Goal: Browse casually: Explore the website without a specific task or goal

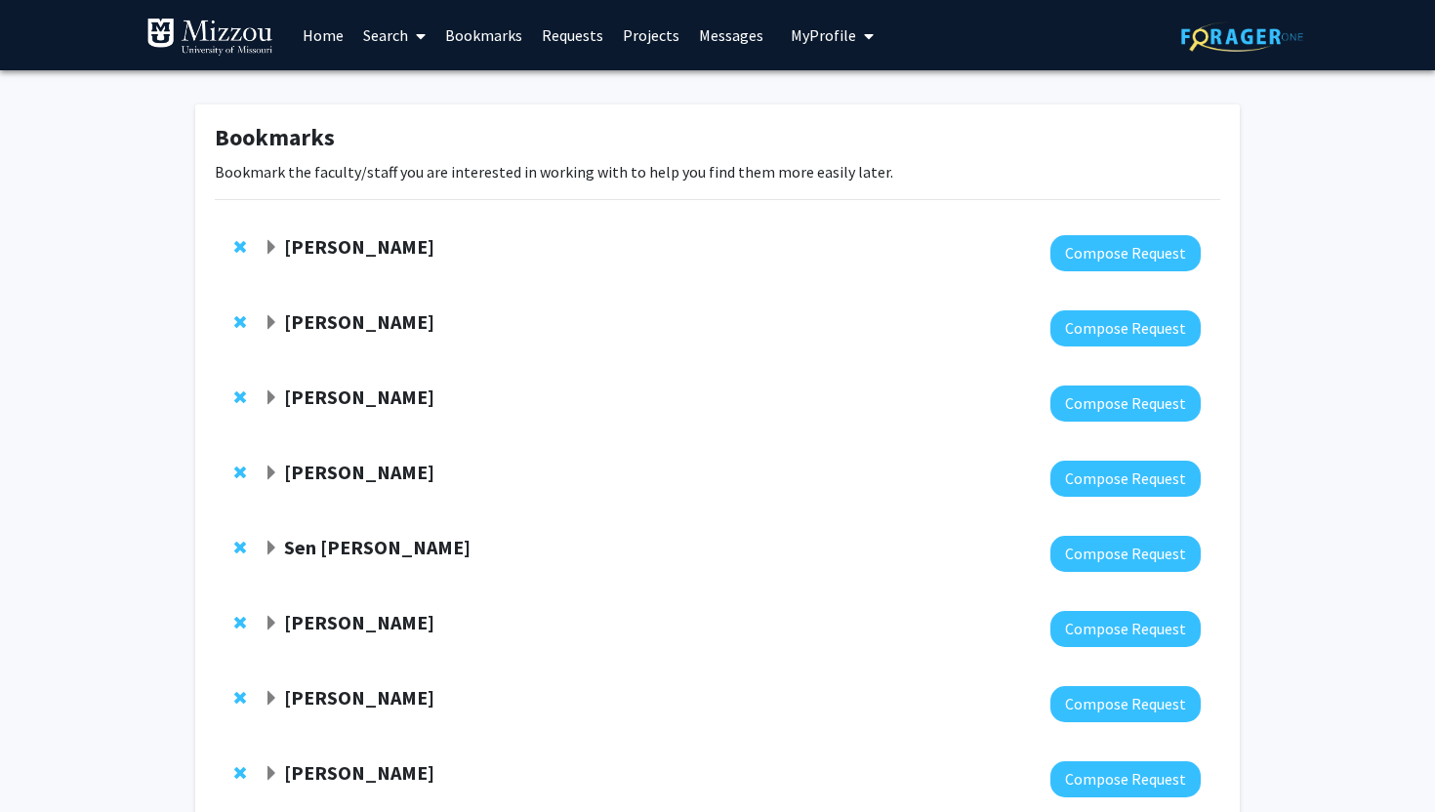
click at [285, 239] on strong "[PERSON_NAME]" at bounding box center [359, 246] width 150 height 24
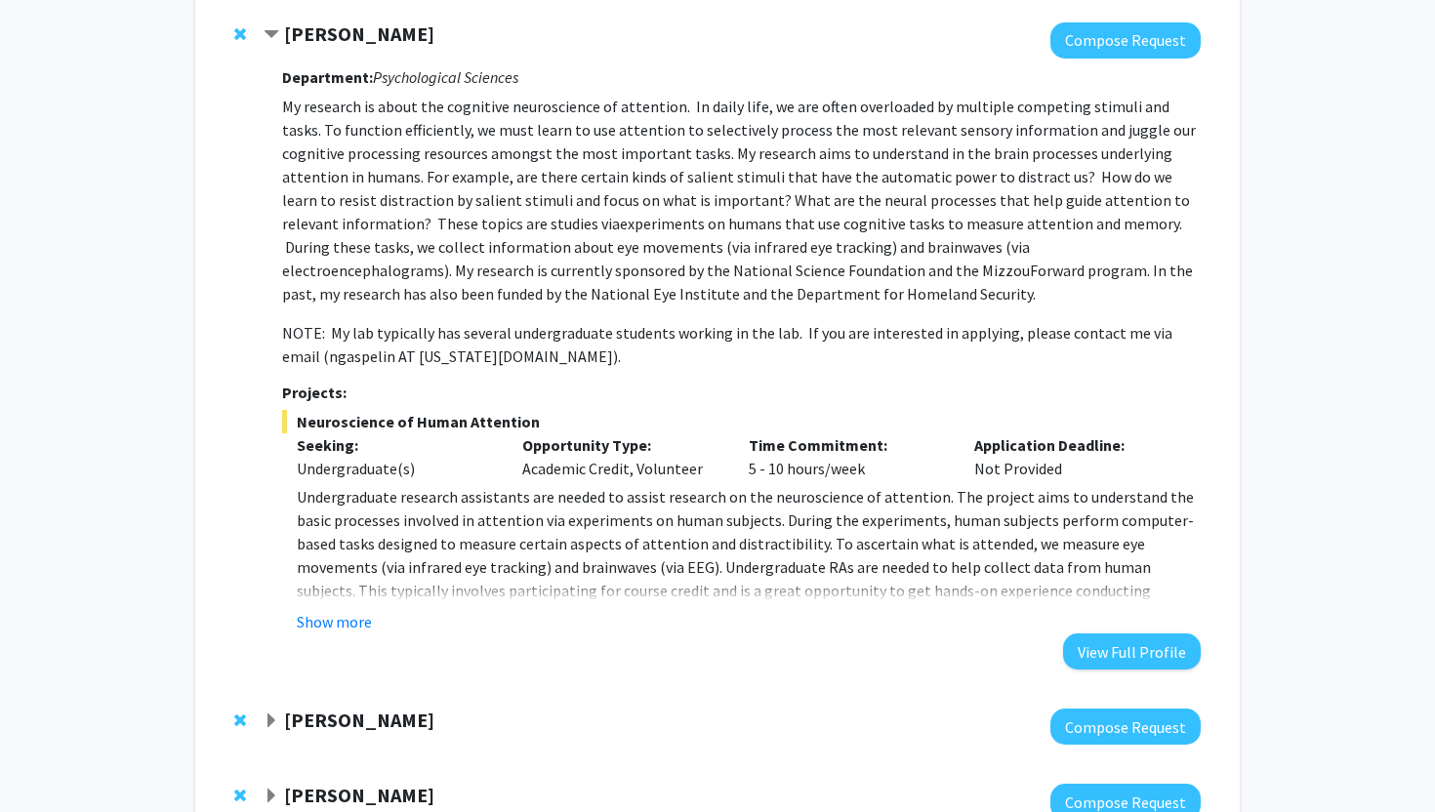
scroll to position [160, 0]
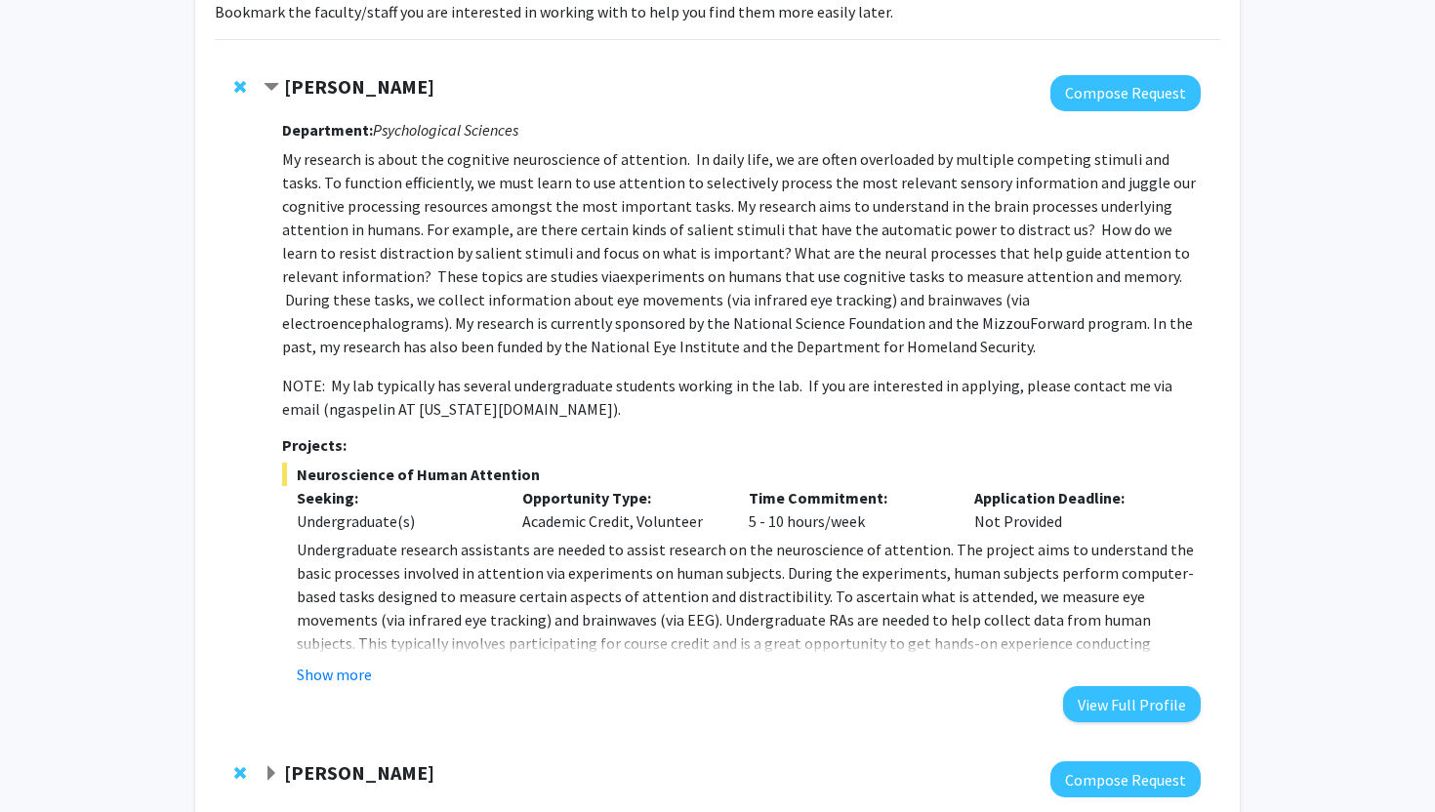
click at [285, 81] on strong "[PERSON_NAME]" at bounding box center [359, 86] width 150 height 24
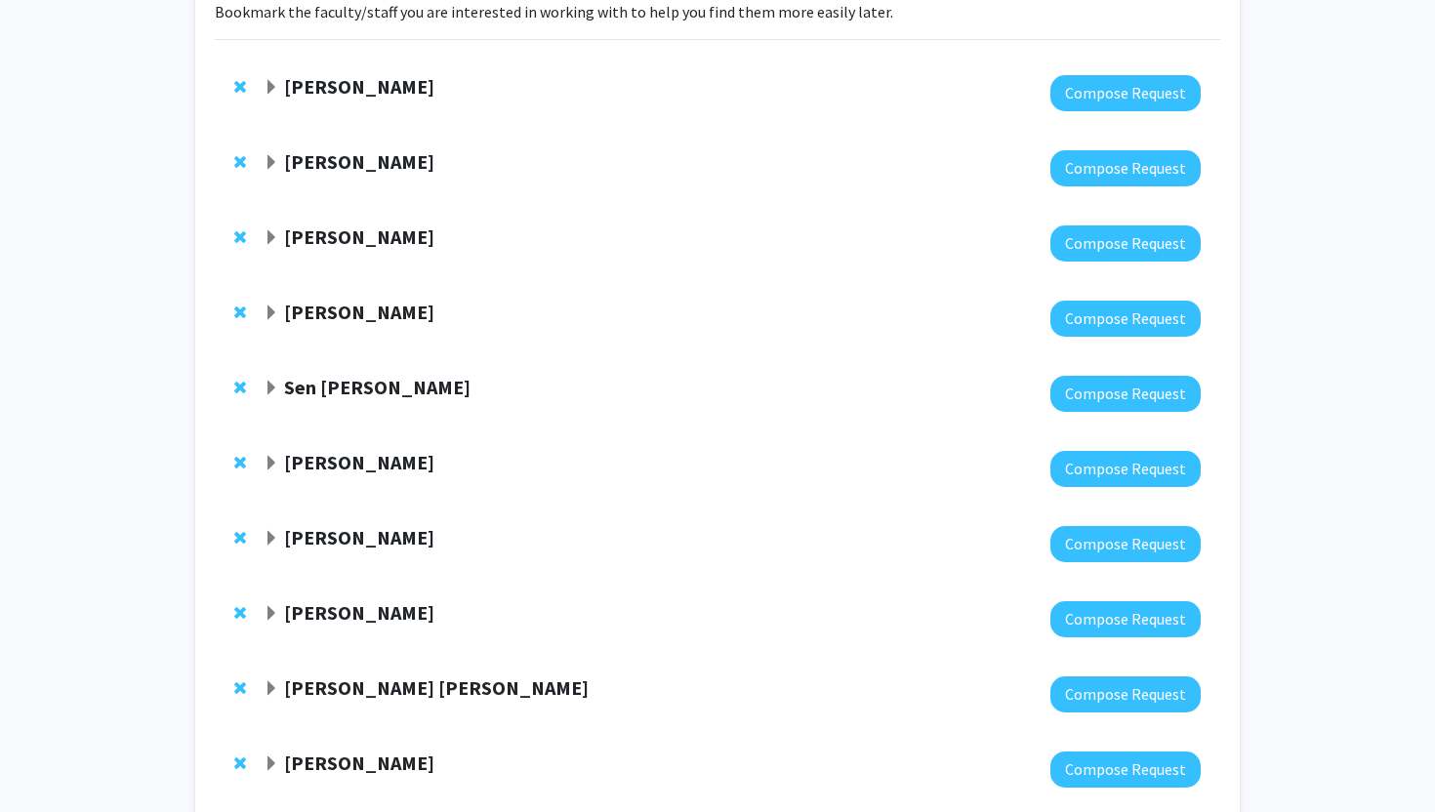
click at [274, 156] on span "Expand Yujiang Fang Bookmark" at bounding box center [272, 163] width 16 height 16
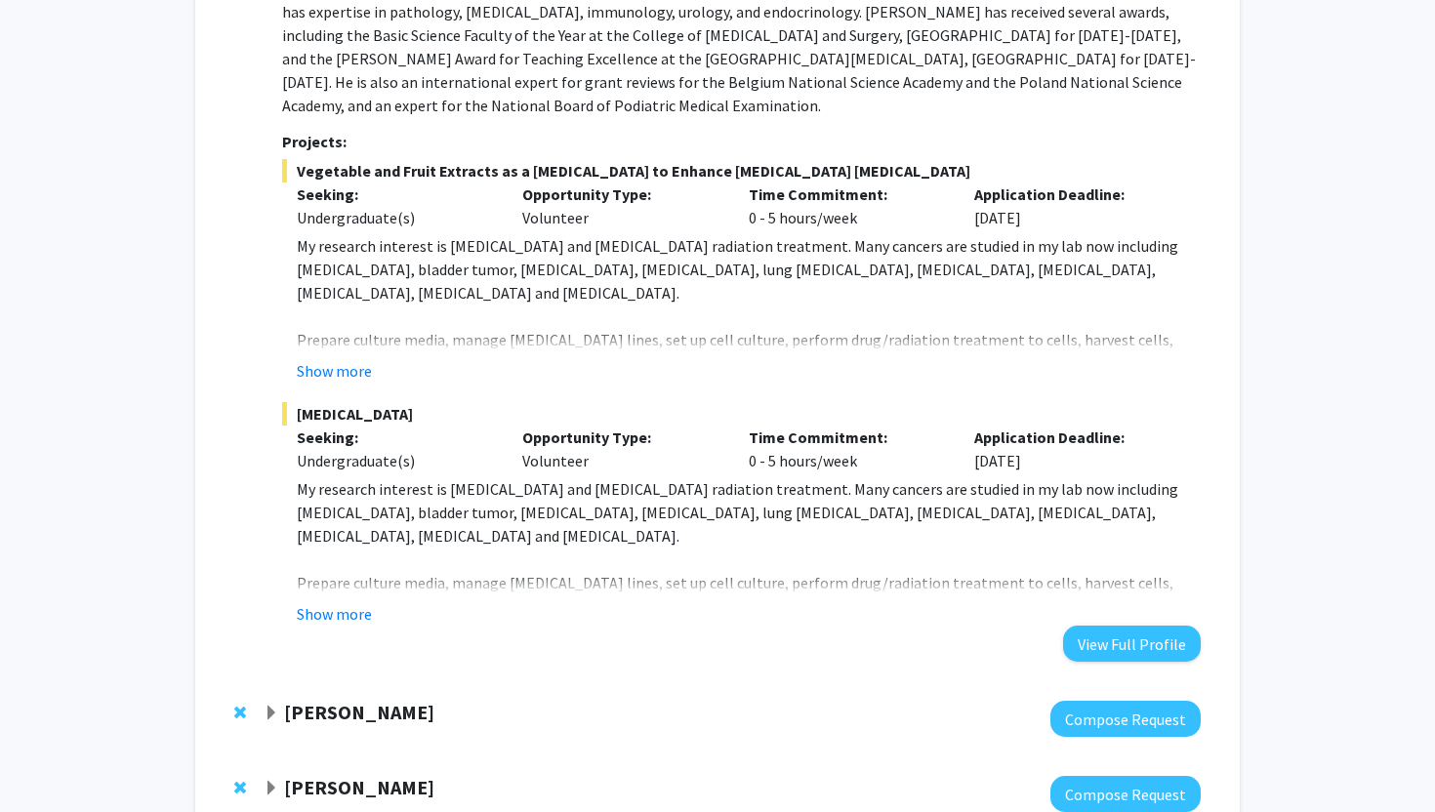
scroll to position [431, 0]
click at [321, 606] on button "Show more" at bounding box center [334, 612] width 75 height 23
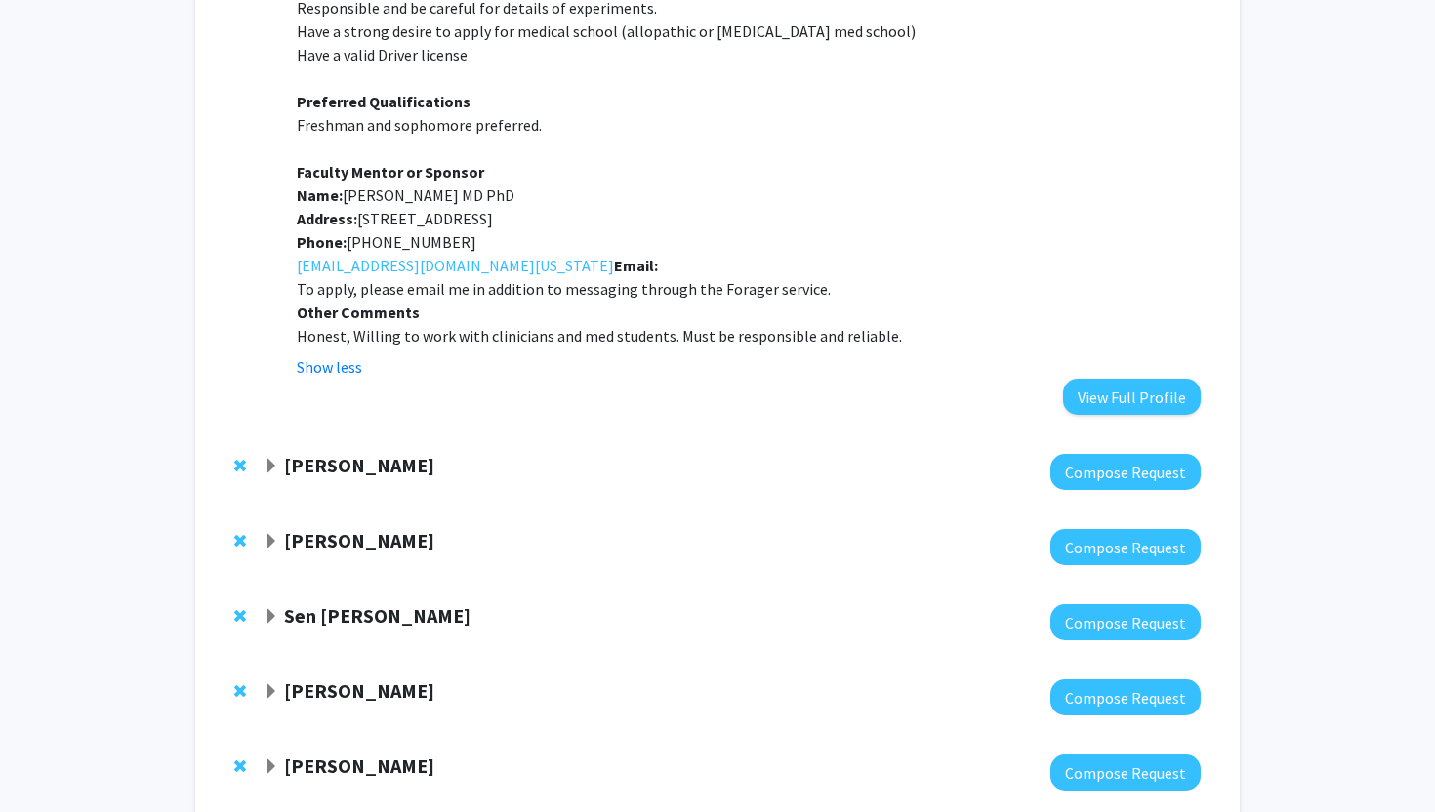
scroll to position [1171, 0]
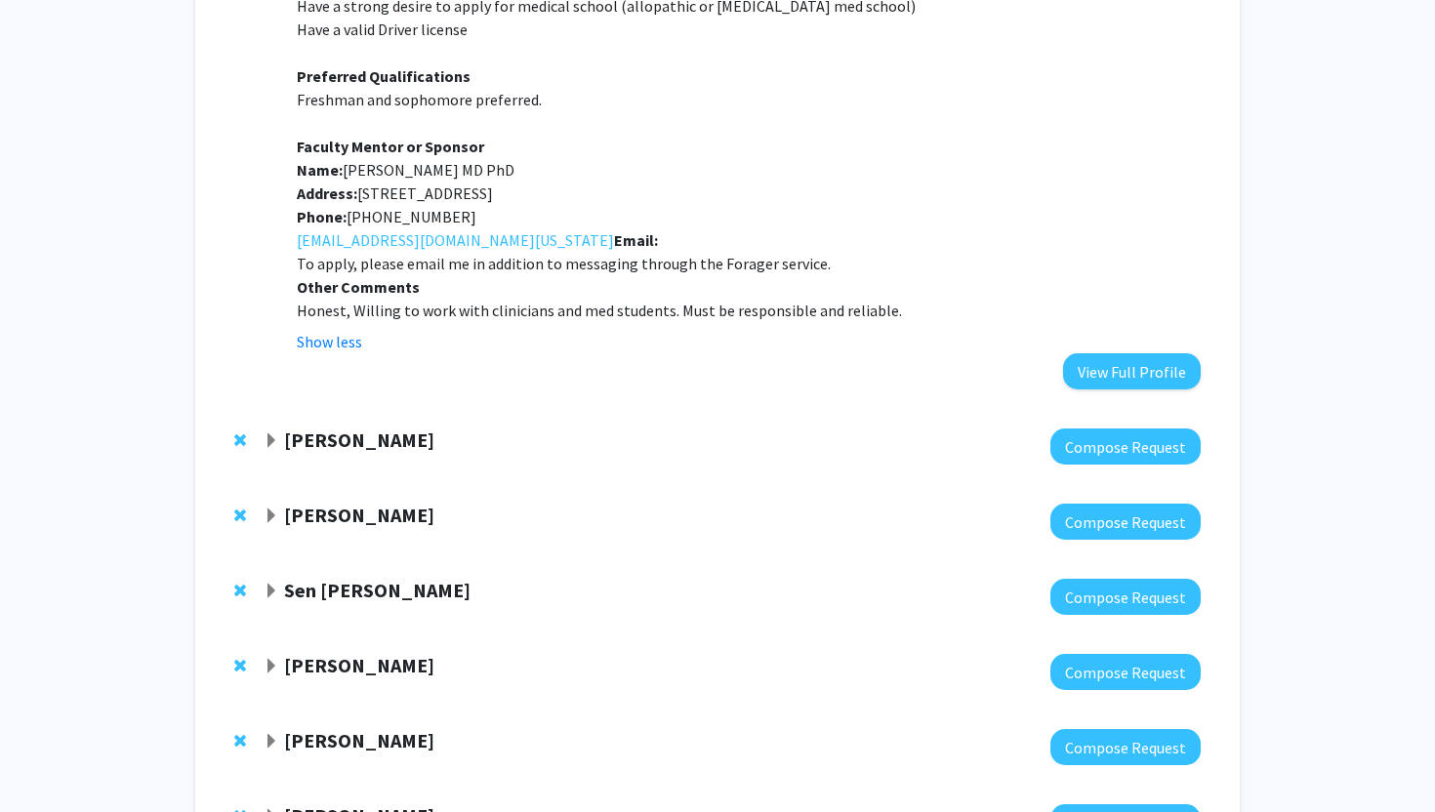
click at [276, 452] on div "[PERSON_NAME]" at bounding box center [475, 441] width 422 height 24
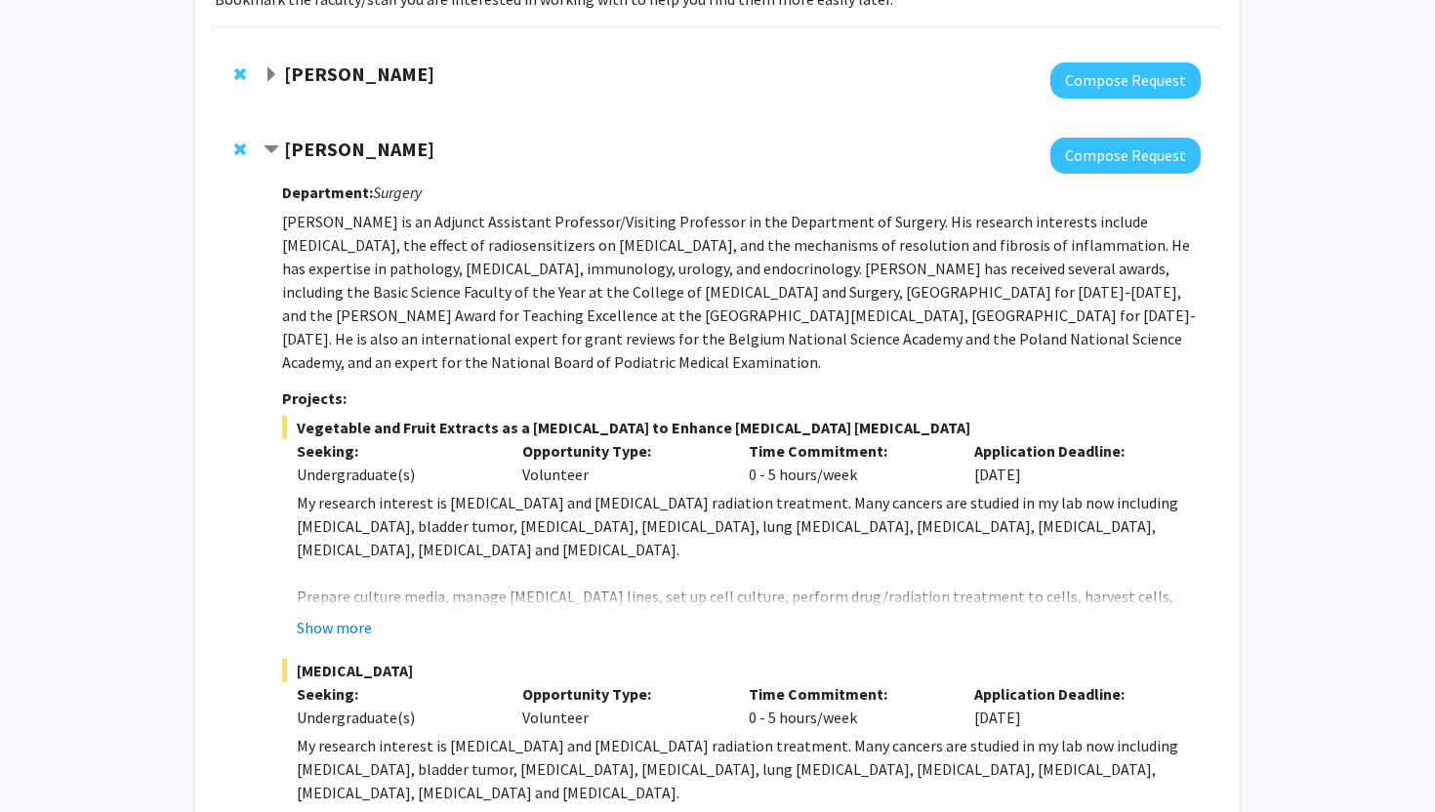
scroll to position [0, 0]
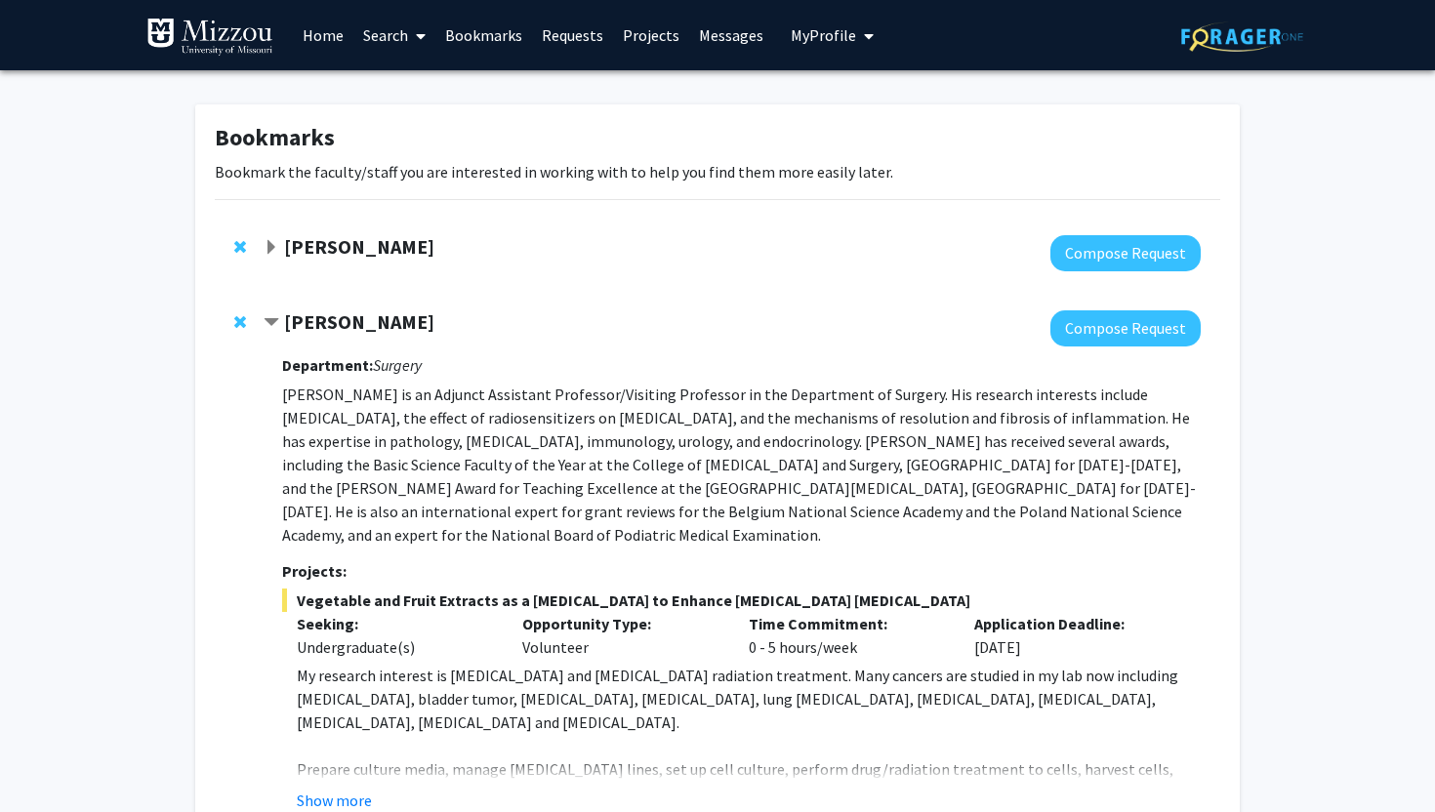
click at [273, 320] on span "Contract Yujiang Fang Bookmark" at bounding box center [272, 323] width 16 height 16
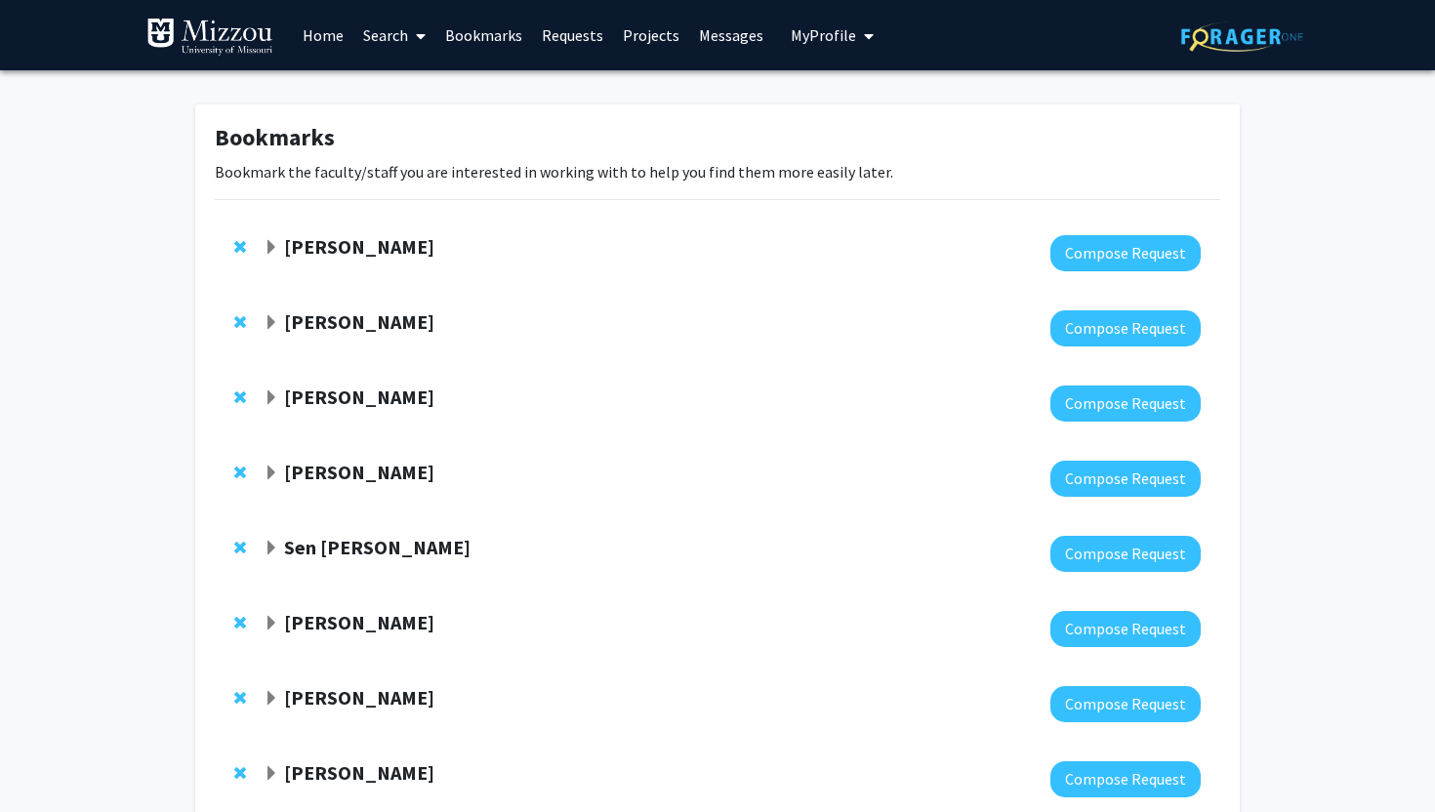
click at [269, 400] on span "Expand Denis McCarthy Bookmark" at bounding box center [272, 398] width 16 height 16
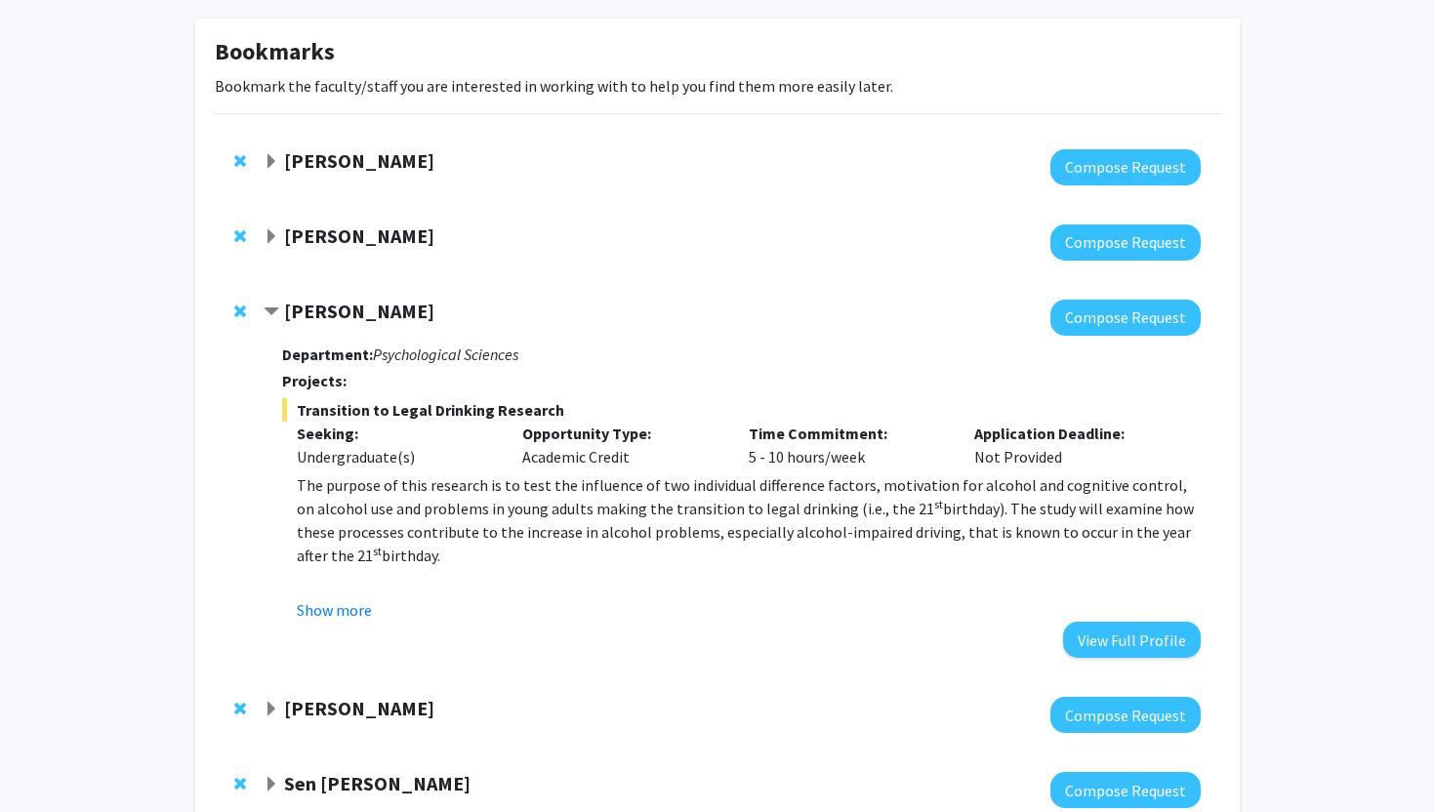
scroll to position [97, 0]
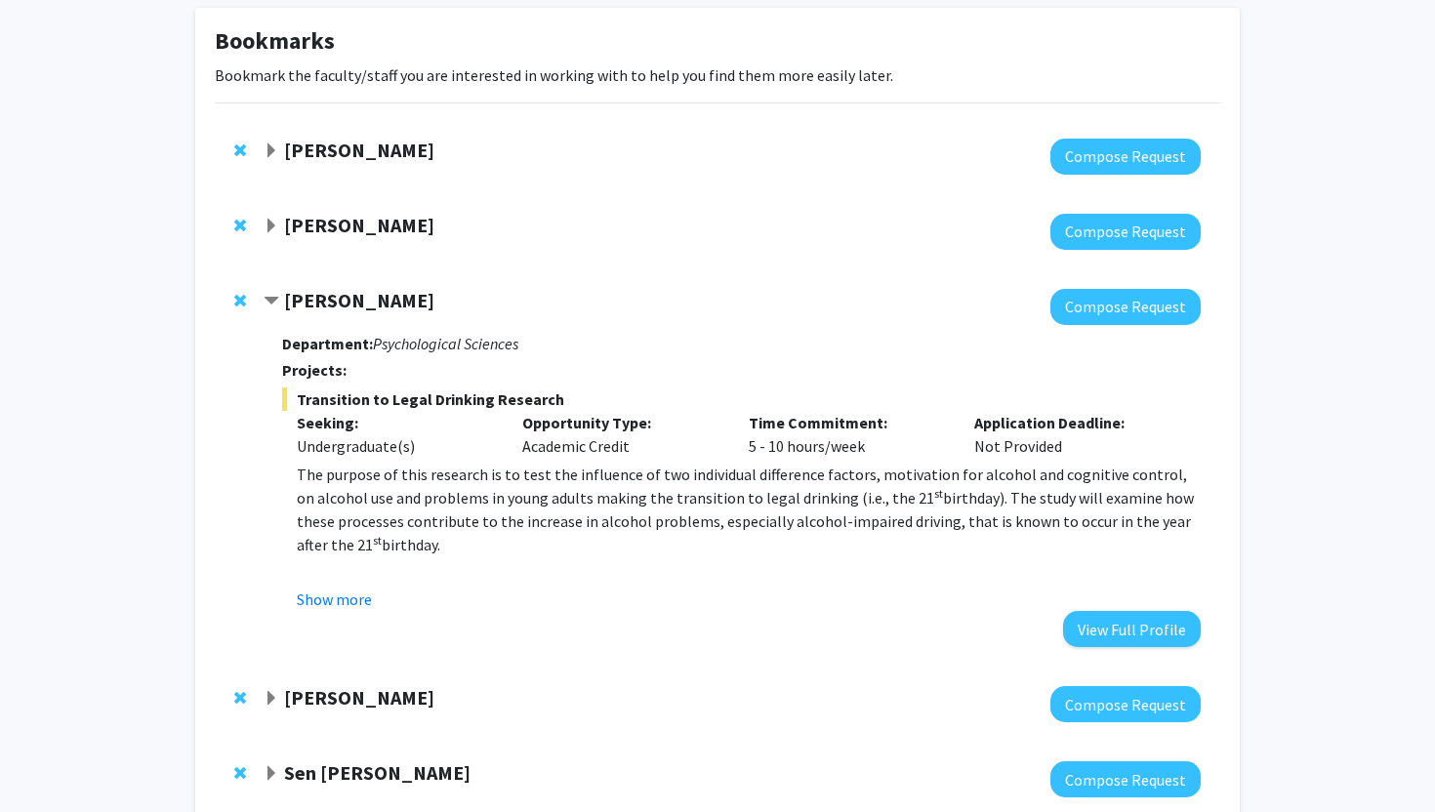
click at [275, 294] on span "Contract Denis McCarthy Bookmark" at bounding box center [272, 302] width 16 height 16
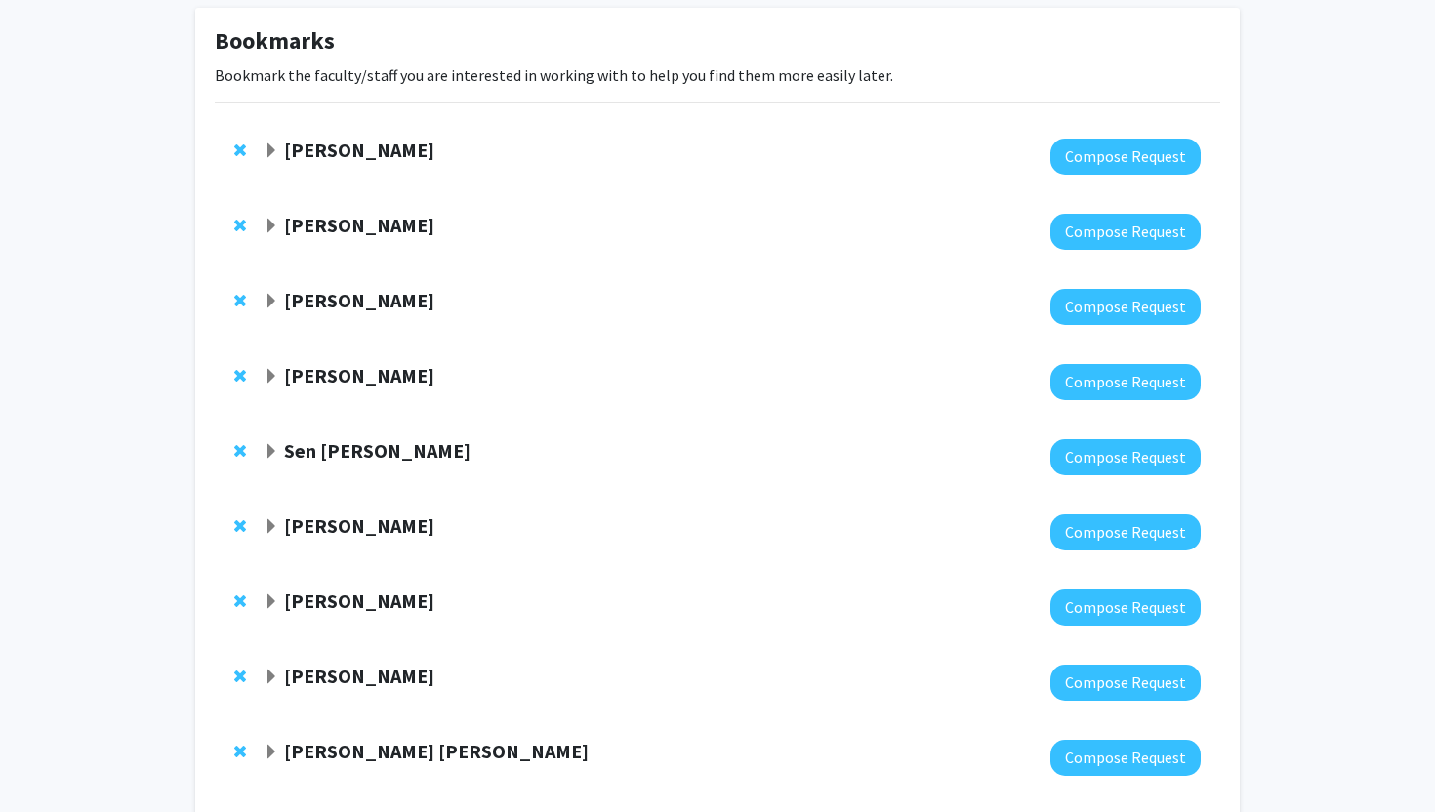
click at [267, 379] on span "Expand Elizabeth Bryda Bookmark" at bounding box center [272, 377] width 16 height 16
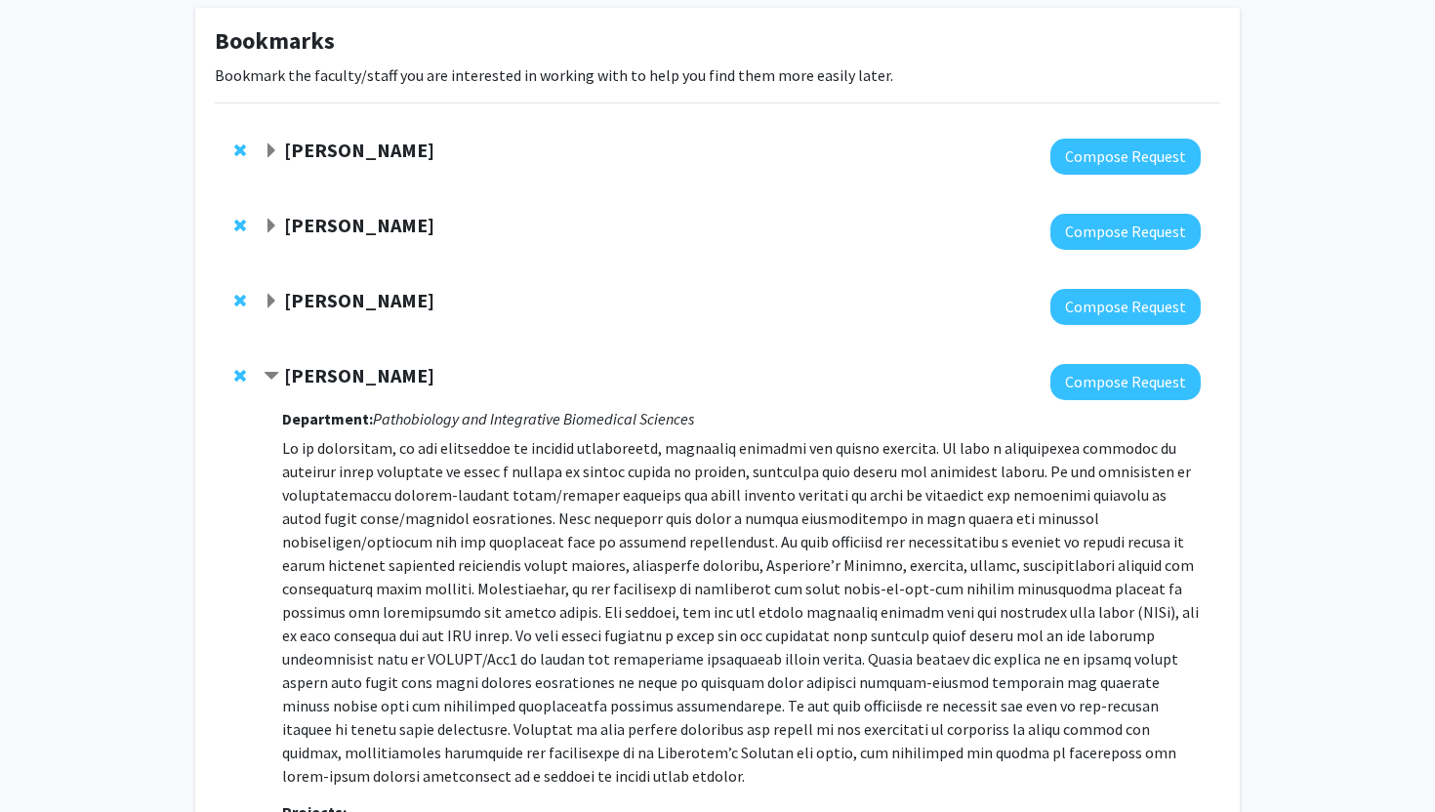
click at [245, 143] on span "Remove Nicholas Gaspelin from bookmarks" at bounding box center [240, 151] width 12 height 16
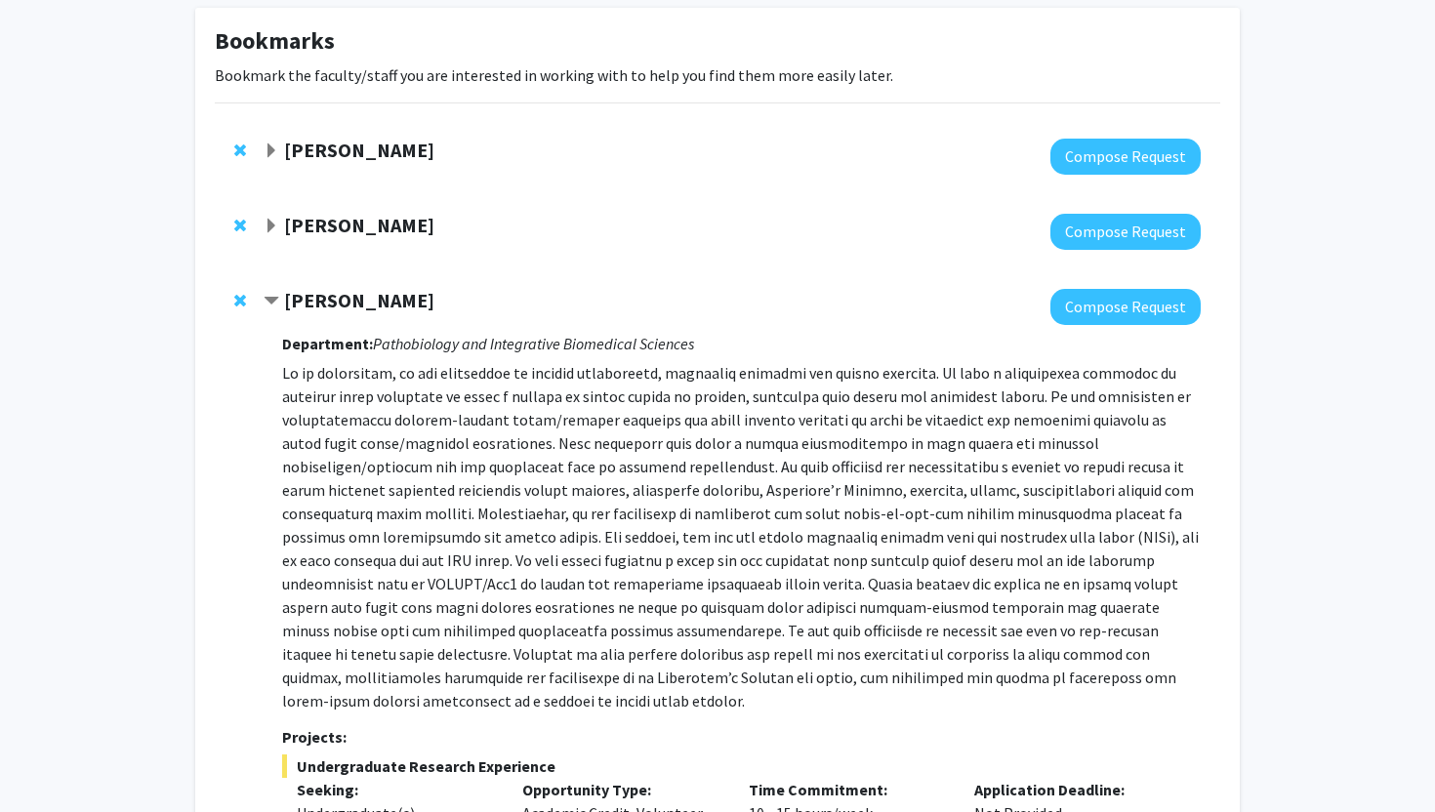
click at [237, 224] on span "Remove Denis McCarthy from bookmarks" at bounding box center [240, 226] width 12 height 16
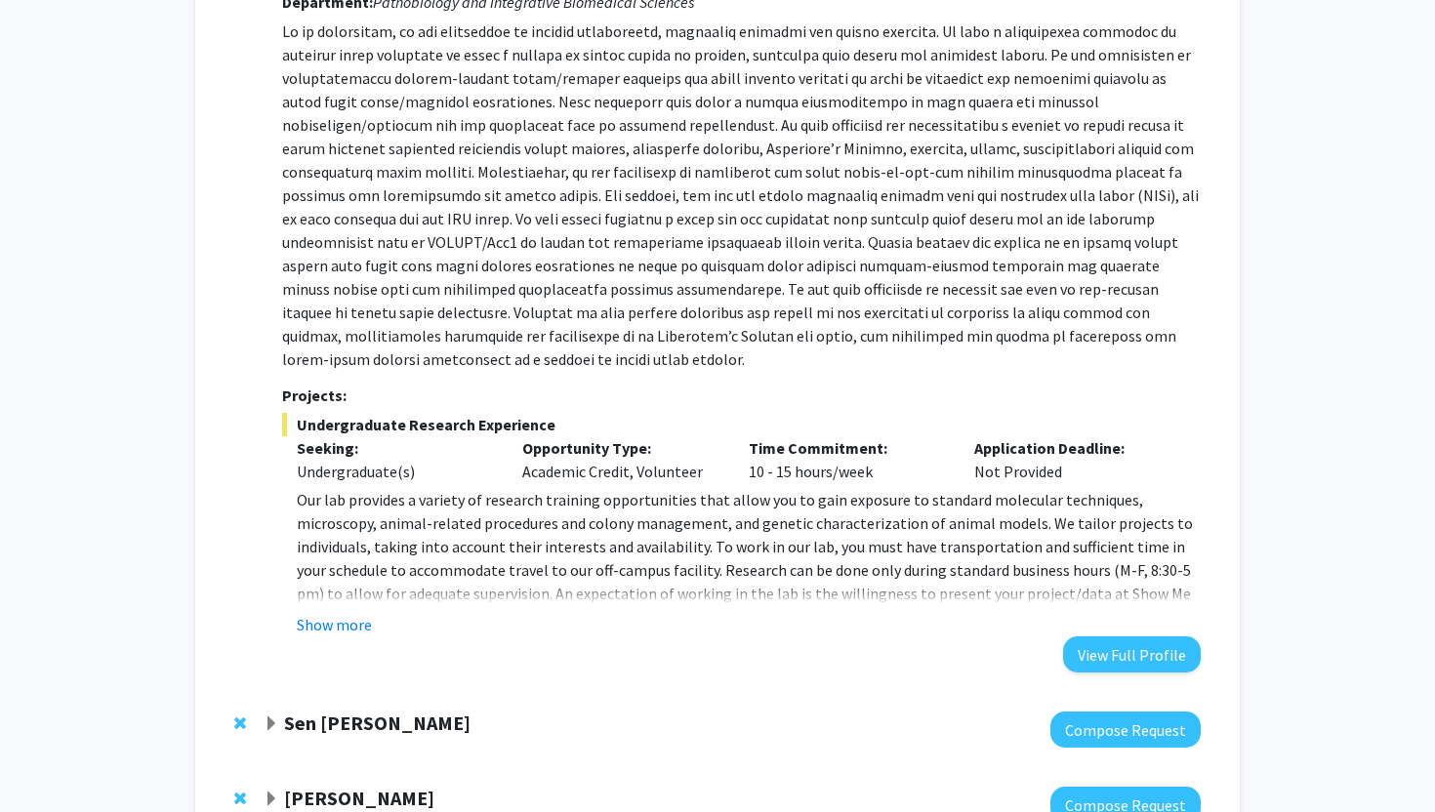
scroll to position [366, 0]
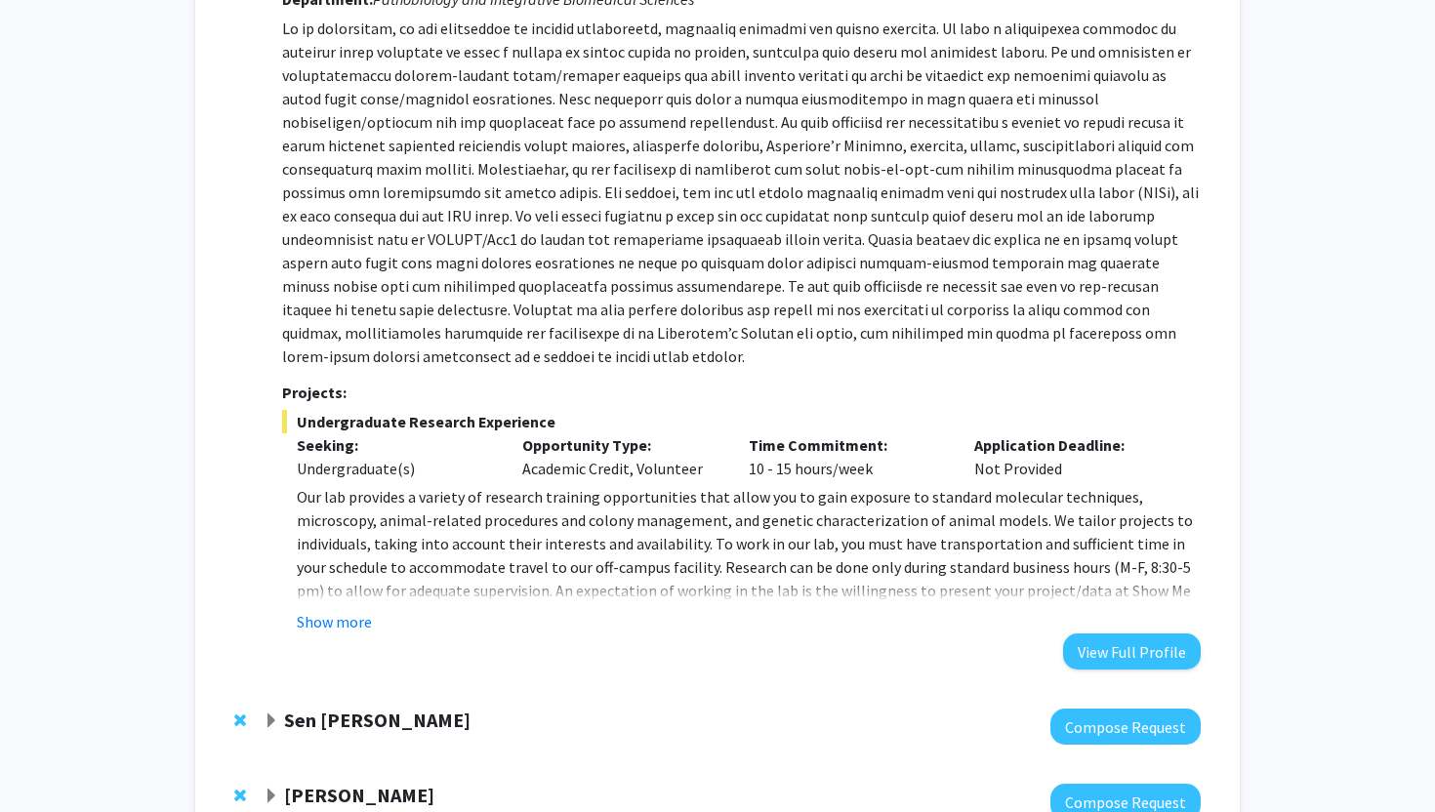
click at [310, 637] on div "Department: Pathobiology and Integrative Biomedical Sciences Projects: Undergra…" at bounding box center [741, 324] width 919 height 689
click at [330, 621] on button "Show more" at bounding box center [334, 621] width 75 height 23
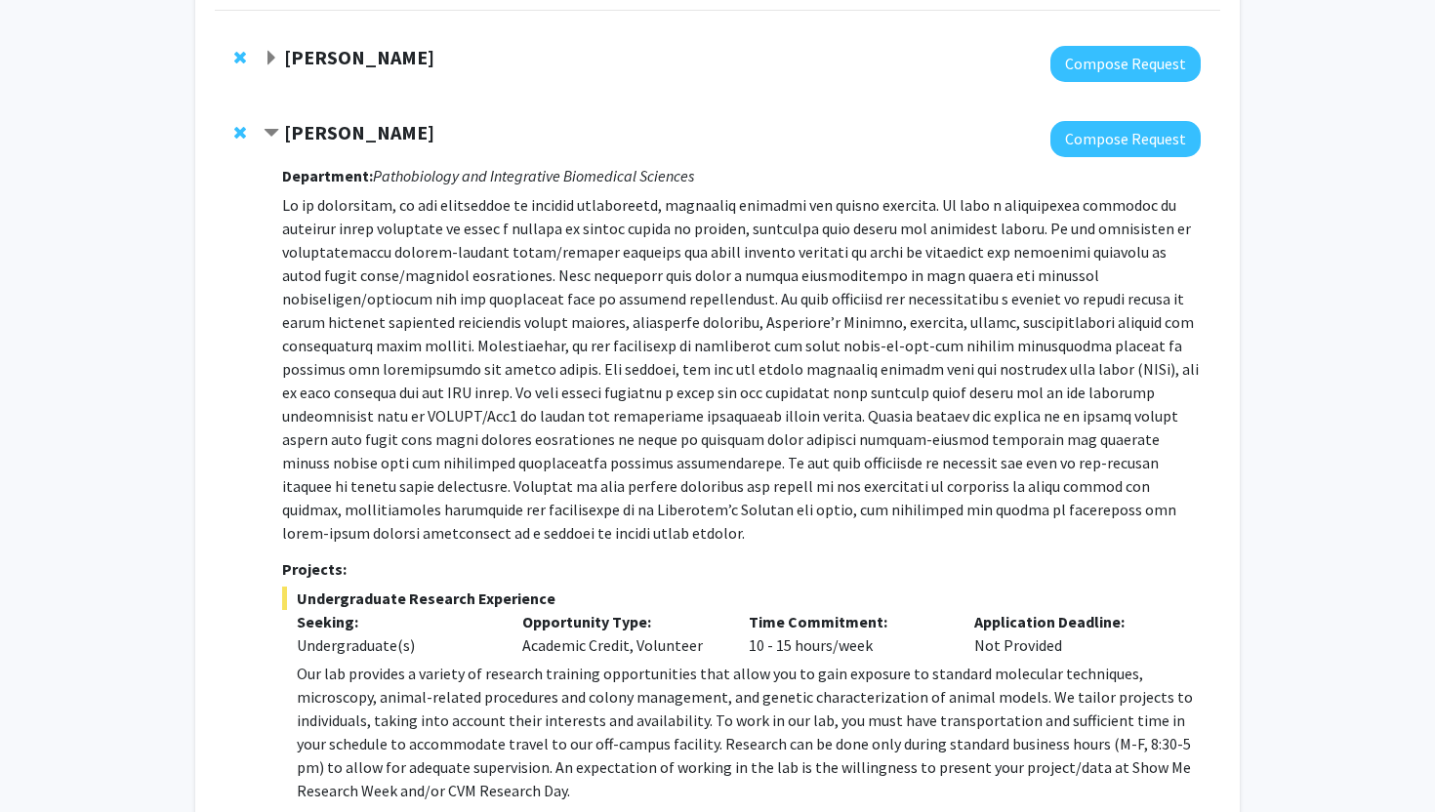
scroll to position [196, 0]
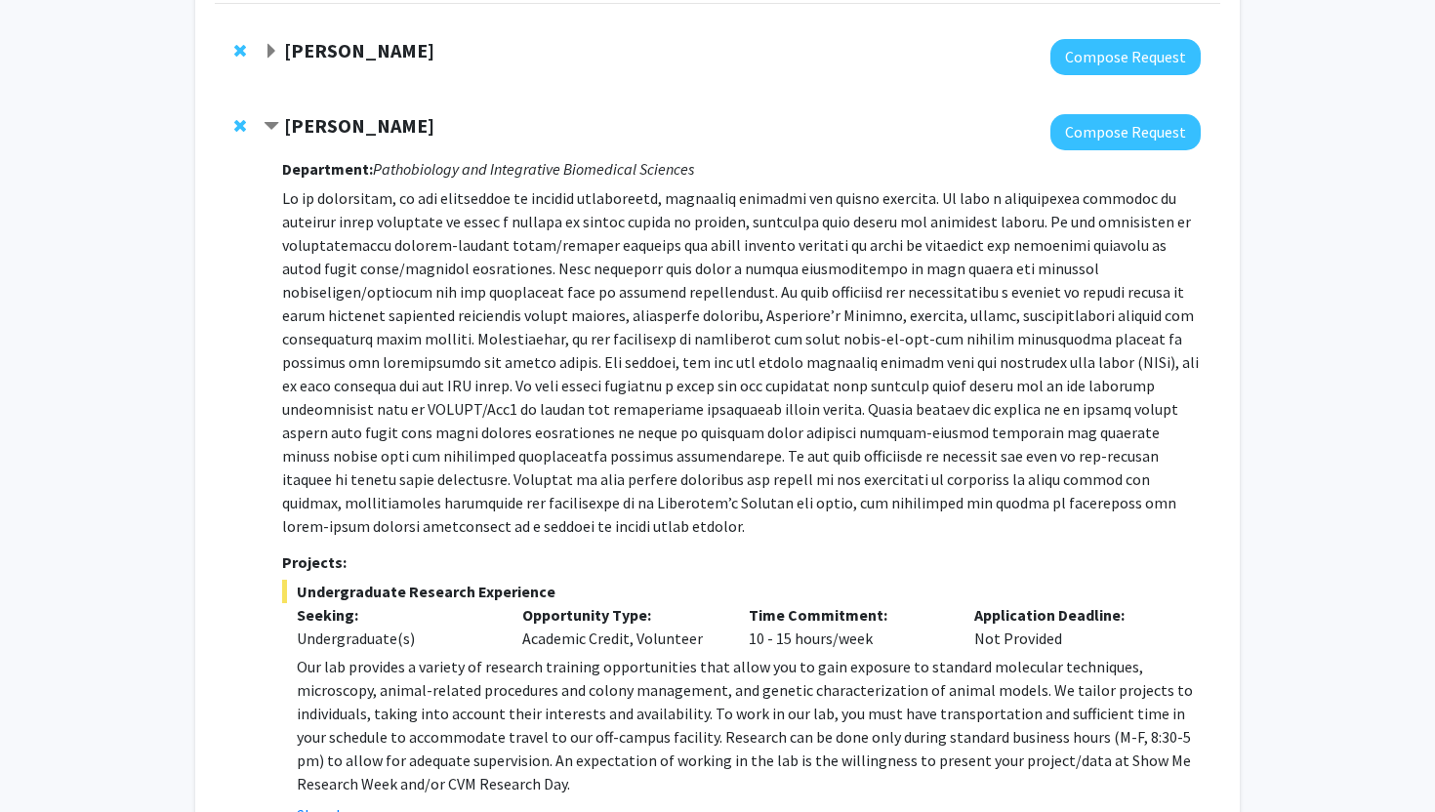
click at [284, 131] on strong "[PERSON_NAME]" at bounding box center [359, 125] width 150 height 24
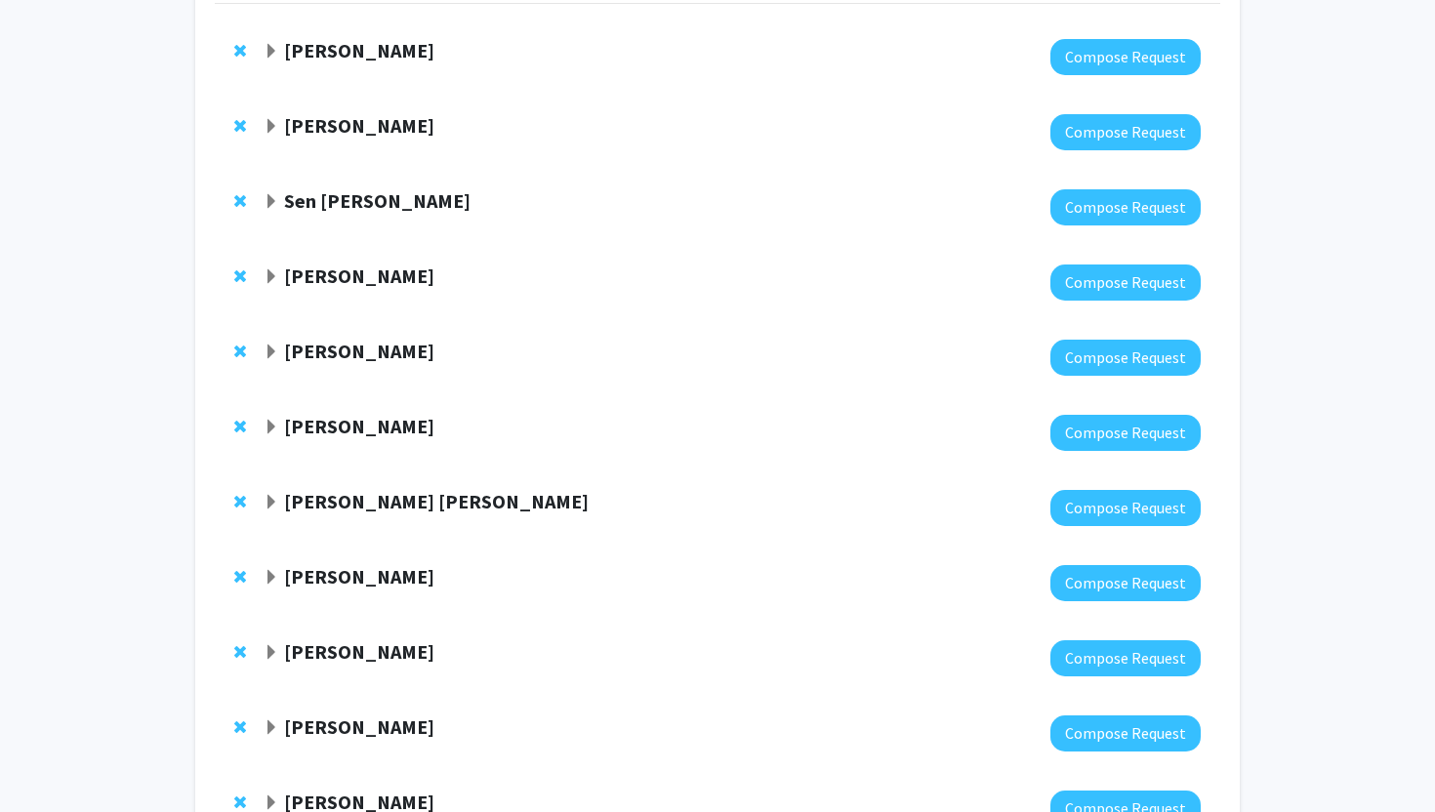
click at [267, 194] on span "Expand Sen Xu Bookmark" at bounding box center [272, 202] width 16 height 16
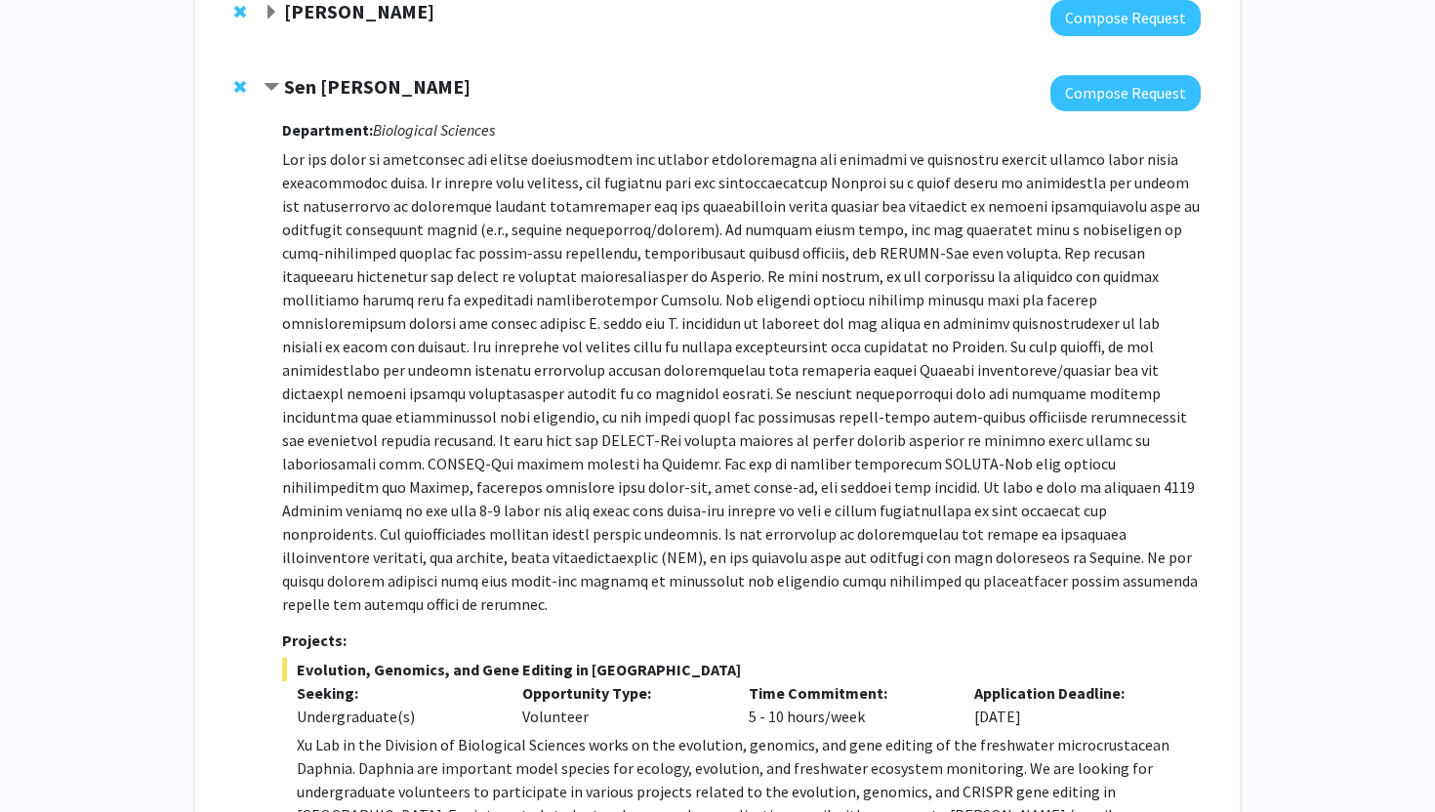
scroll to position [314, 0]
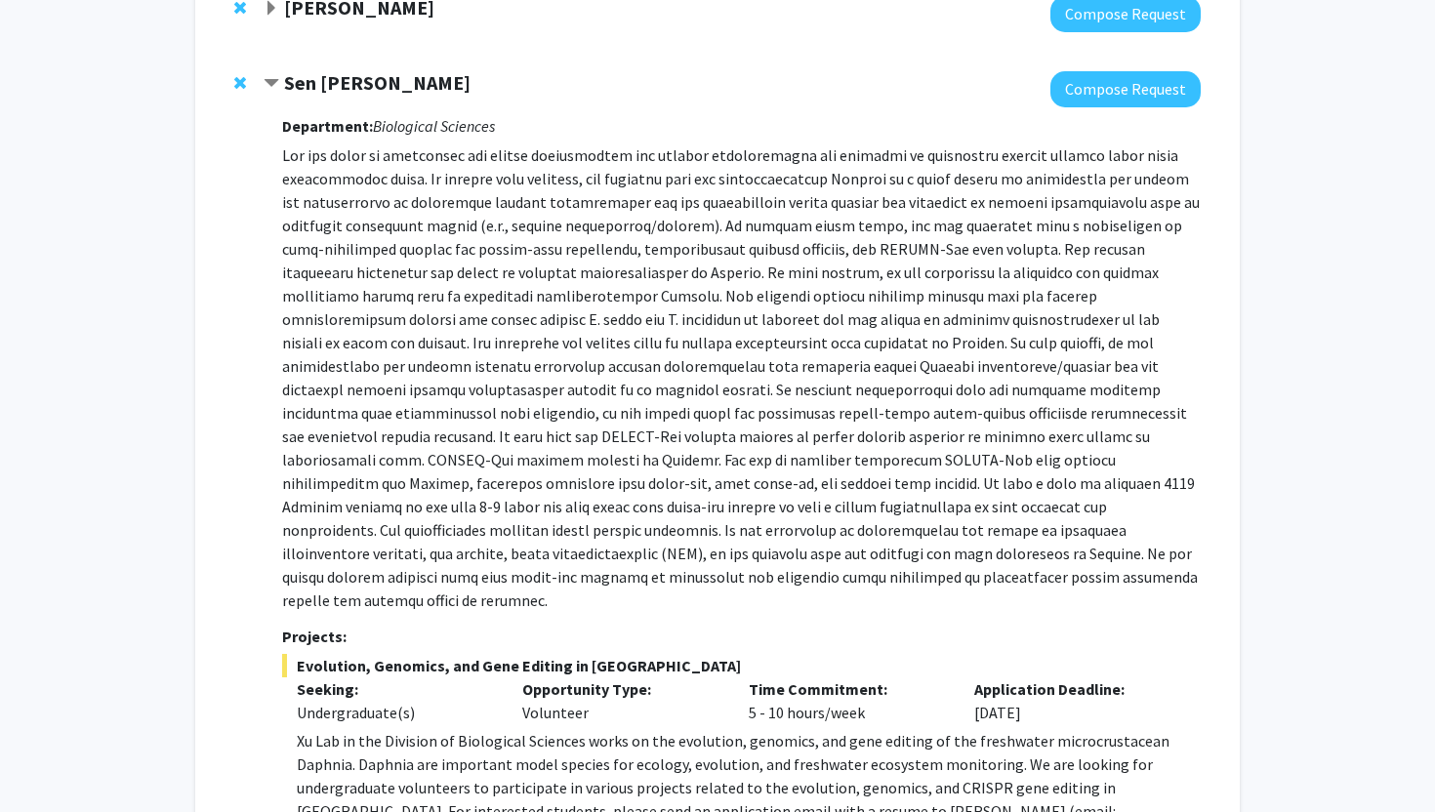
click at [267, 76] on span "Contract Sen Xu Bookmark" at bounding box center [272, 84] width 16 height 16
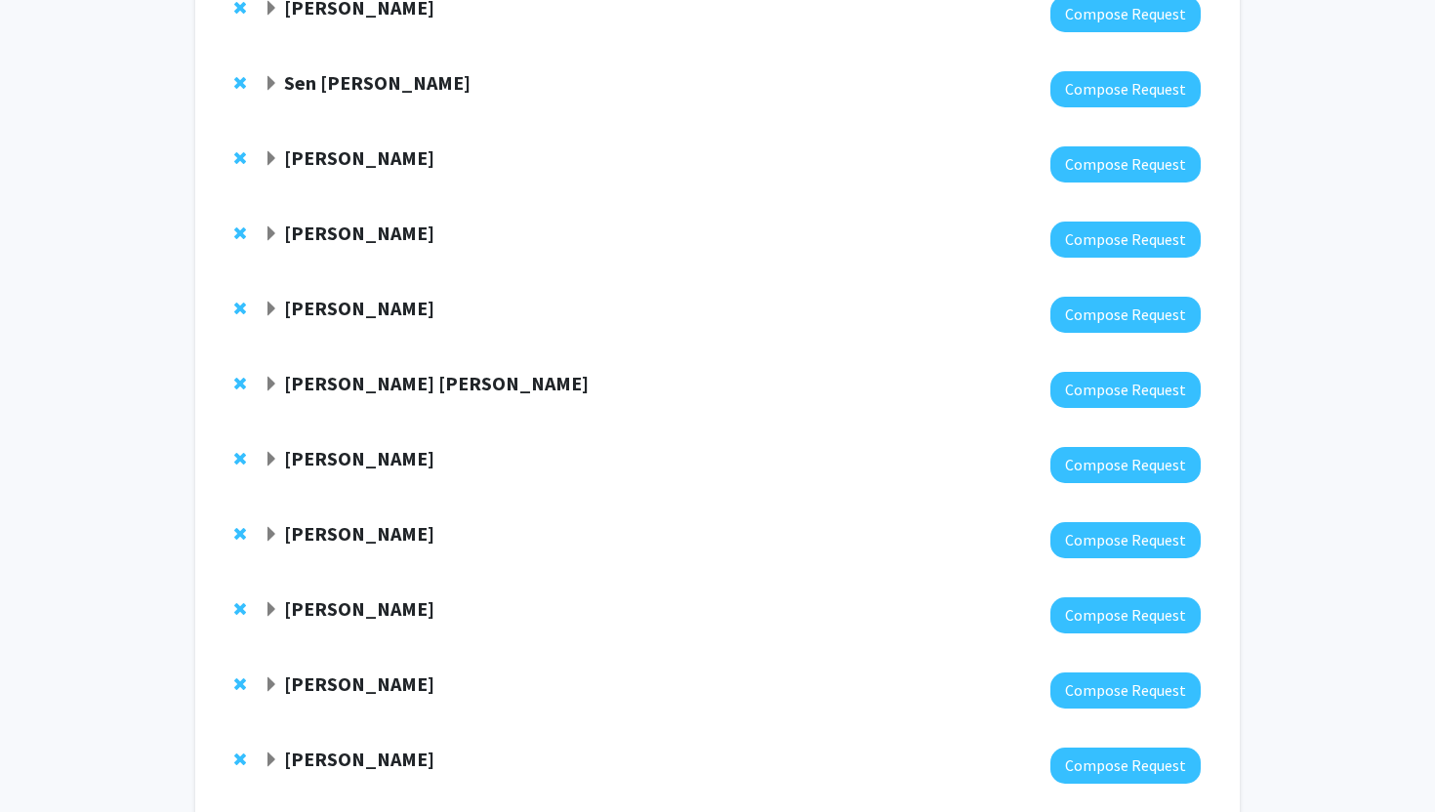
click at [287, 157] on strong "[PERSON_NAME]" at bounding box center [359, 157] width 150 height 24
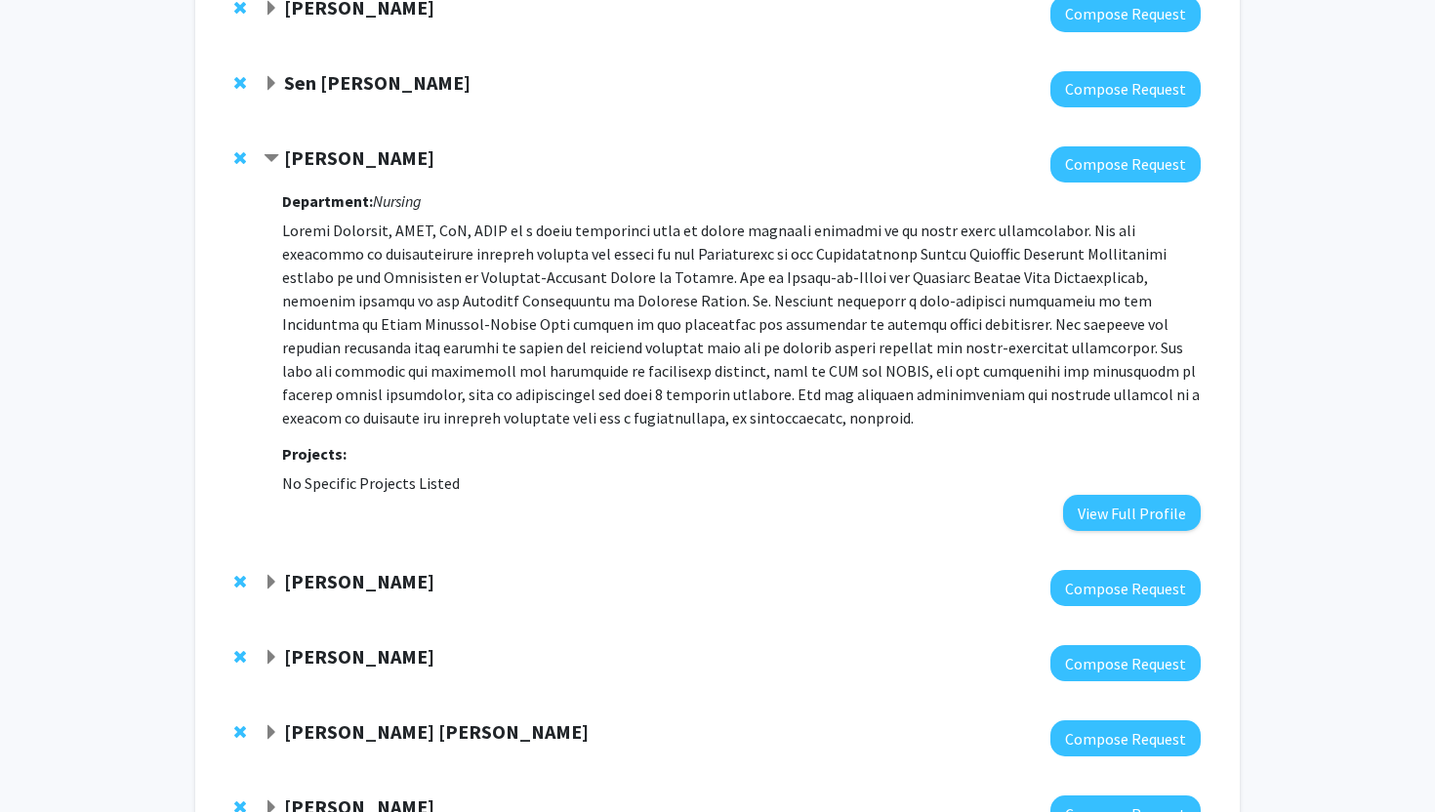
click at [287, 157] on strong "[PERSON_NAME]" at bounding box center [359, 157] width 150 height 24
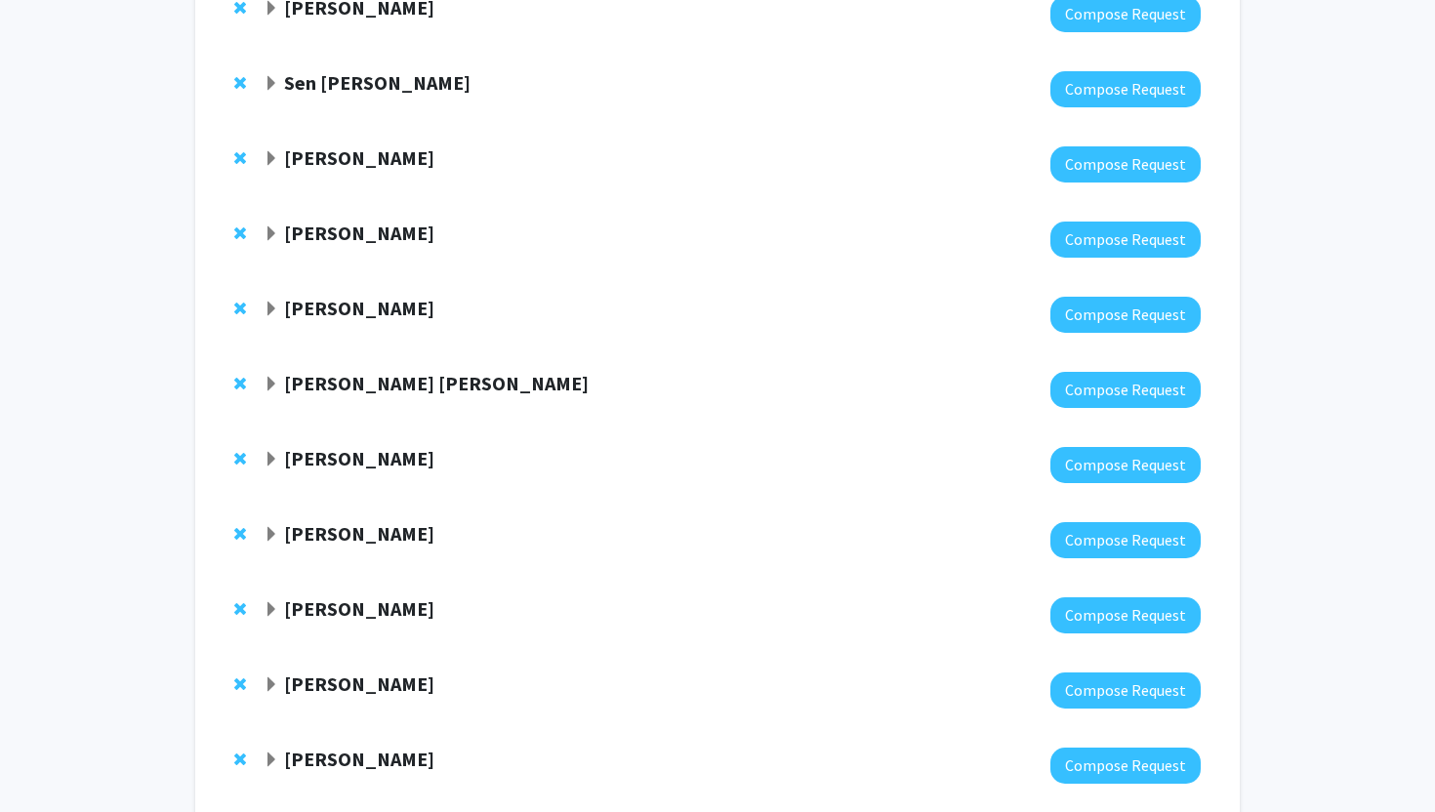
click at [276, 241] on span "Expand Sue Boren Bookmark" at bounding box center [272, 234] width 16 height 16
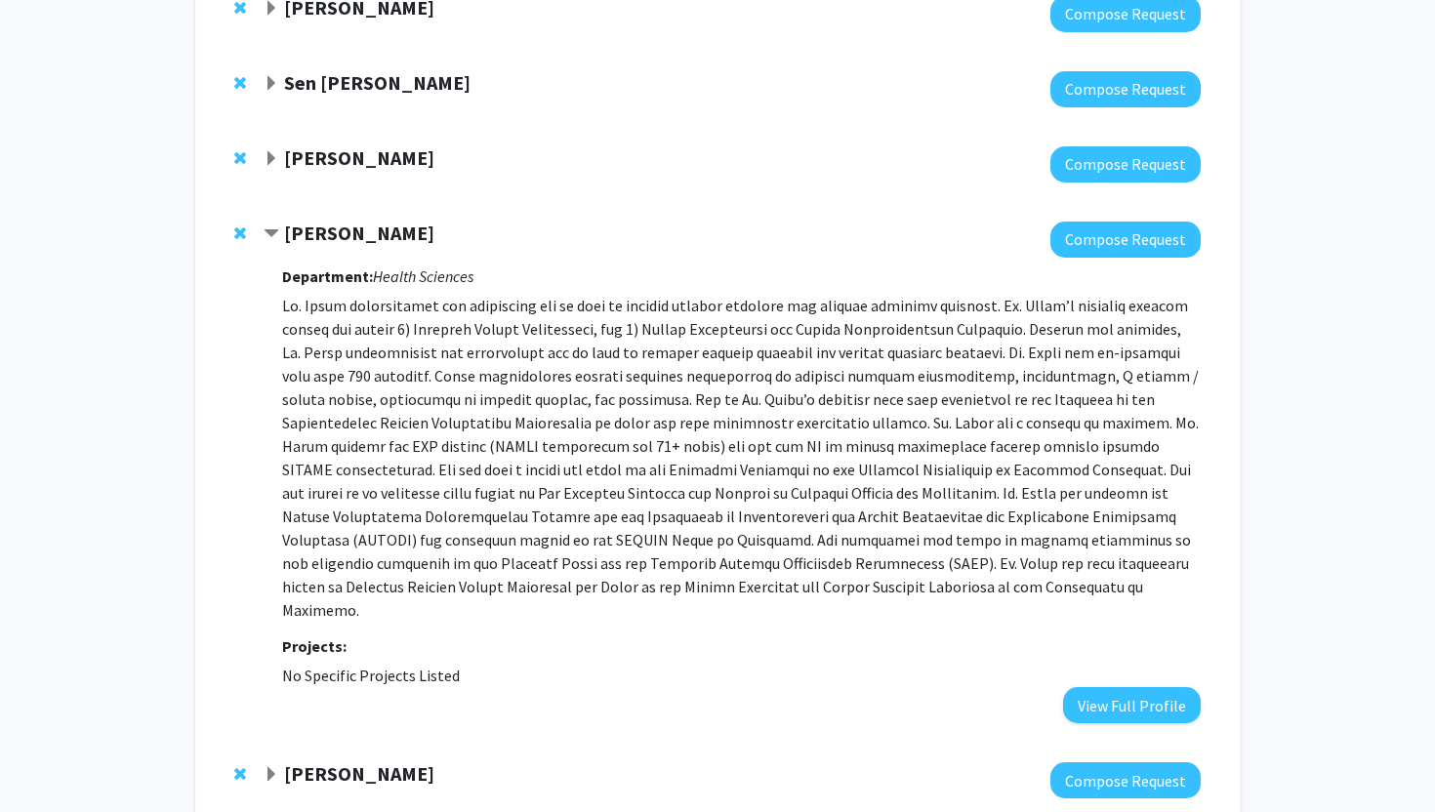
click at [276, 241] on span "Contract Sue Boren Bookmark" at bounding box center [272, 234] width 16 height 16
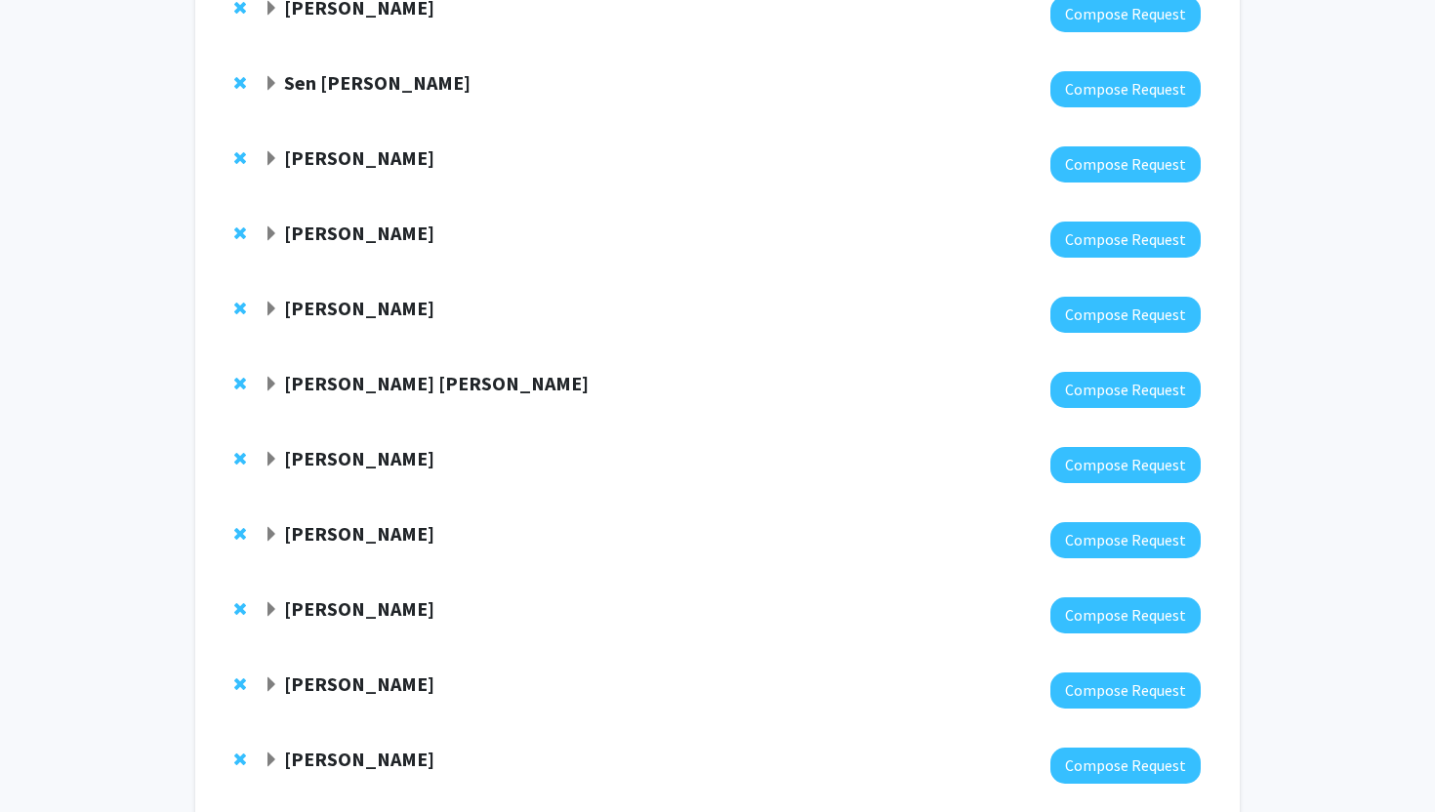
click at [281, 311] on div "[PERSON_NAME]" at bounding box center [475, 309] width 422 height 24
click at [274, 311] on span "Expand Randi Foraker Bookmark" at bounding box center [272, 310] width 16 height 16
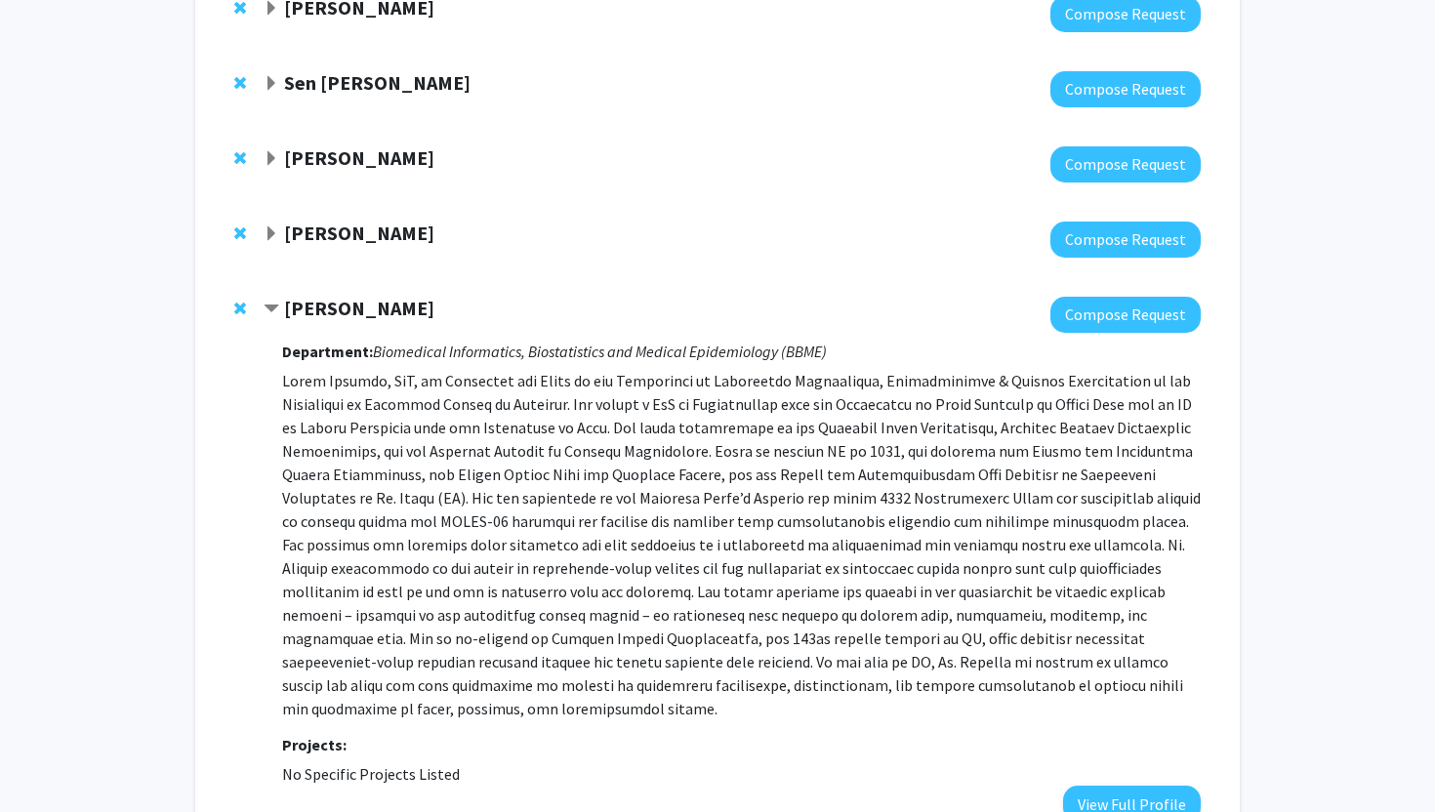
click at [274, 311] on span "Contract Randi Foraker Bookmark" at bounding box center [272, 310] width 16 height 16
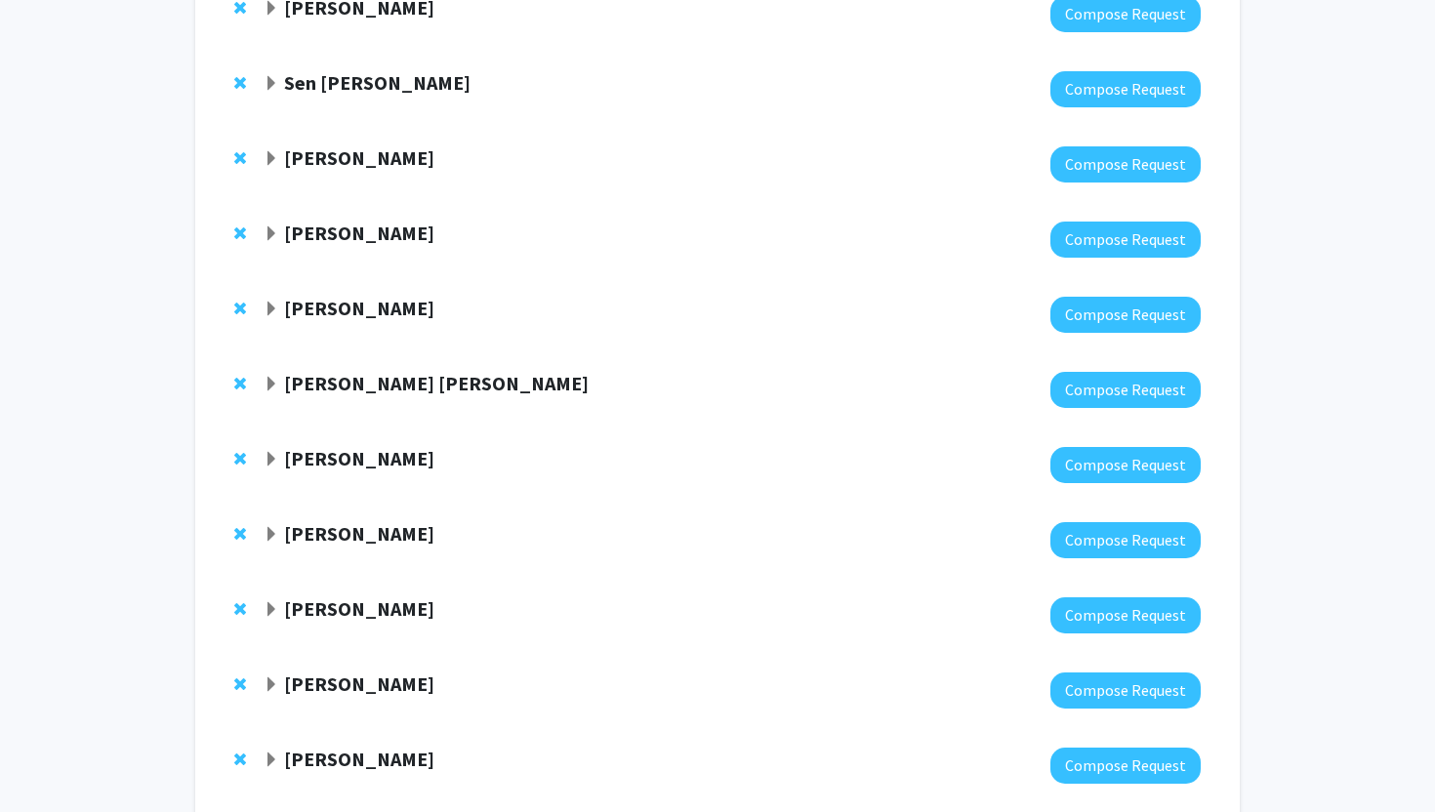
click at [288, 390] on strong "[PERSON_NAME] [PERSON_NAME]" at bounding box center [436, 383] width 305 height 24
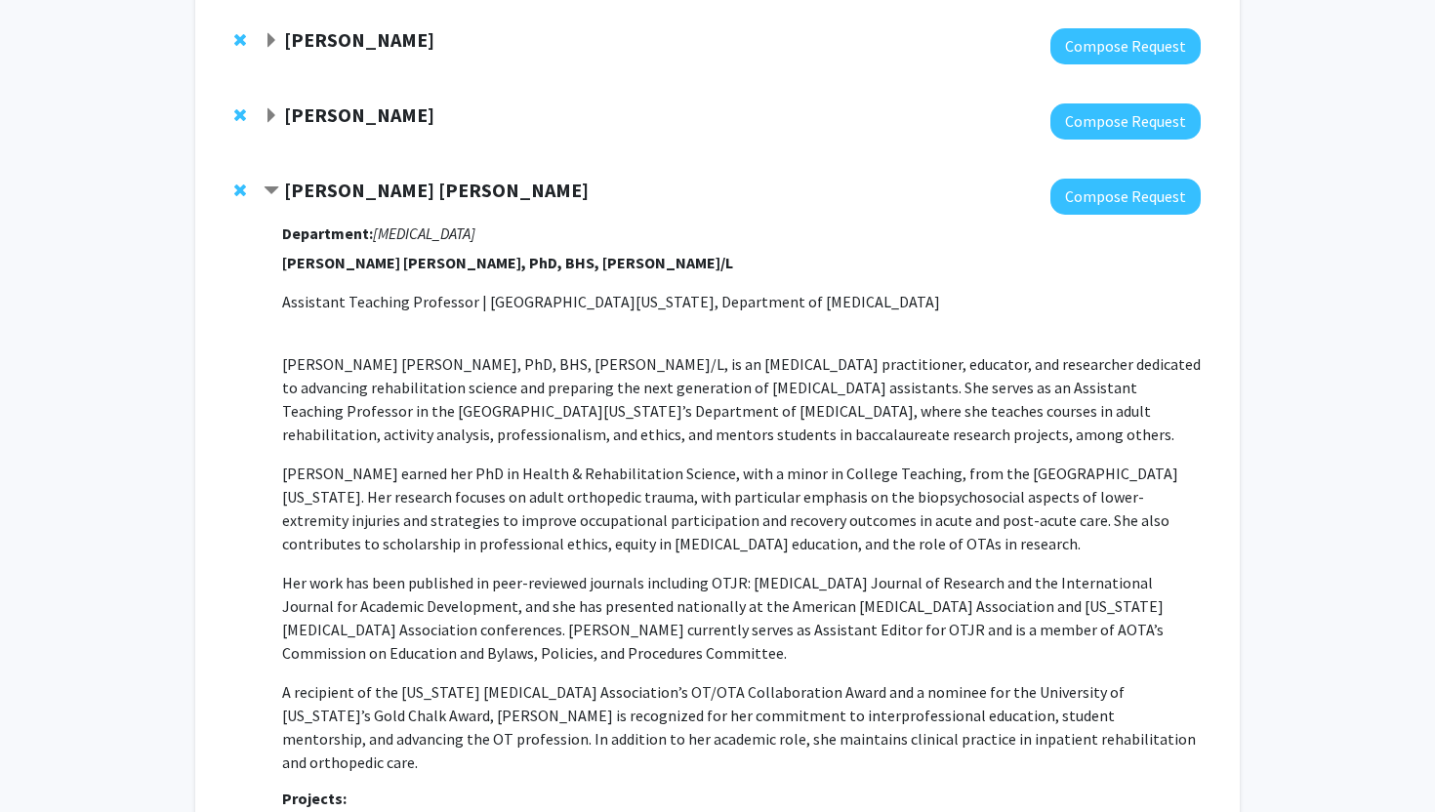
scroll to position [498, 0]
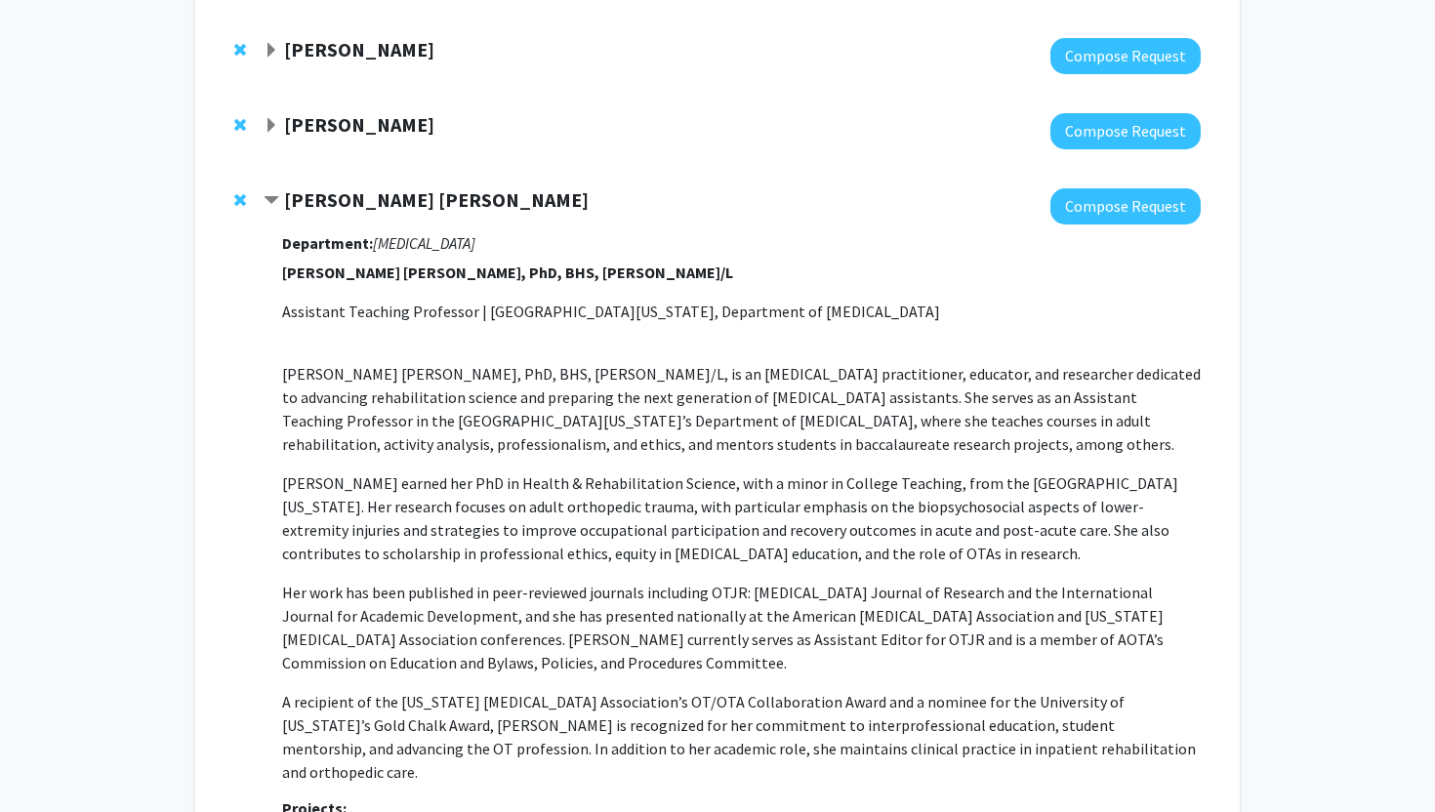
click at [277, 207] on span "Contract Samantha Shea Lemoins Bookmark" at bounding box center [272, 201] width 16 height 16
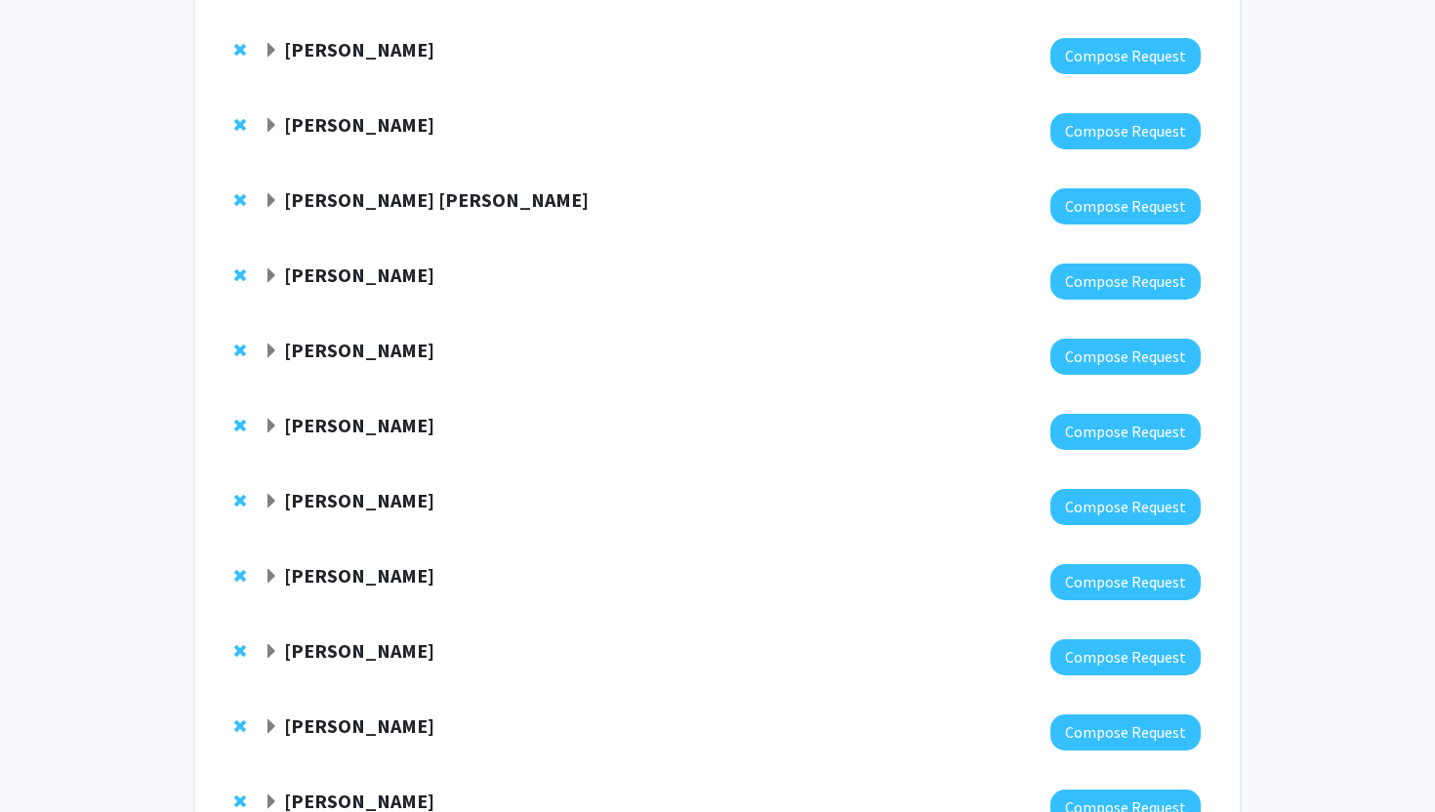
click at [271, 268] on span "Expand Bill Folk Bookmark" at bounding box center [272, 276] width 16 height 16
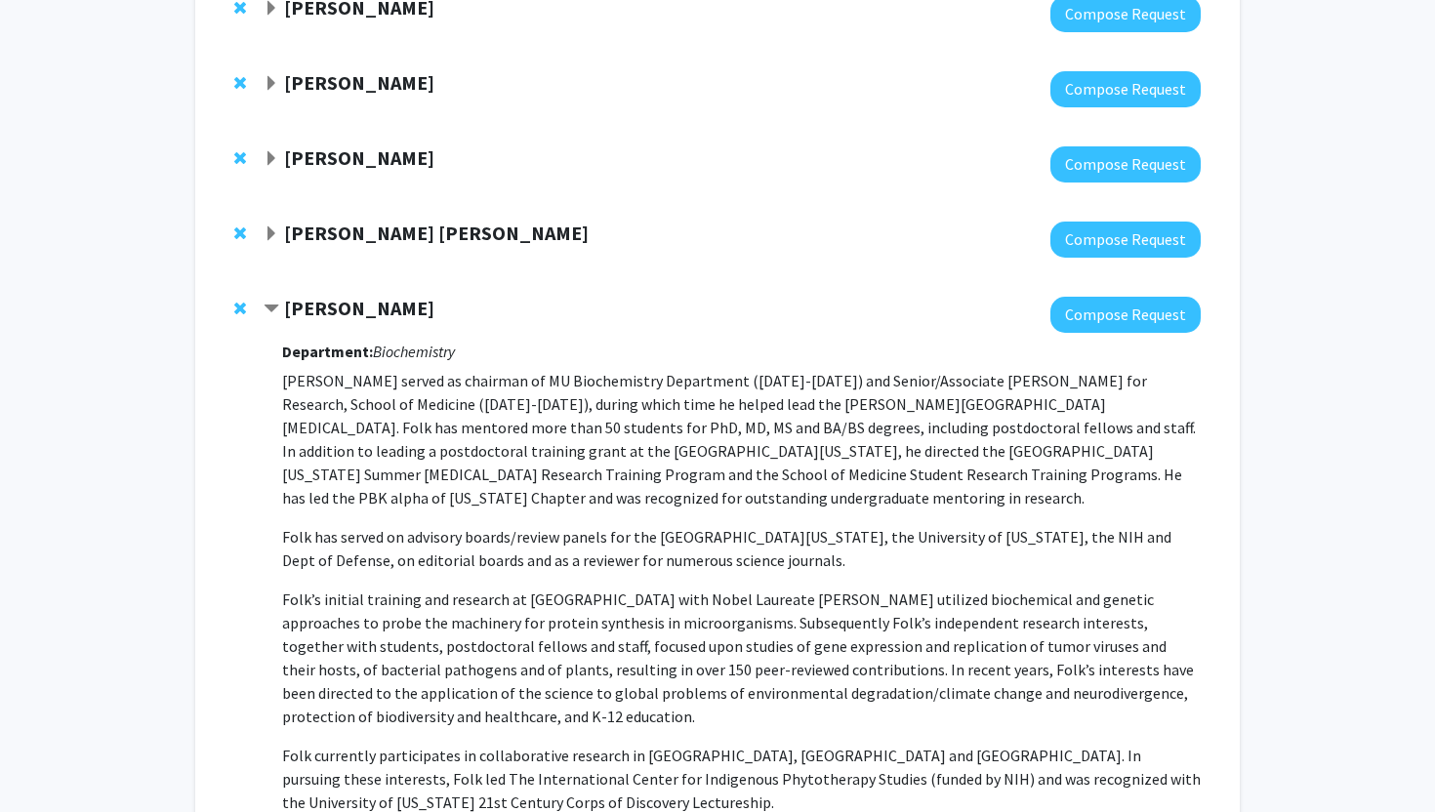
scroll to position [467, 0]
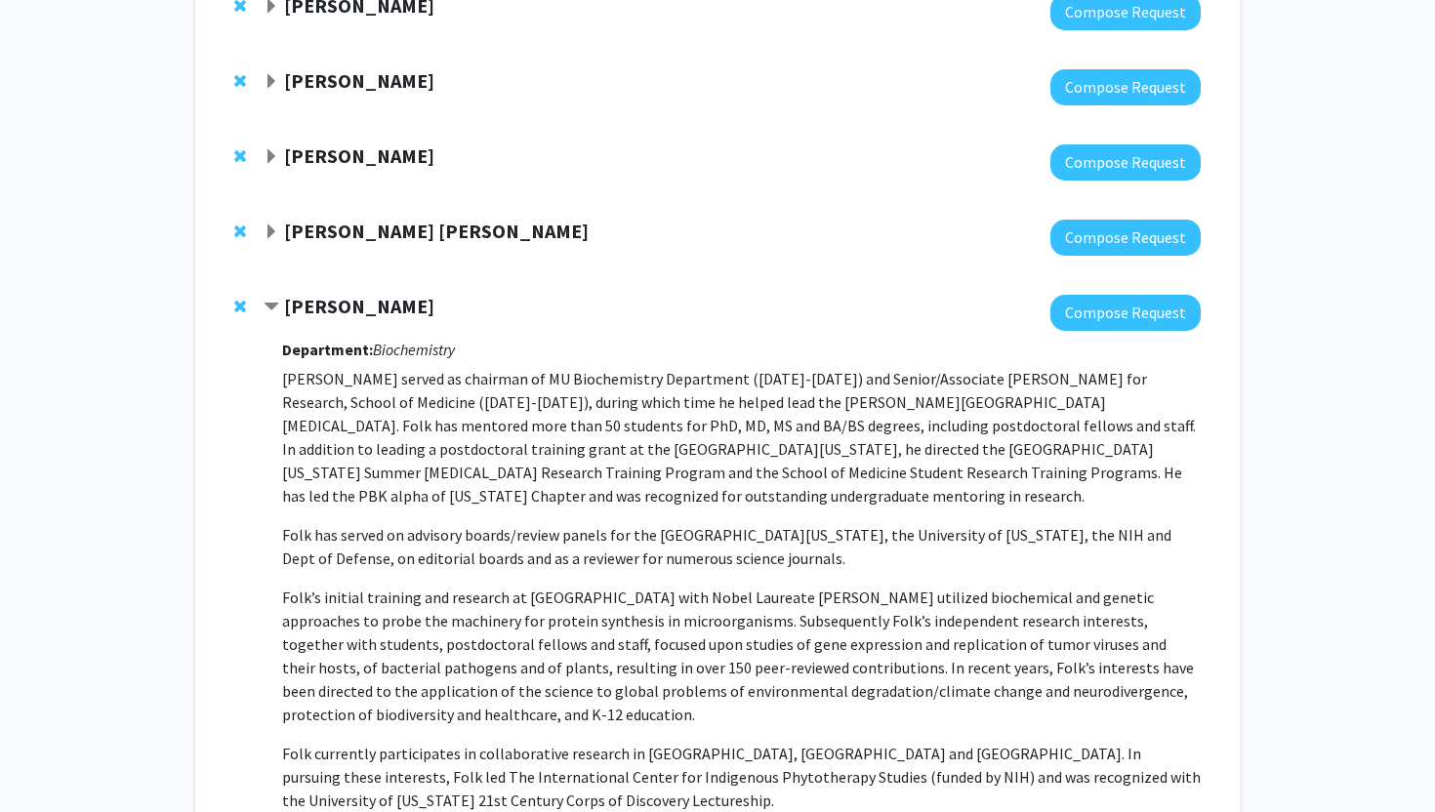
click at [267, 302] on span "Contract Bill Folk Bookmark" at bounding box center [272, 308] width 16 height 16
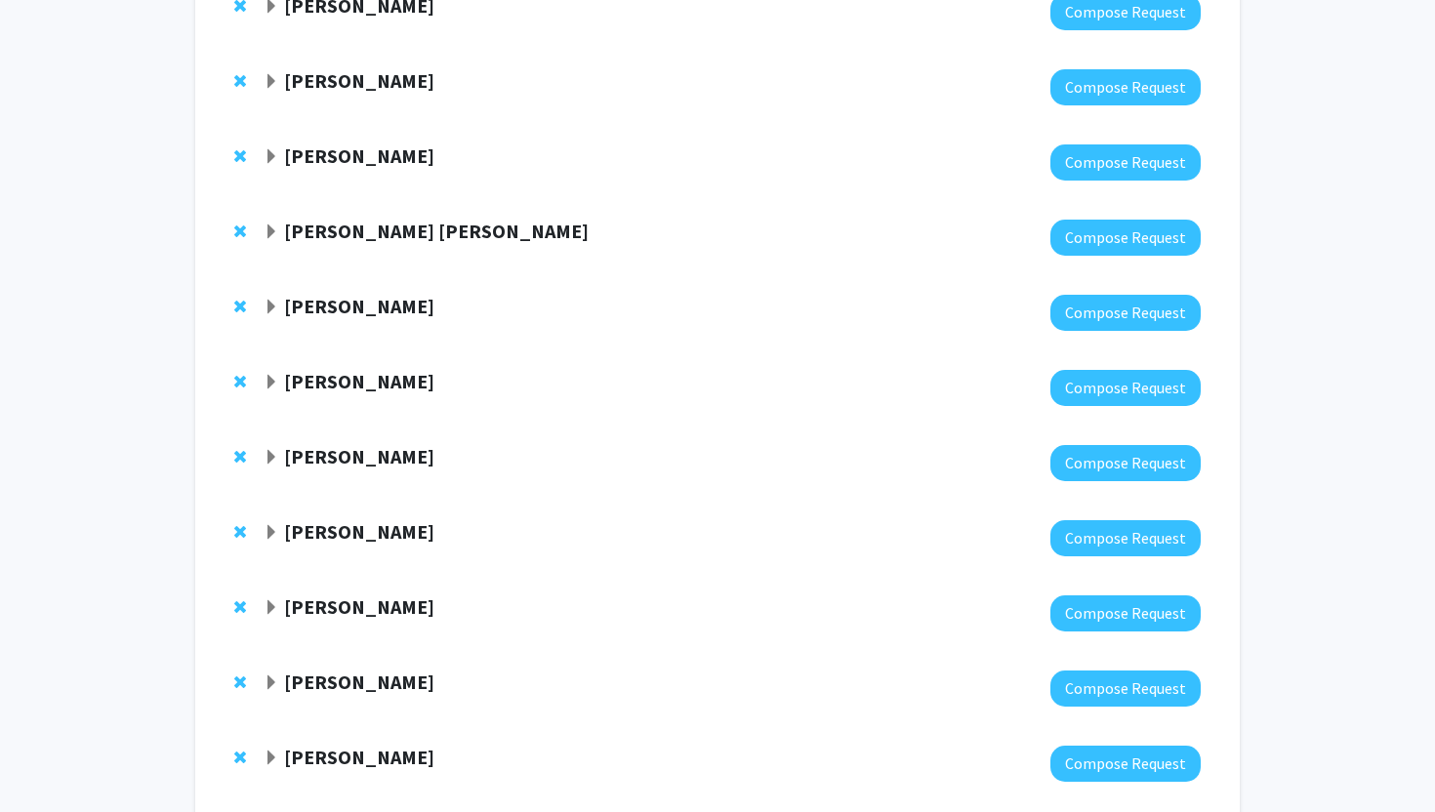
click at [272, 375] on span "Expand Julie Stilley Bookmark" at bounding box center [272, 383] width 16 height 16
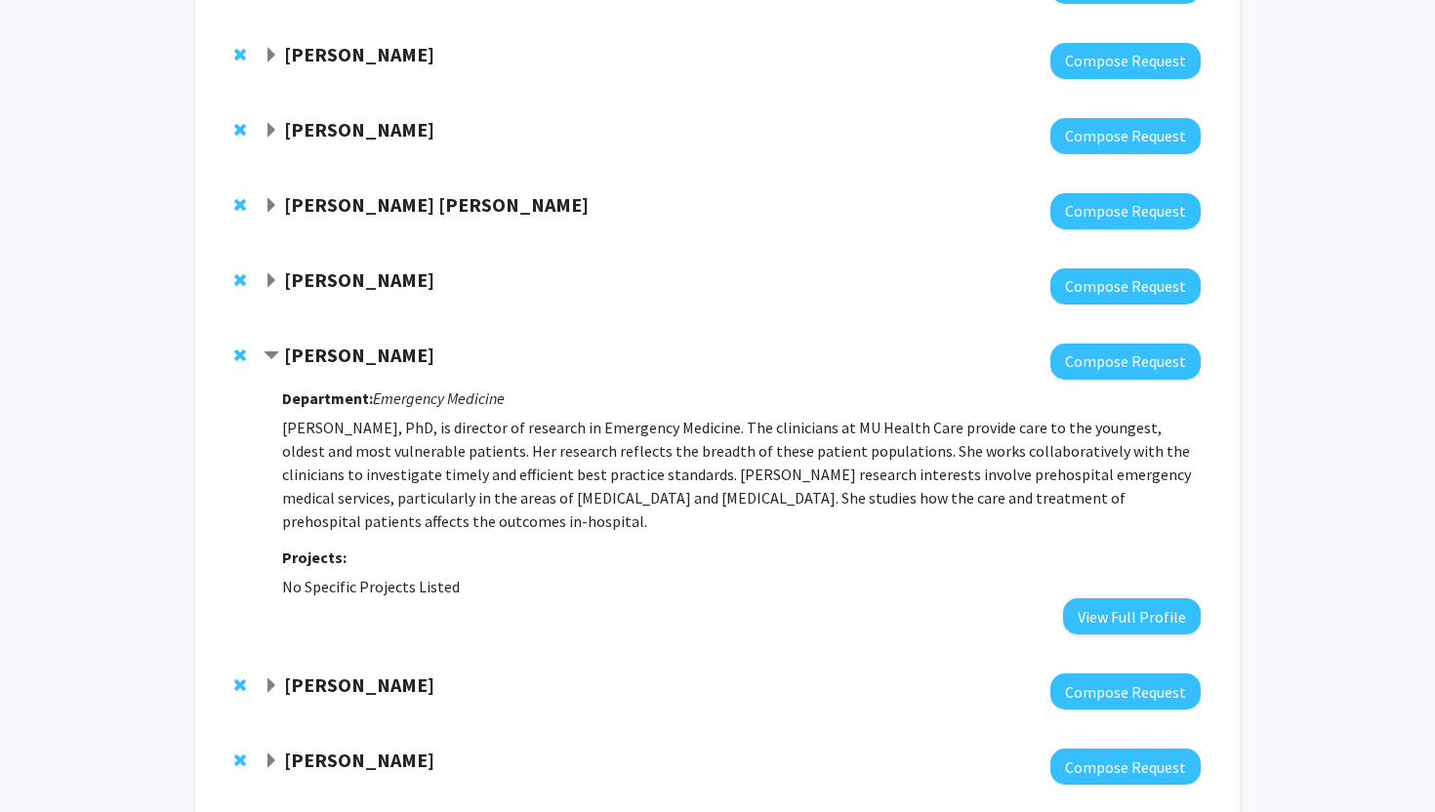
scroll to position [511, 0]
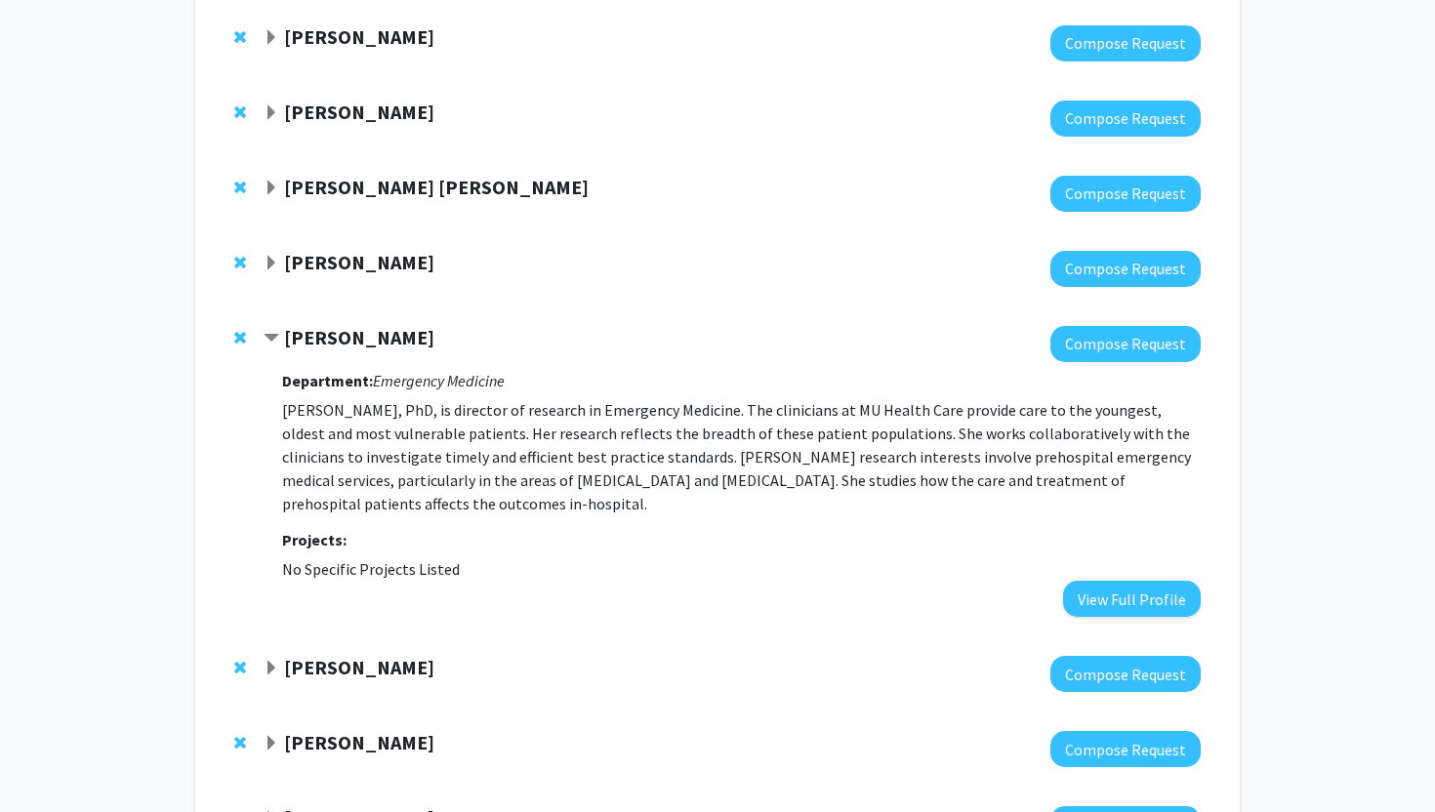
click at [272, 340] on span "Contract Julie Stilley Bookmark" at bounding box center [272, 339] width 16 height 16
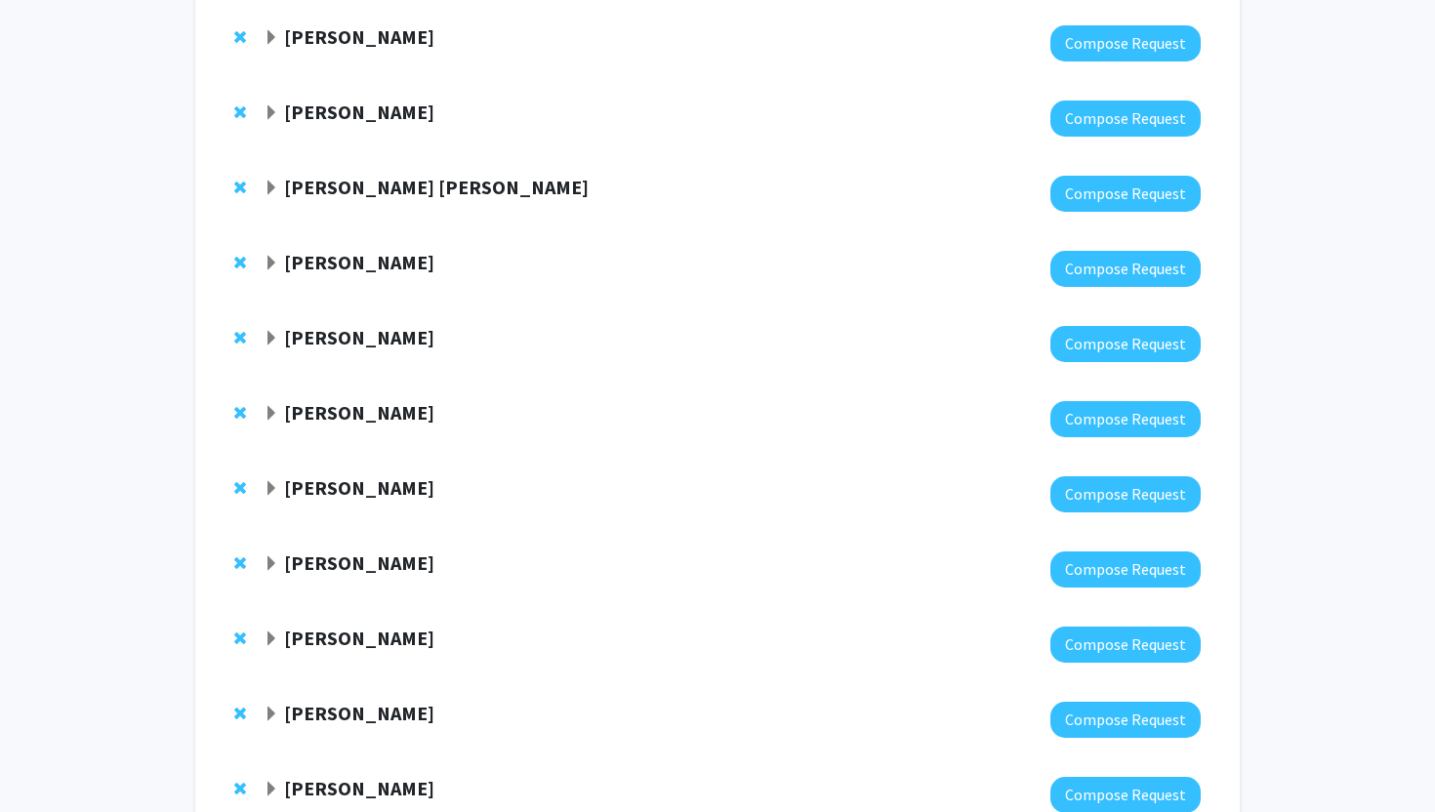
click at [267, 417] on span "Expand Anne Sales Bookmark" at bounding box center [272, 414] width 16 height 16
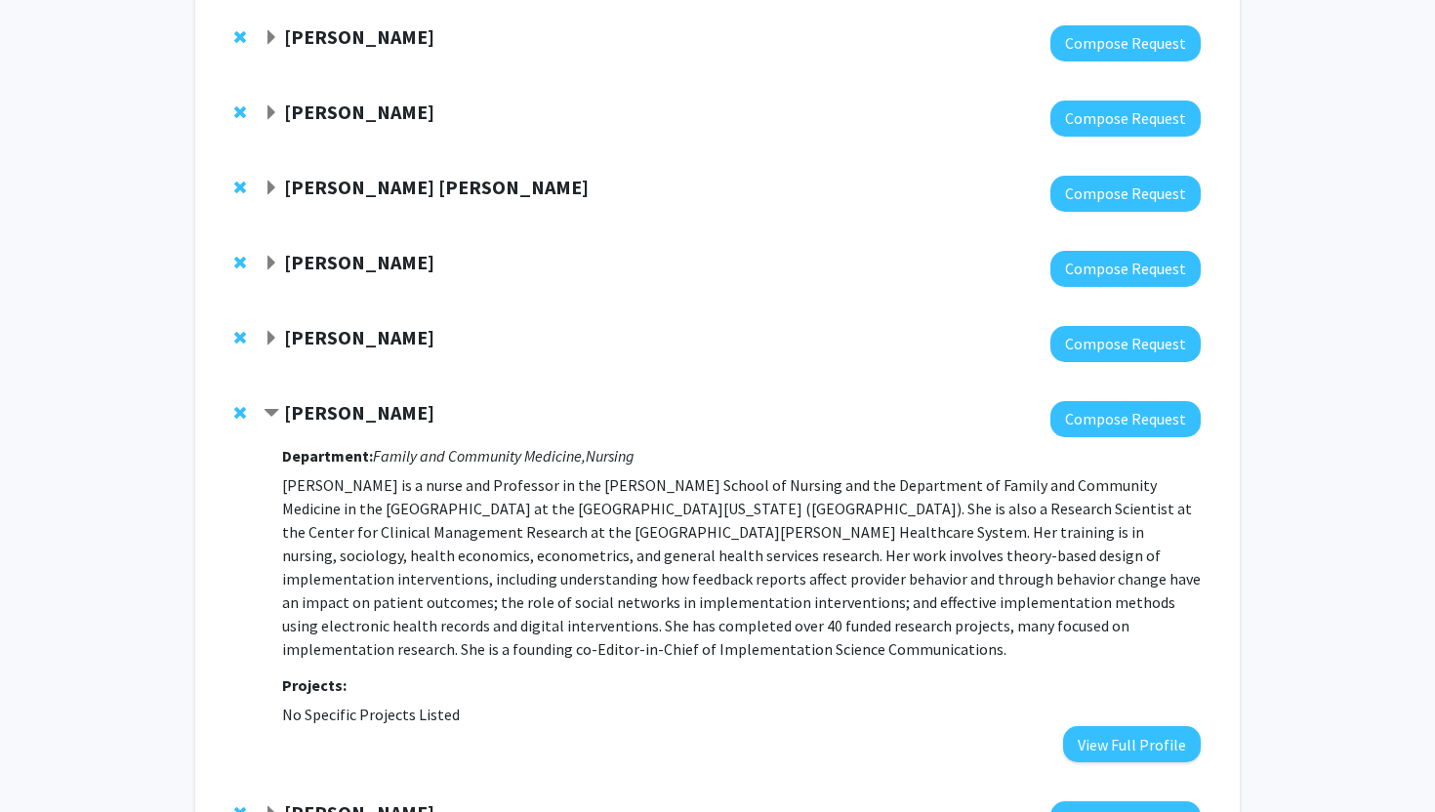
click at [267, 418] on span "Contract Anne Sales Bookmark" at bounding box center [272, 414] width 16 height 16
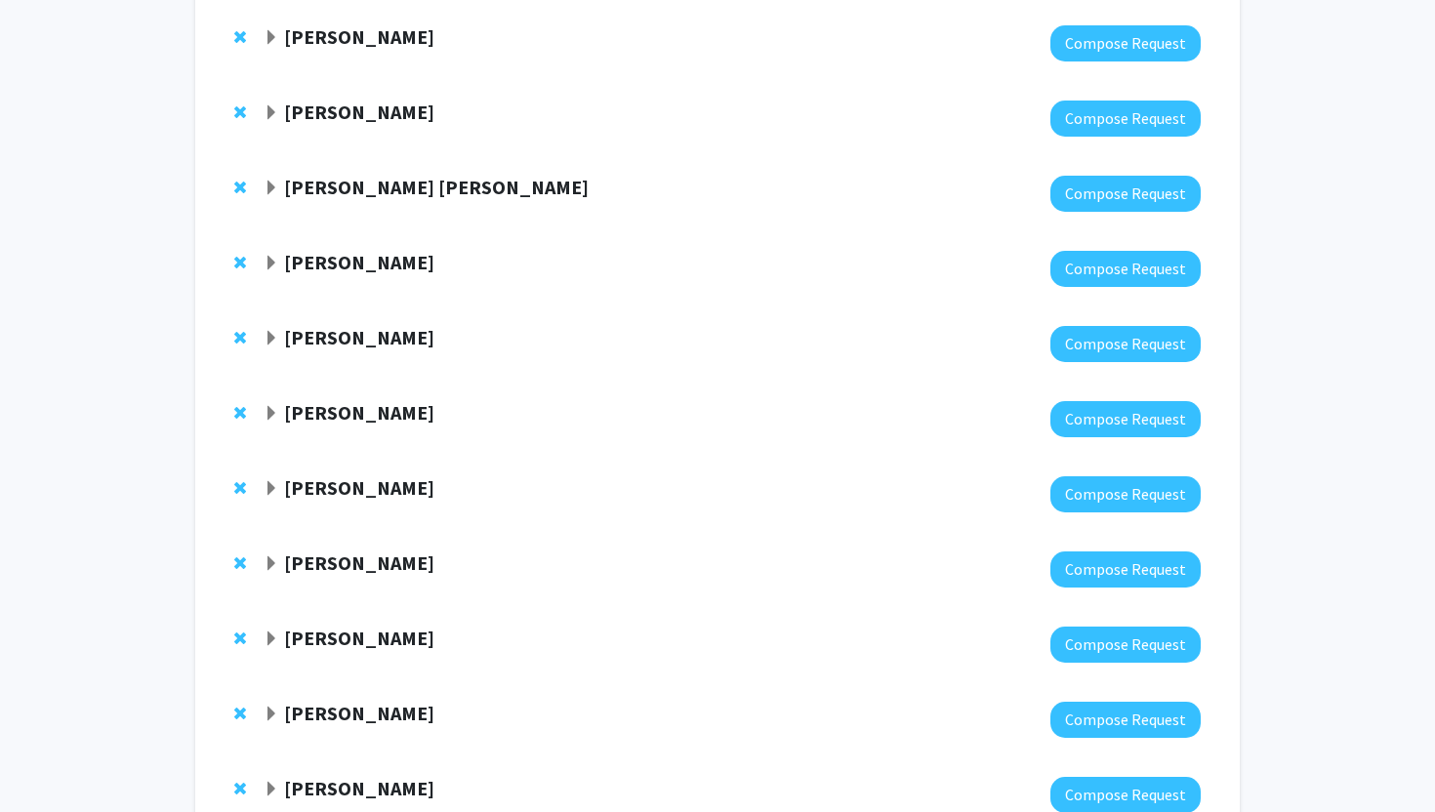
click at [244, 412] on span "Remove Anne Sales from bookmarks" at bounding box center [240, 413] width 12 height 16
click at [269, 412] on span "Expand Elizabeth Anderson Bookmark" at bounding box center [272, 414] width 16 height 16
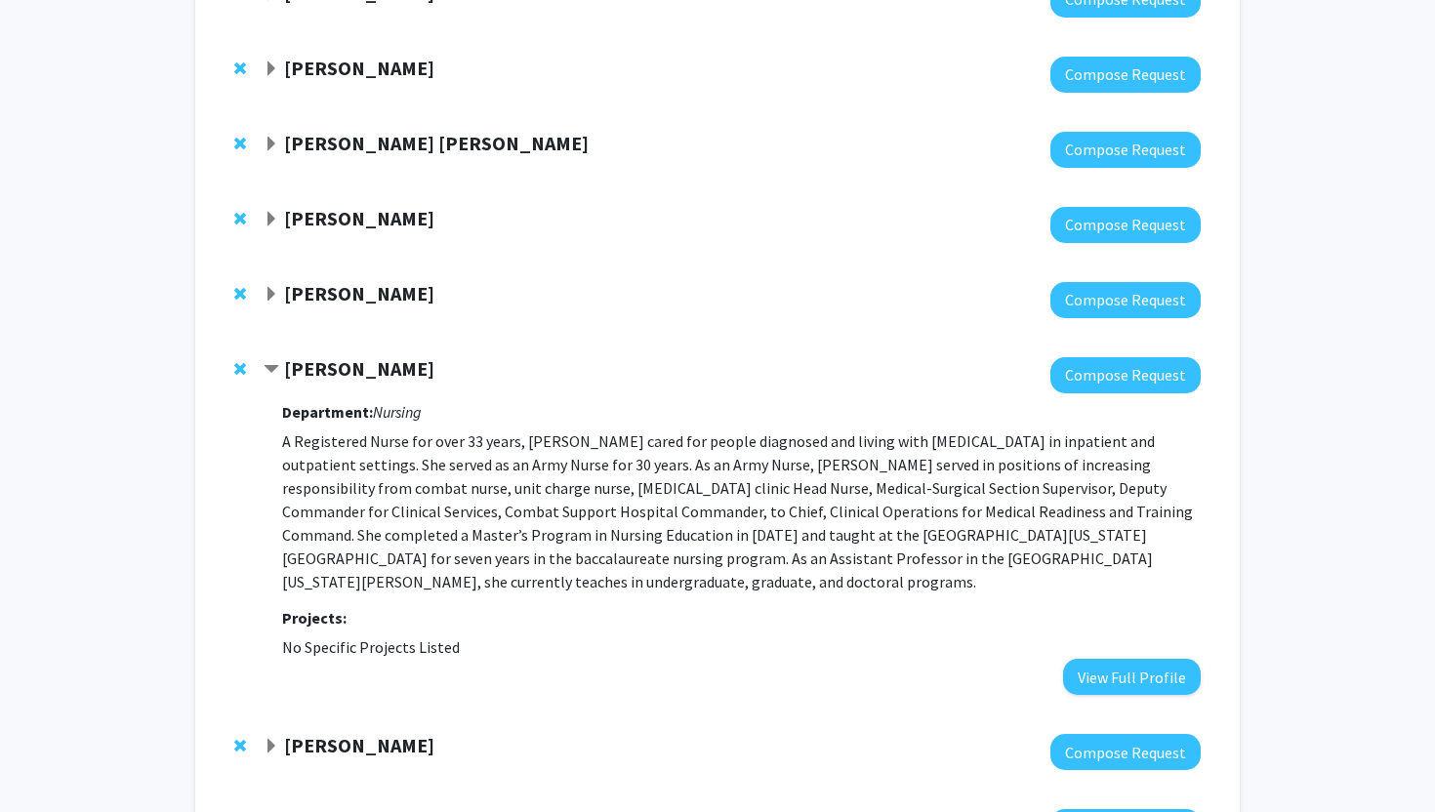
scroll to position [556, 0]
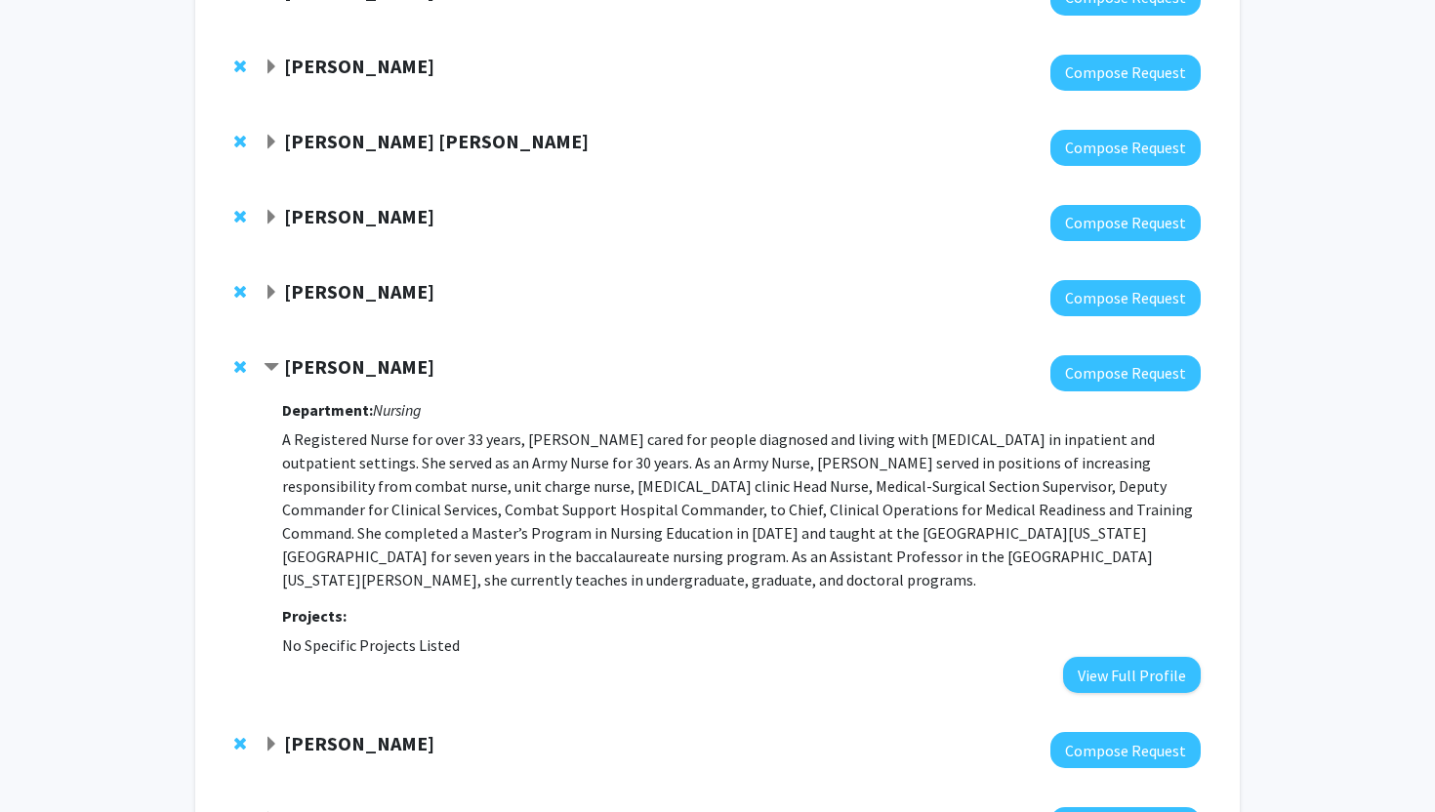
click at [242, 364] on span "Remove Elizabeth Anderson from bookmarks" at bounding box center [240, 367] width 12 height 16
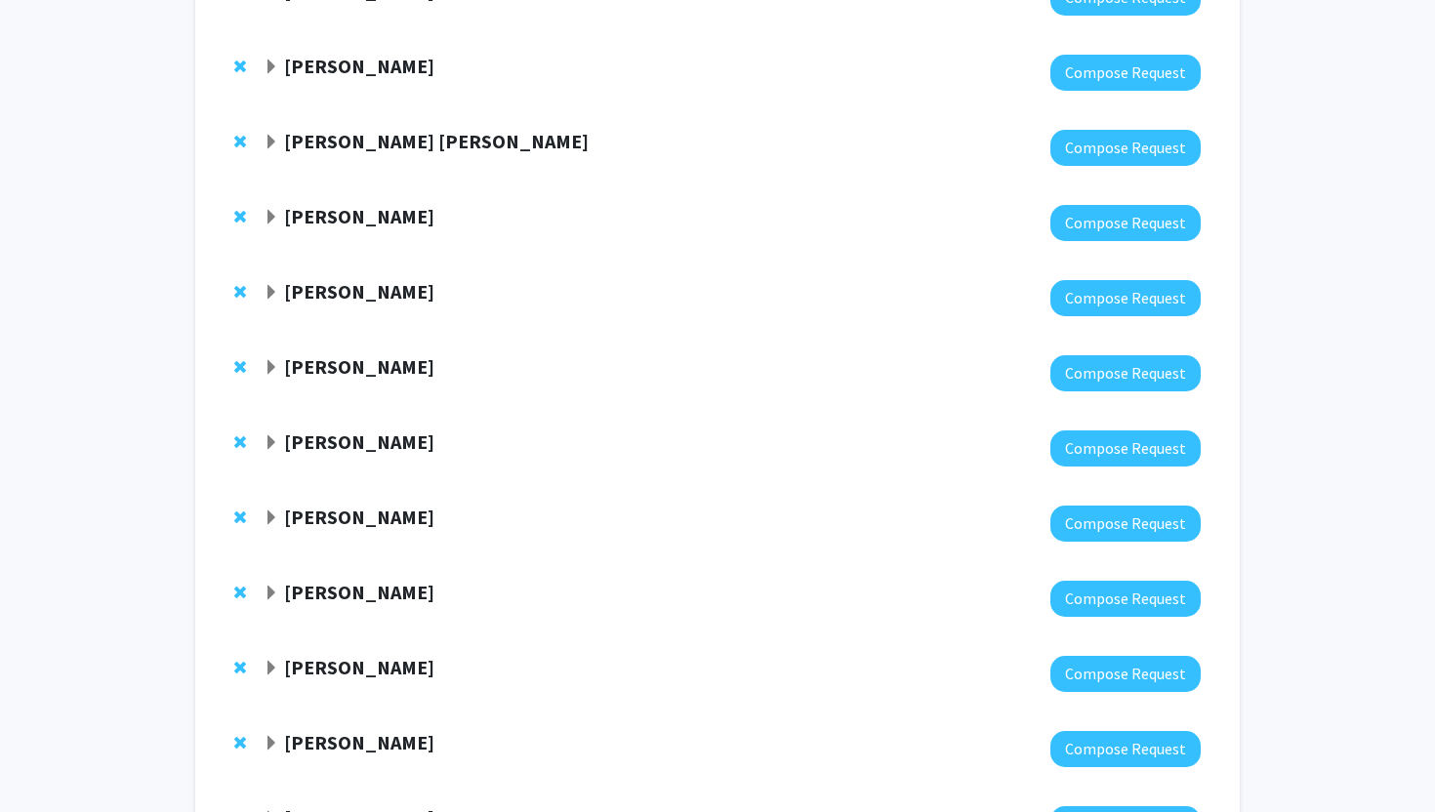
click at [280, 375] on div "[PERSON_NAME]" at bounding box center [475, 367] width 422 height 24
click at [265, 356] on div "[PERSON_NAME]" at bounding box center [475, 367] width 422 height 24
click at [272, 361] on span "Expand Antoinette Burger Bookmark" at bounding box center [272, 368] width 16 height 16
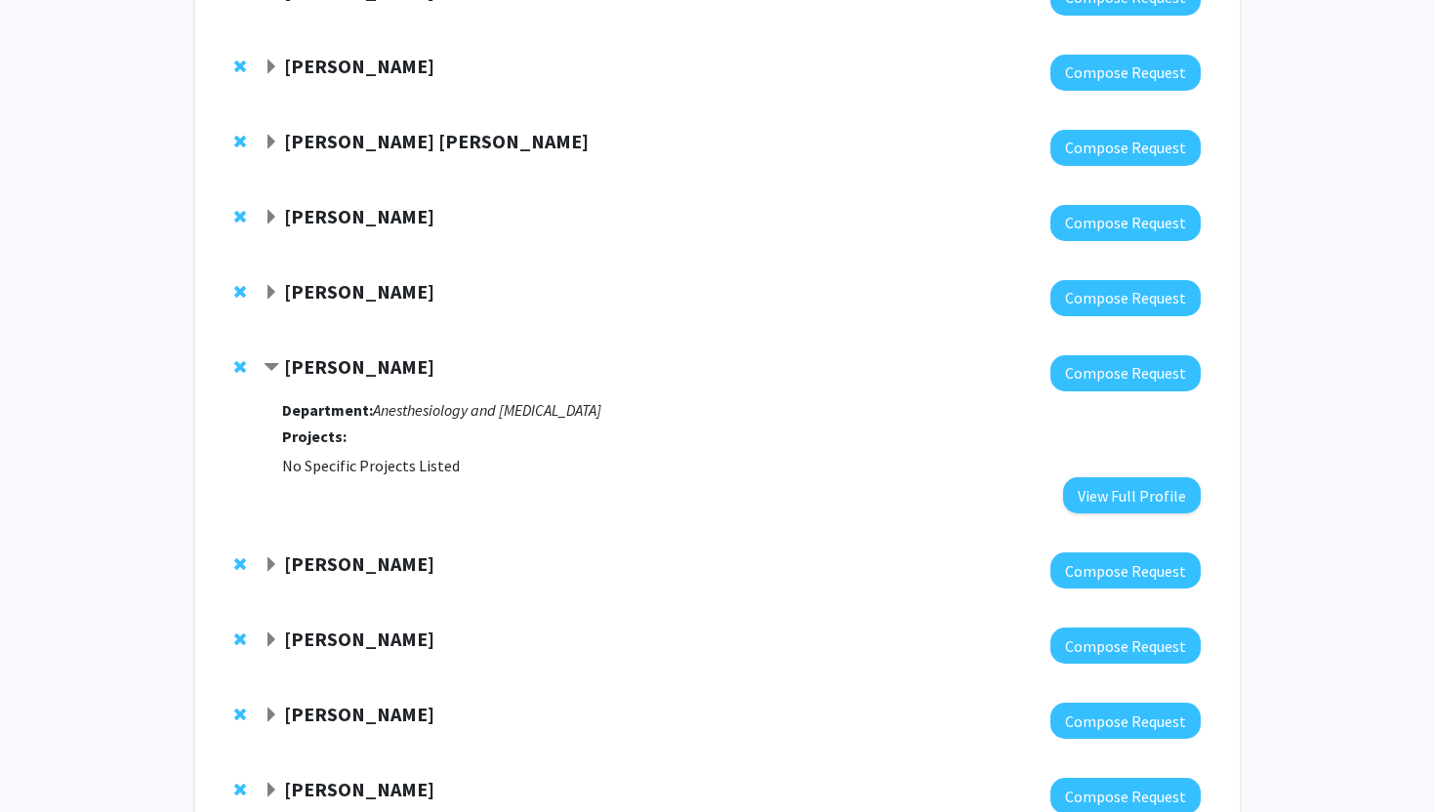
click at [270, 364] on span "Contract Antoinette Burger Bookmark" at bounding box center [272, 368] width 16 height 16
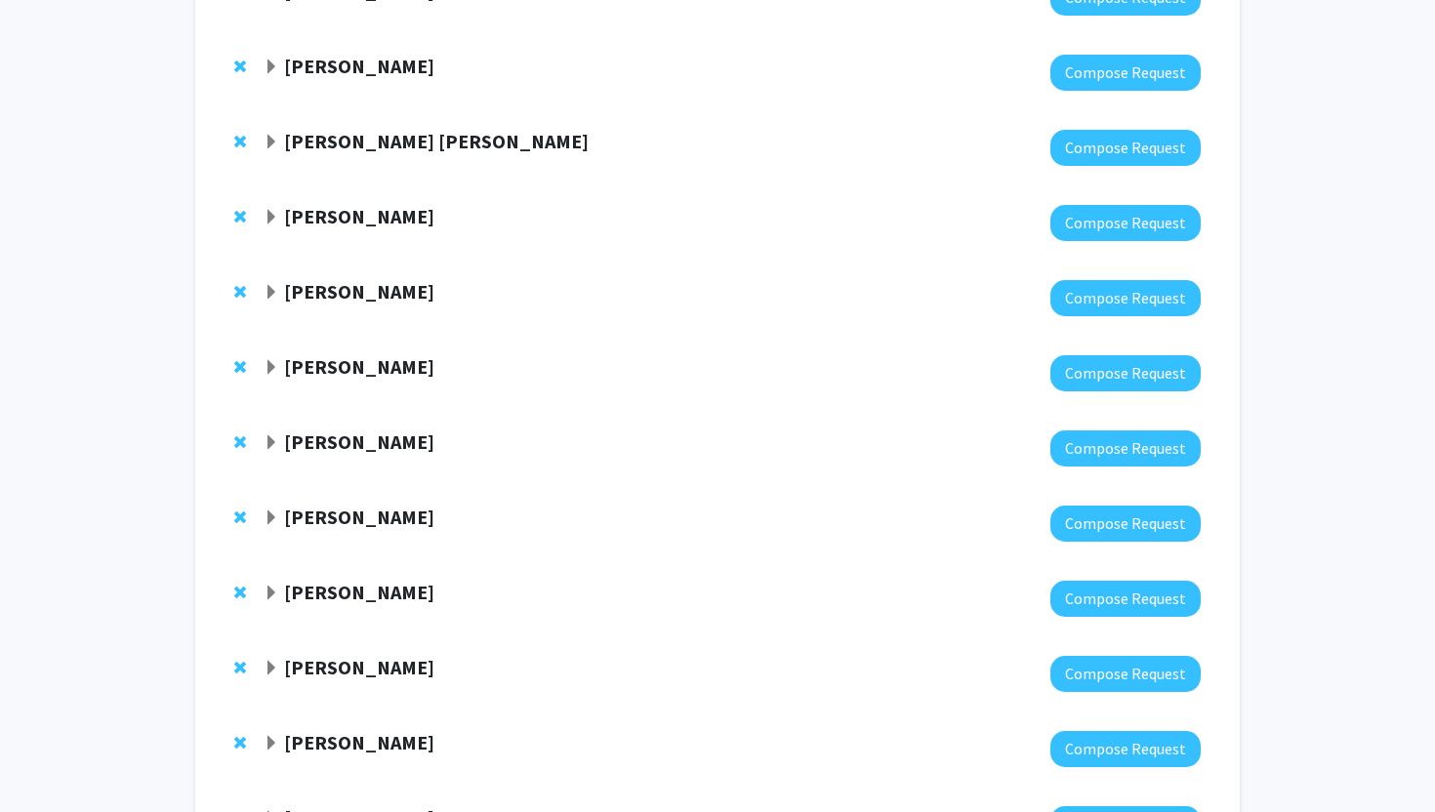
click at [271, 438] on span "Expand John Robert Bautista Bookmark" at bounding box center [272, 443] width 16 height 16
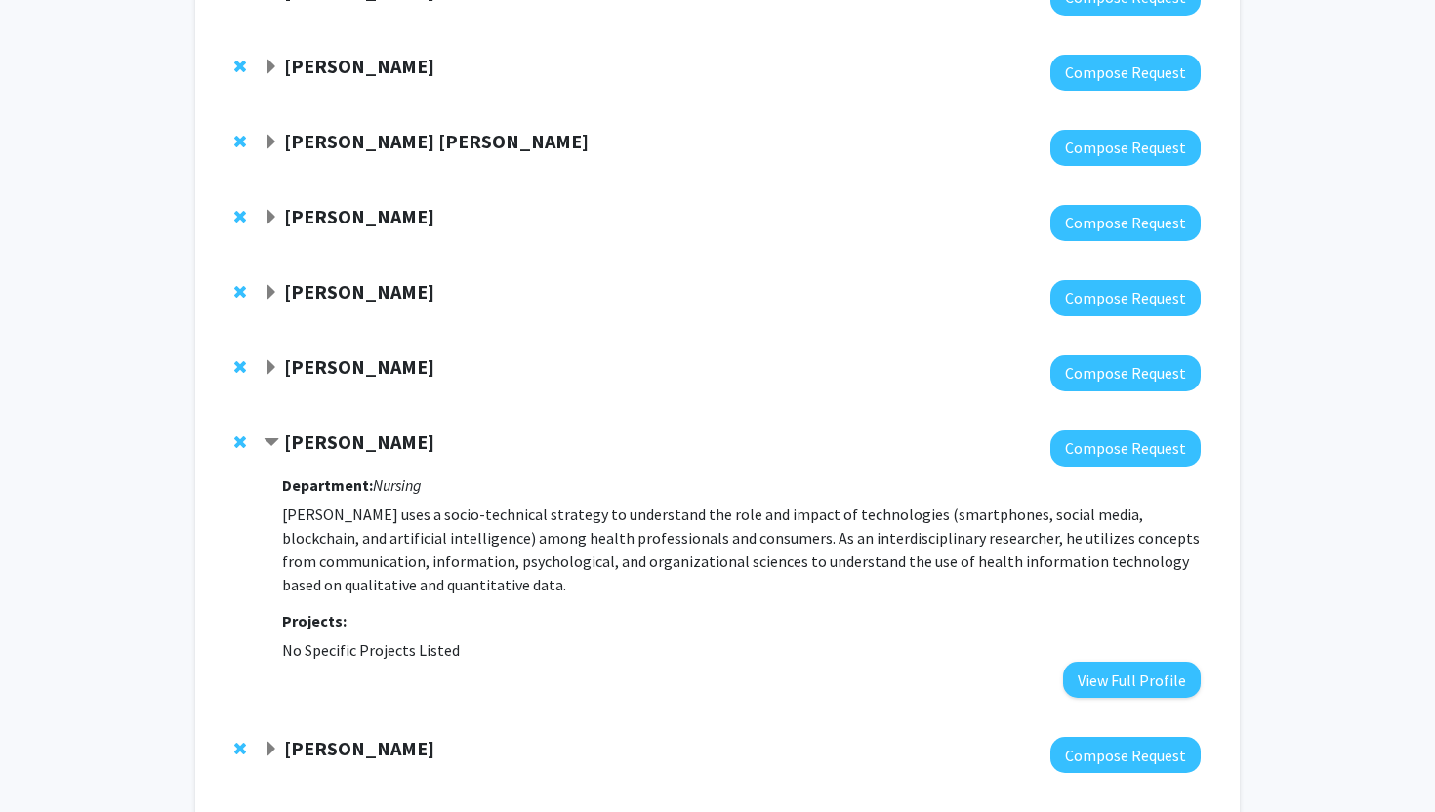
click at [244, 439] on span "Remove John Robert Bautista from bookmarks" at bounding box center [240, 442] width 12 height 16
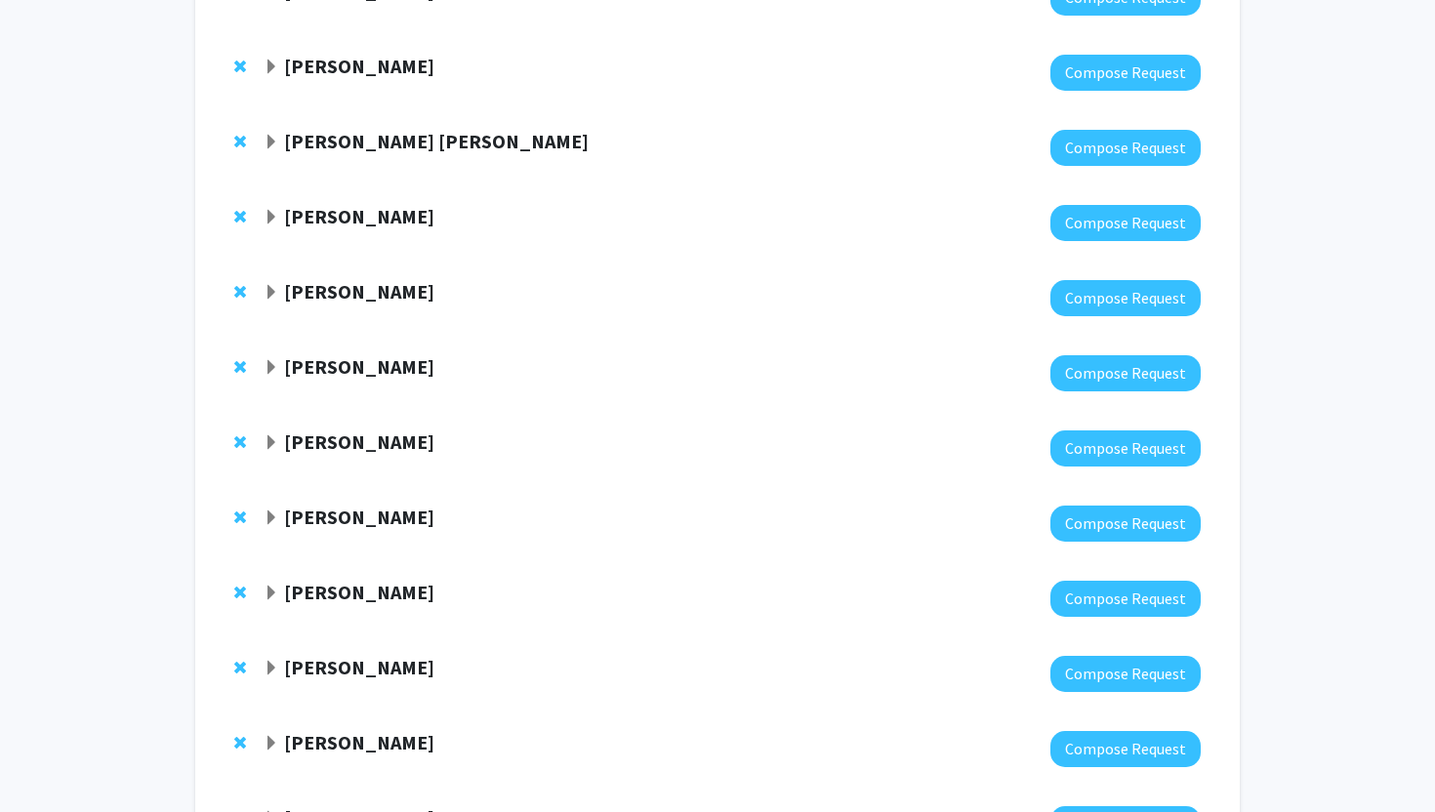
click at [269, 437] on span "Expand Brett Froeliger Bookmark" at bounding box center [272, 443] width 16 height 16
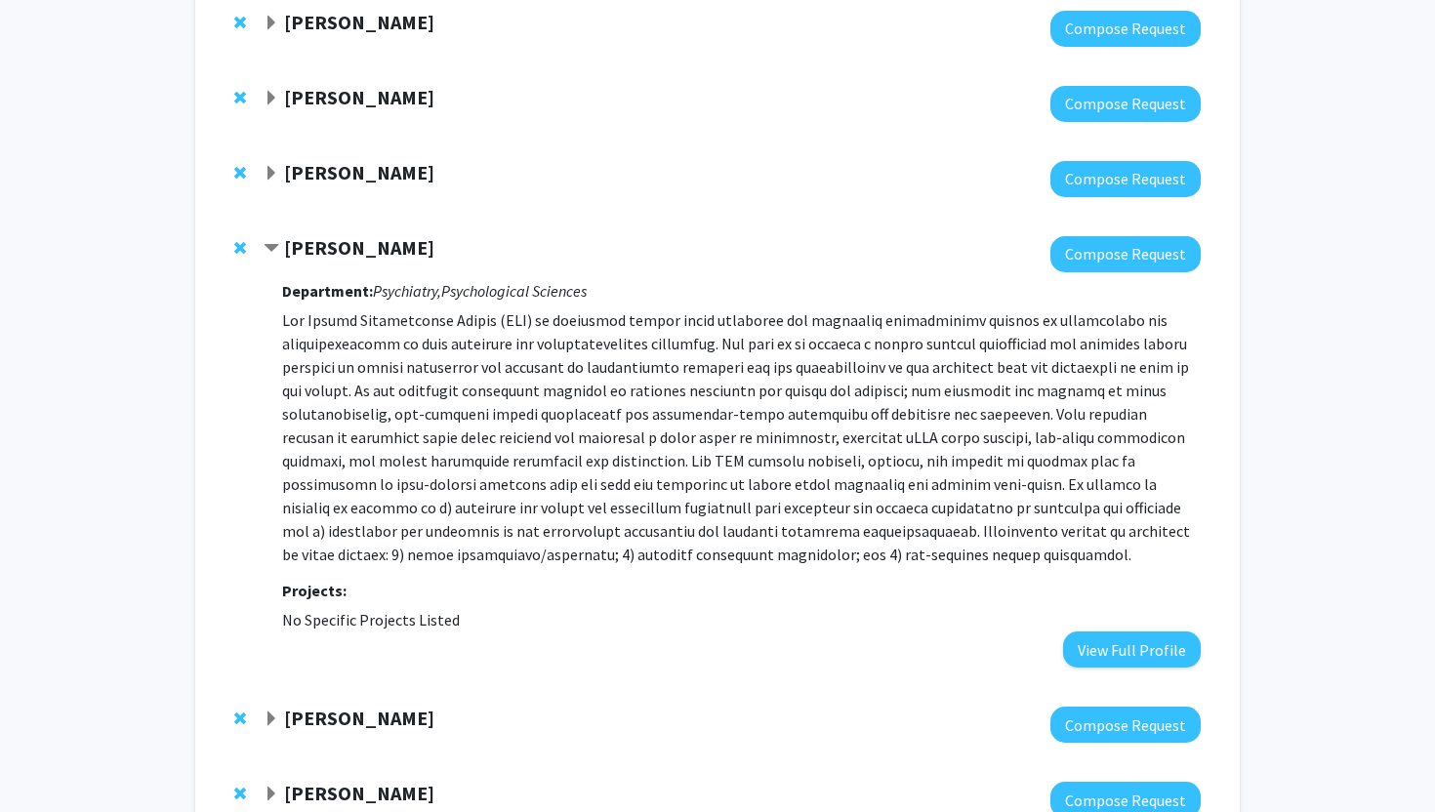
scroll to position [734, 0]
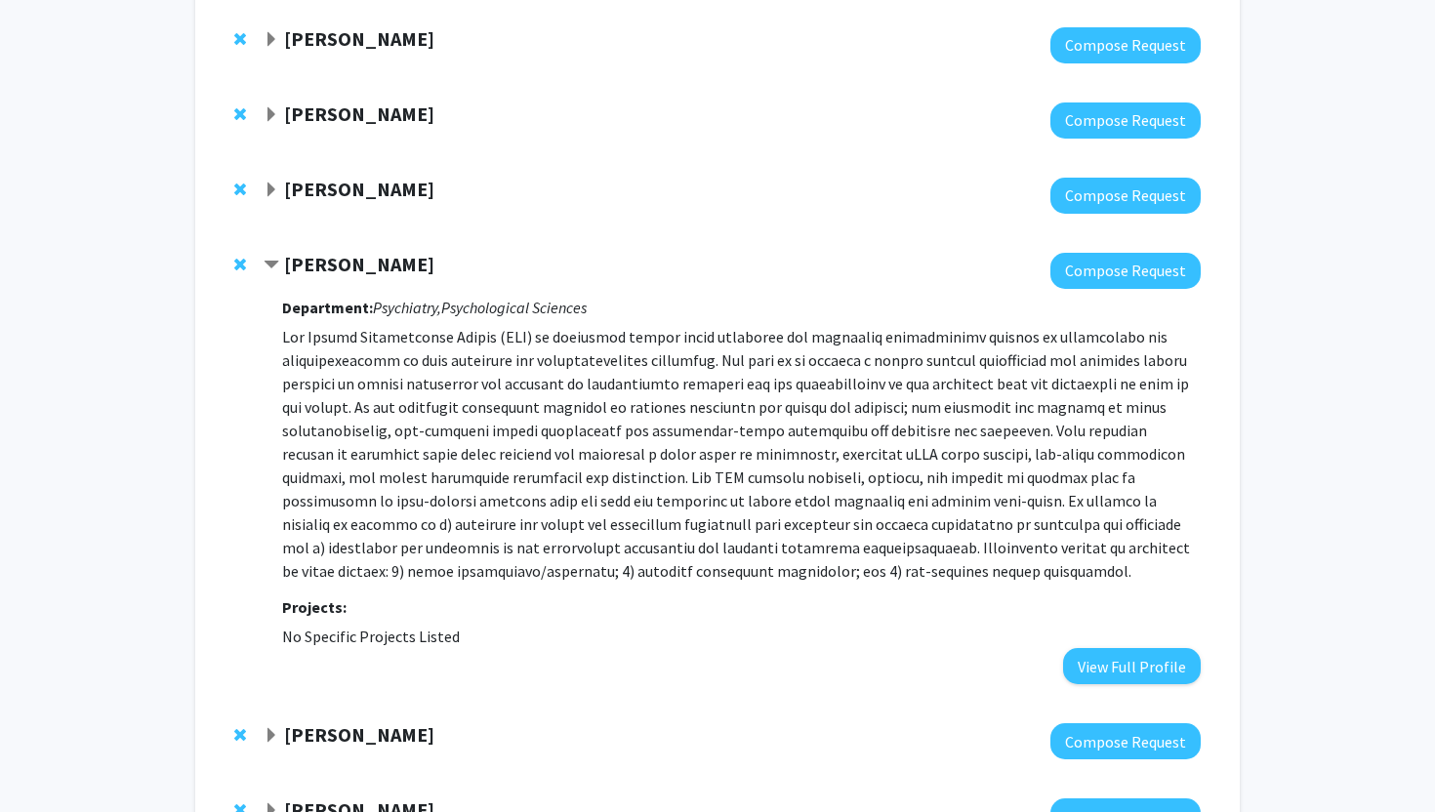
click at [279, 268] on div "[PERSON_NAME]" at bounding box center [475, 265] width 422 height 24
click at [268, 260] on span "Contract Brett Froeliger Bookmark" at bounding box center [272, 266] width 16 height 16
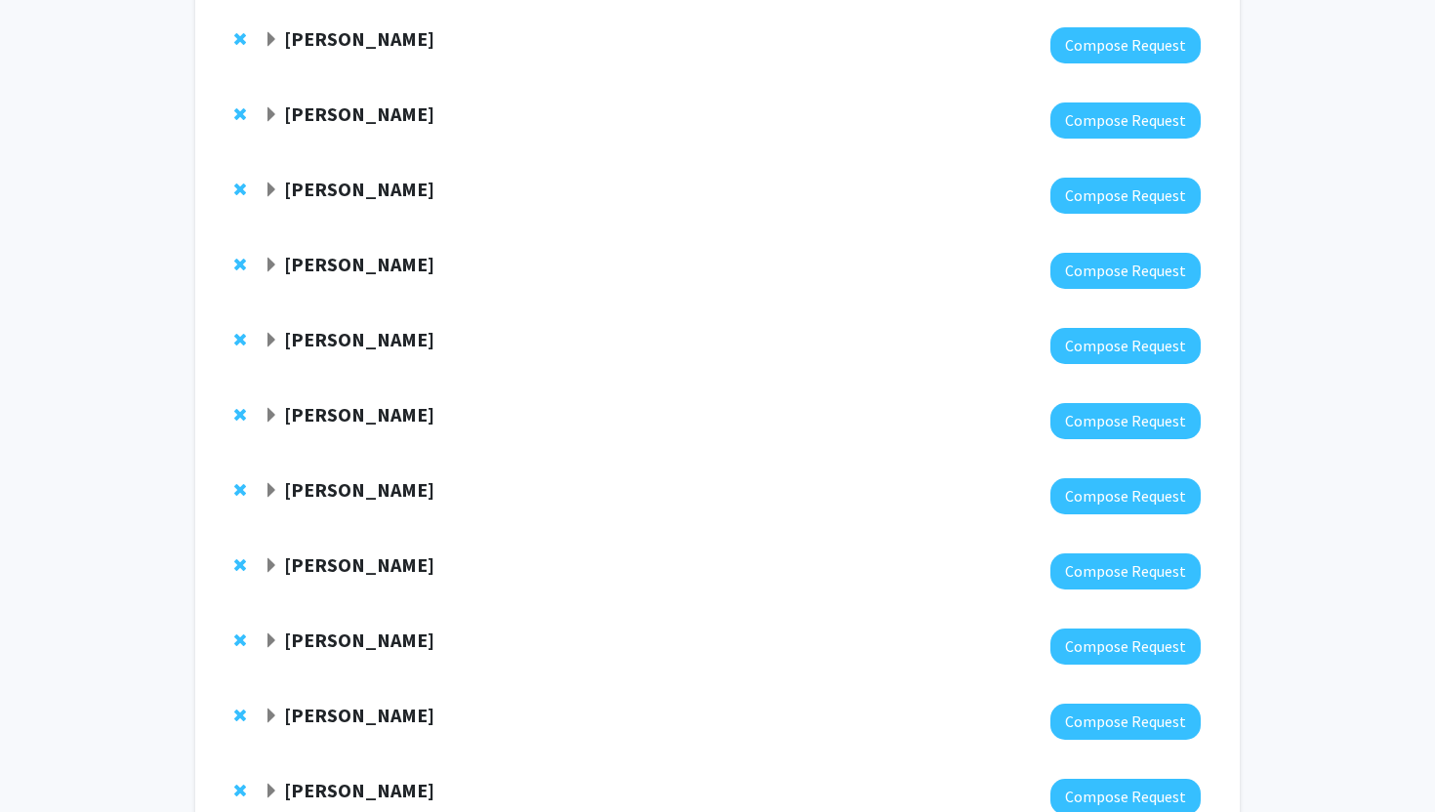
click at [274, 341] on span "Expand Ashley Groh Bookmark" at bounding box center [272, 341] width 16 height 16
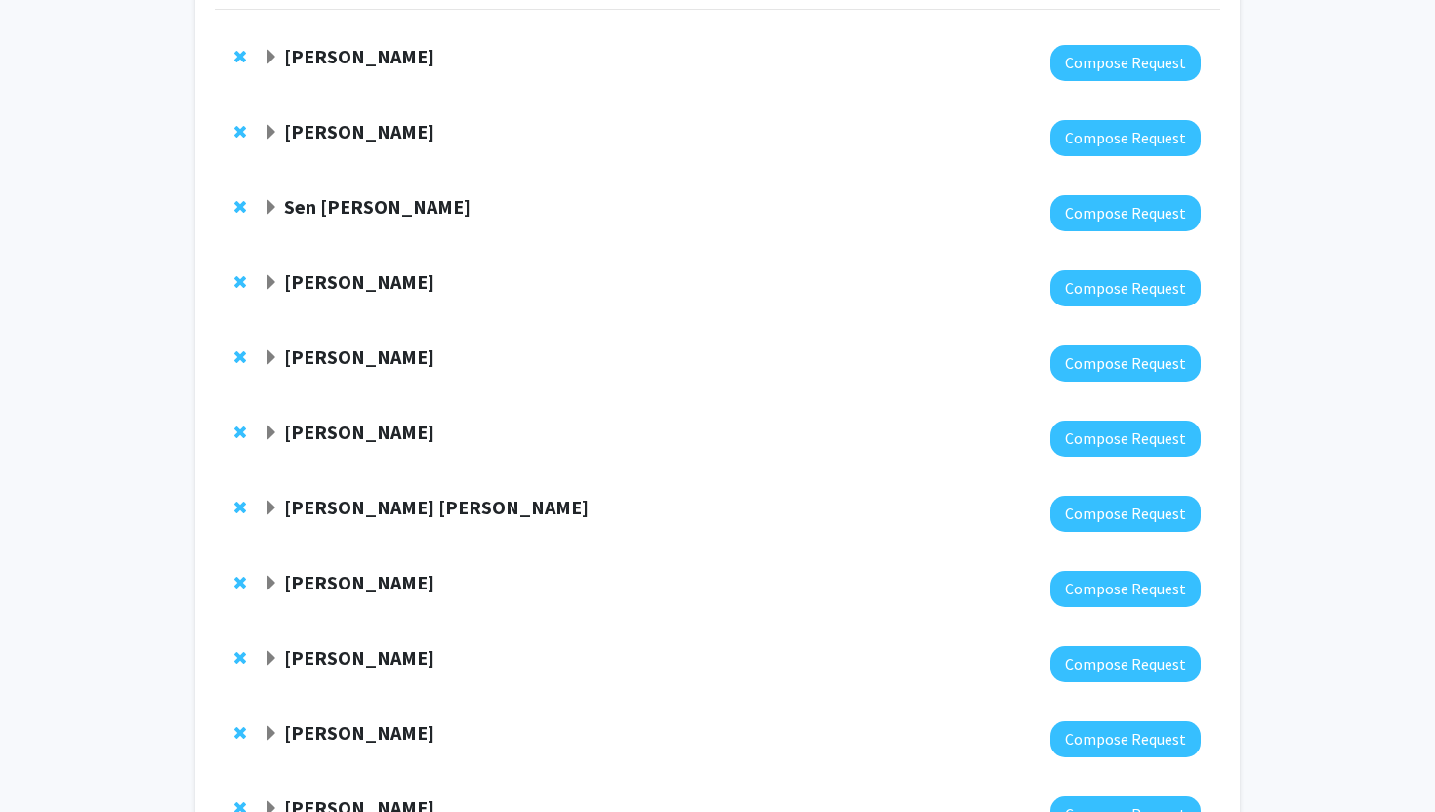
scroll to position [0, 0]
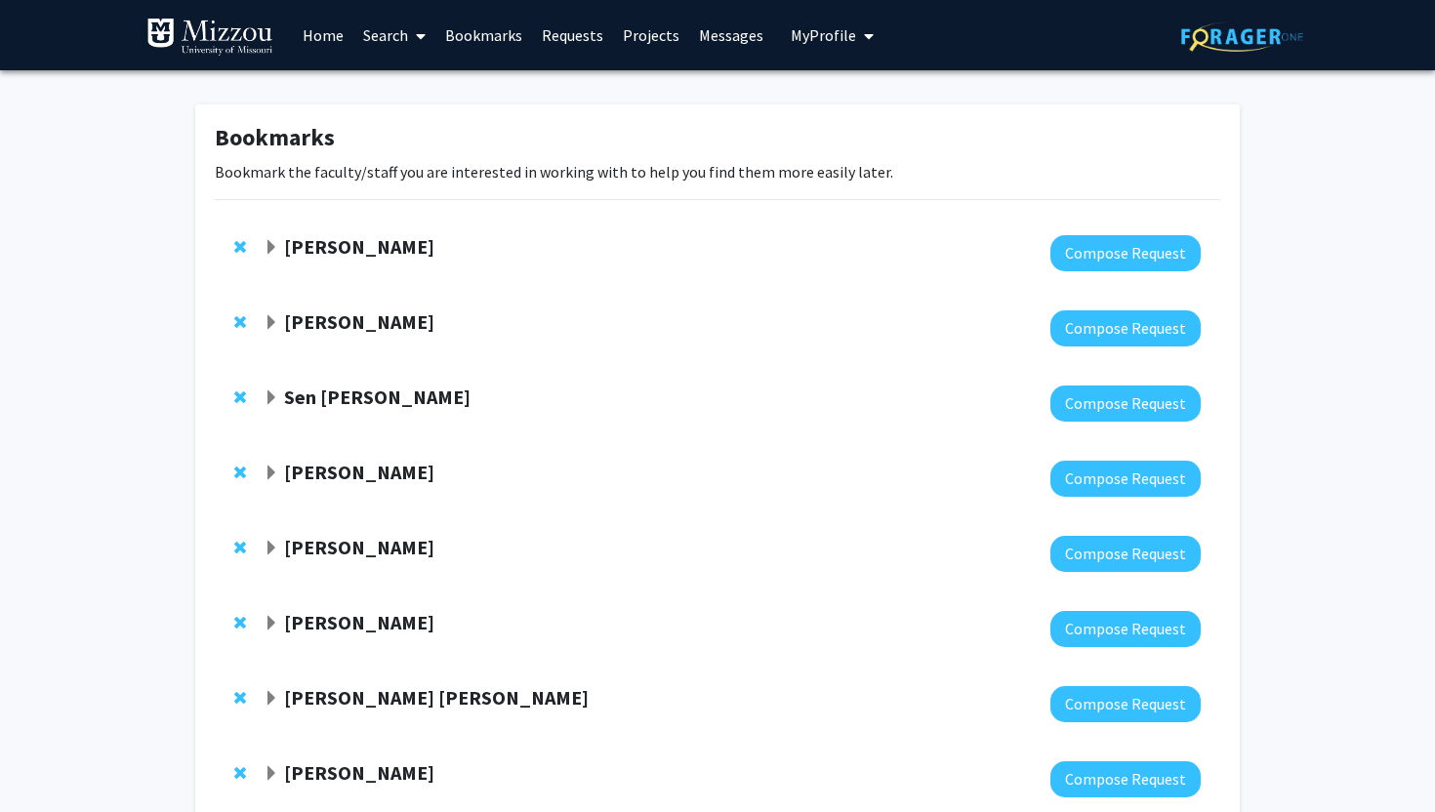
click at [341, 244] on strong "[PERSON_NAME]" at bounding box center [359, 246] width 150 height 24
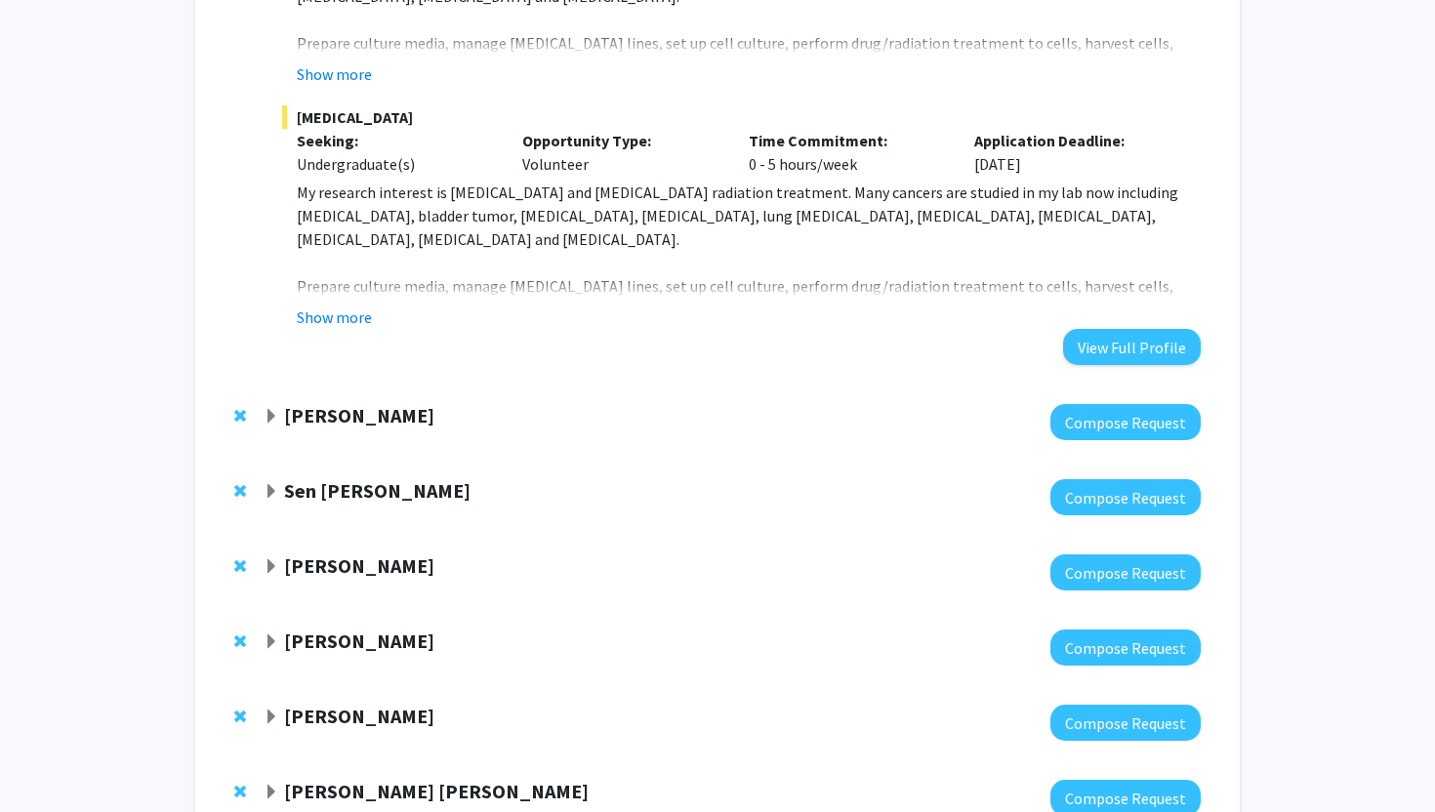
click at [348, 421] on strong "[PERSON_NAME]" at bounding box center [359, 415] width 150 height 24
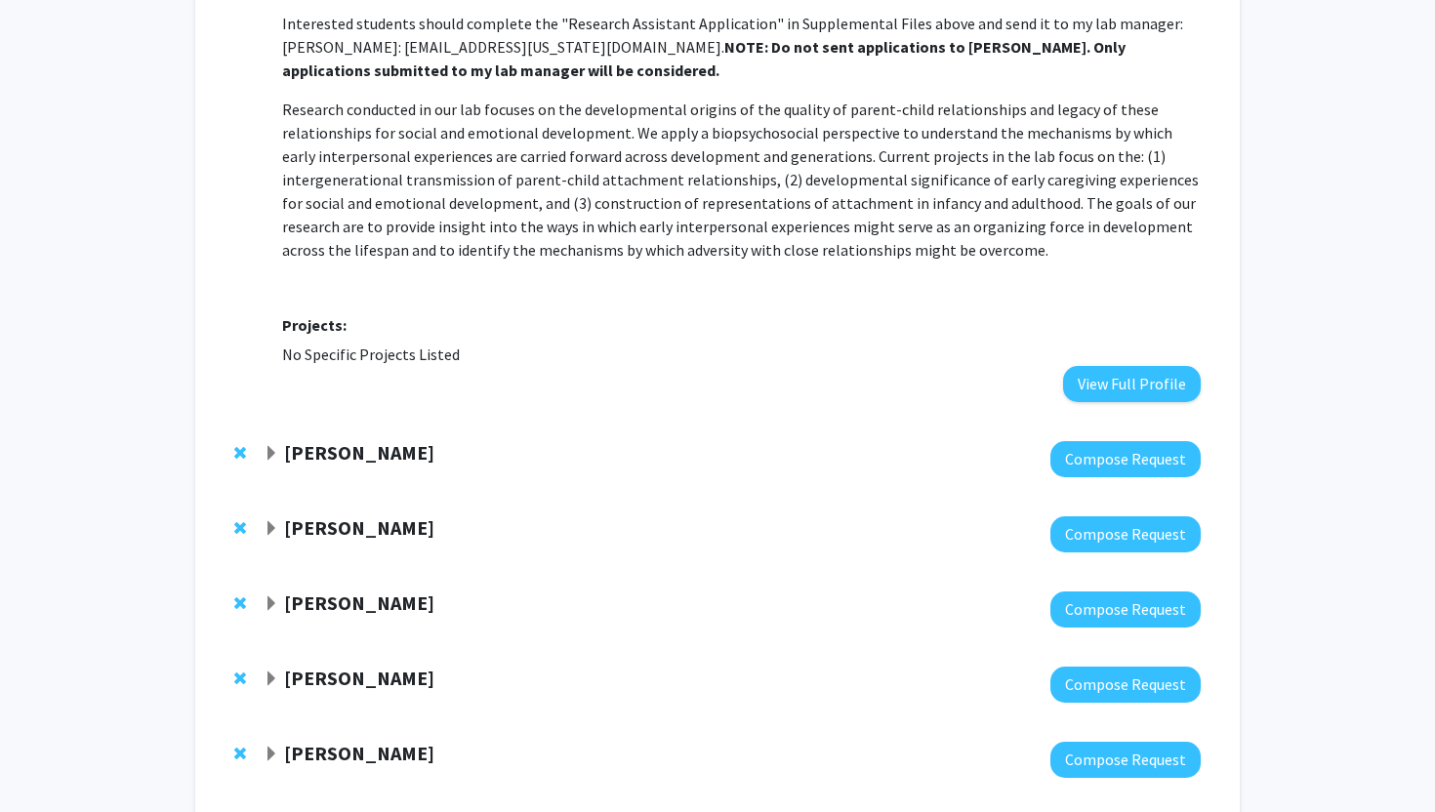
scroll to position [2627, 0]
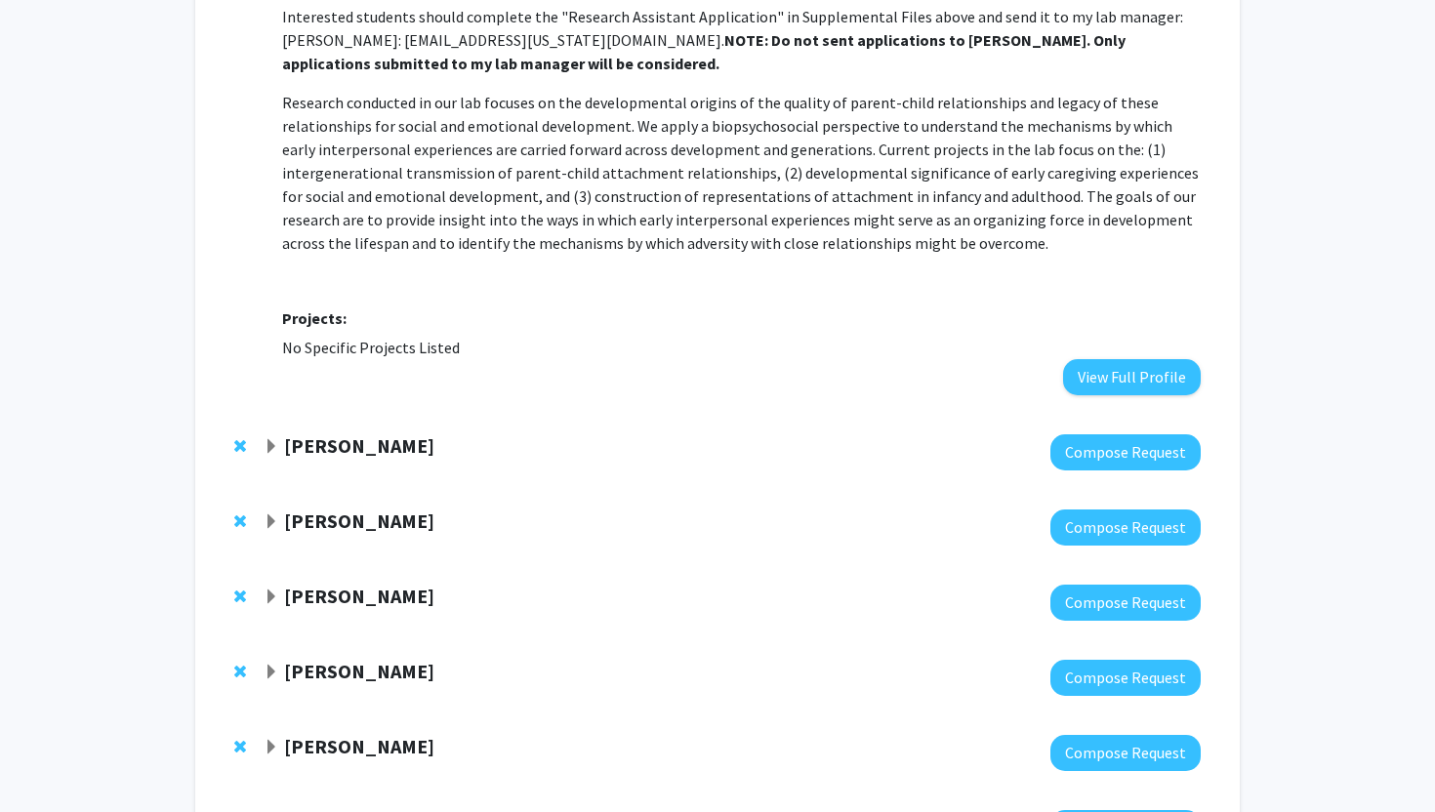
click at [333, 448] on strong "[PERSON_NAME]" at bounding box center [359, 445] width 150 height 24
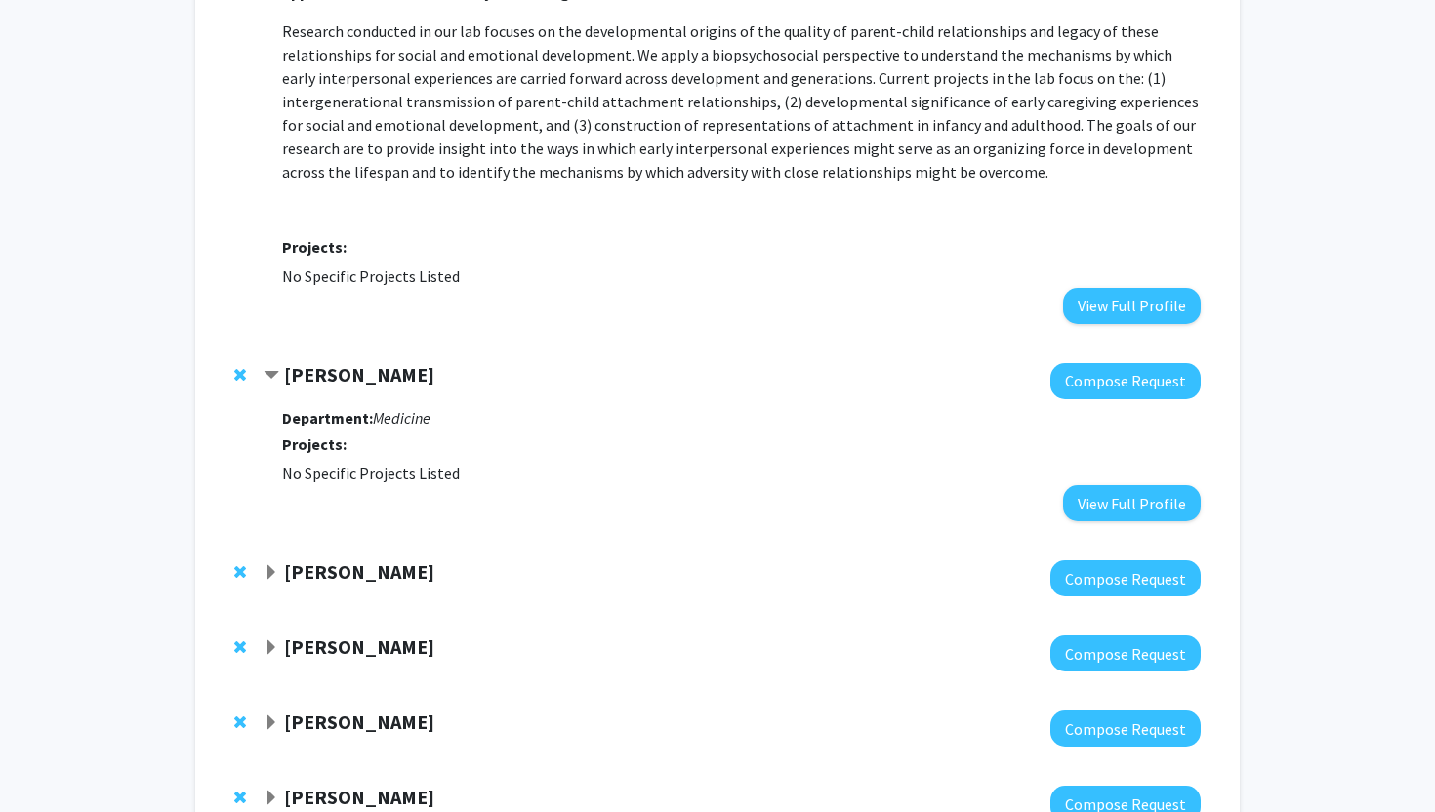
scroll to position [2701, 0]
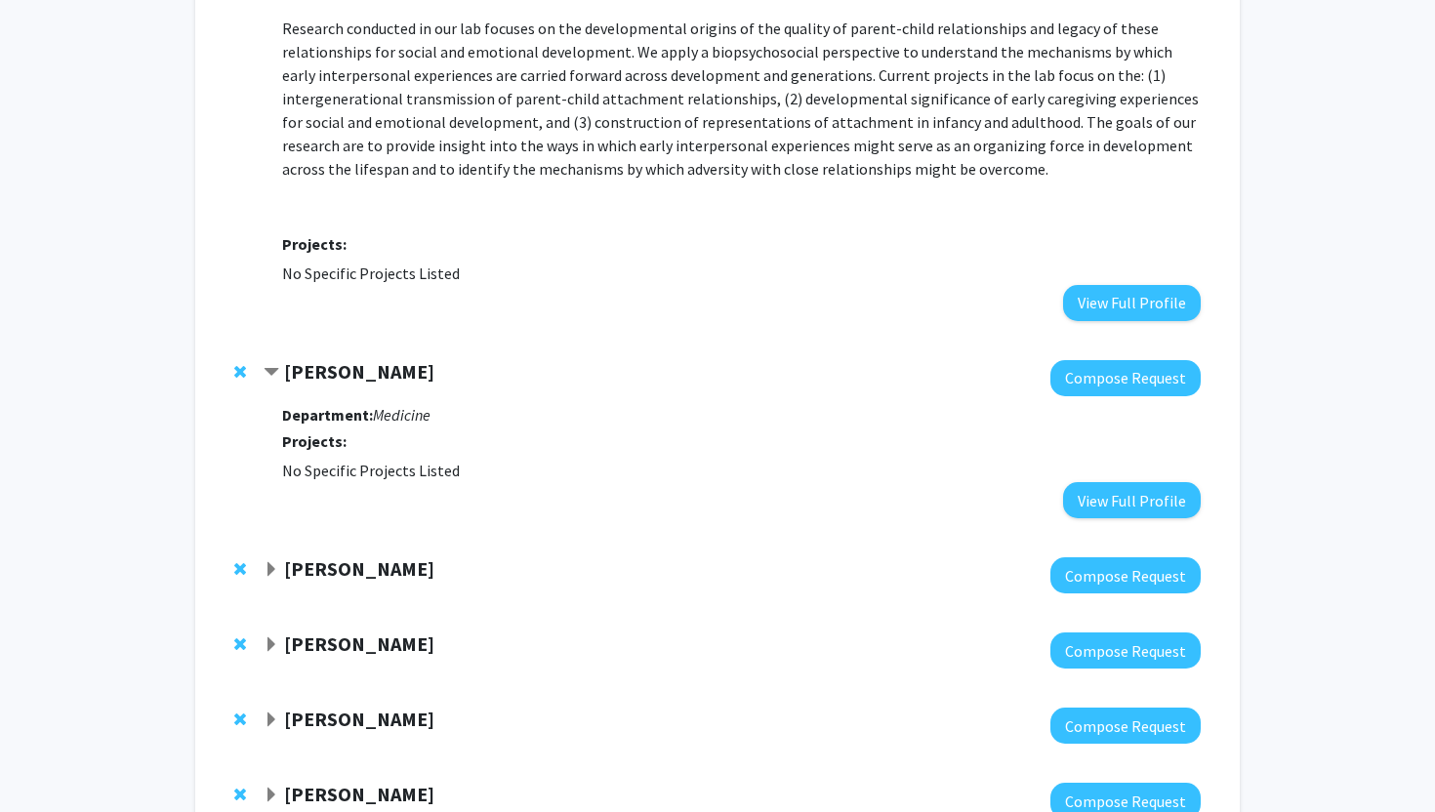
click at [285, 373] on strong "[PERSON_NAME]" at bounding box center [359, 371] width 150 height 24
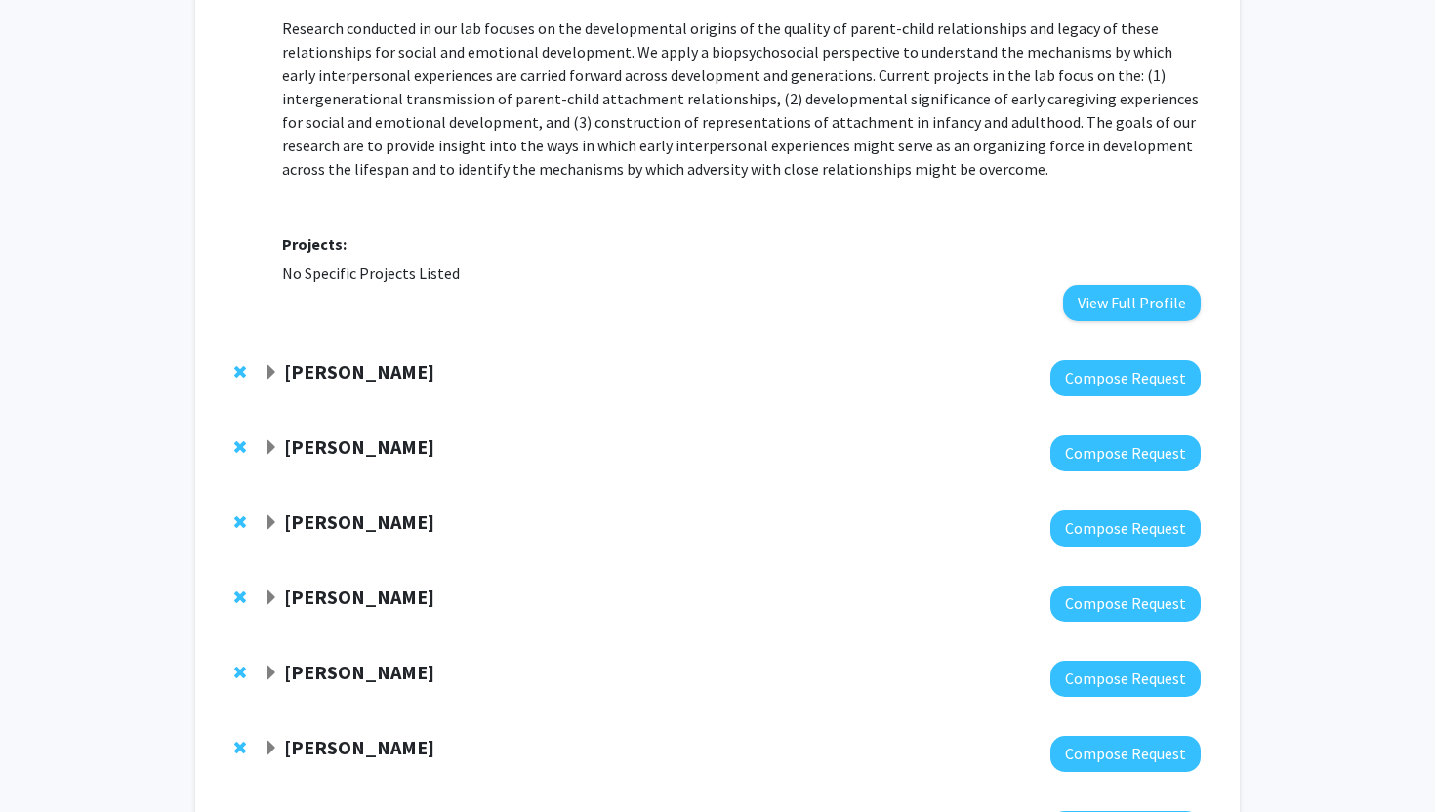
click at [309, 437] on strong "[PERSON_NAME]" at bounding box center [359, 446] width 150 height 24
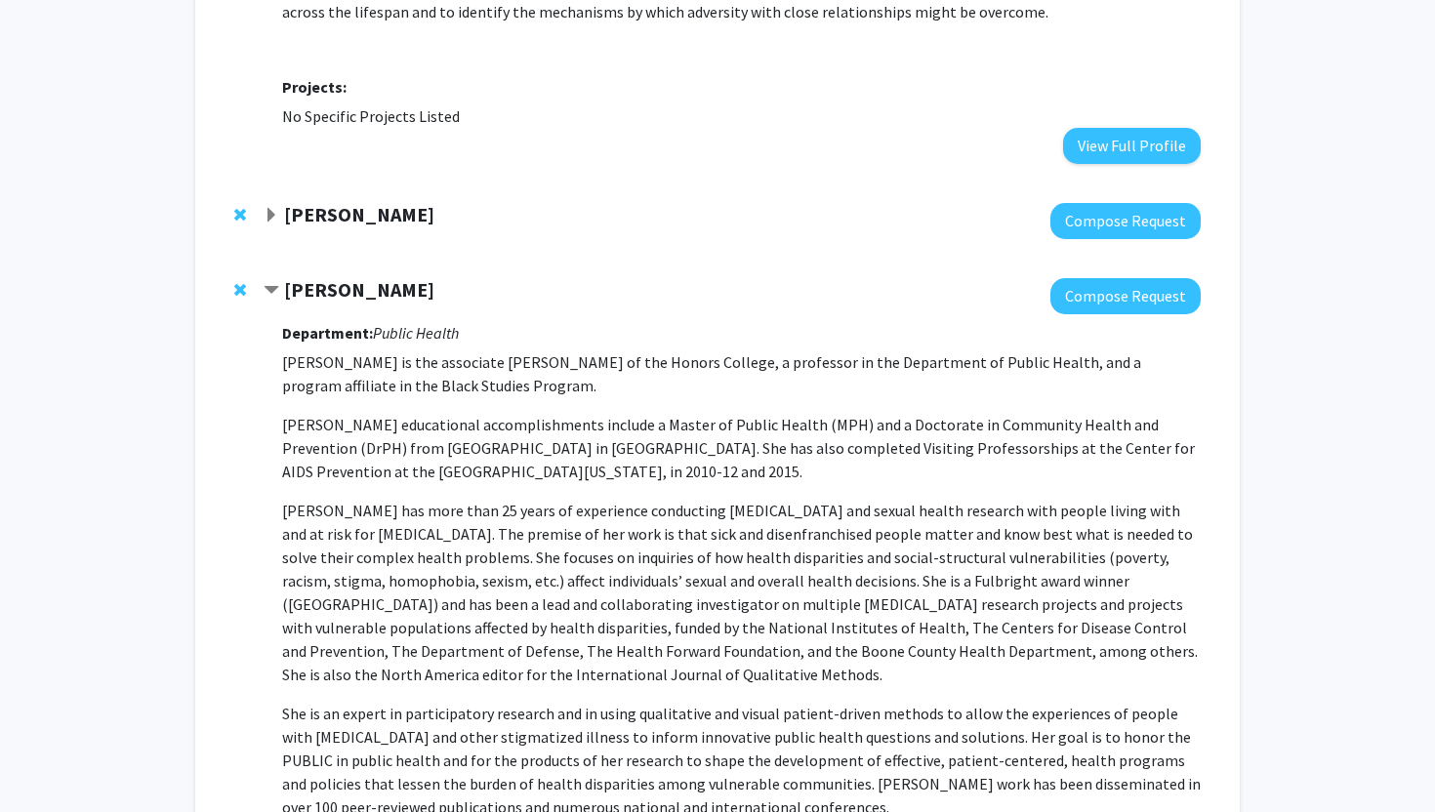
scroll to position [2861, 0]
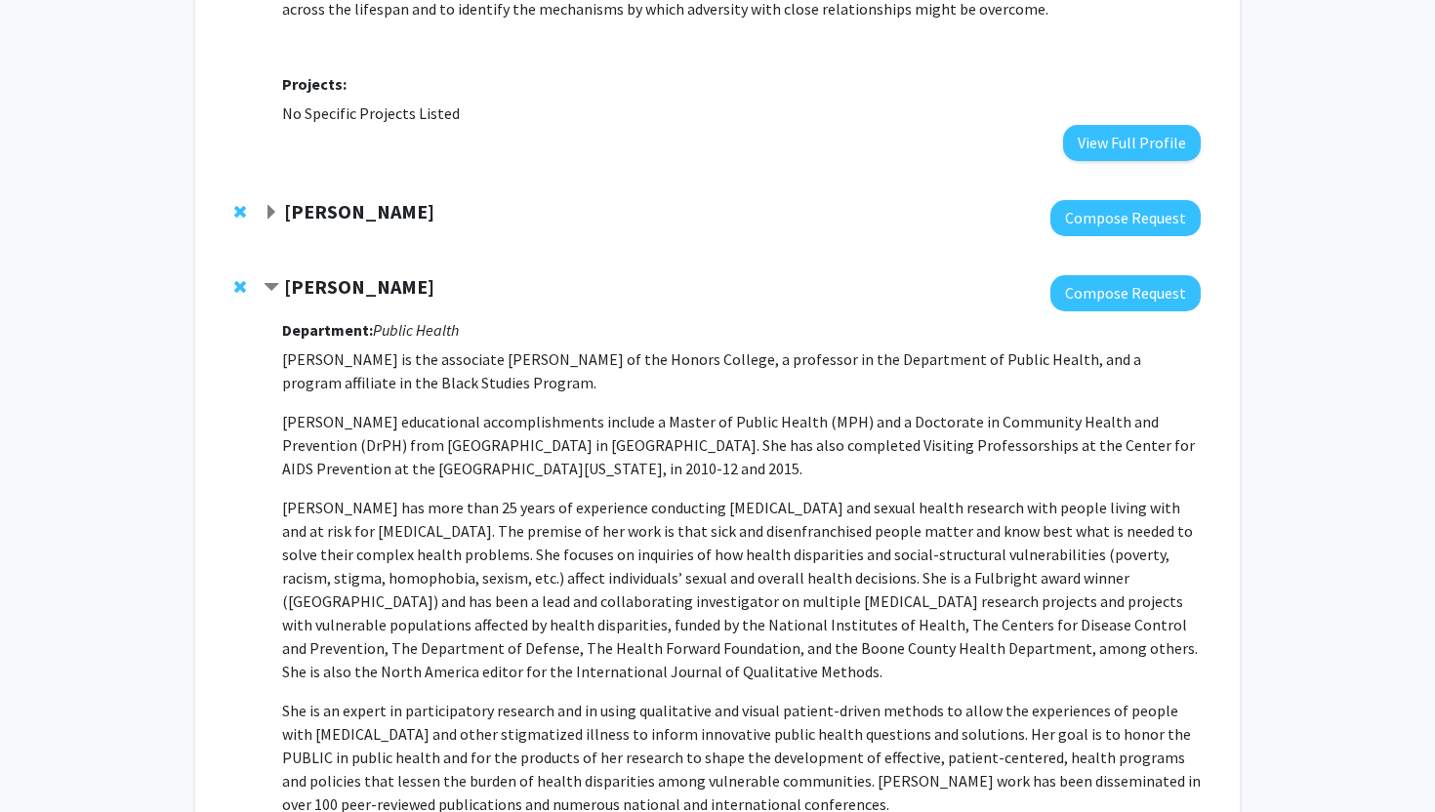
click at [306, 283] on strong "[PERSON_NAME]" at bounding box center [359, 286] width 150 height 24
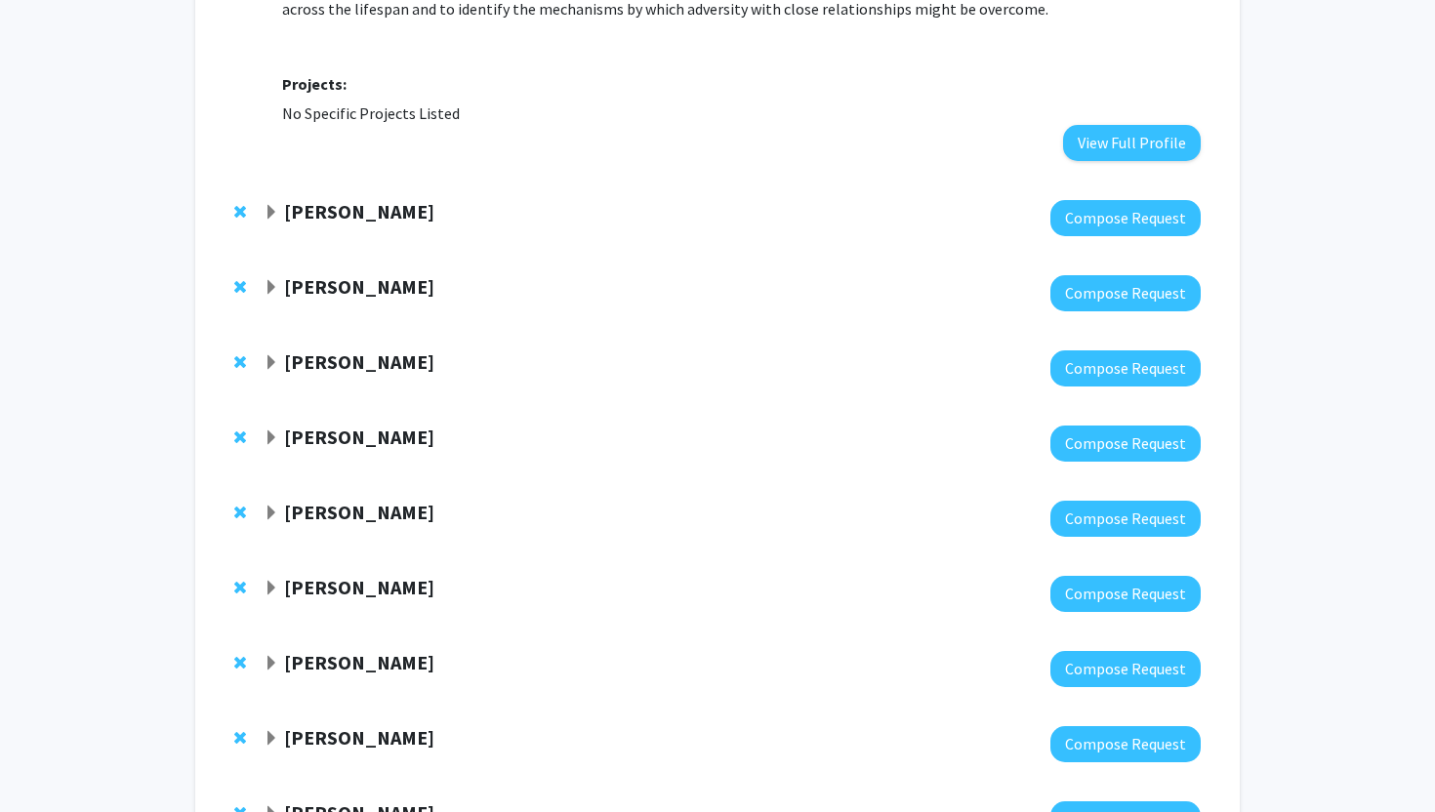
click at [241, 279] on span "Remove Michelle Teti from bookmarks" at bounding box center [240, 287] width 12 height 16
click at [311, 285] on strong "[PERSON_NAME]" at bounding box center [359, 286] width 150 height 24
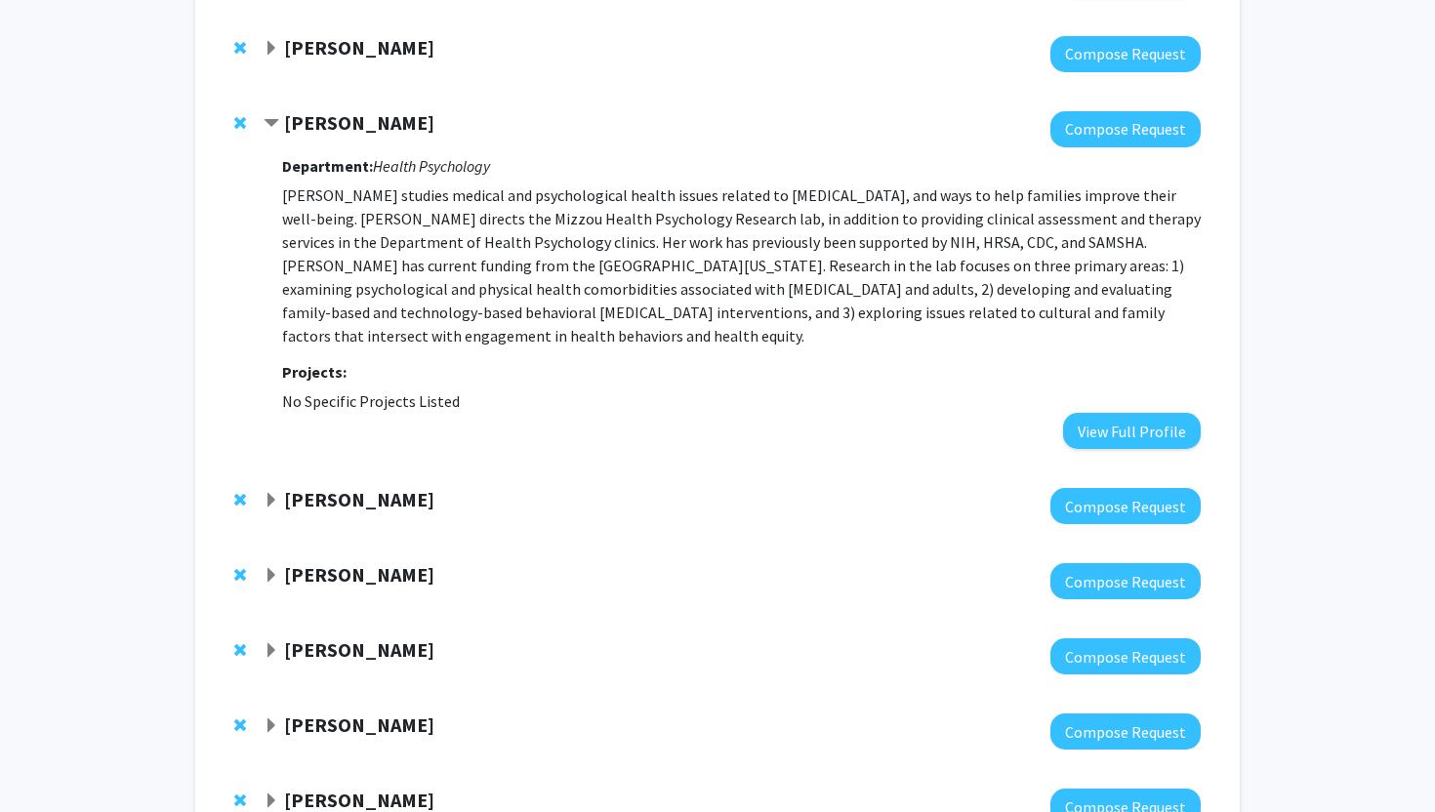
scroll to position [3033, 0]
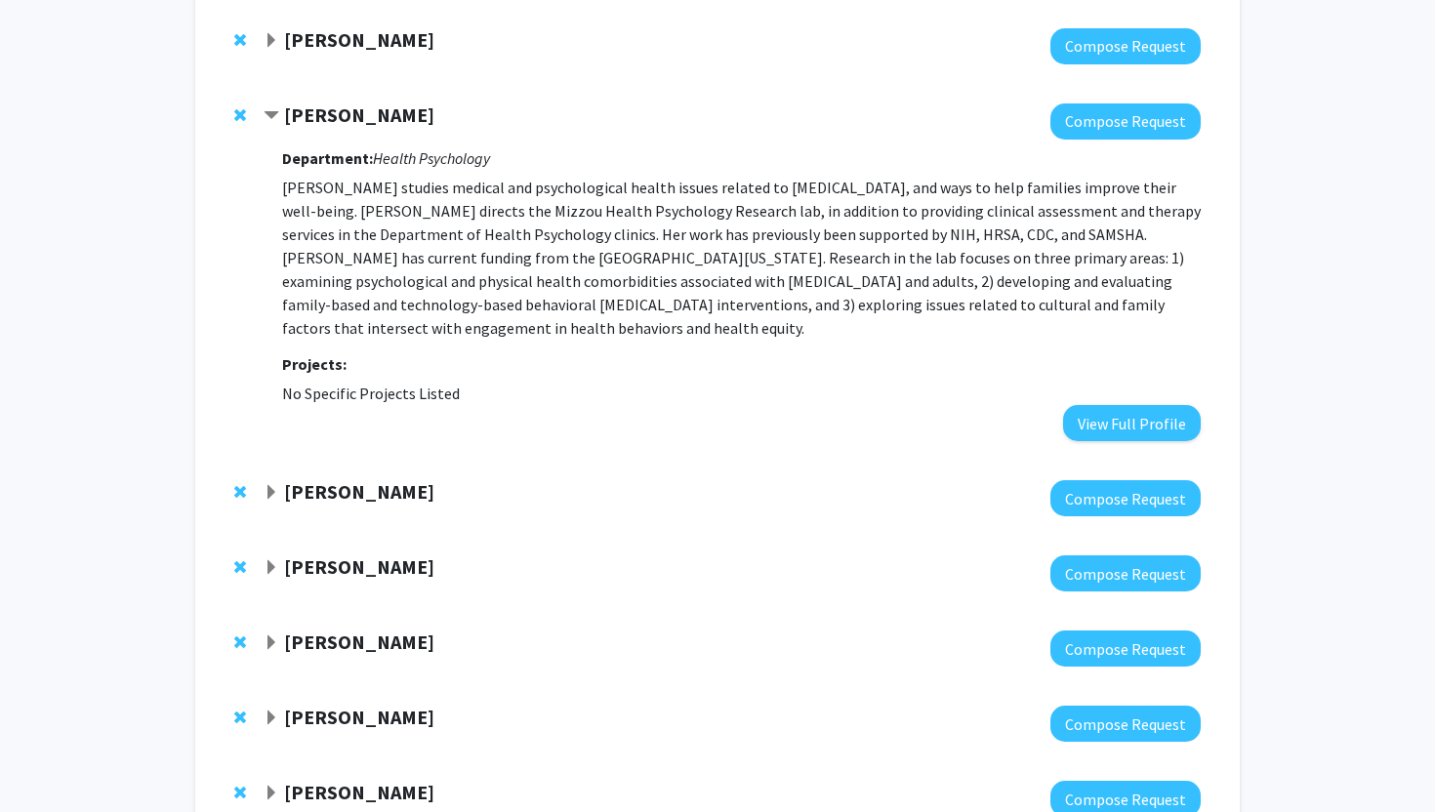
click at [319, 481] on strong "[PERSON_NAME]" at bounding box center [359, 491] width 150 height 24
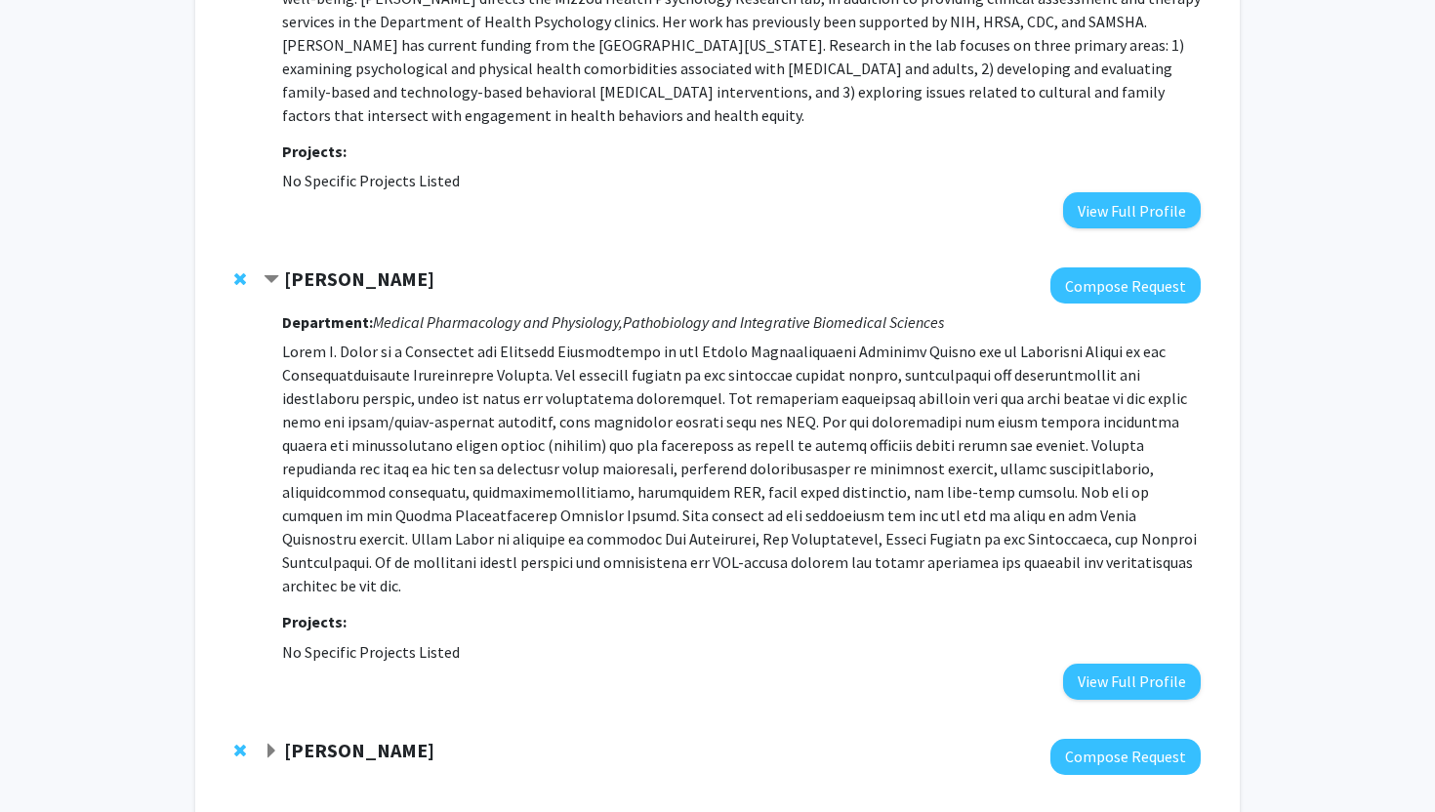
scroll to position [3250, 0]
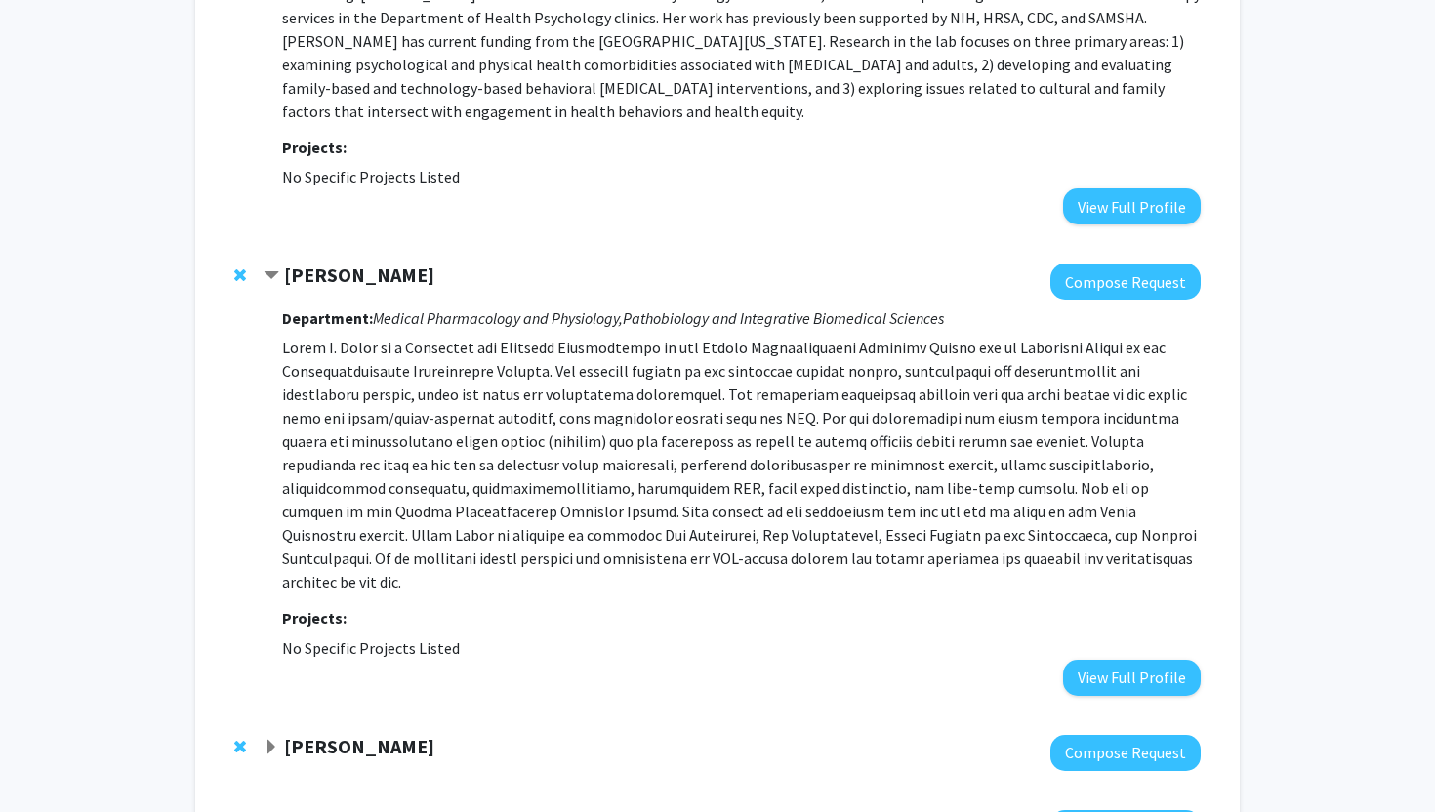
click at [294, 267] on strong "[PERSON_NAME]" at bounding box center [359, 275] width 150 height 24
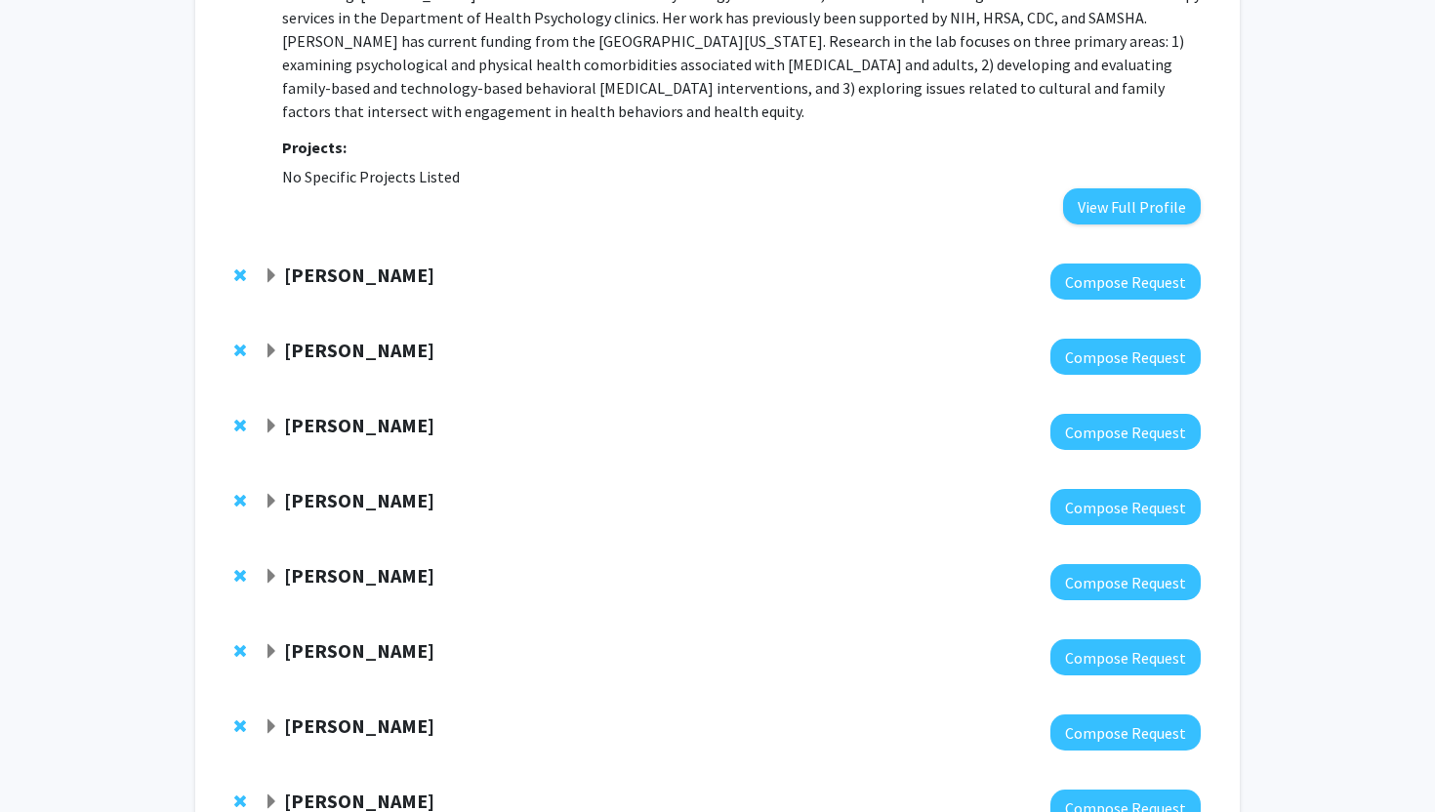
click at [317, 342] on strong "[PERSON_NAME]" at bounding box center [359, 350] width 150 height 24
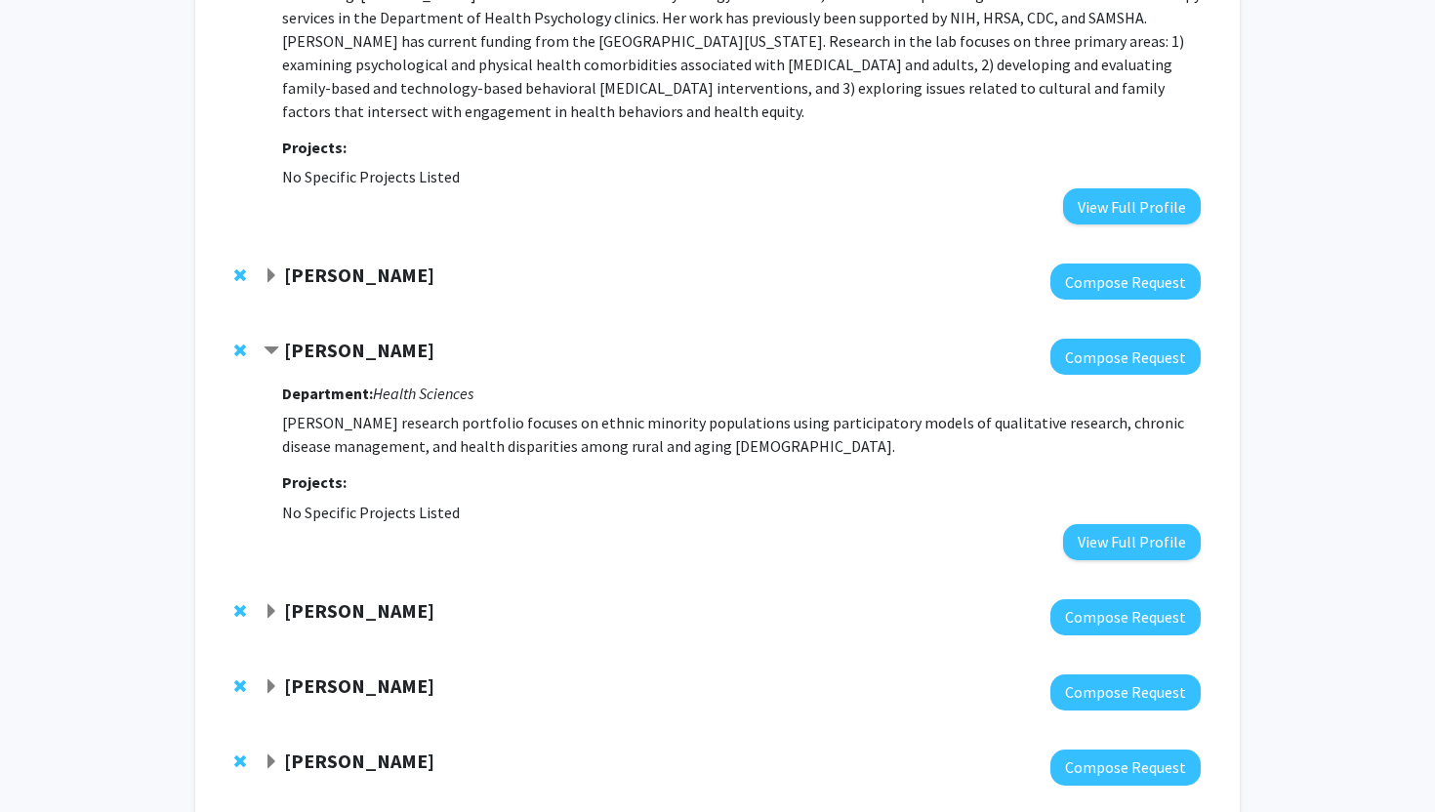
click at [317, 342] on strong "[PERSON_NAME]" at bounding box center [359, 350] width 150 height 24
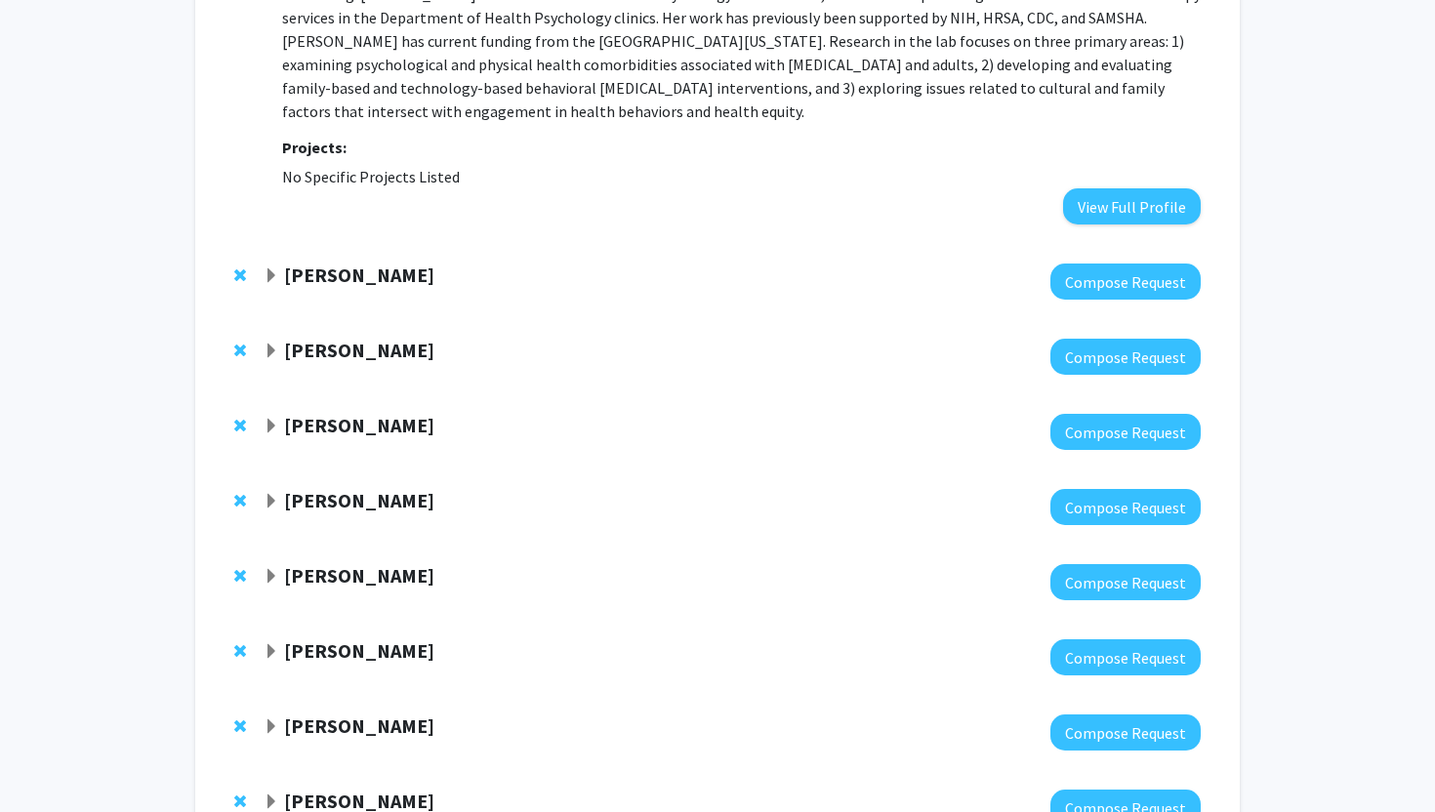
click at [239, 349] on span "Remove Idethia Shevon Harvey from bookmarks" at bounding box center [240, 351] width 12 height 16
click at [328, 356] on strong "[PERSON_NAME]" at bounding box center [359, 350] width 150 height 24
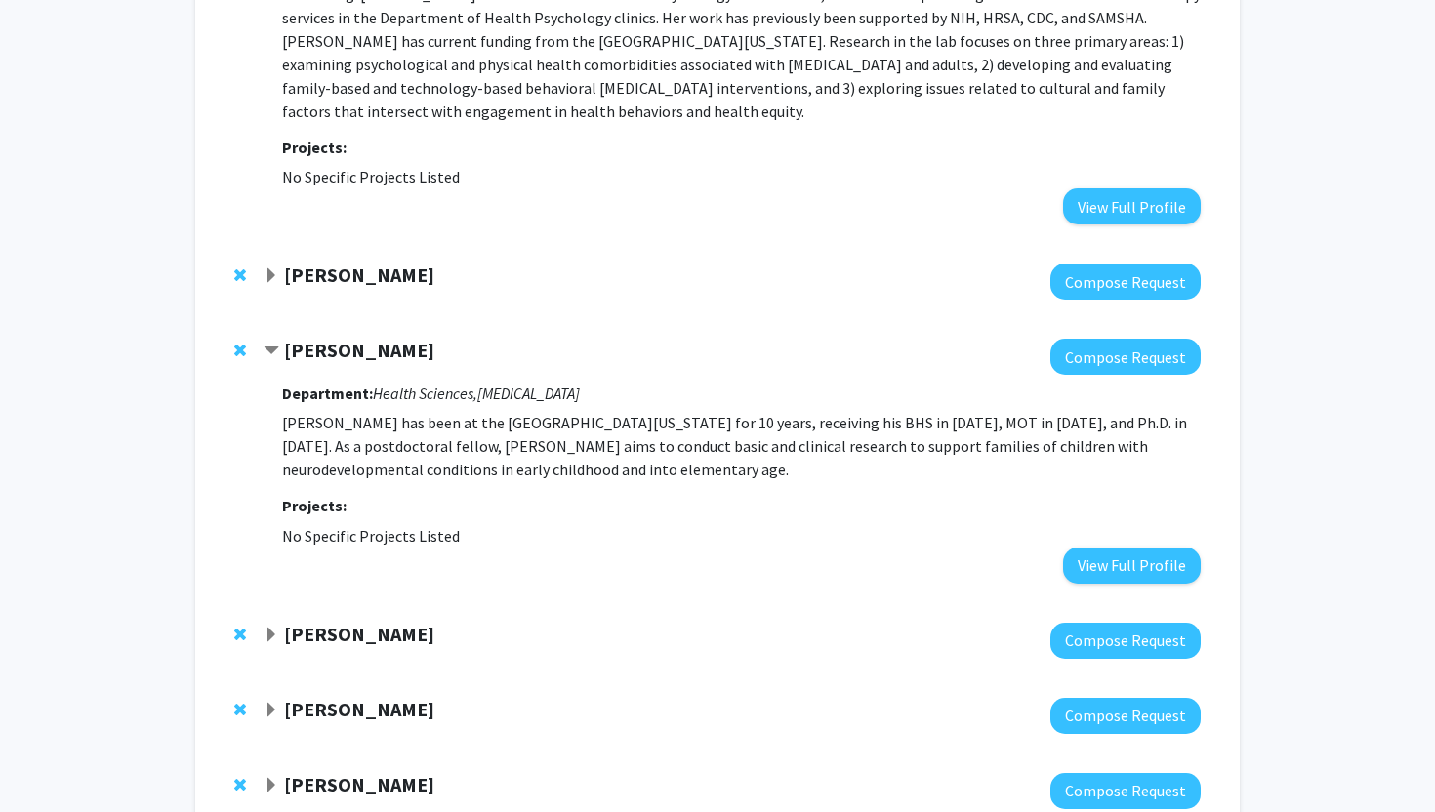
click at [328, 356] on strong "[PERSON_NAME]" at bounding box center [359, 350] width 150 height 24
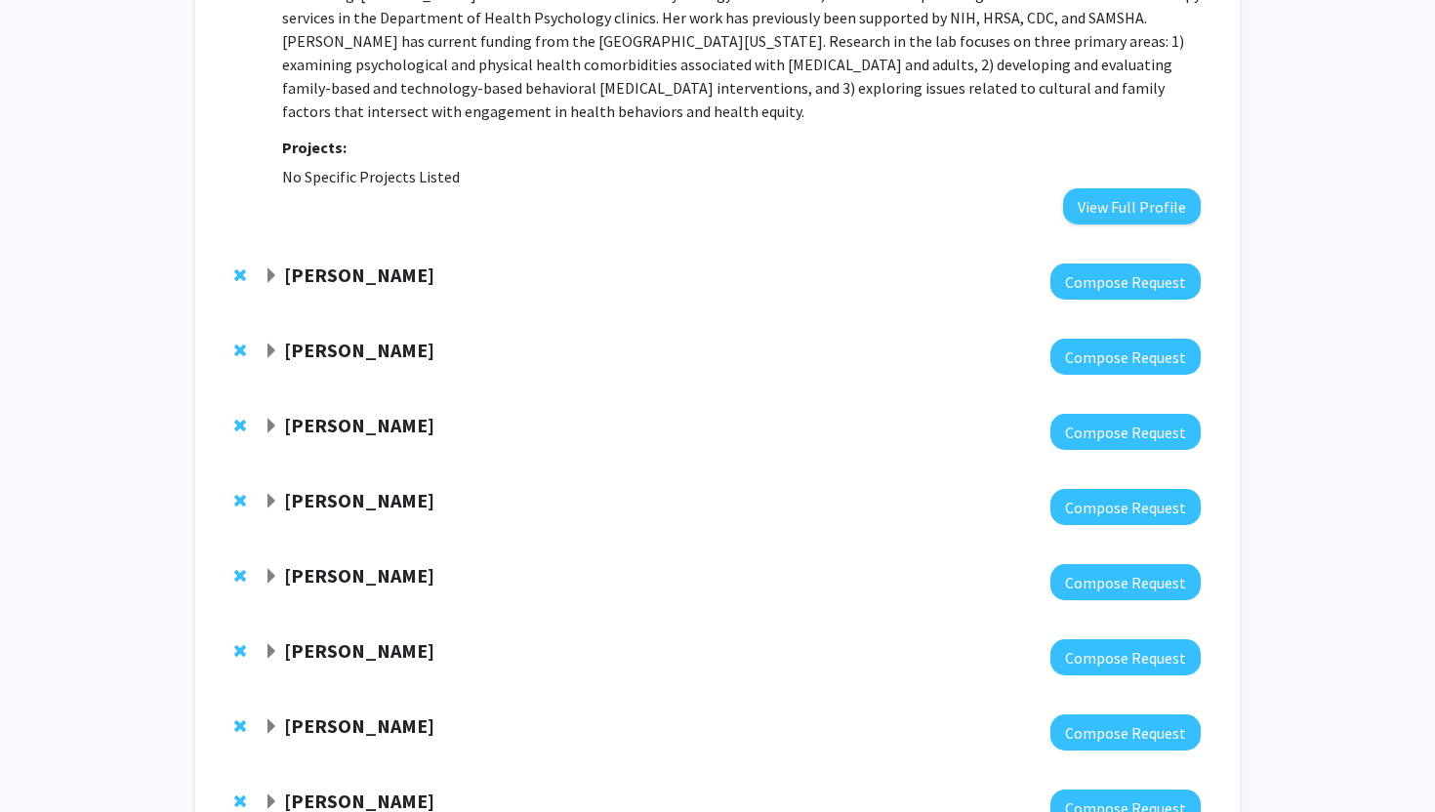
click at [350, 427] on strong "[PERSON_NAME]" at bounding box center [359, 425] width 150 height 24
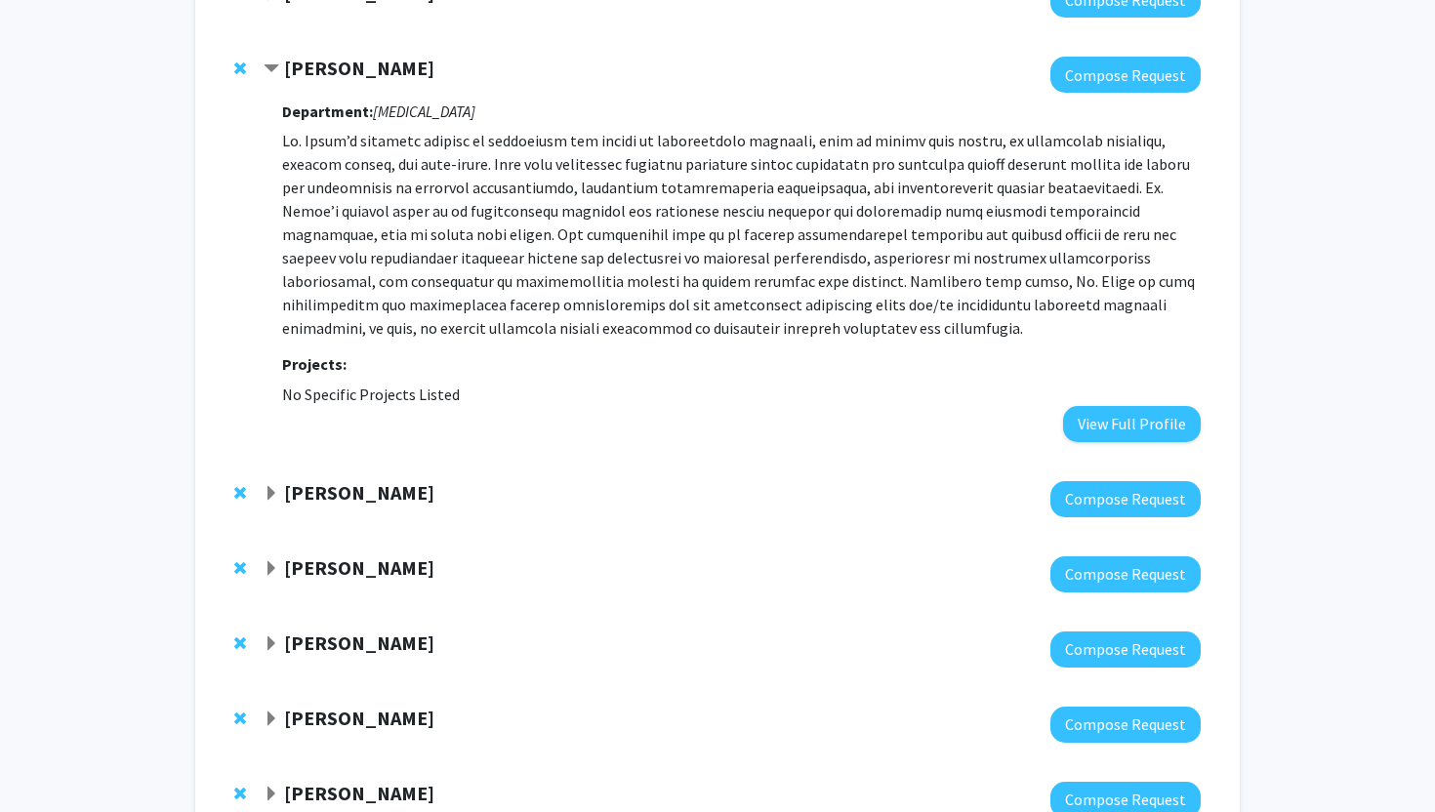
scroll to position [3636, 0]
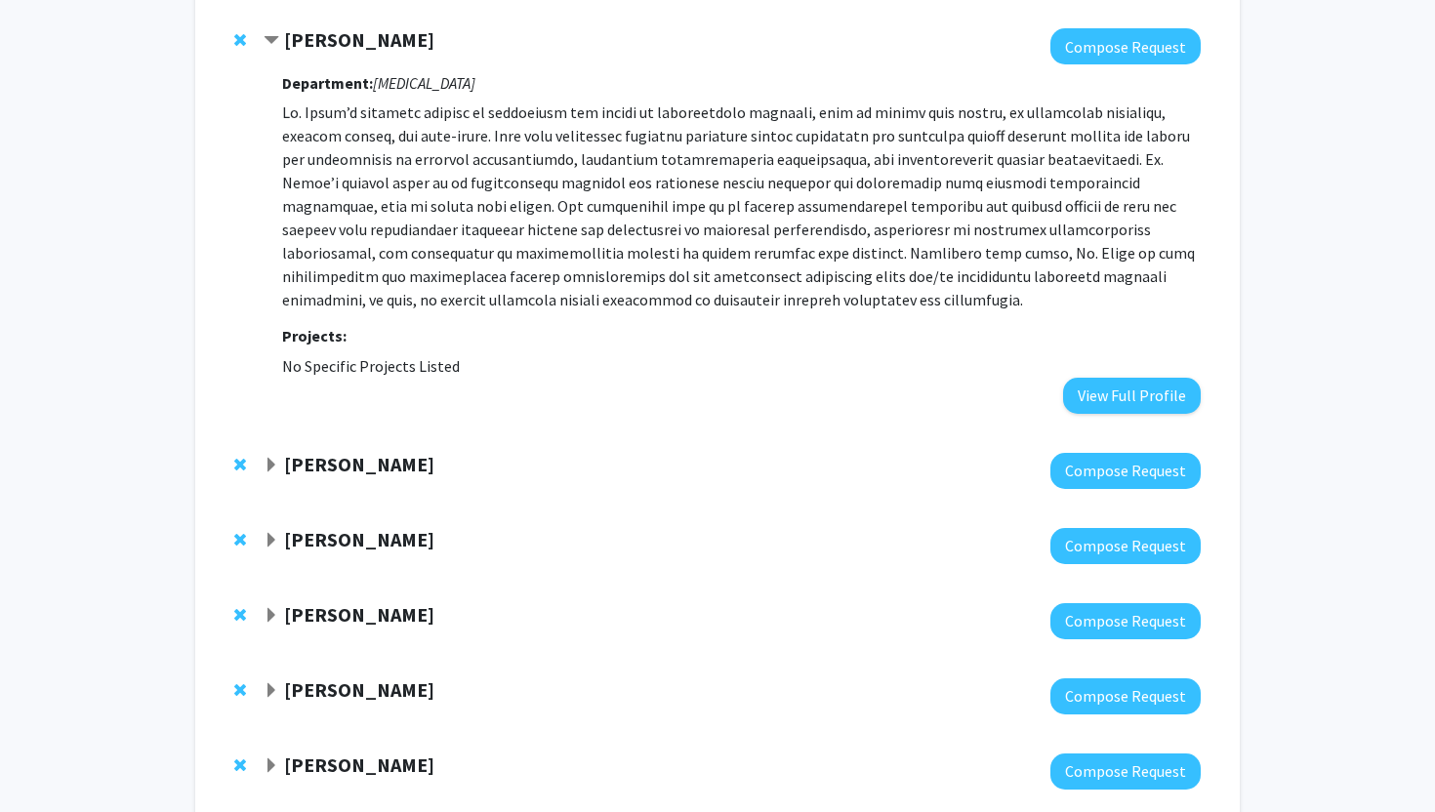
click at [308, 472] on strong "[PERSON_NAME]" at bounding box center [359, 464] width 150 height 24
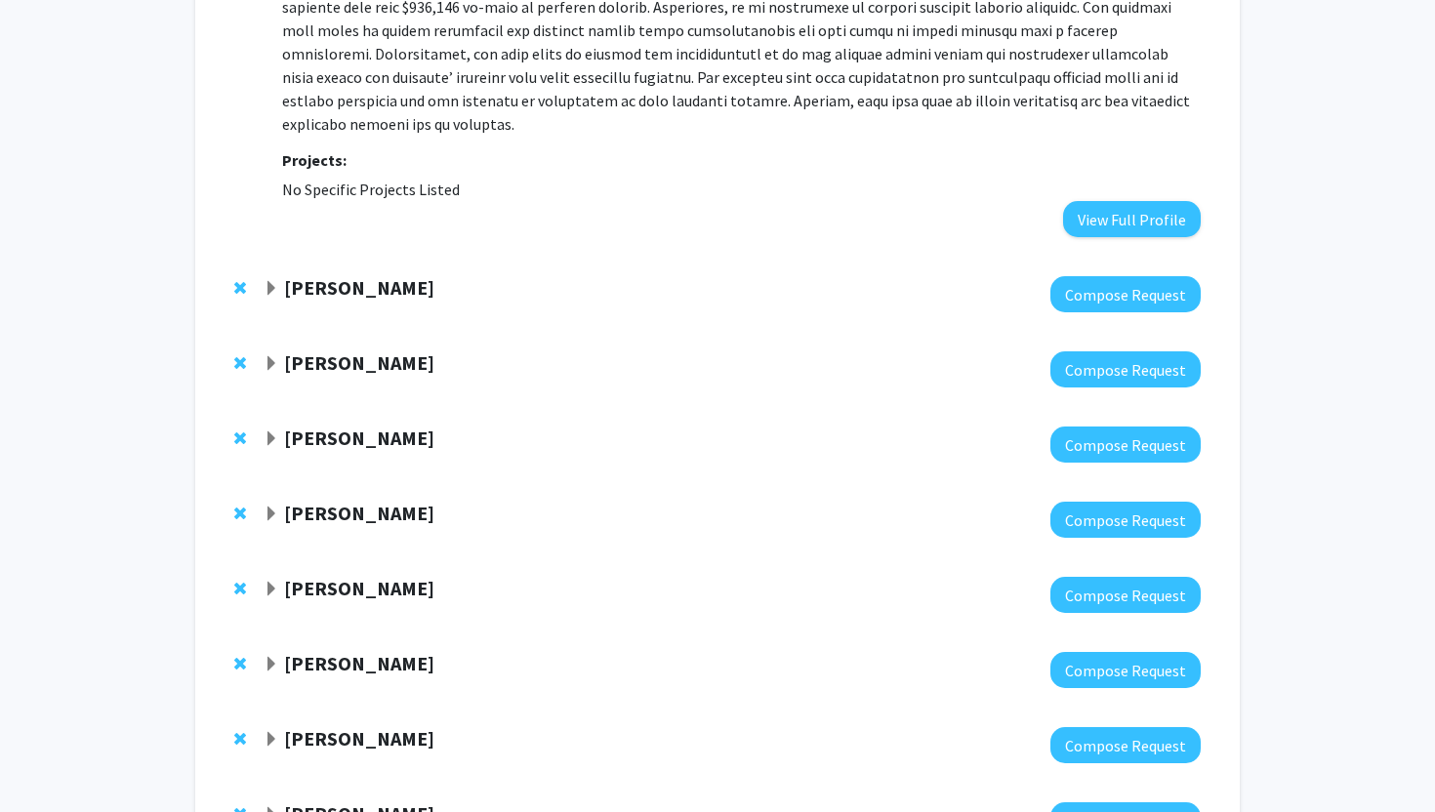
scroll to position [4594, 0]
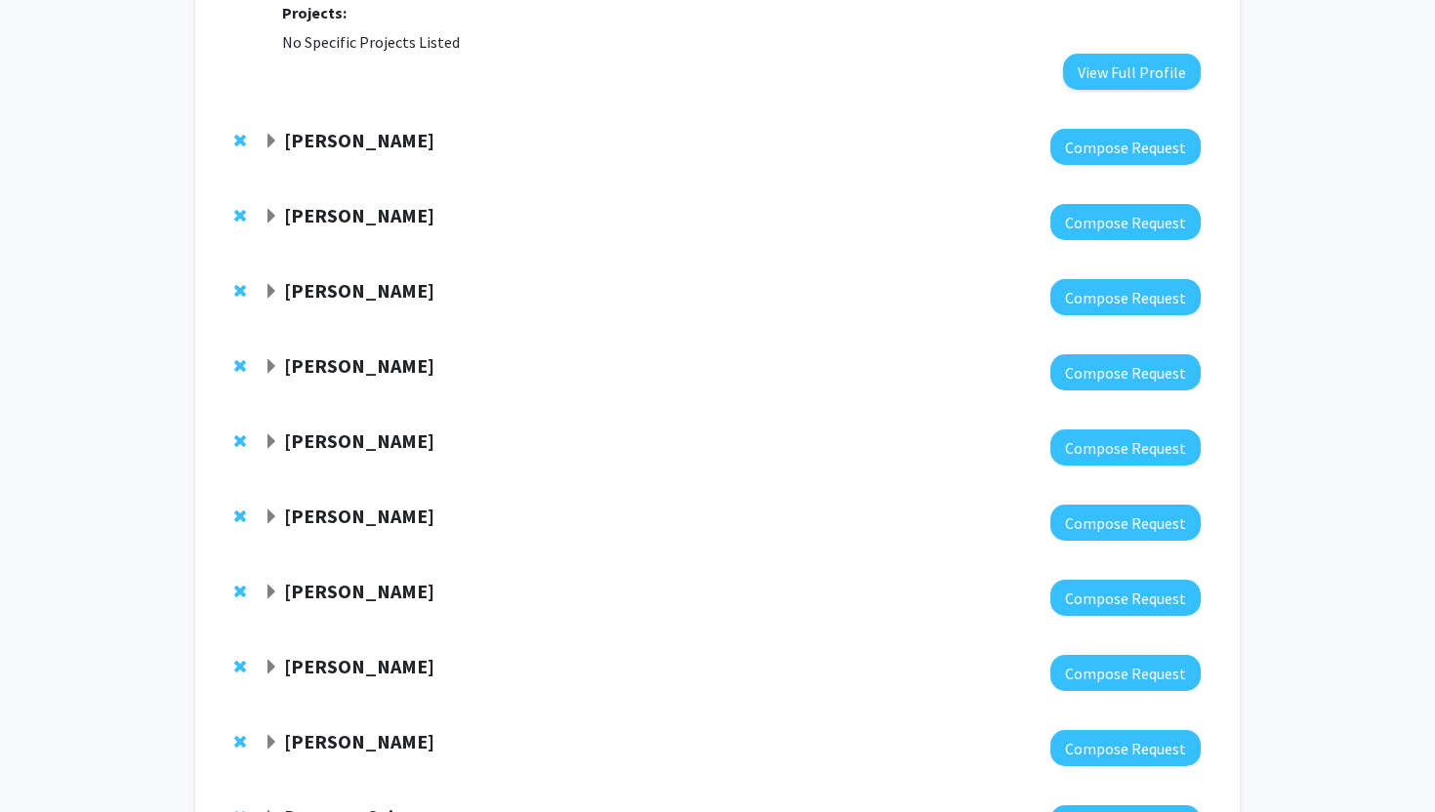
click at [370, 128] on strong "[PERSON_NAME]" at bounding box center [359, 140] width 150 height 24
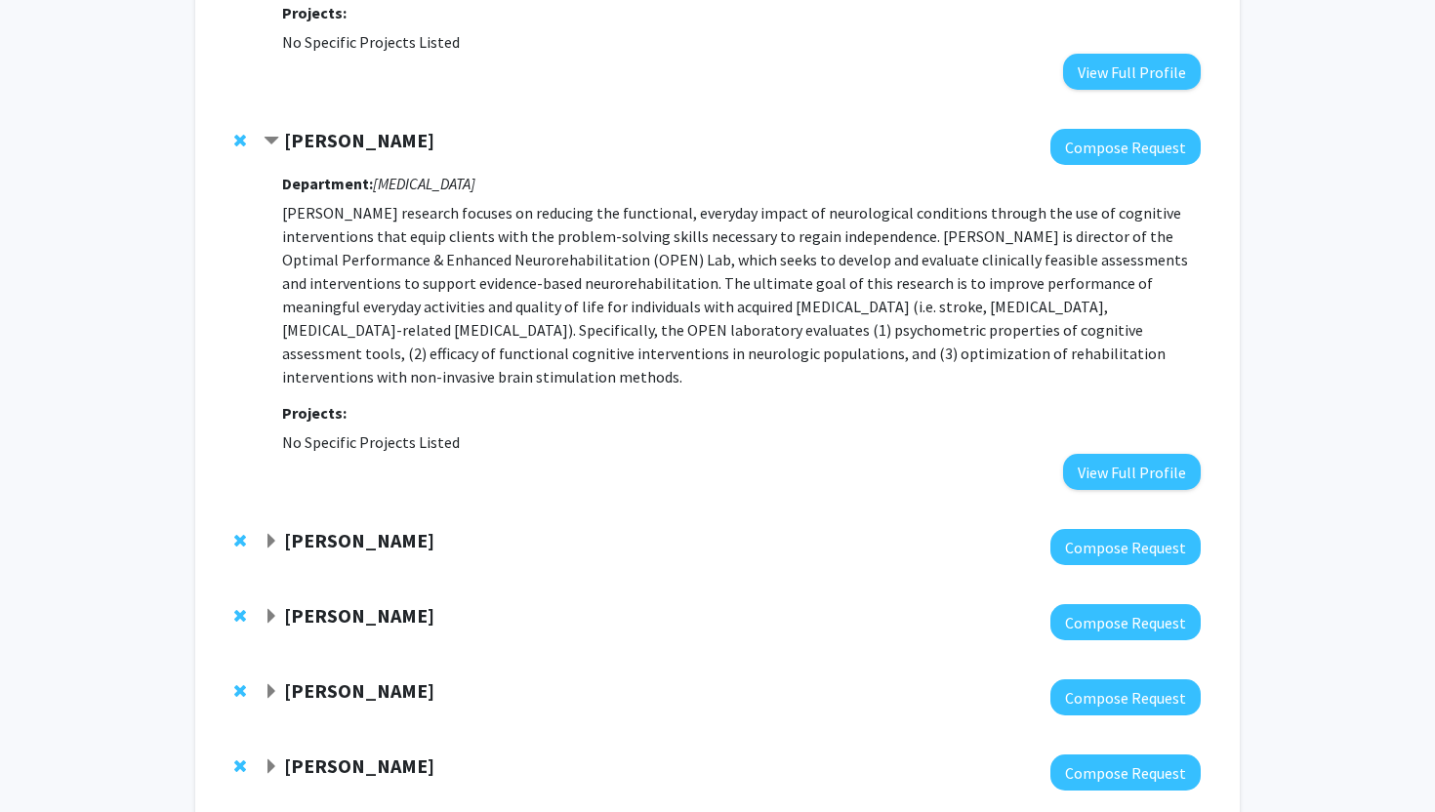
click at [370, 128] on strong "[PERSON_NAME]" at bounding box center [359, 140] width 150 height 24
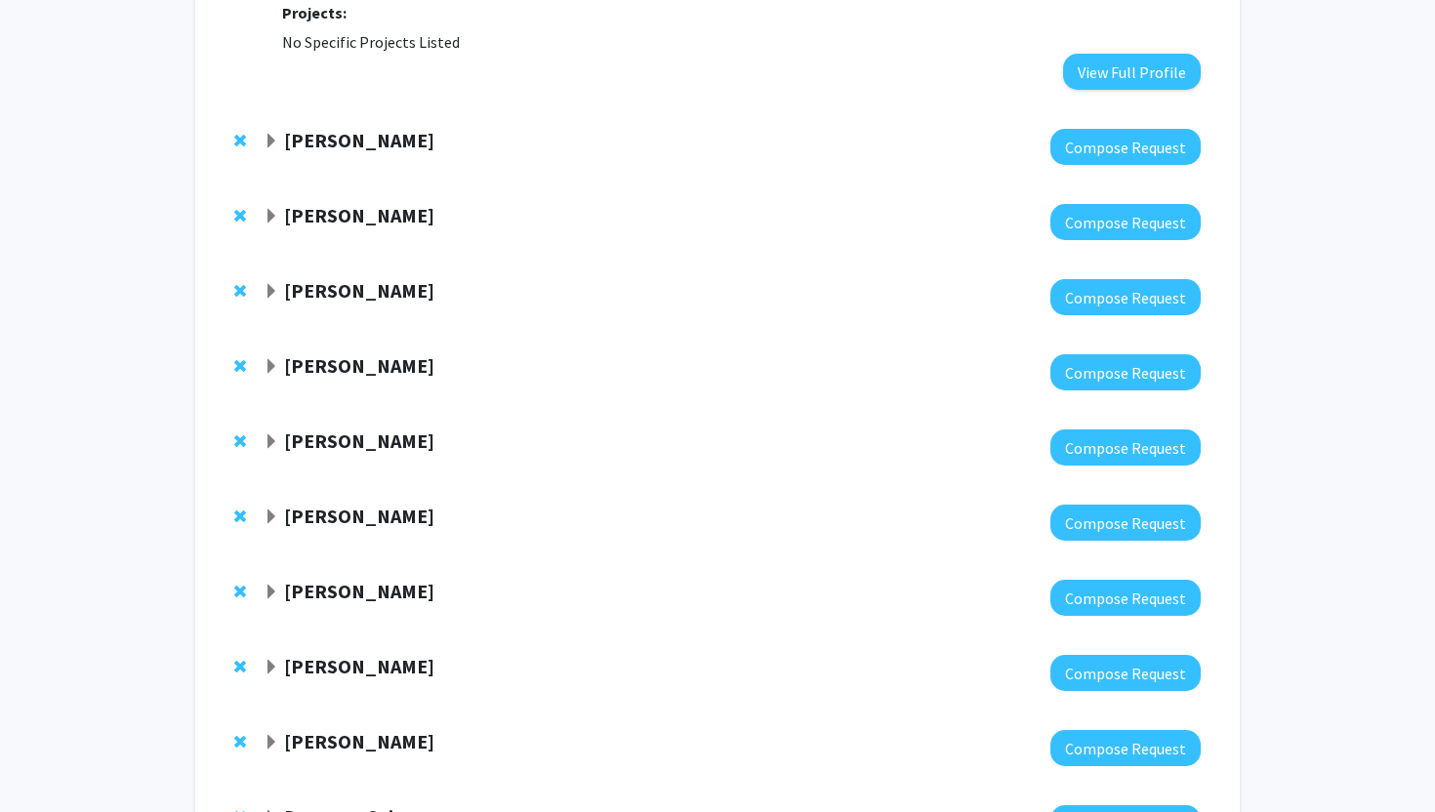
click at [349, 203] on strong "[PERSON_NAME]" at bounding box center [359, 215] width 150 height 24
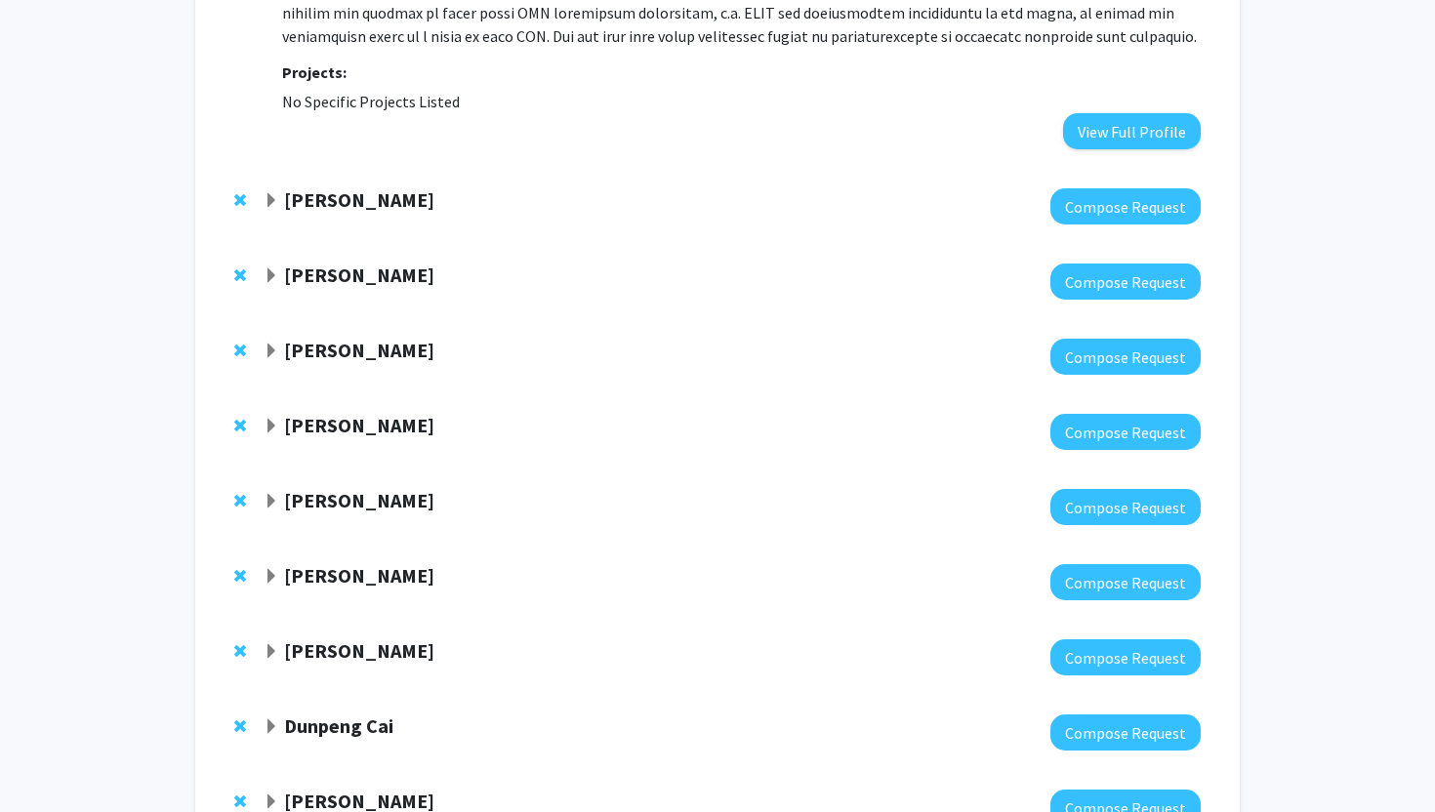
scroll to position [5037, 0]
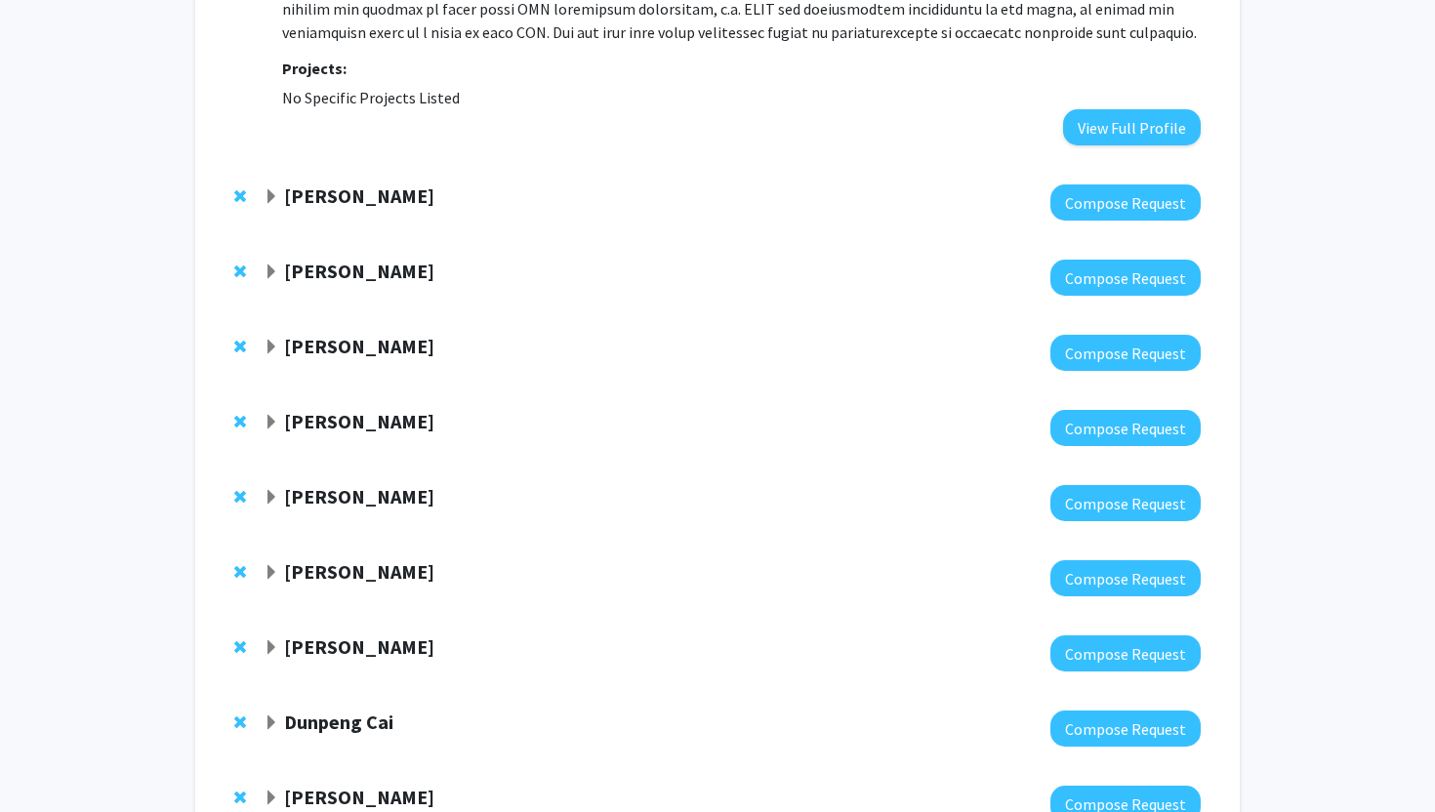
click at [356, 184] on strong "[PERSON_NAME]" at bounding box center [359, 196] width 150 height 24
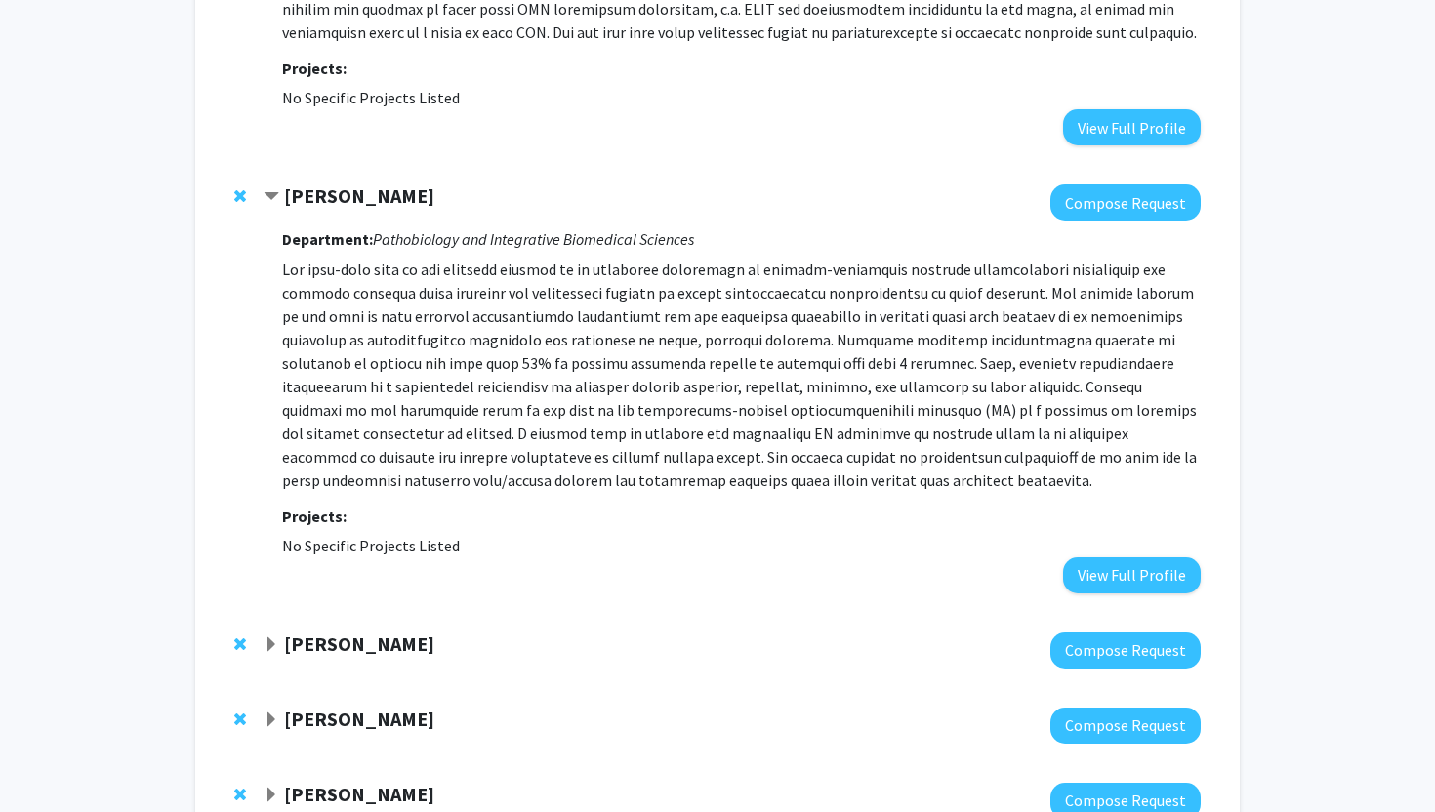
click at [356, 184] on strong "[PERSON_NAME]" at bounding box center [359, 196] width 150 height 24
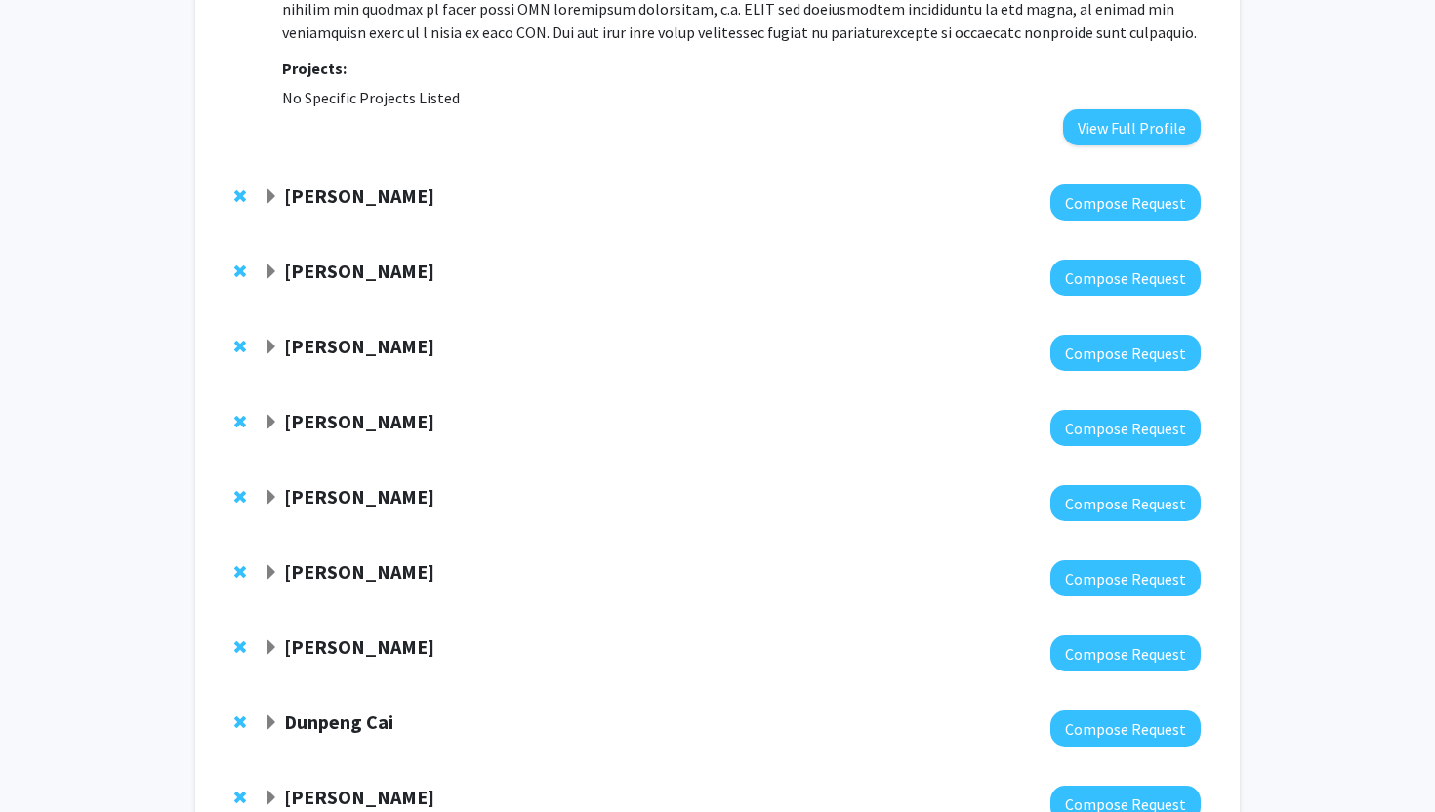
click at [343, 240] on div "[PERSON_NAME] Compose Request" at bounding box center [718, 277] width 1006 height 75
click at [341, 259] on strong "[PERSON_NAME]" at bounding box center [359, 271] width 150 height 24
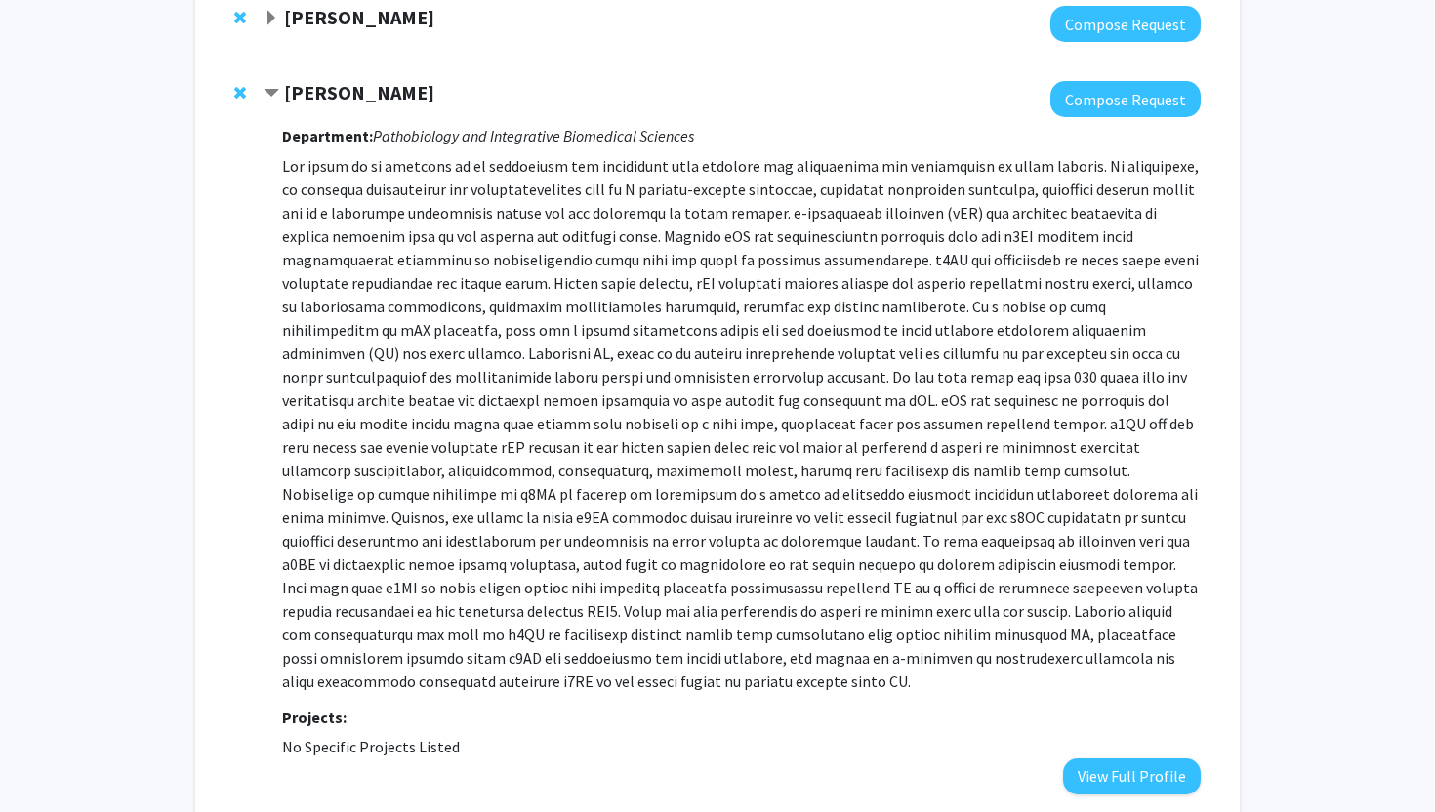
scroll to position [5127, 0]
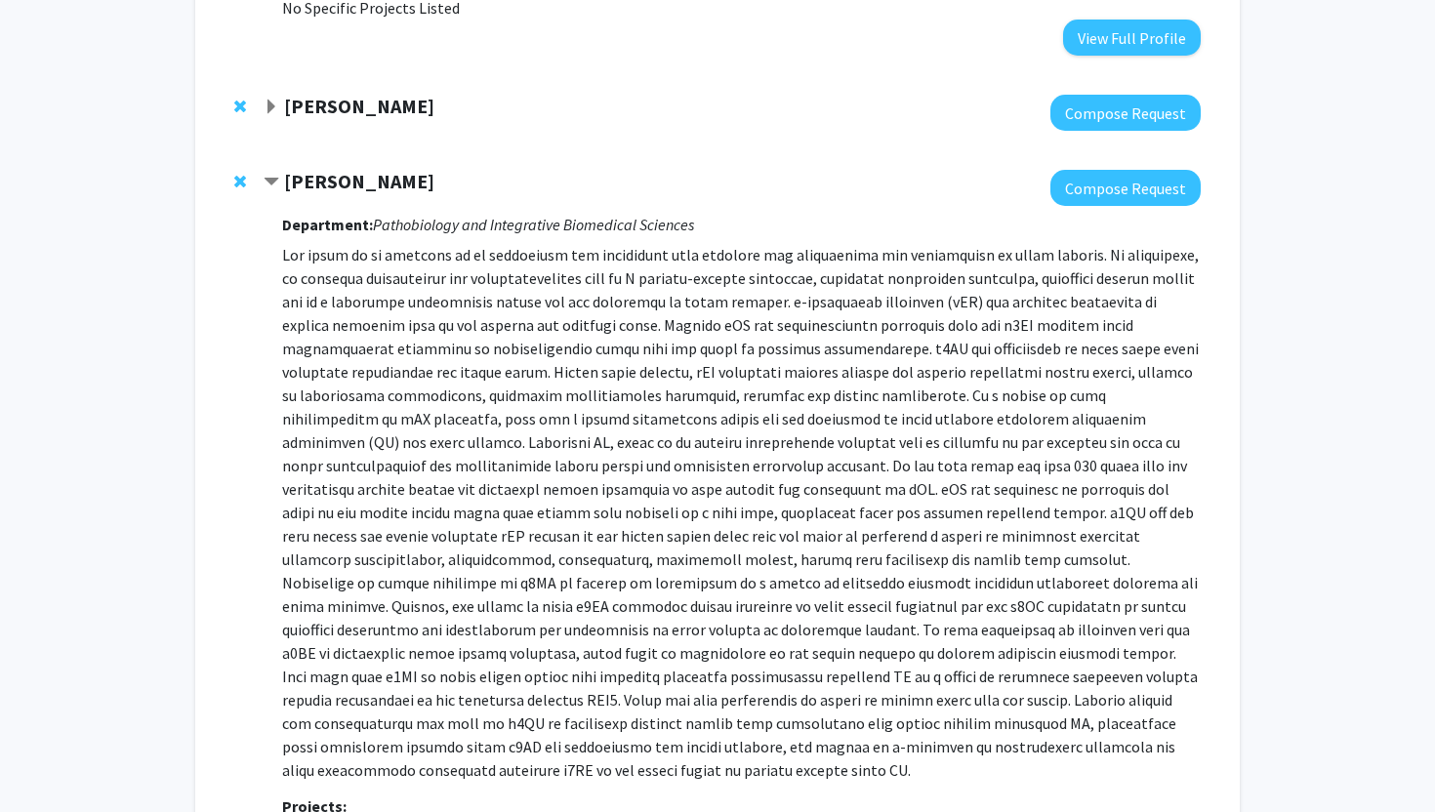
click at [354, 169] on strong "[PERSON_NAME]" at bounding box center [359, 181] width 150 height 24
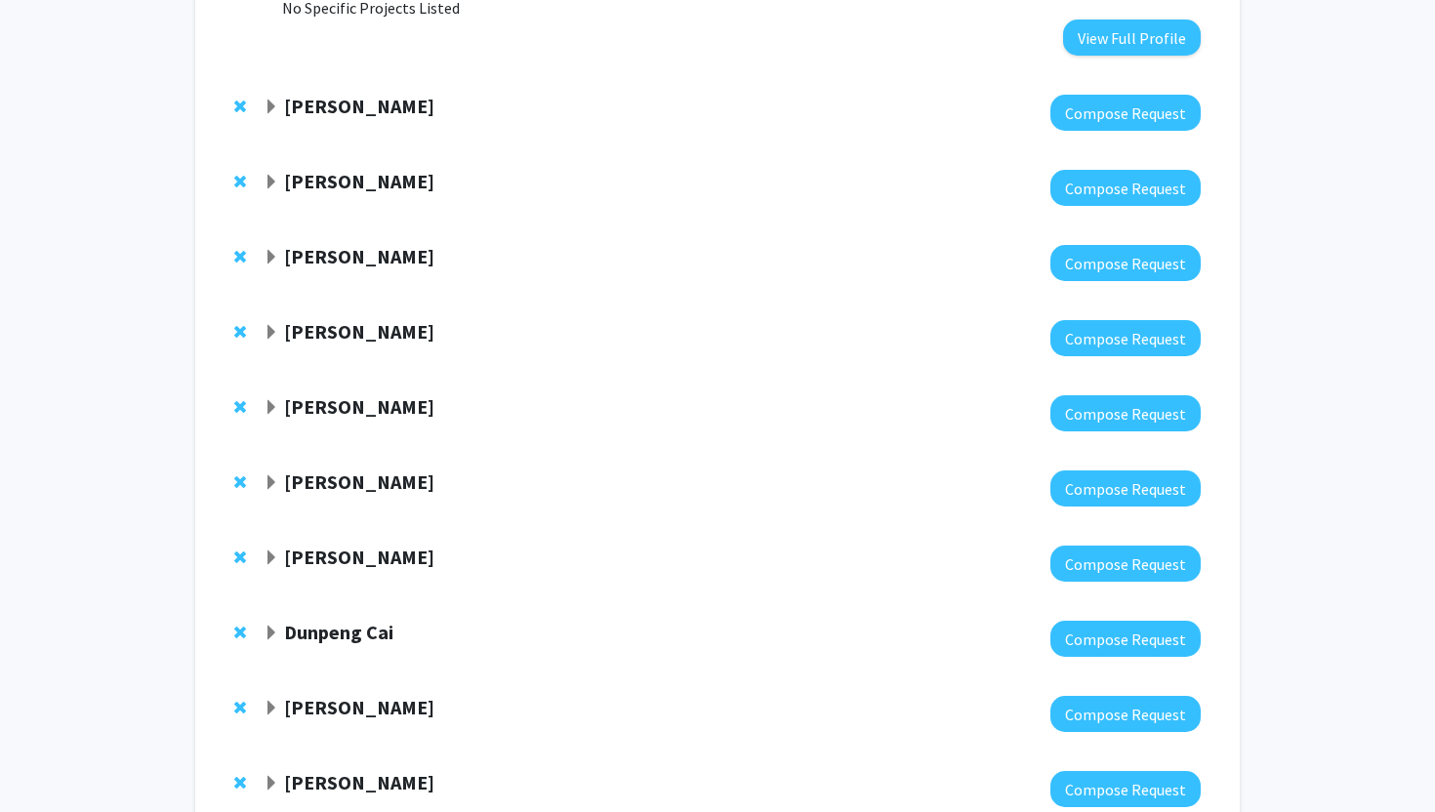
click at [245, 174] on span "Remove Laurel Grisanti from bookmarks" at bounding box center [240, 182] width 12 height 16
click at [328, 169] on strong "[PERSON_NAME]" at bounding box center [359, 181] width 150 height 24
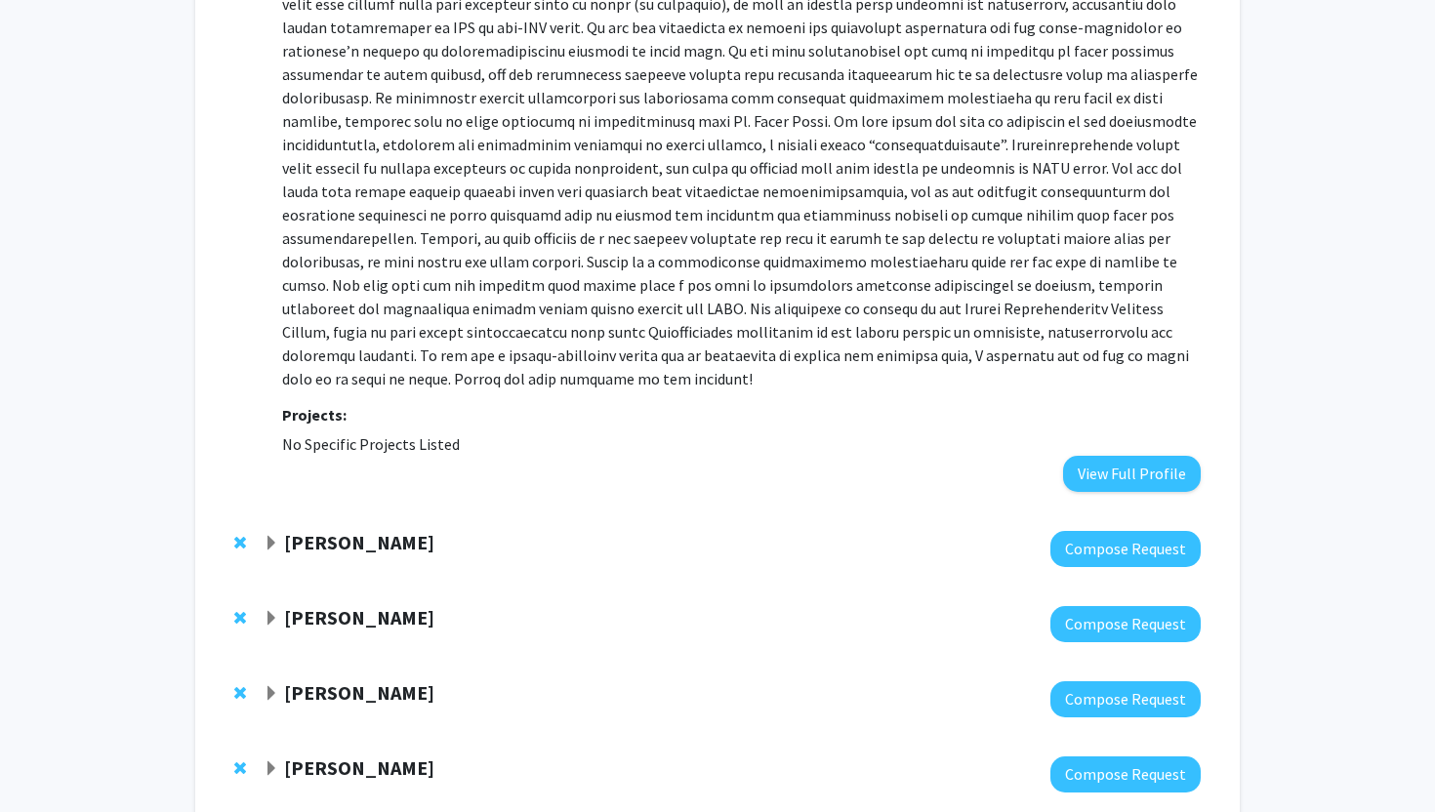
scroll to position [5624, 0]
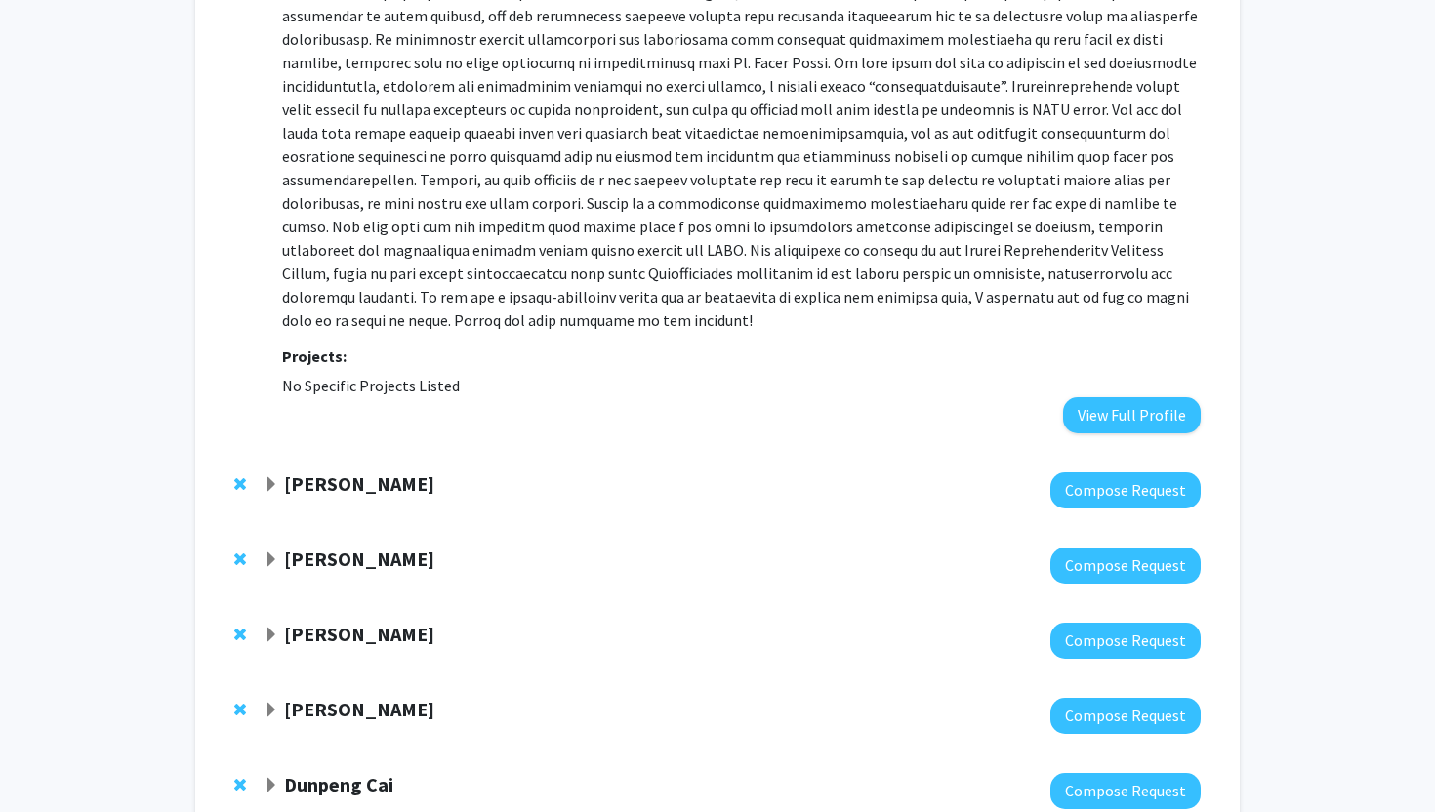
click at [359, 453] on div "[PERSON_NAME] Compose Request" at bounding box center [718, 490] width 1006 height 75
click at [349, 472] on strong "[PERSON_NAME]" at bounding box center [359, 484] width 150 height 24
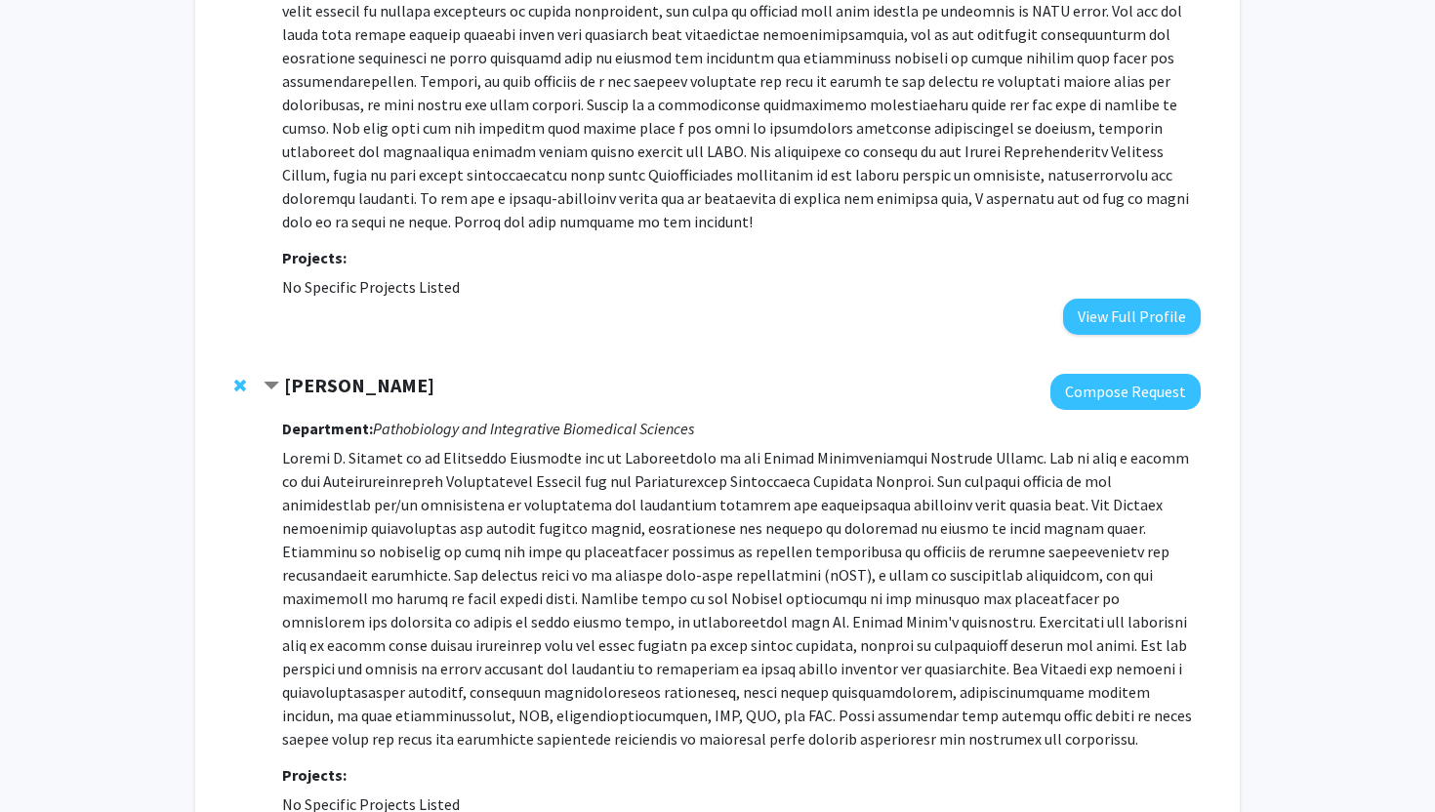
scroll to position [5728, 0]
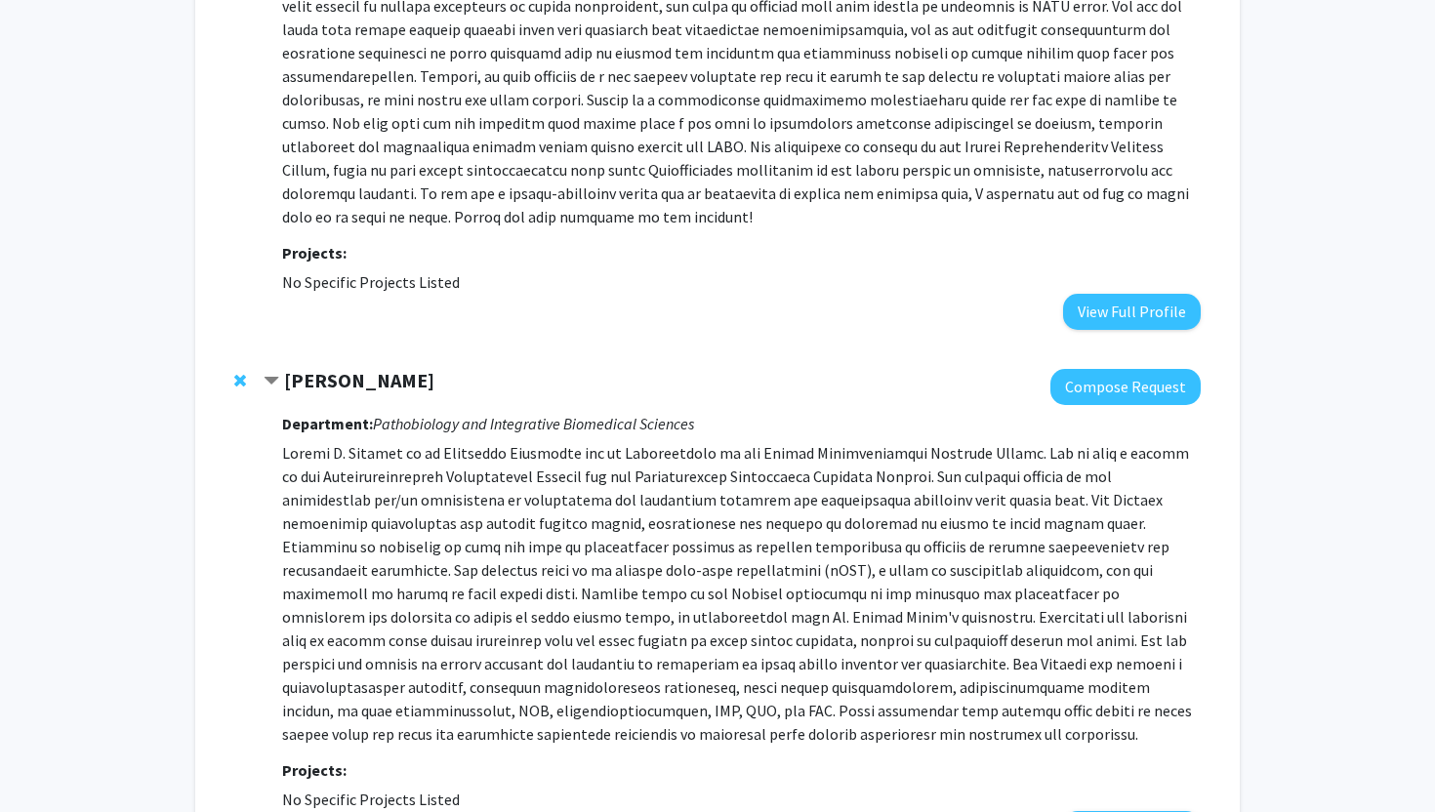
click at [248, 369] on div at bounding box center [244, 380] width 20 height 23
click at [245, 373] on span "Remove Nicole Nichols from bookmarks" at bounding box center [240, 381] width 12 height 16
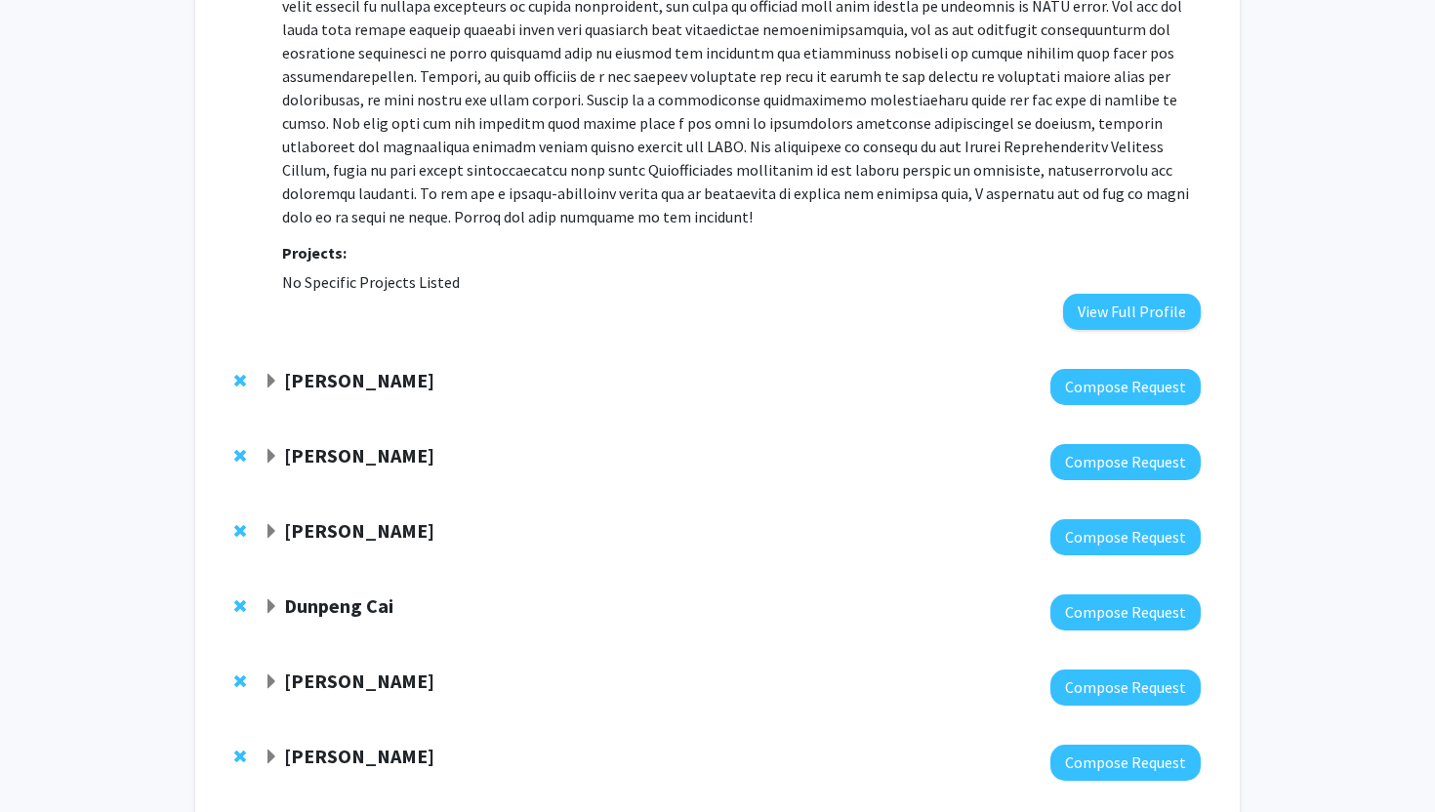
click at [347, 368] on strong "[PERSON_NAME]" at bounding box center [359, 380] width 150 height 24
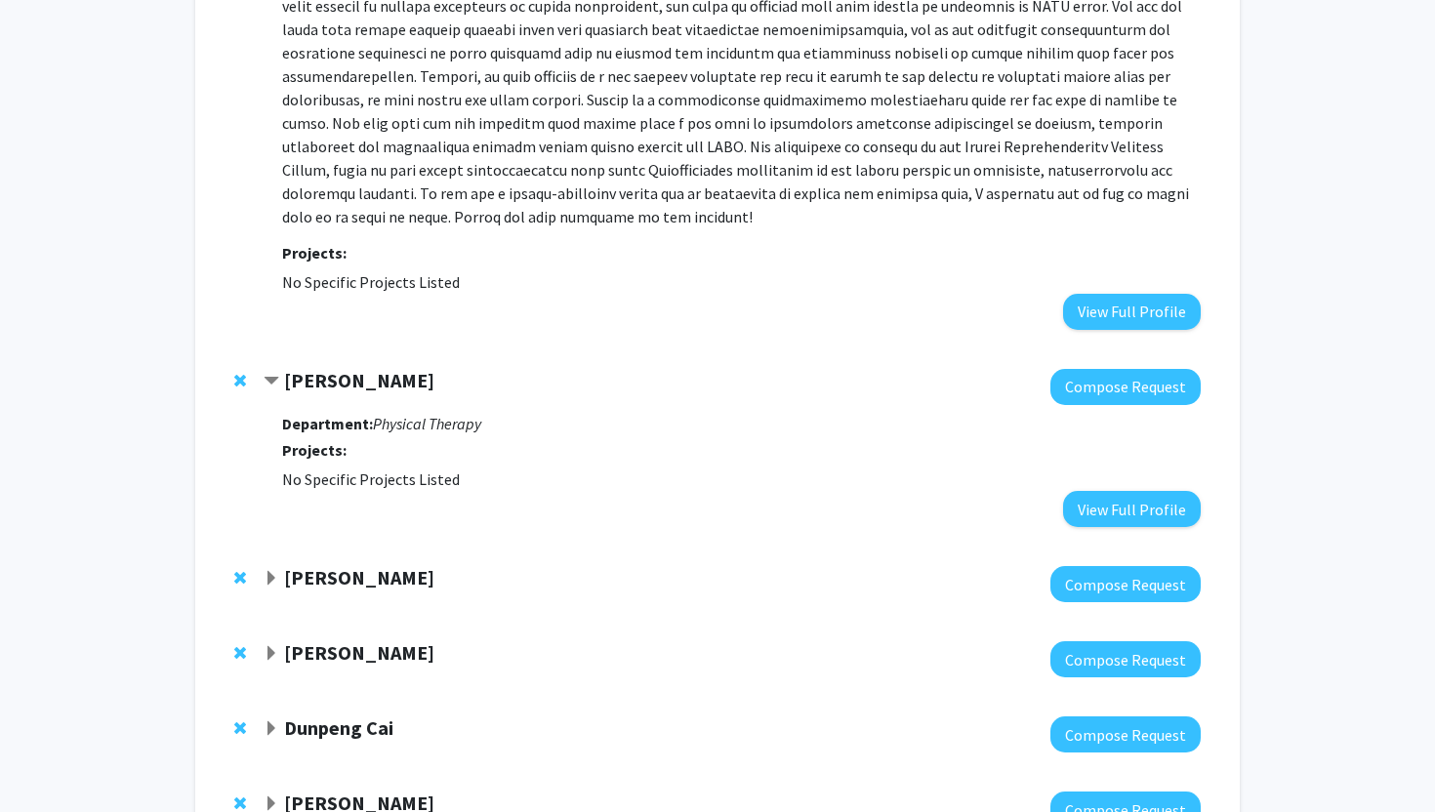
click at [241, 373] on span "Remove Kelsey Weitzel from bookmarks" at bounding box center [240, 381] width 12 height 16
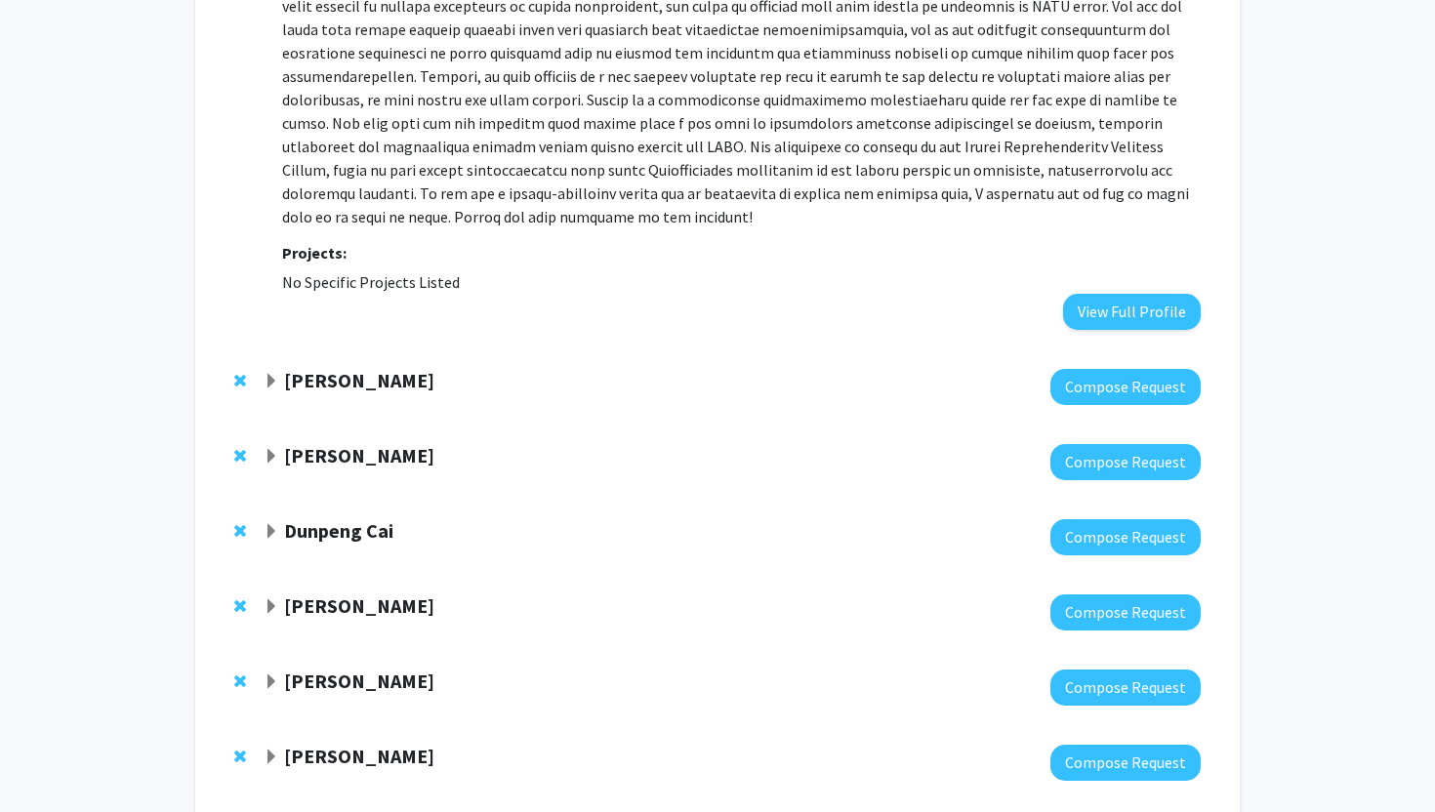
click at [323, 368] on strong "[PERSON_NAME]" at bounding box center [359, 380] width 150 height 24
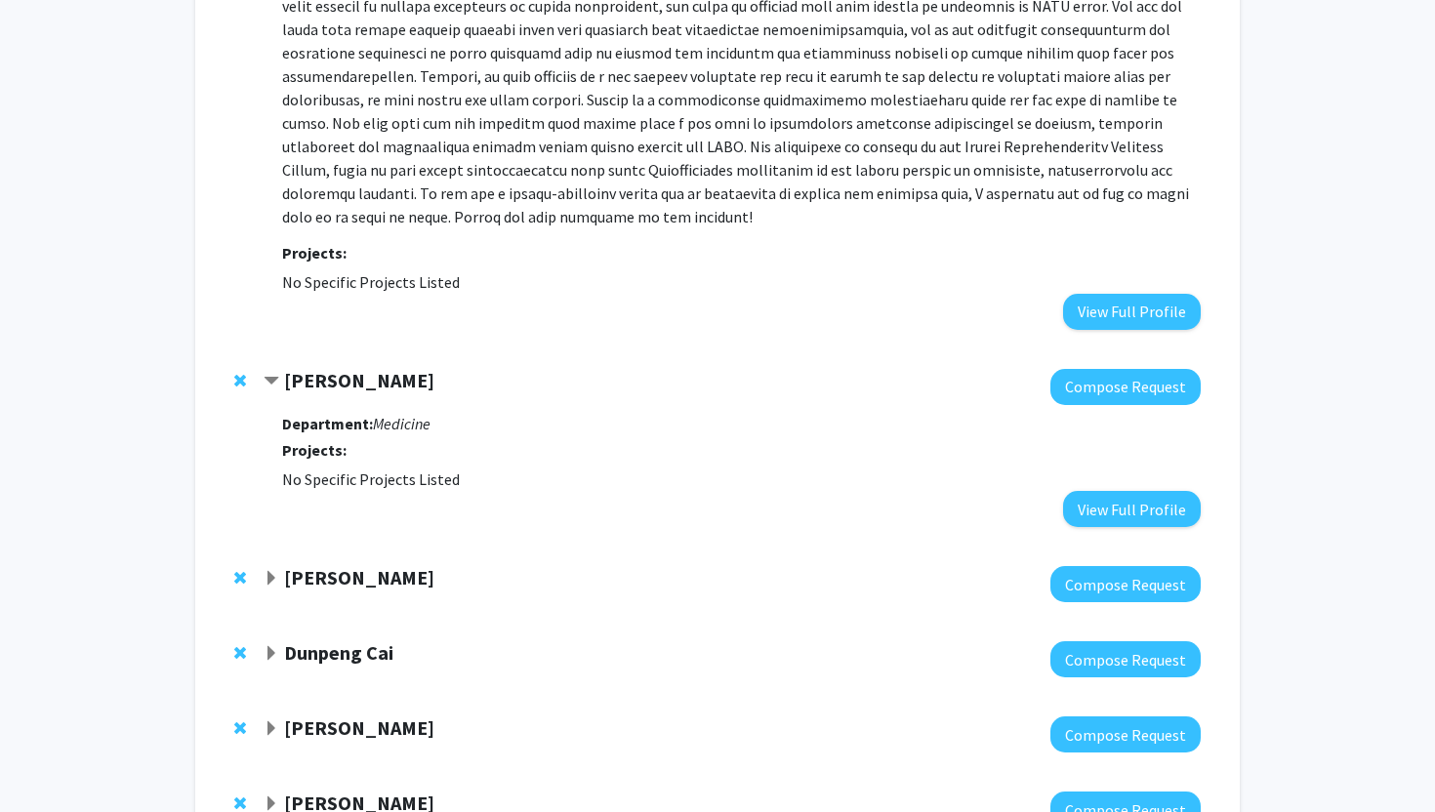
click at [244, 373] on span "Remove Lea Brandt from bookmarks" at bounding box center [240, 381] width 12 height 16
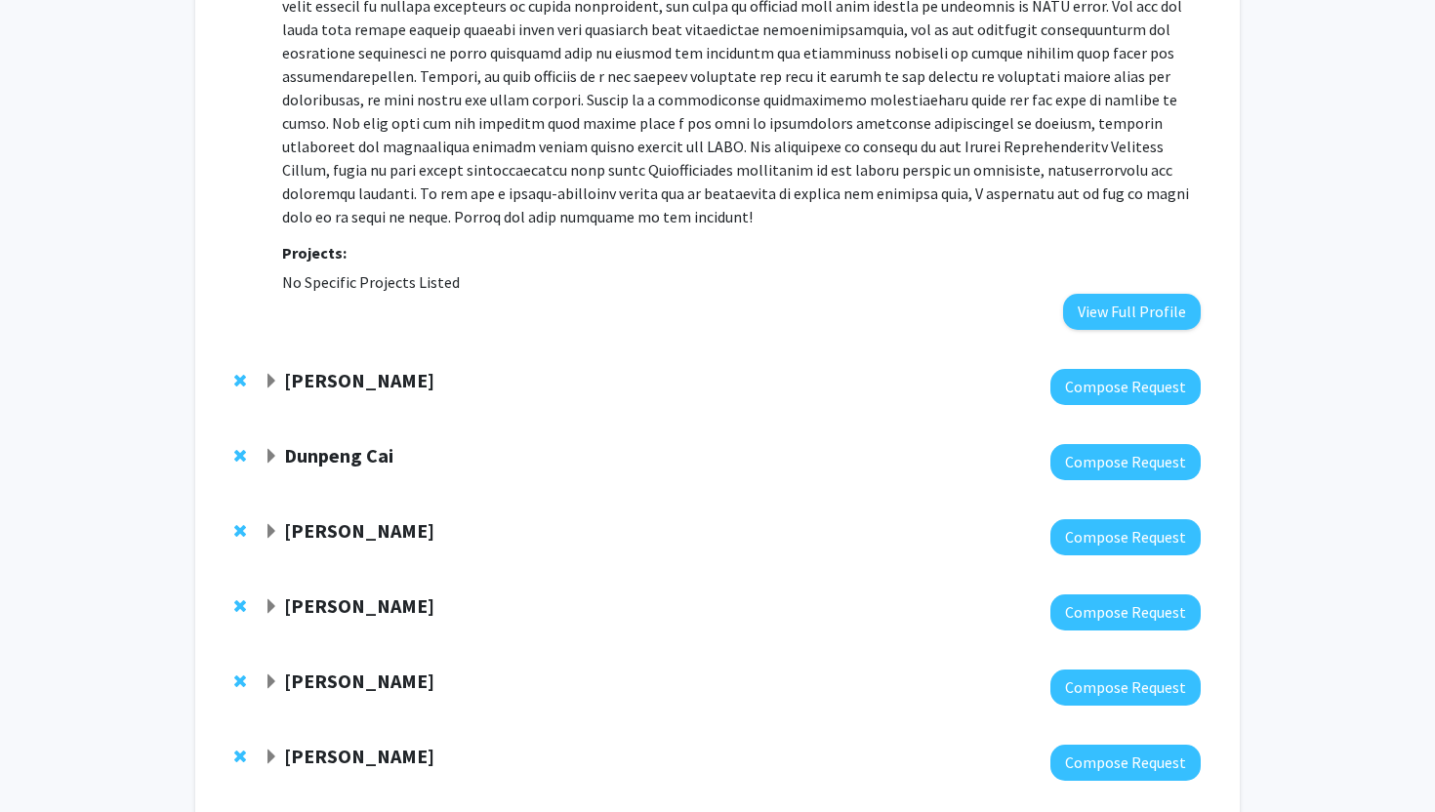
click at [310, 368] on strong "[PERSON_NAME]" at bounding box center [359, 380] width 150 height 24
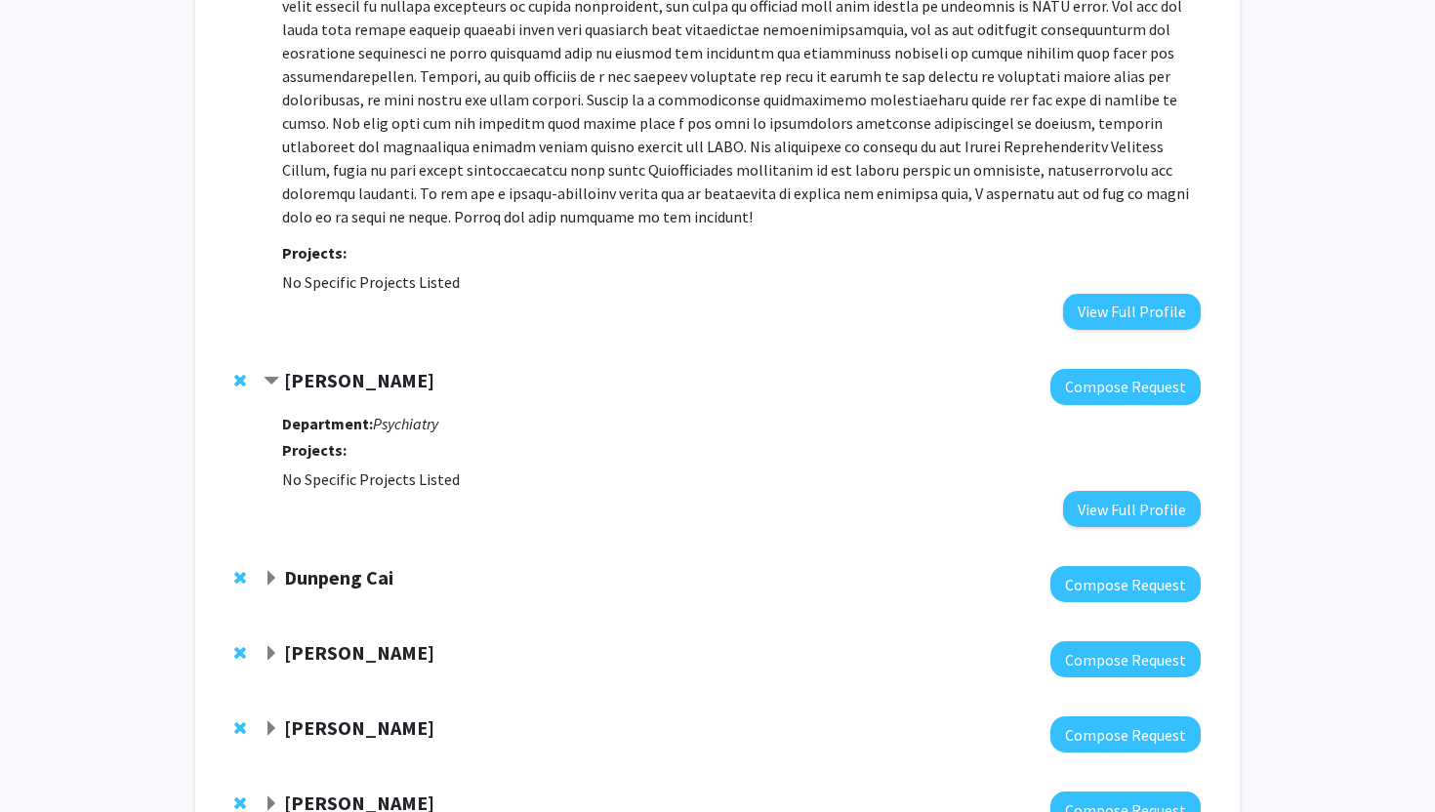
click at [246, 369] on div at bounding box center [244, 380] width 20 height 23
click at [244, 373] on span "Remove Sean Simons from bookmarks" at bounding box center [240, 381] width 12 height 16
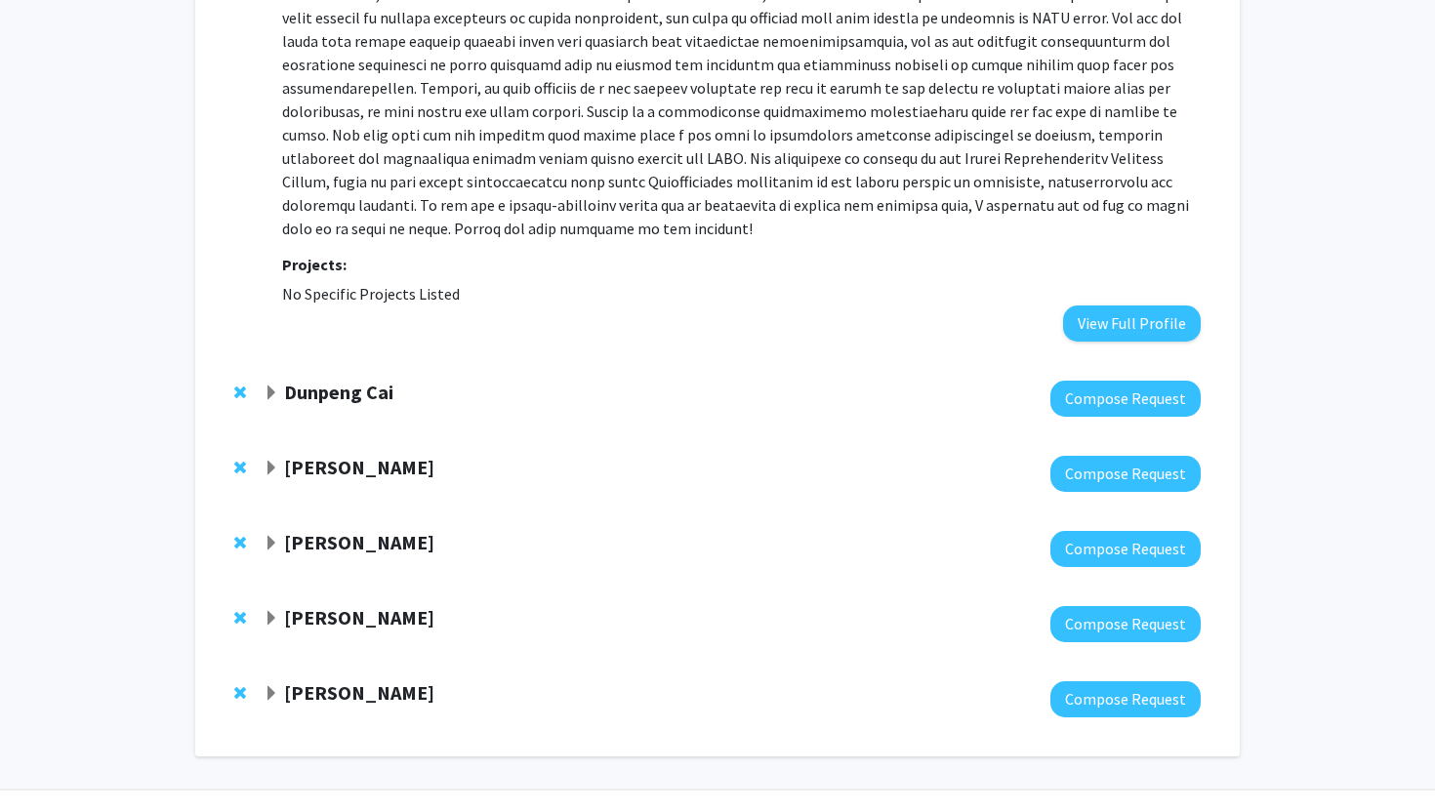
click at [320, 380] on strong "Dunpeng Cai" at bounding box center [338, 392] width 109 height 24
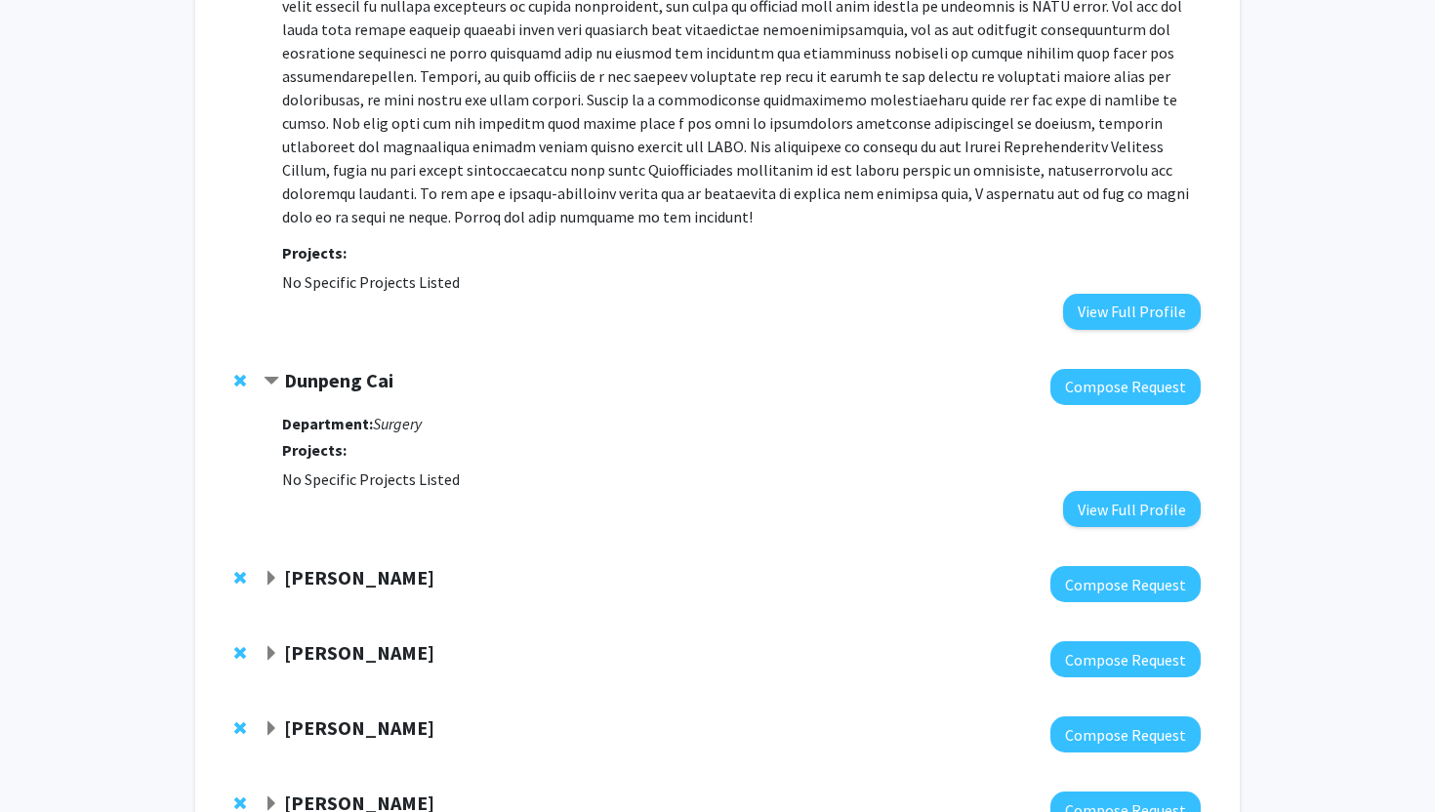
click at [243, 373] on span "Remove Dunpeng Cai from bookmarks" at bounding box center [240, 381] width 12 height 16
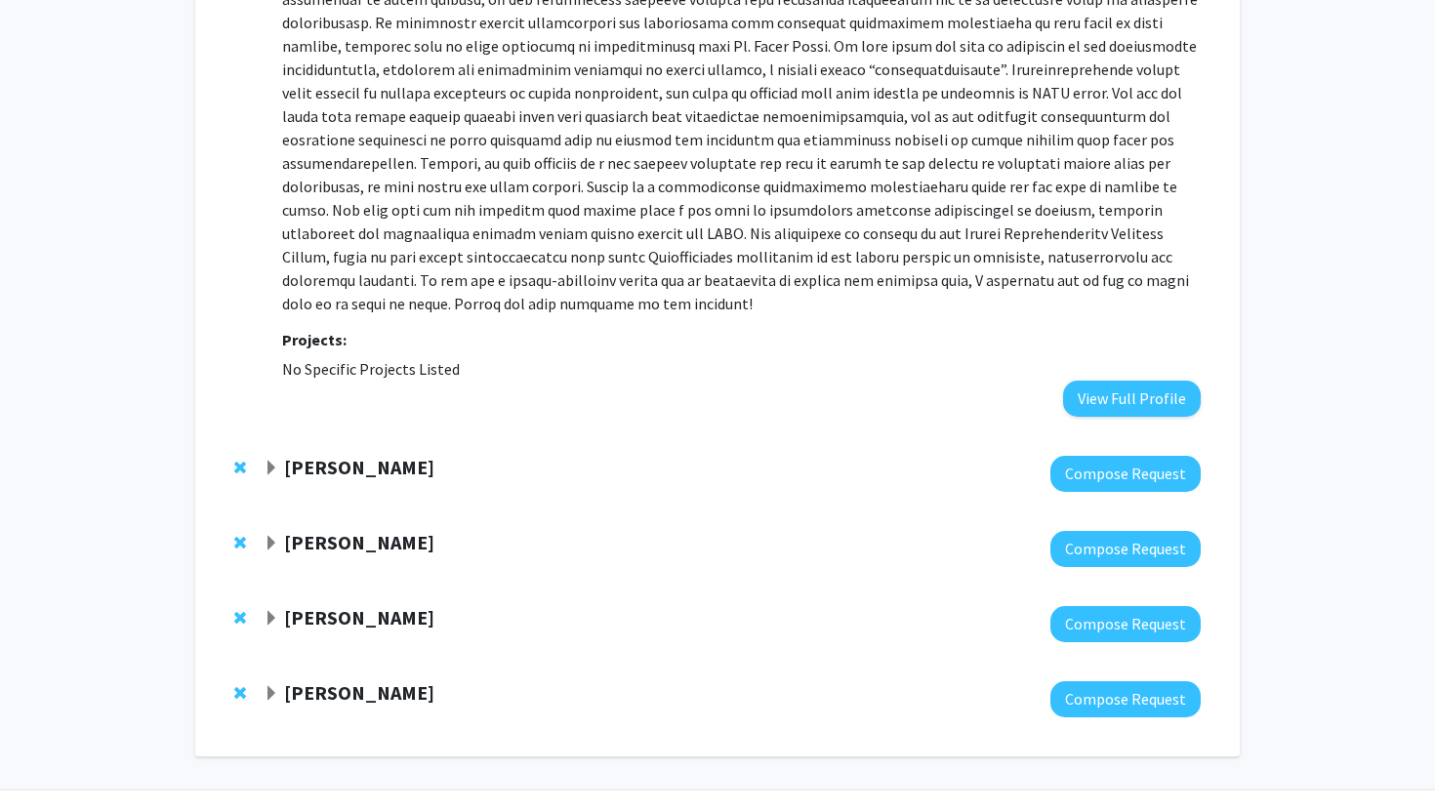
click at [349, 455] on strong "[PERSON_NAME]" at bounding box center [359, 467] width 150 height 24
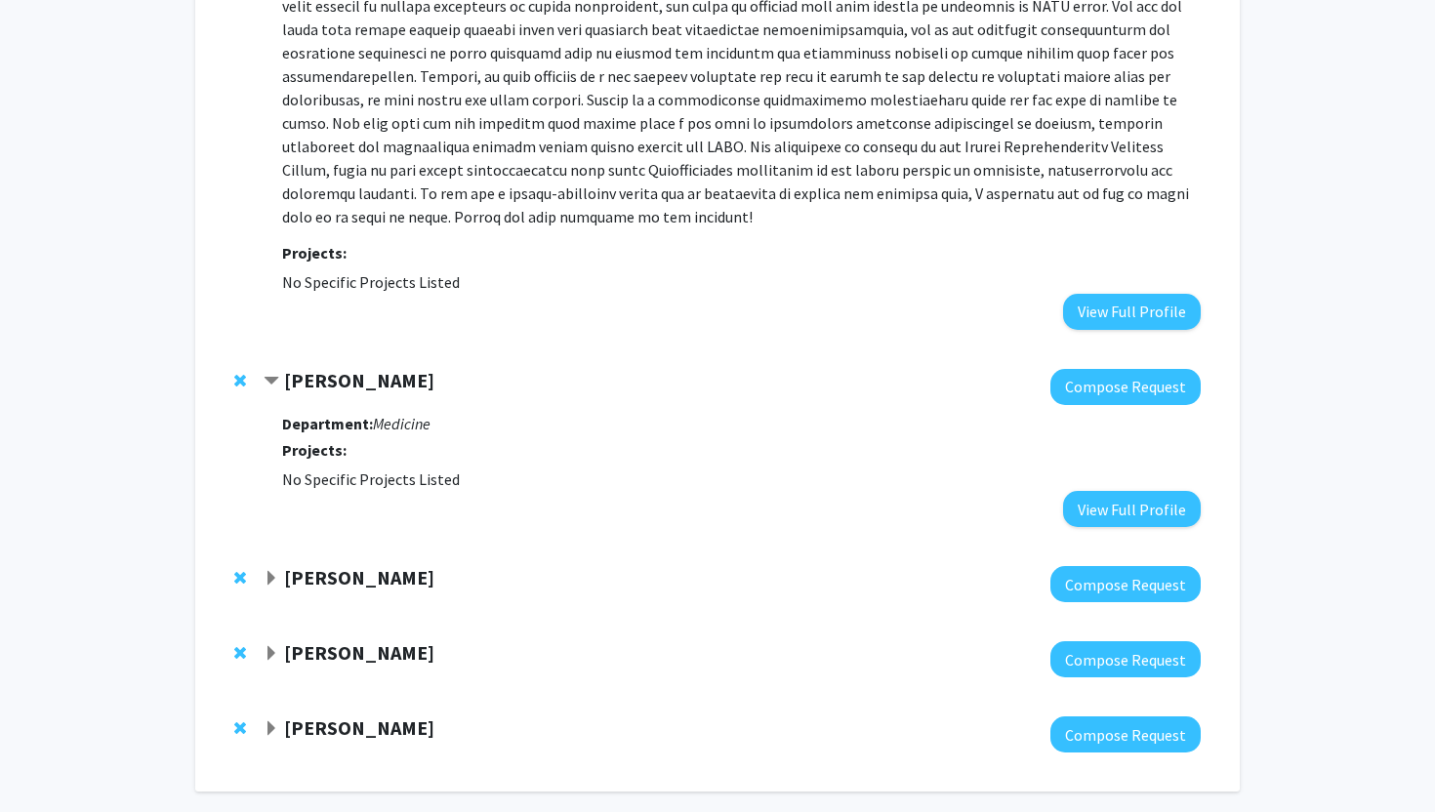
click at [245, 373] on span "Remove Emily Fondahn from bookmarks" at bounding box center [240, 381] width 12 height 16
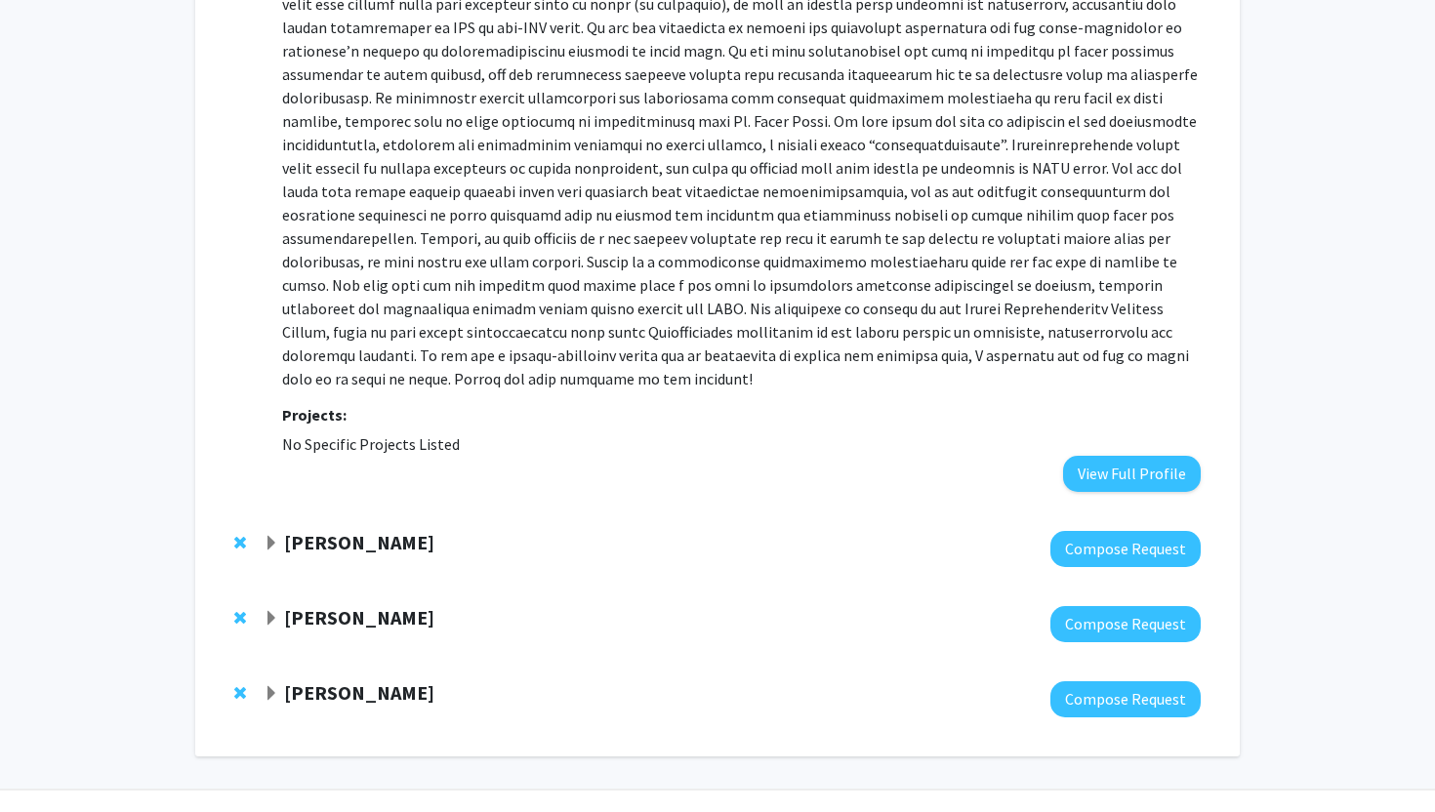
click at [374, 530] on strong "[PERSON_NAME]" at bounding box center [359, 542] width 150 height 24
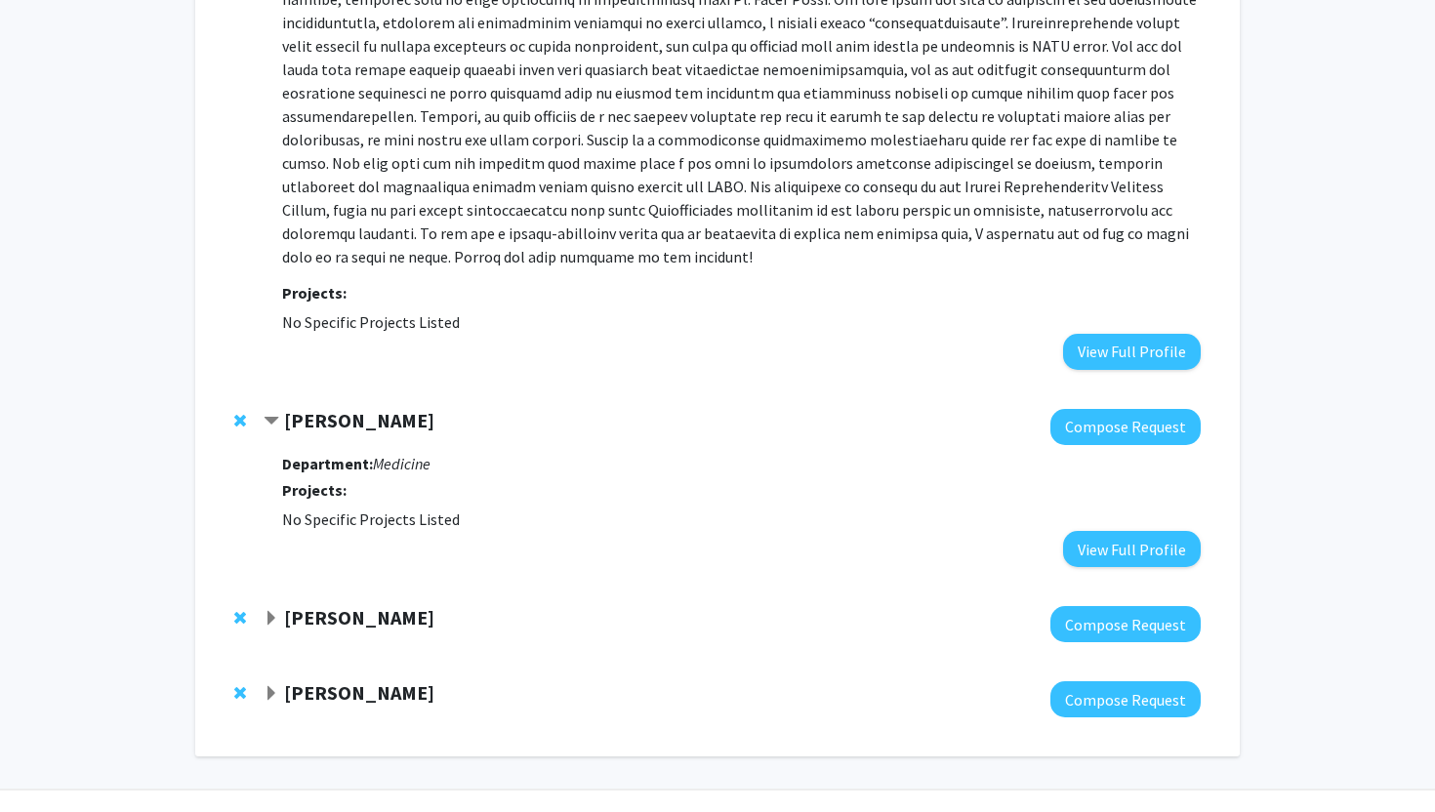
click at [247, 409] on div at bounding box center [244, 420] width 20 height 23
click at [244, 413] on span "Remove Shreepriya Mangalgi from bookmarks" at bounding box center [240, 421] width 12 height 16
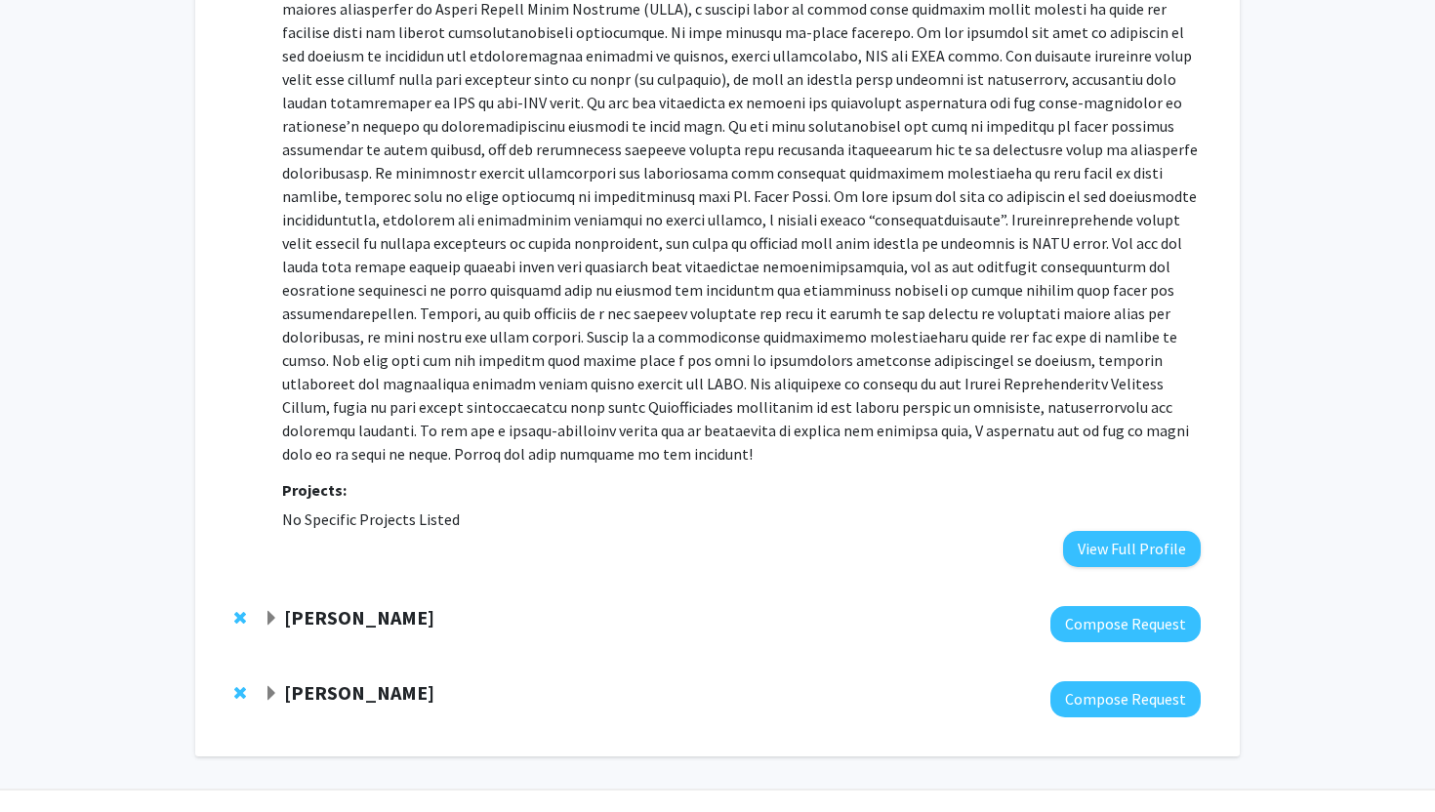
click at [376, 605] on strong "[PERSON_NAME]" at bounding box center [359, 617] width 150 height 24
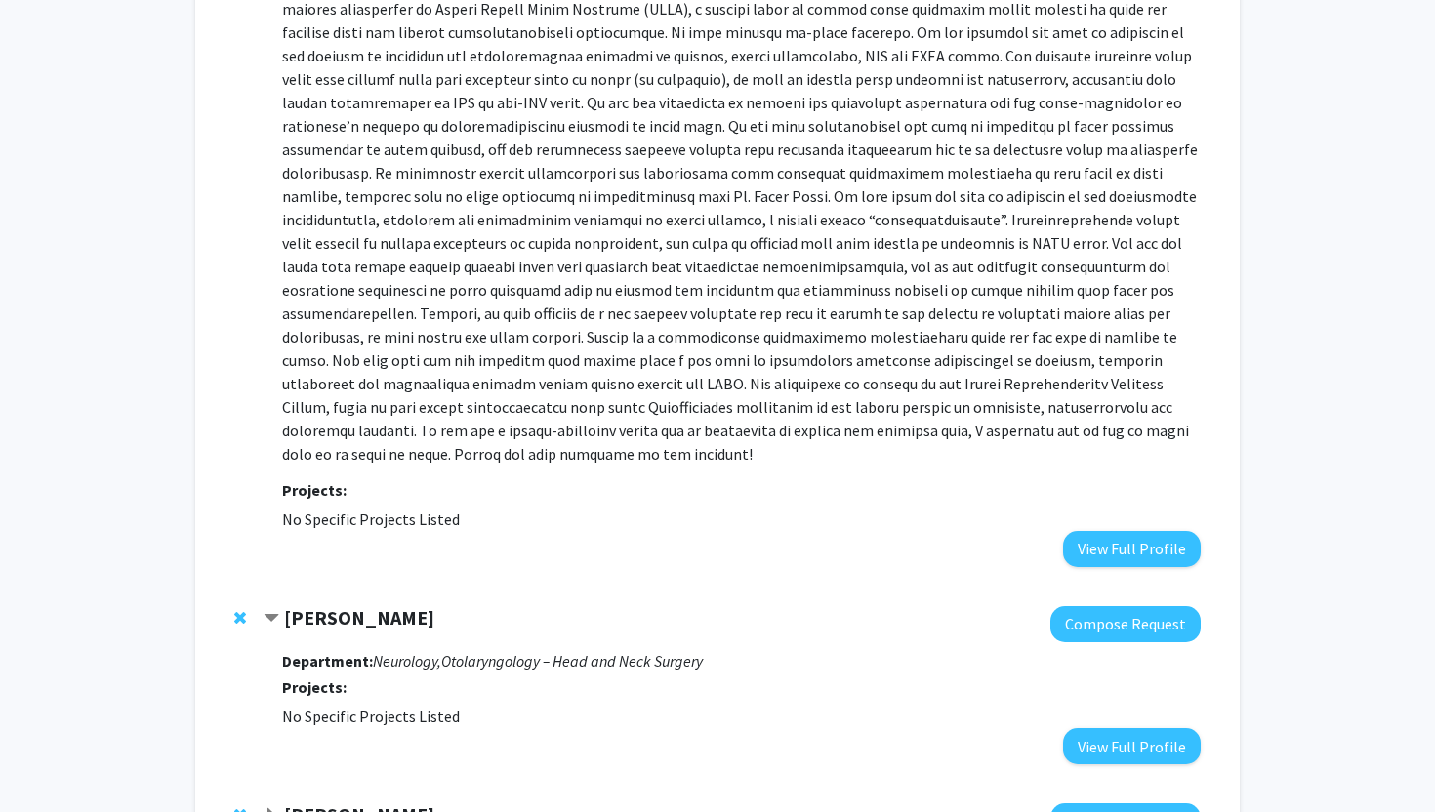
scroll to position [5612, 0]
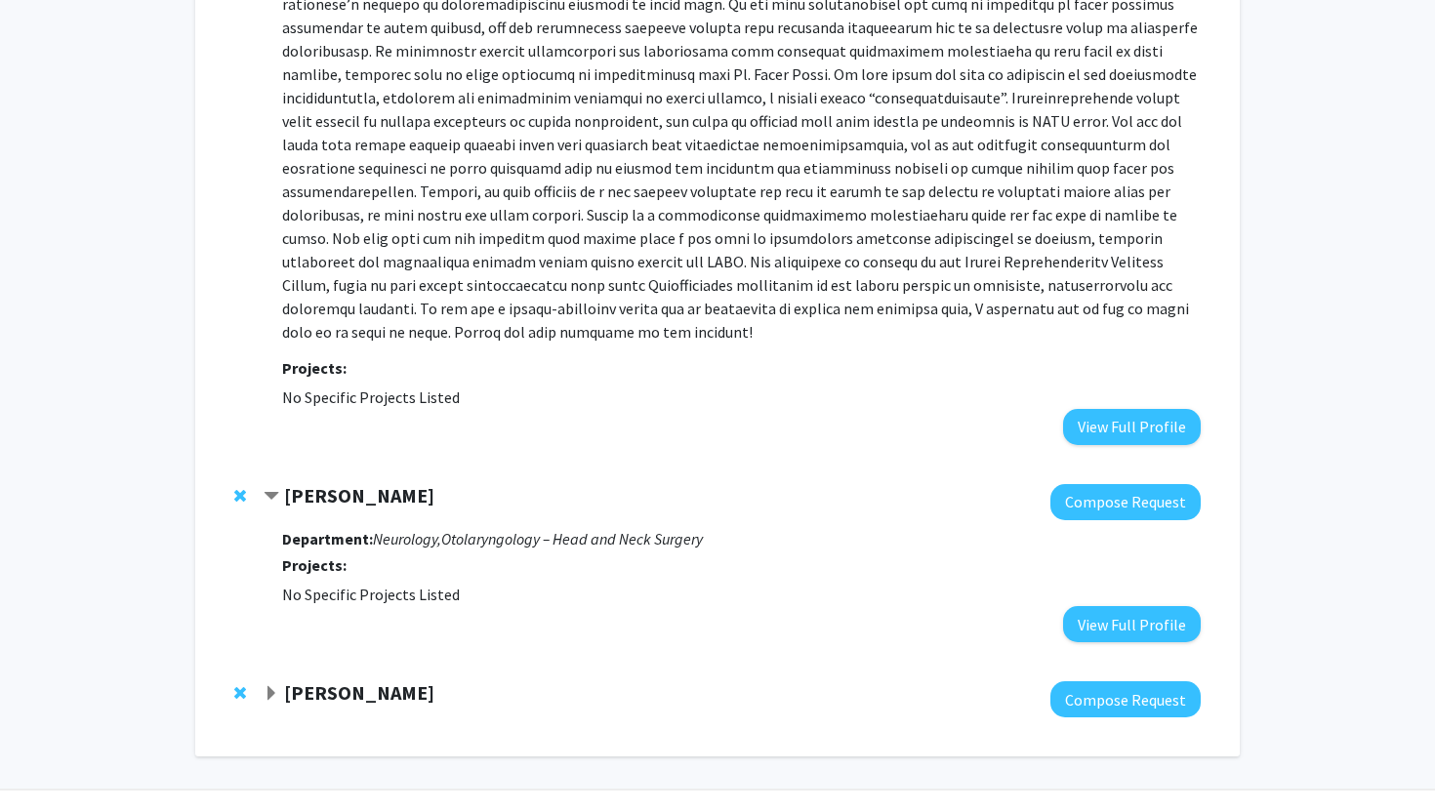
click at [308, 483] on strong "[PERSON_NAME]" at bounding box center [359, 495] width 150 height 24
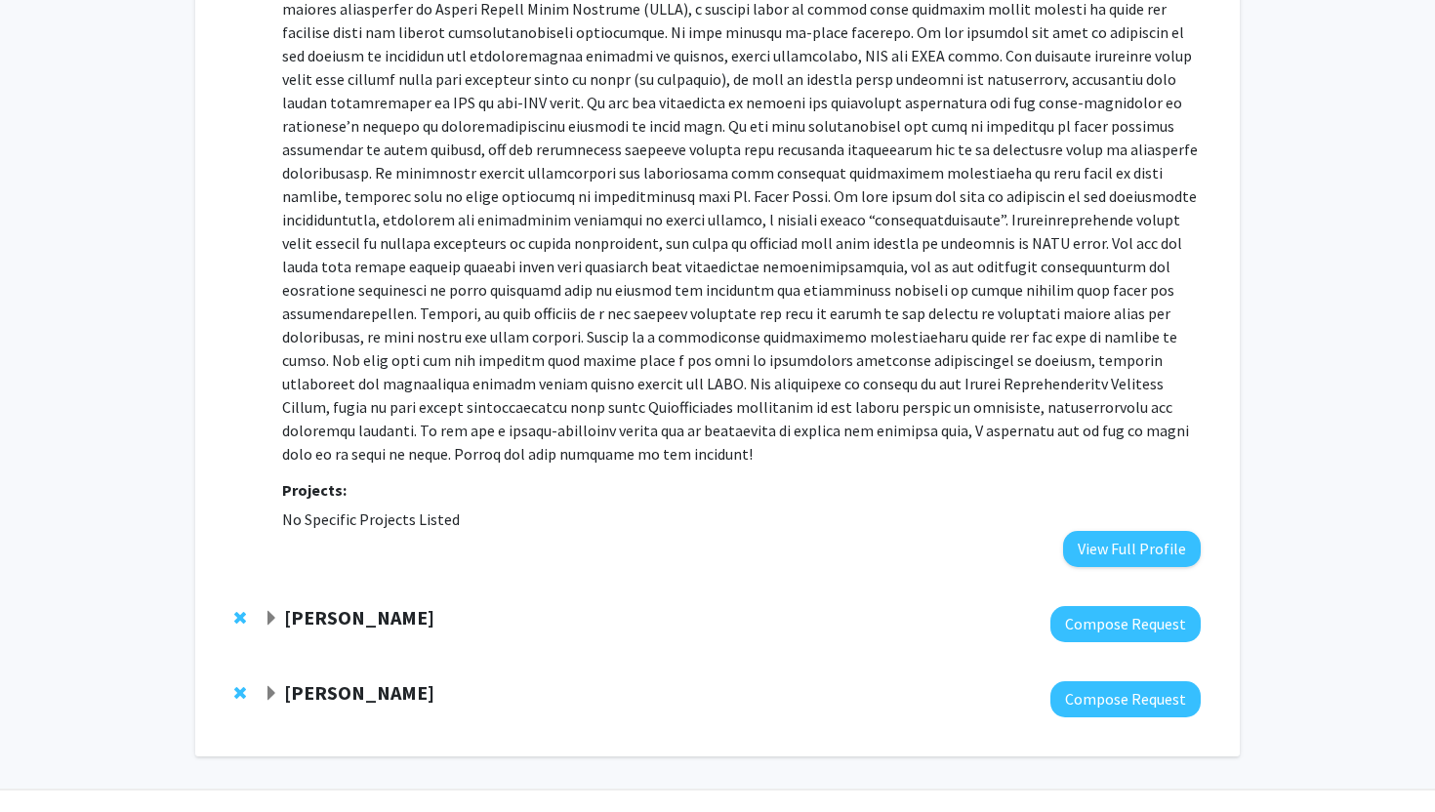
click at [350, 680] on strong "[PERSON_NAME]" at bounding box center [359, 692] width 150 height 24
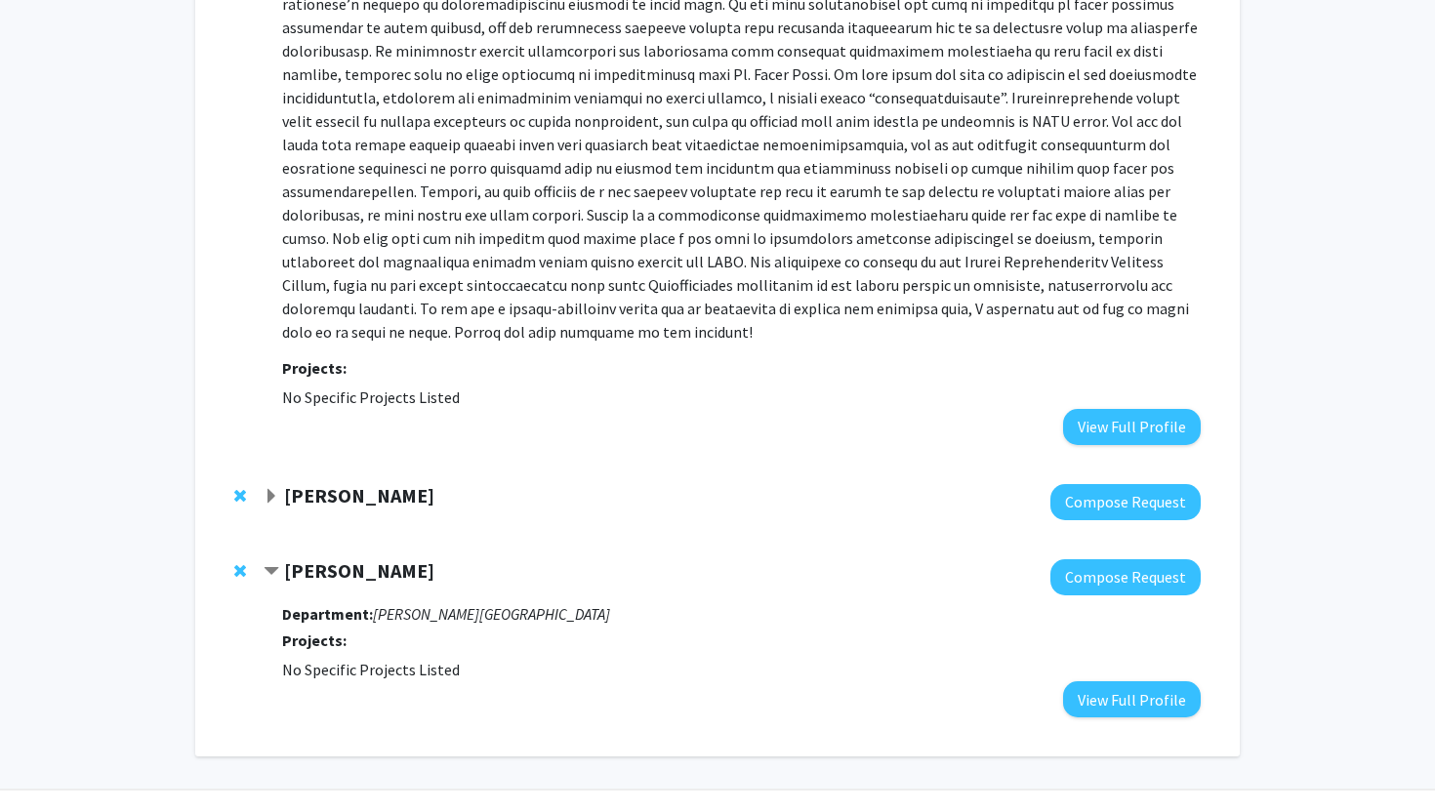
click at [243, 563] on span "Remove Erin Andres from bookmarks" at bounding box center [240, 571] width 12 height 16
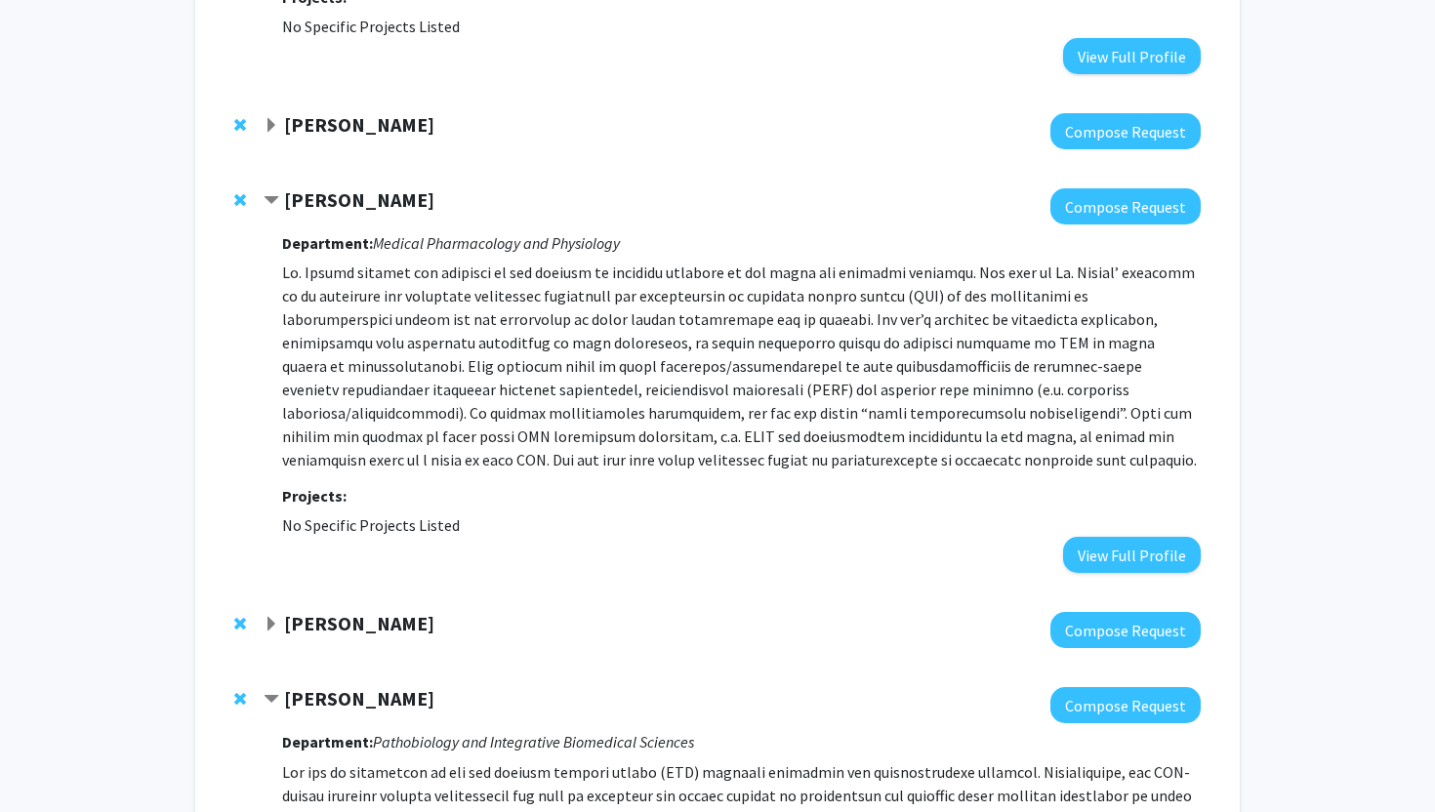
scroll to position [4603, 0]
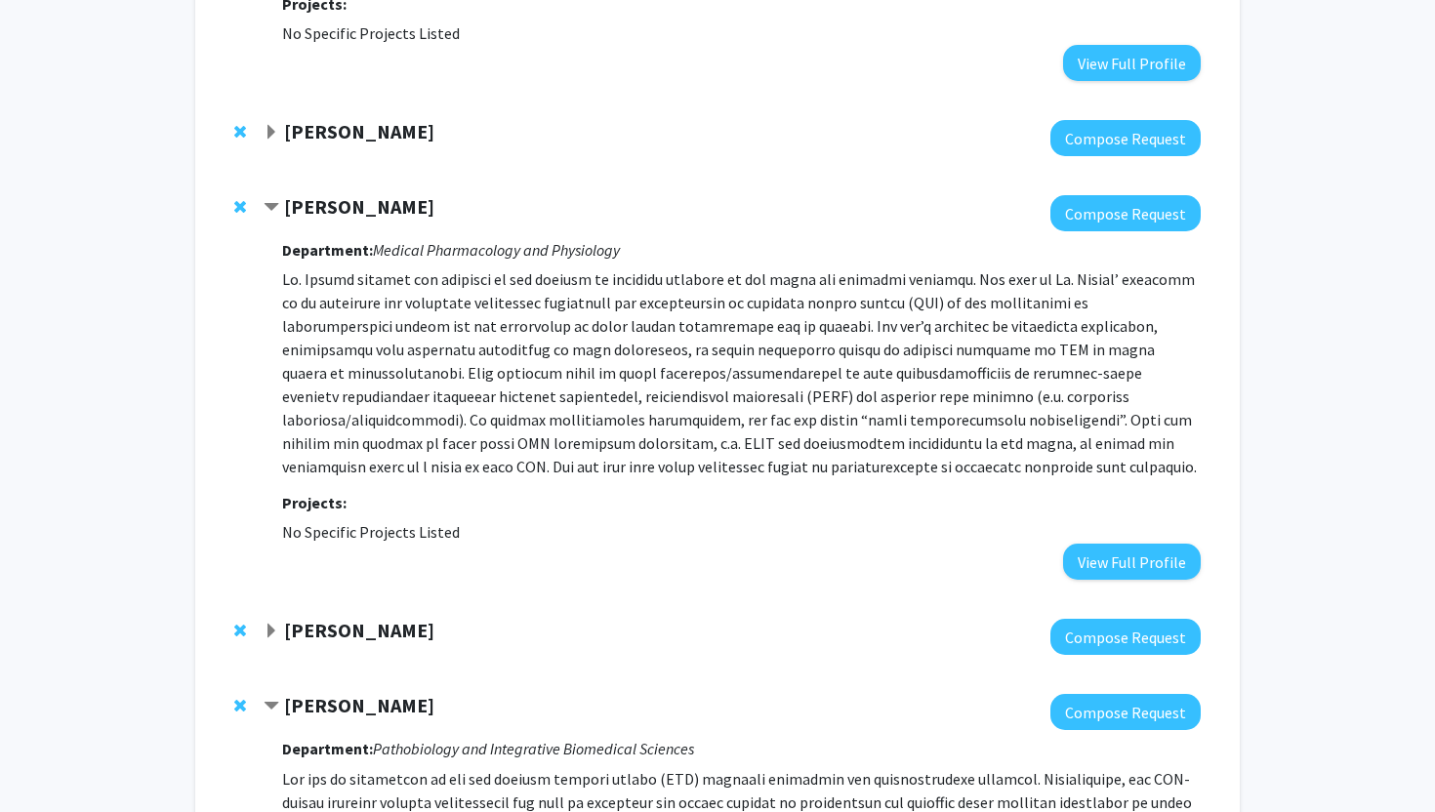
click at [282, 619] on div "[PERSON_NAME]" at bounding box center [475, 631] width 422 height 24
click at [306, 618] on strong "[PERSON_NAME]" at bounding box center [359, 630] width 150 height 24
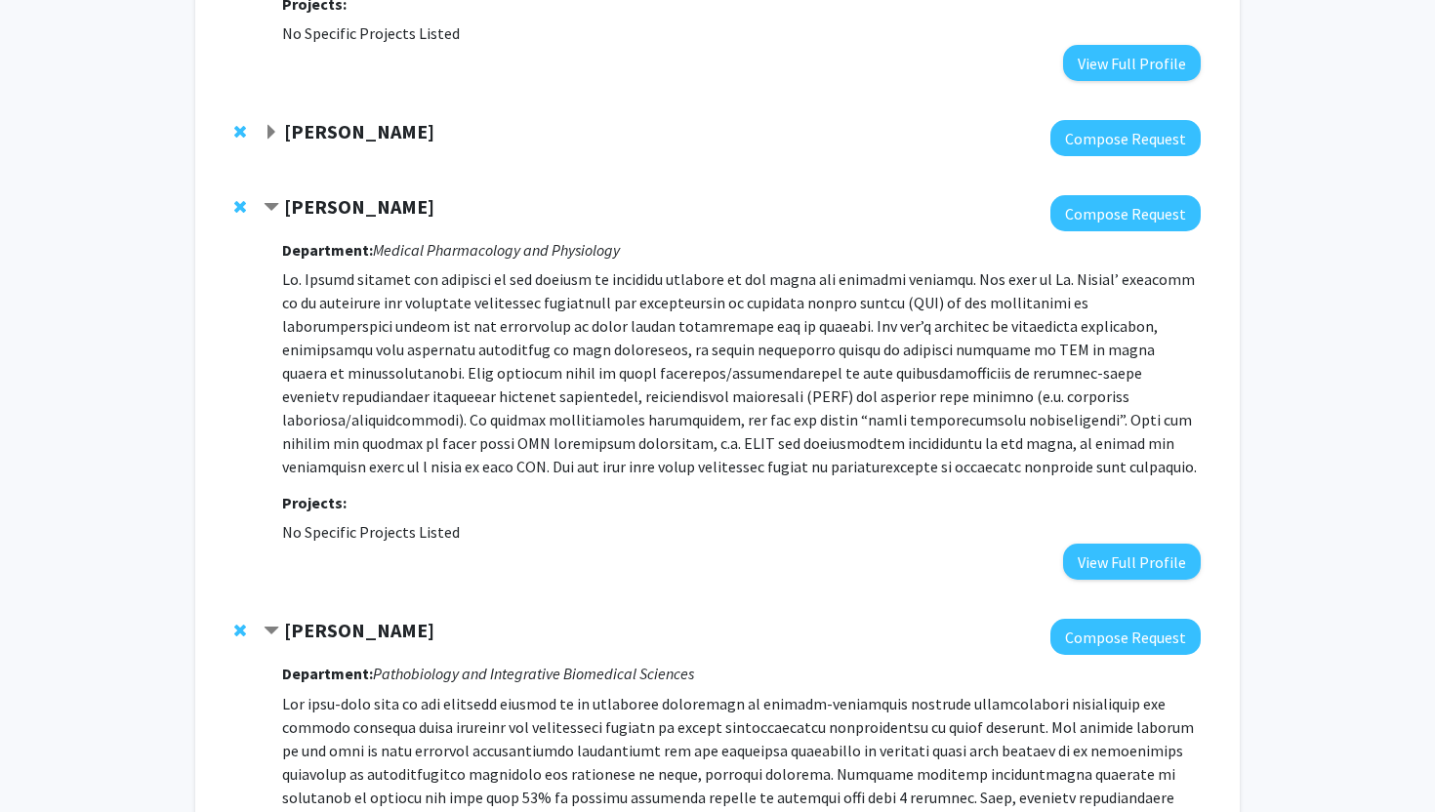
click at [306, 618] on strong "[PERSON_NAME]" at bounding box center [359, 630] width 150 height 24
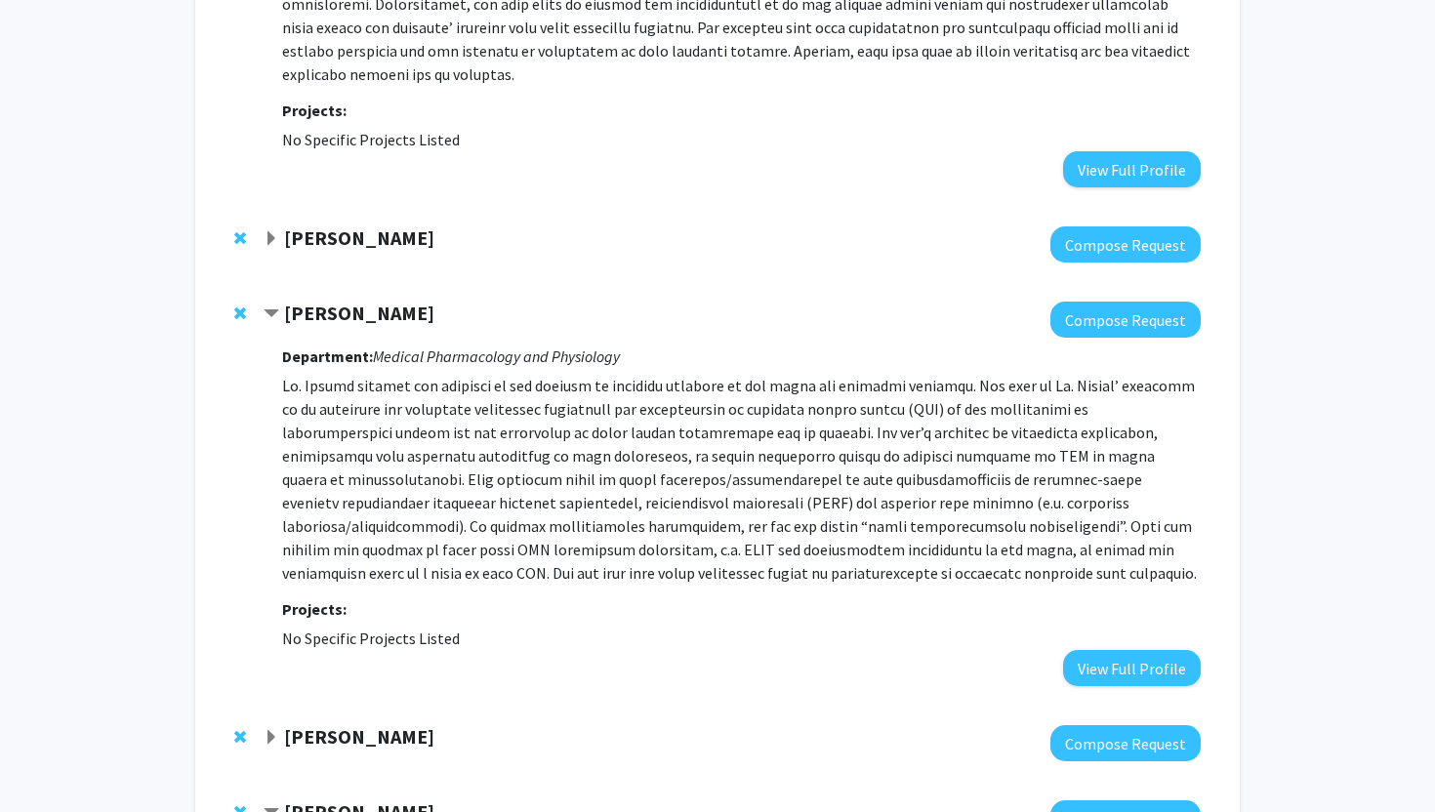
scroll to position [4339, 0]
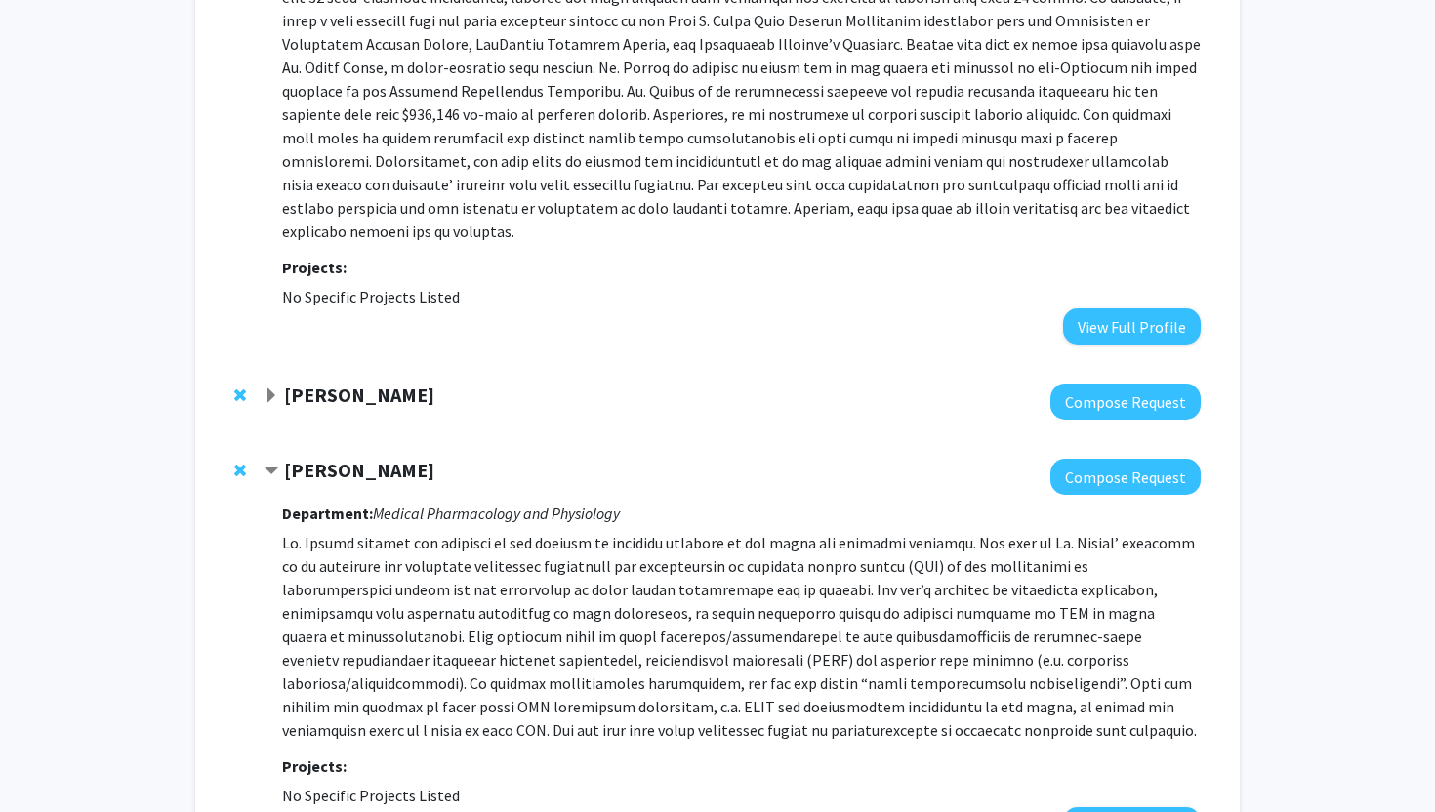
click at [380, 383] on strong "[PERSON_NAME]" at bounding box center [359, 395] width 150 height 24
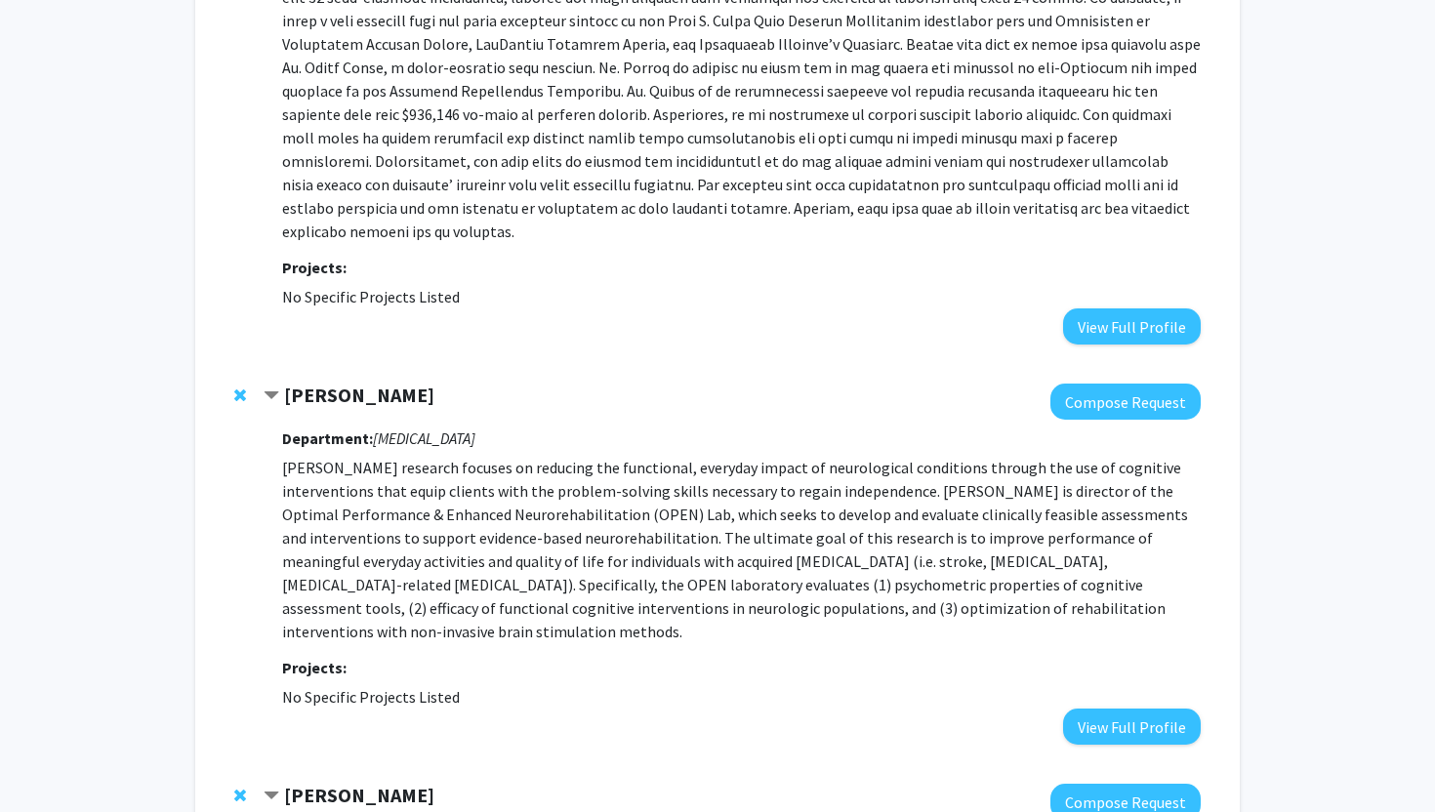
click at [380, 383] on strong "[PERSON_NAME]" at bounding box center [359, 395] width 150 height 24
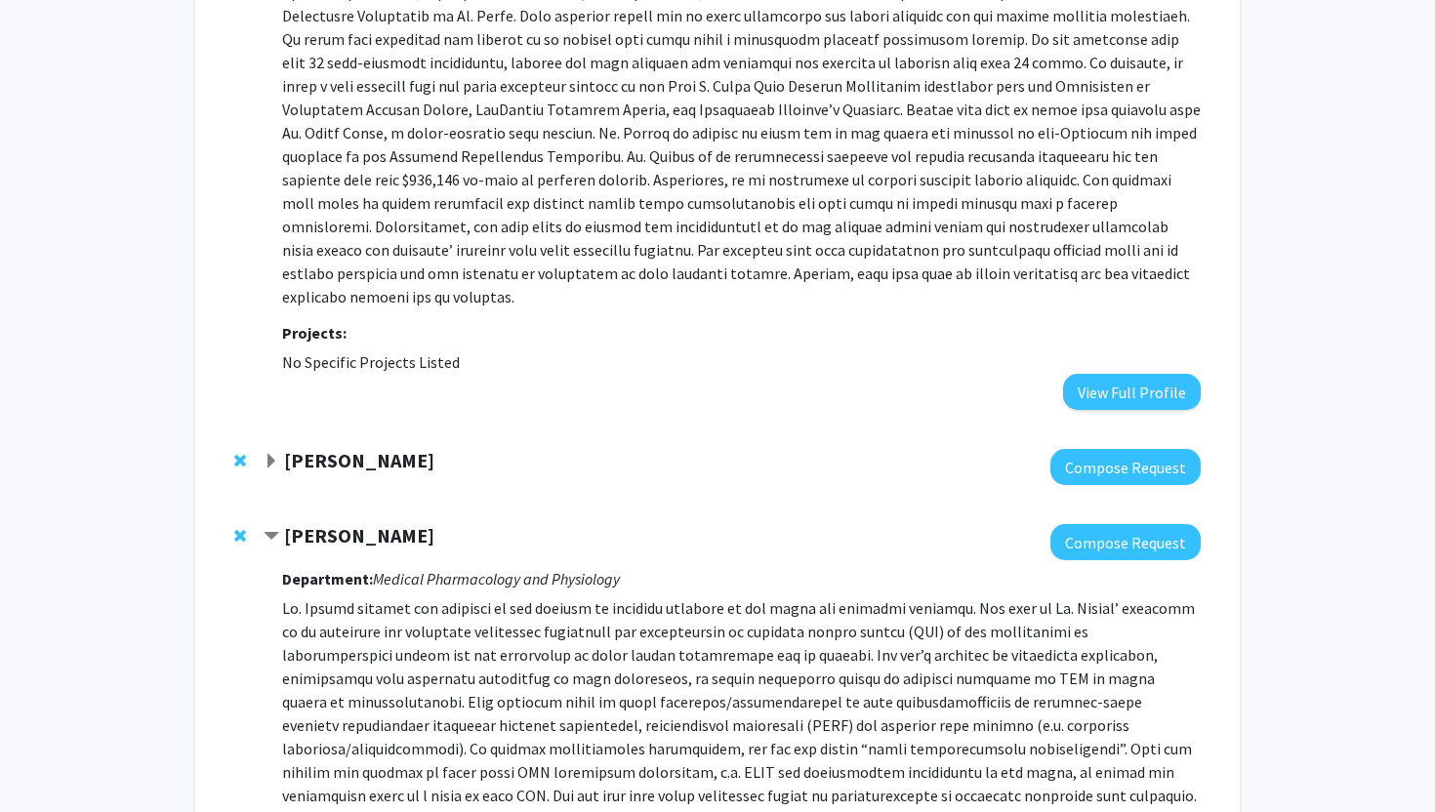
click at [238, 453] on span "Remove Anna Boone from bookmarks" at bounding box center [240, 461] width 12 height 16
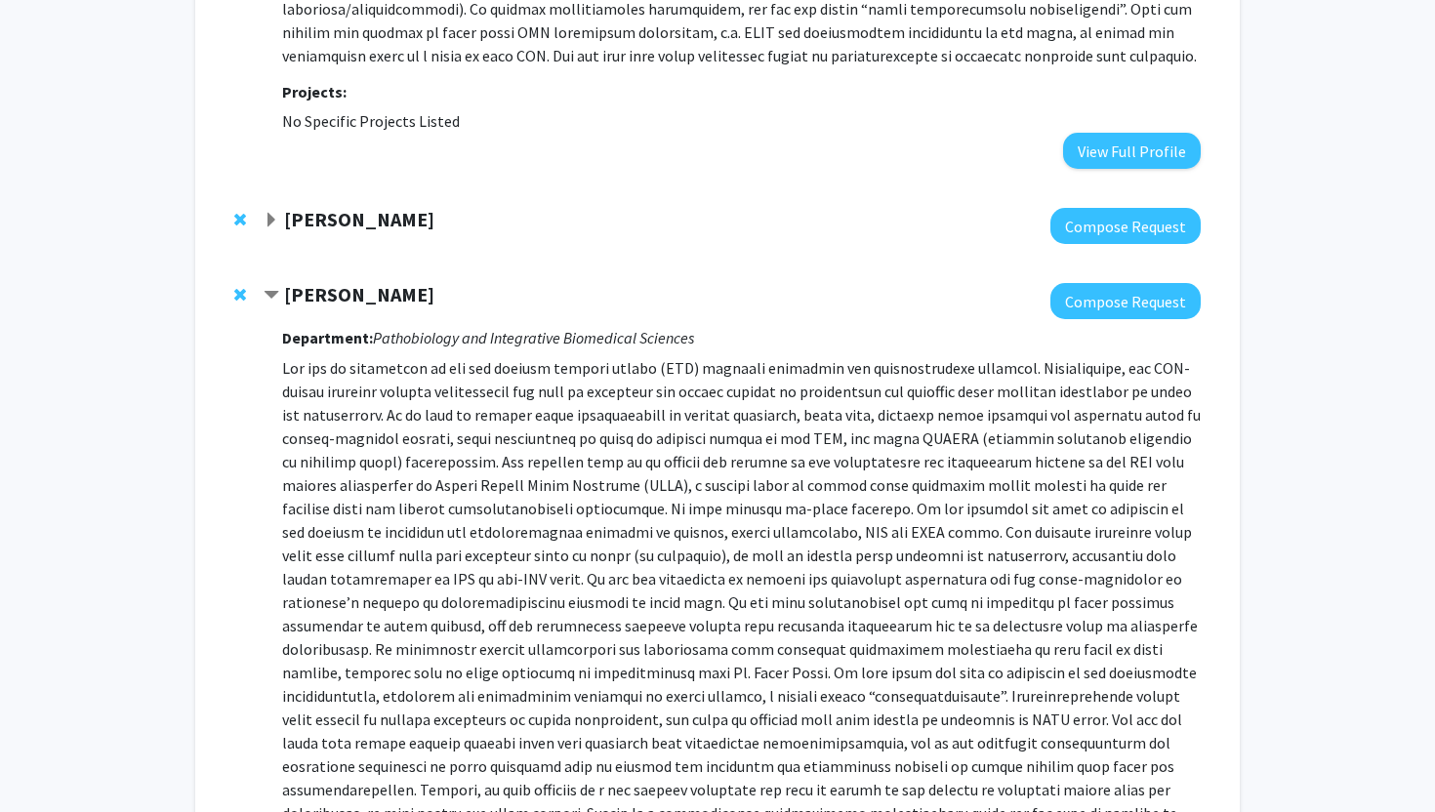
scroll to position [4964, 0]
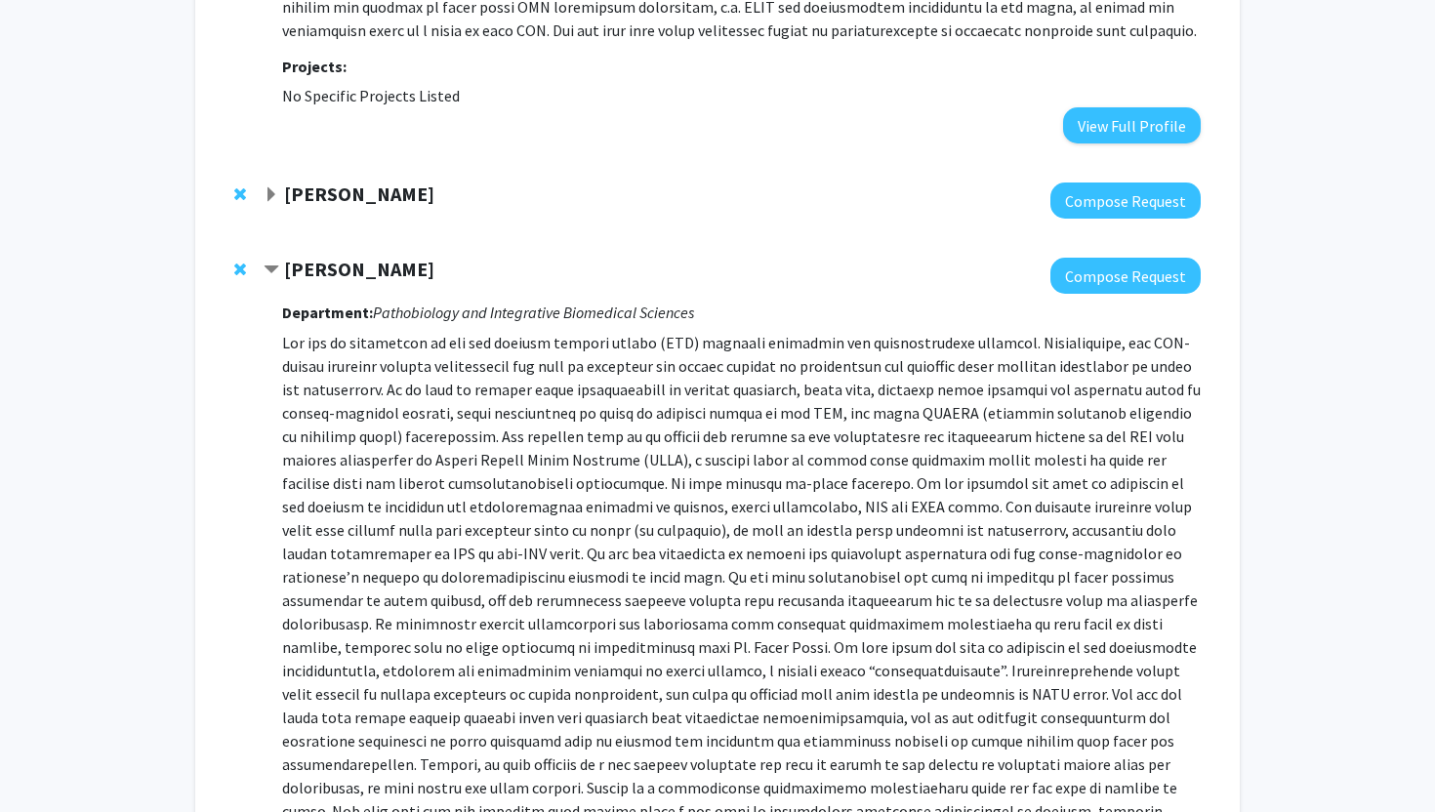
click at [344, 182] on strong "[PERSON_NAME]" at bounding box center [359, 194] width 150 height 24
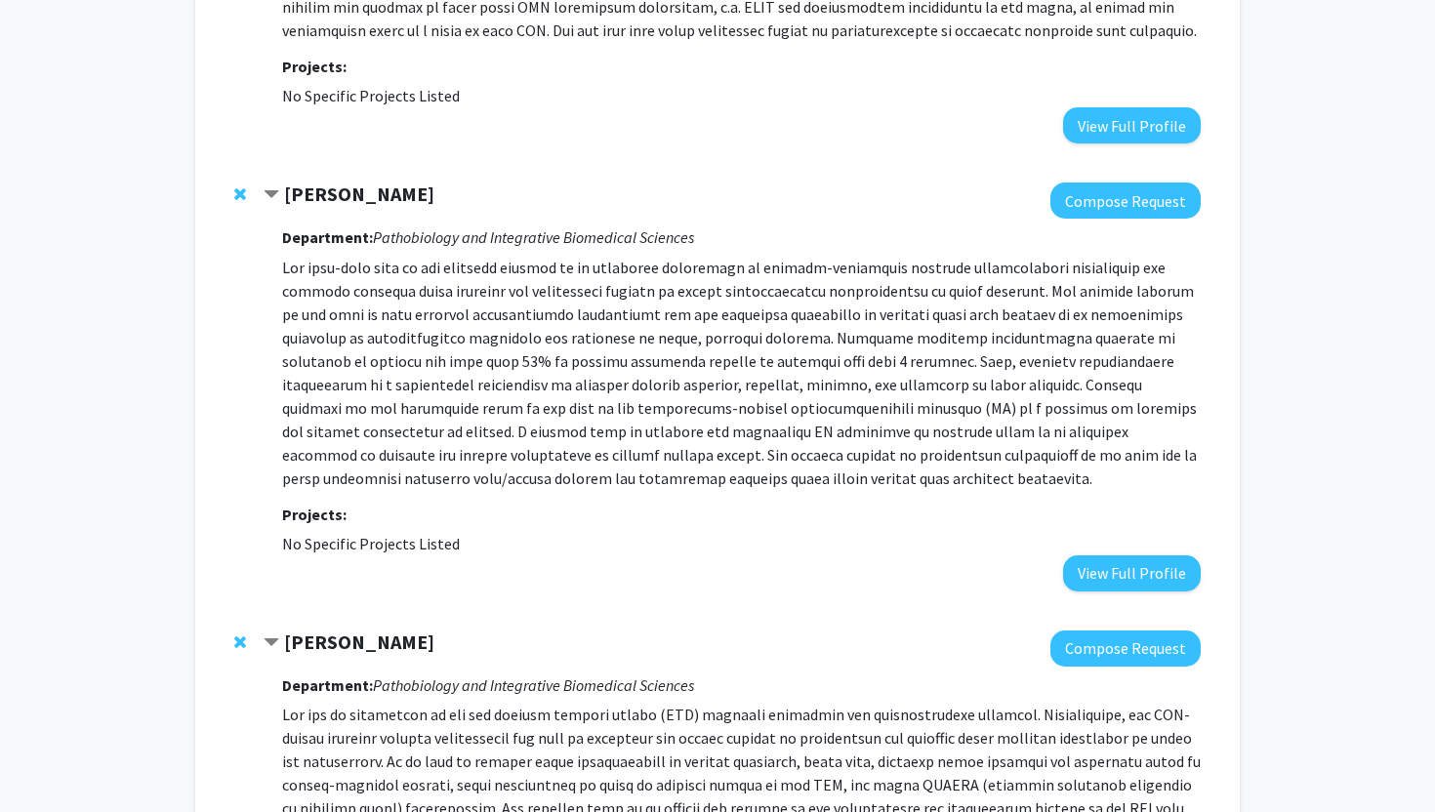
click at [344, 182] on strong "[PERSON_NAME]" at bounding box center [359, 194] width 150 height 24
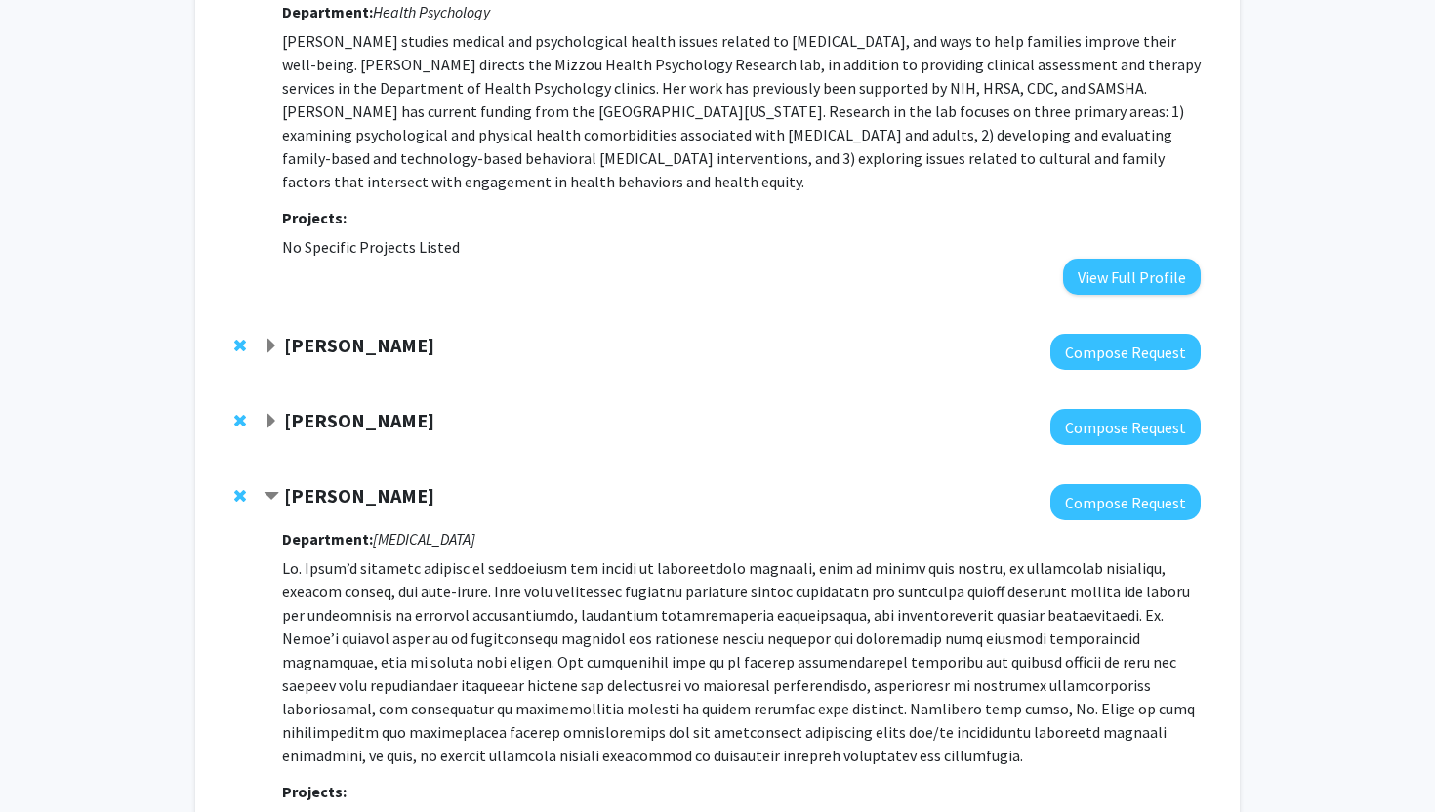
scroll to position [3125, 0]
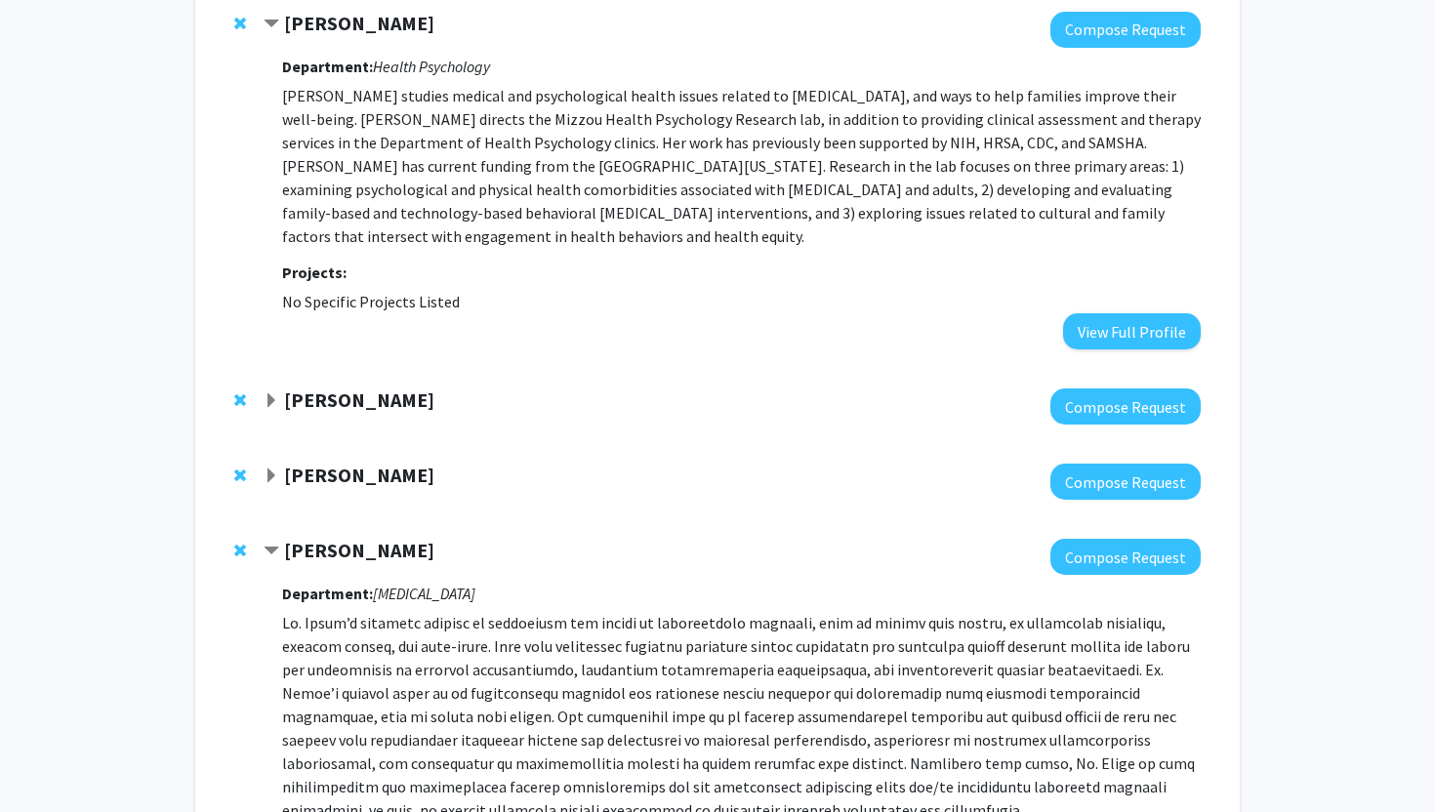
click at [351, 480] on strong "[PERSON_NAME]" at bounding box center [359, 475] width 150 height 24
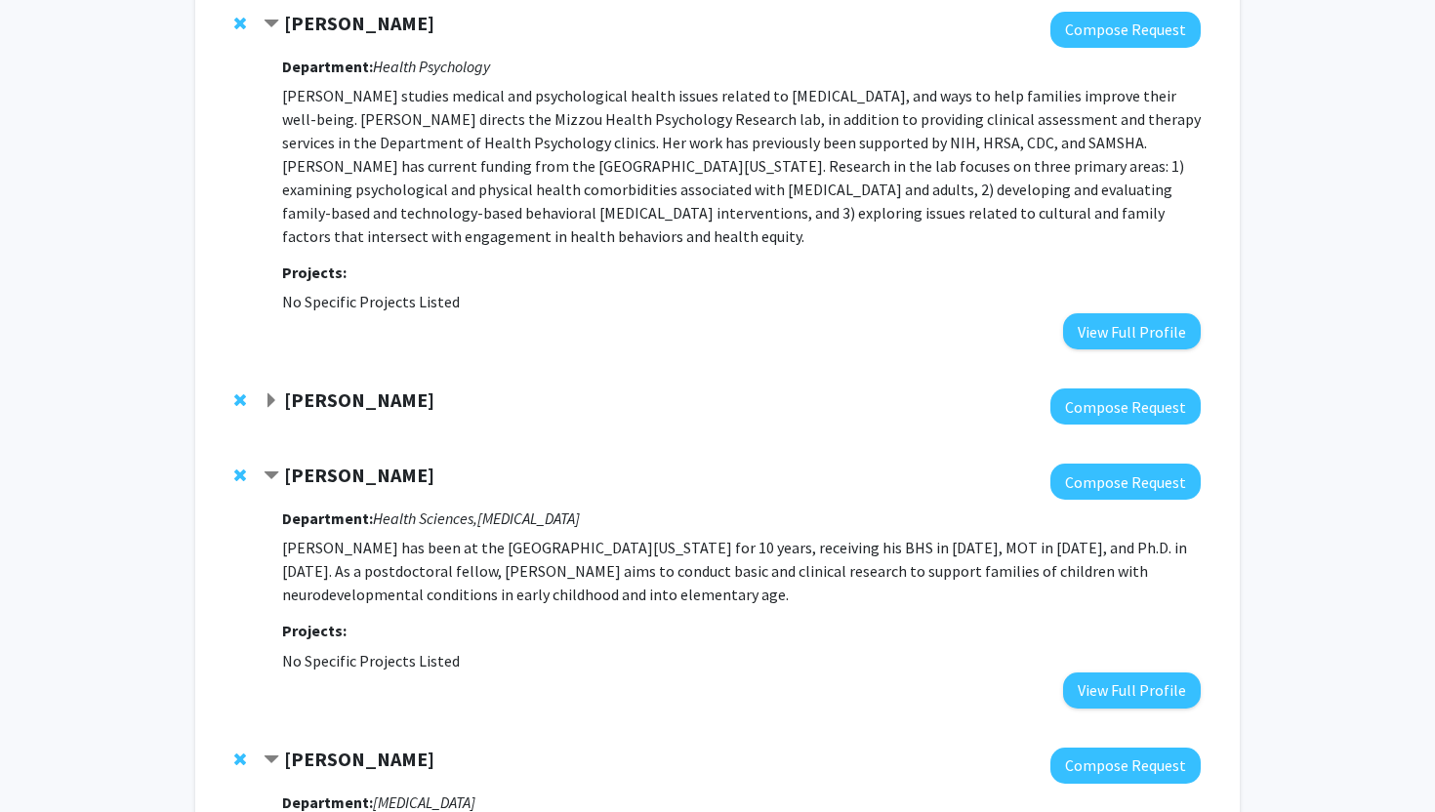
click at [237, 472] on span "Remove Nathaniel Dare from bookmarks" at bounding box center [240, 476] width 12 height 16
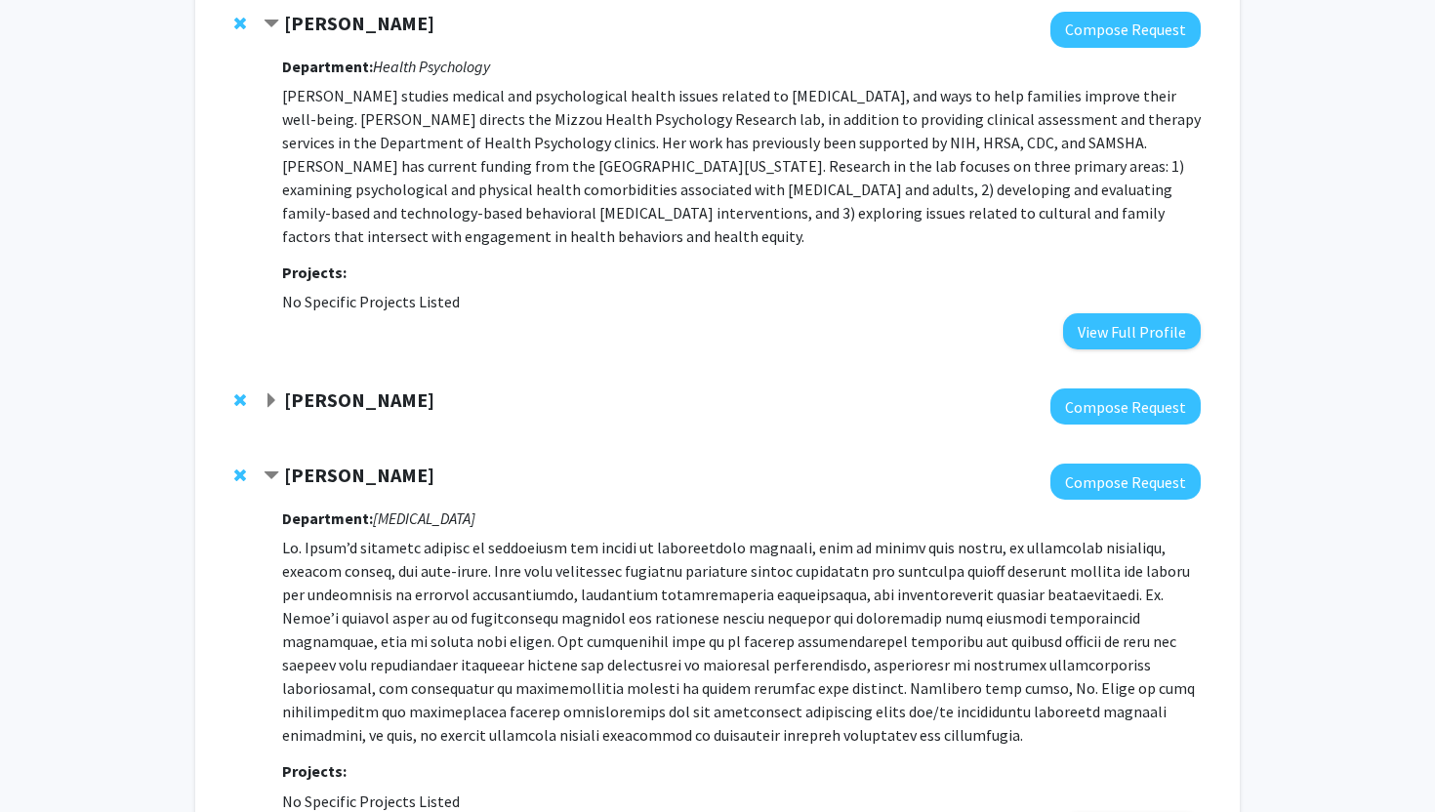
click at [343, 414] on div at bounding box center [732, 407] width 937 height 36
click at [331, 400] on strong "[PERSON_NAME]" at bounding box center [359, 400] width 150 height 24
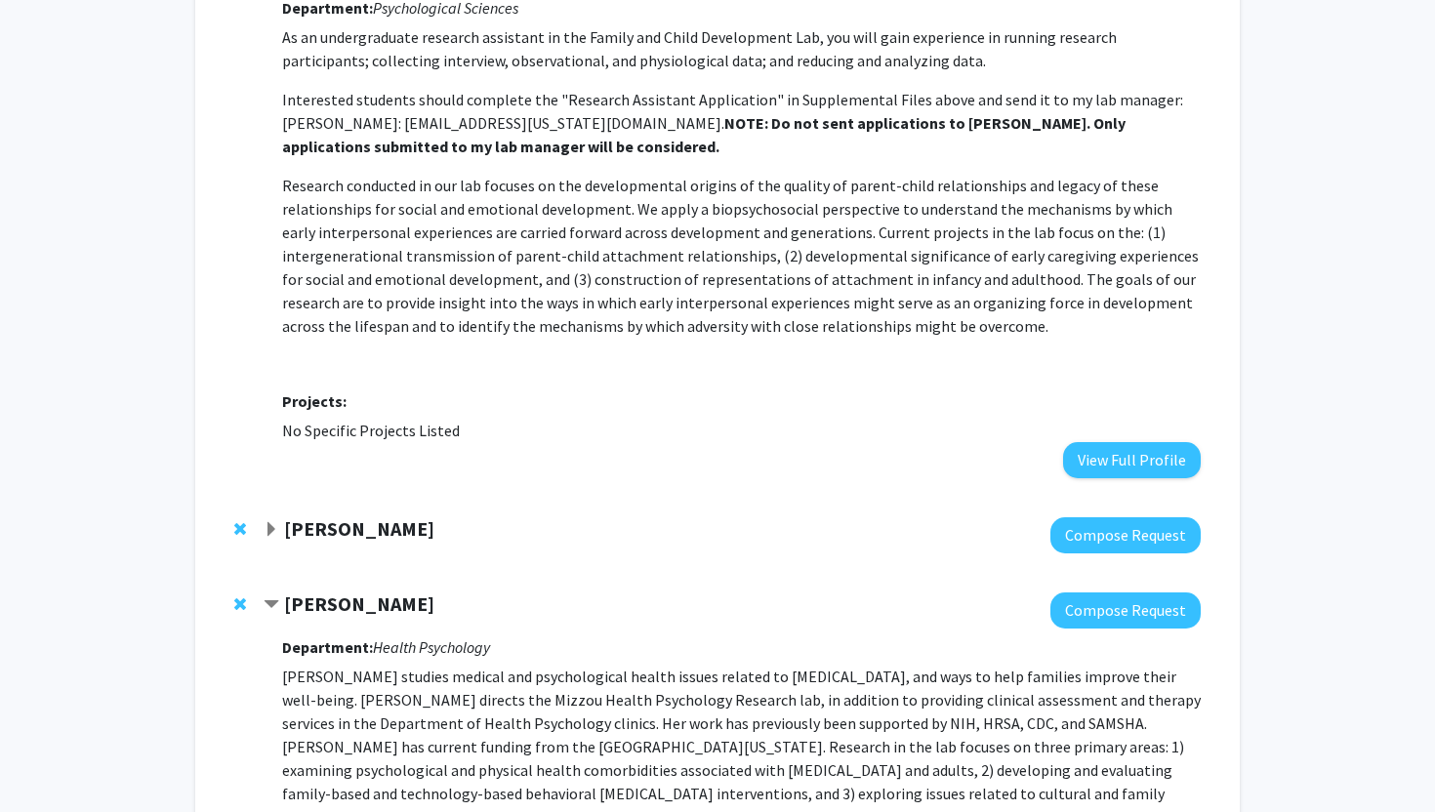
scroll to position [2526, 0]
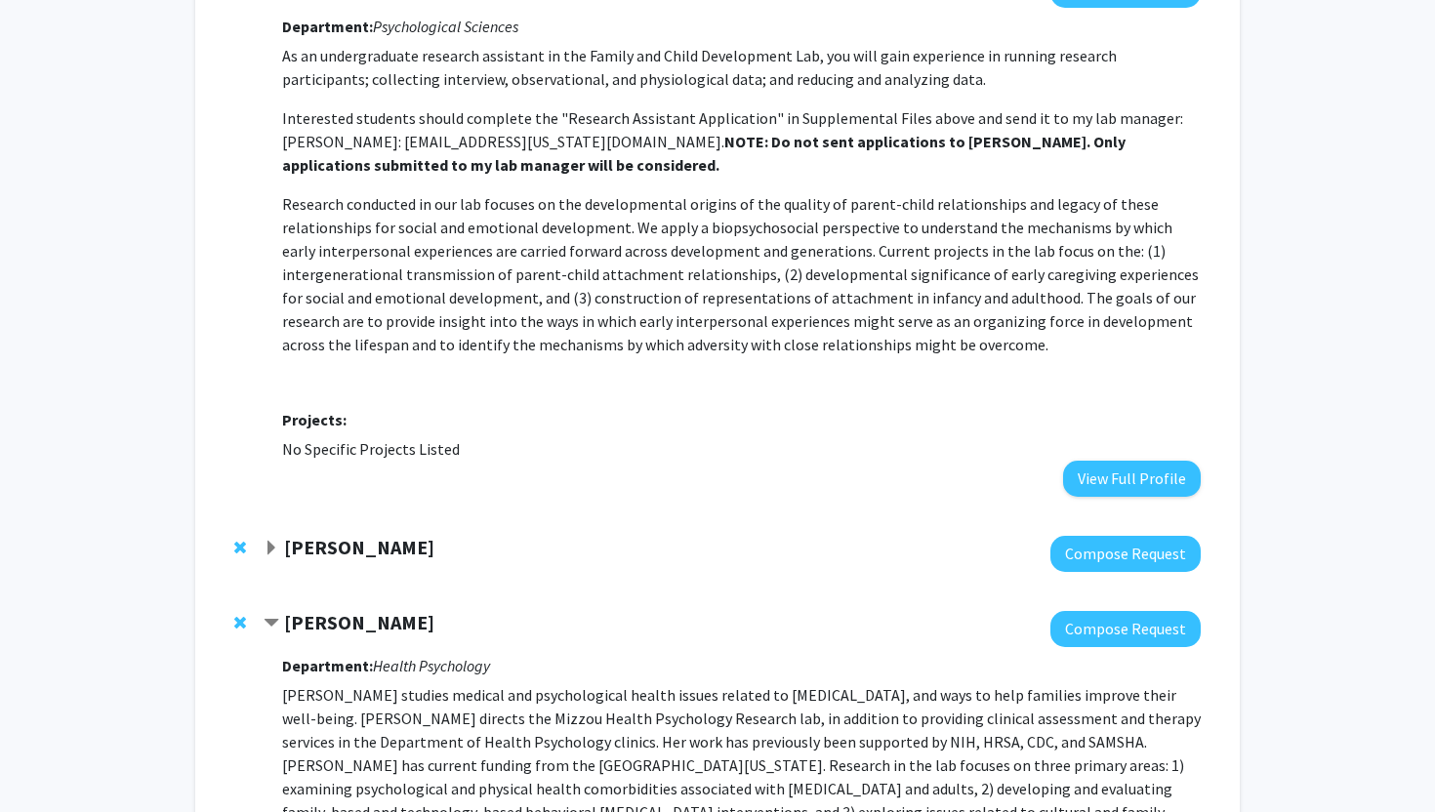
click at [315, 549] on strong "[PERSON_NAME]" at bounding box center [359, 547] width 150 height 24
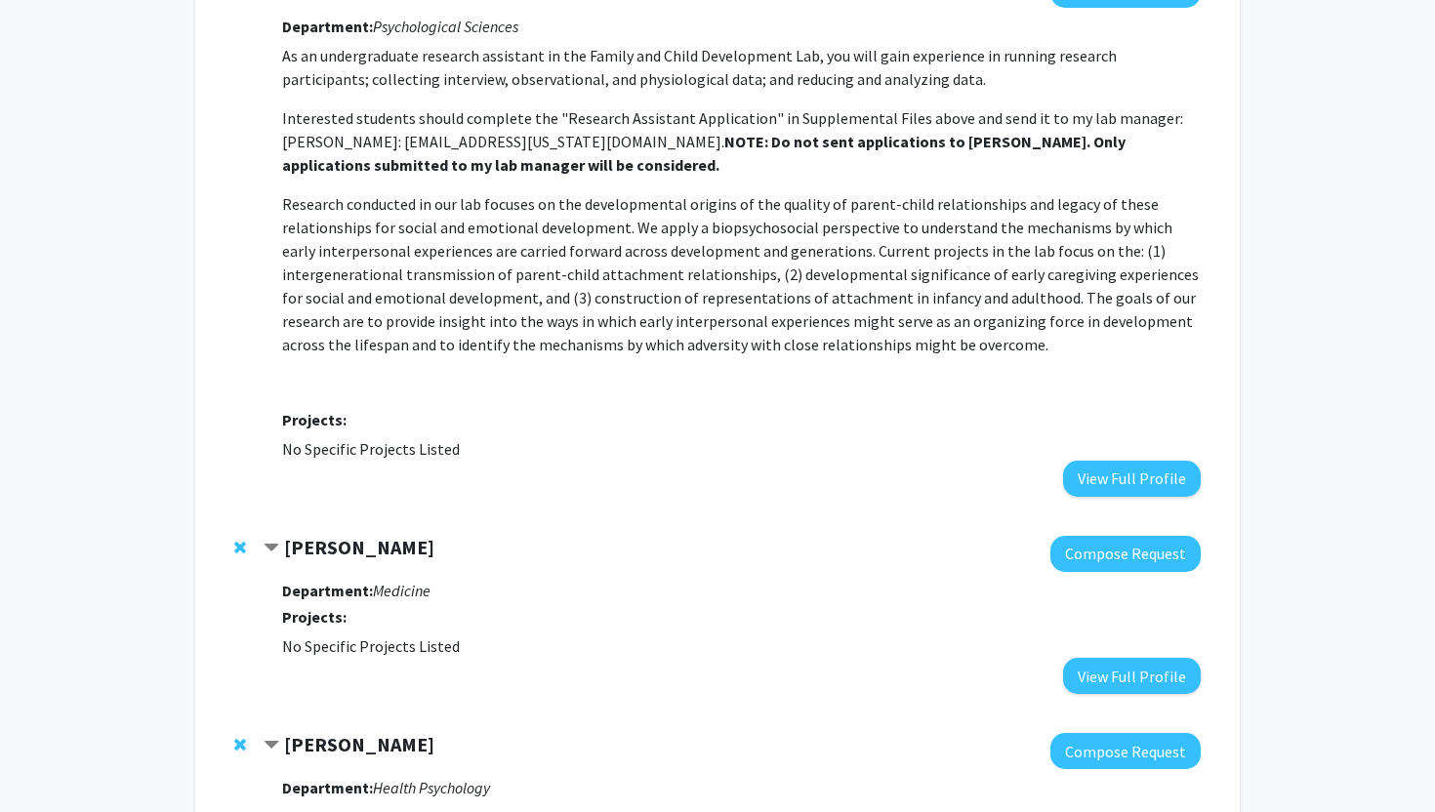
click at [249, 548] on div at bounding box center [244, 547] width 20 height 23
click at [238, 548] on span "Remove Ravi Nistala from bookmarks" at bounding box center [240, 548] width 12 height 16
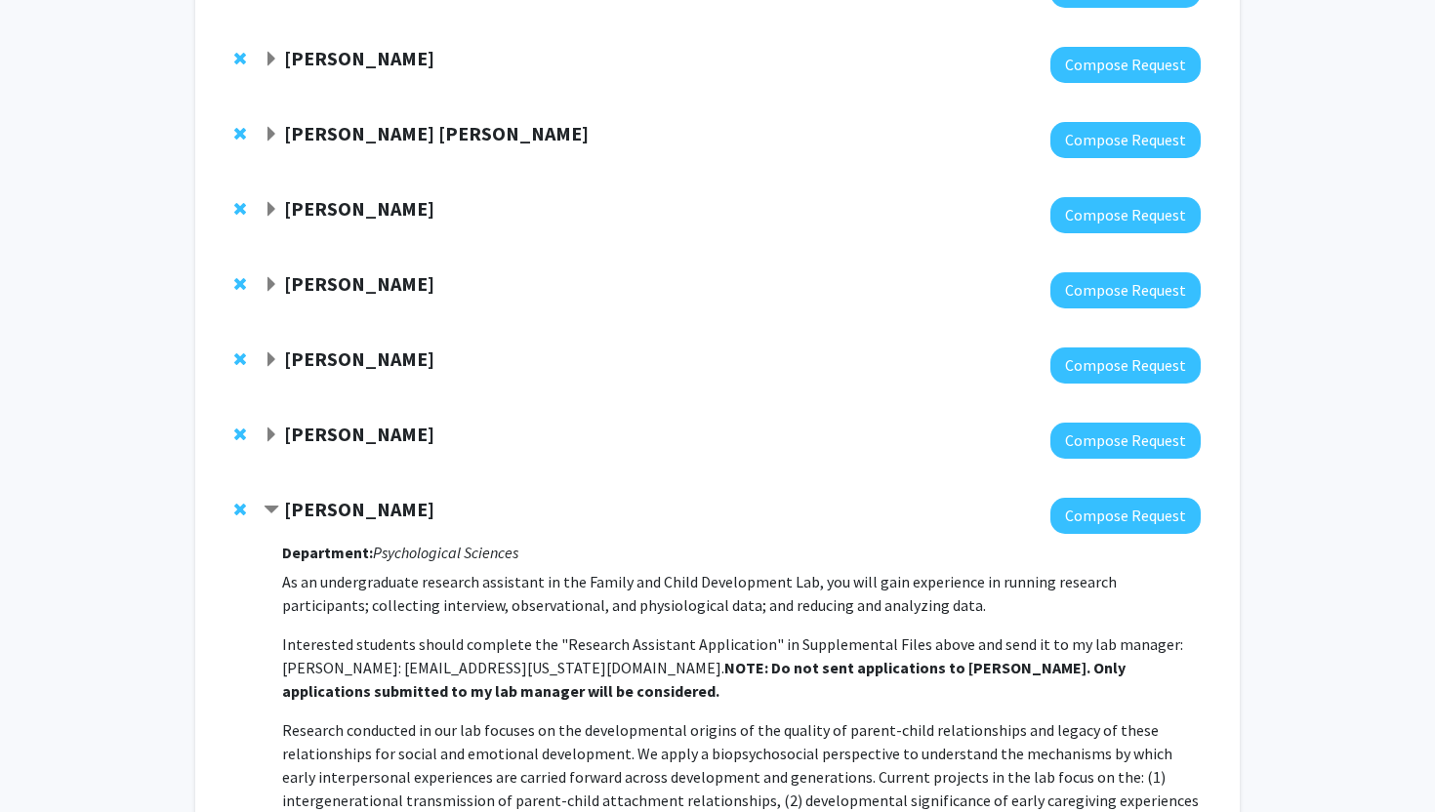
scroll to position [1996, 0]
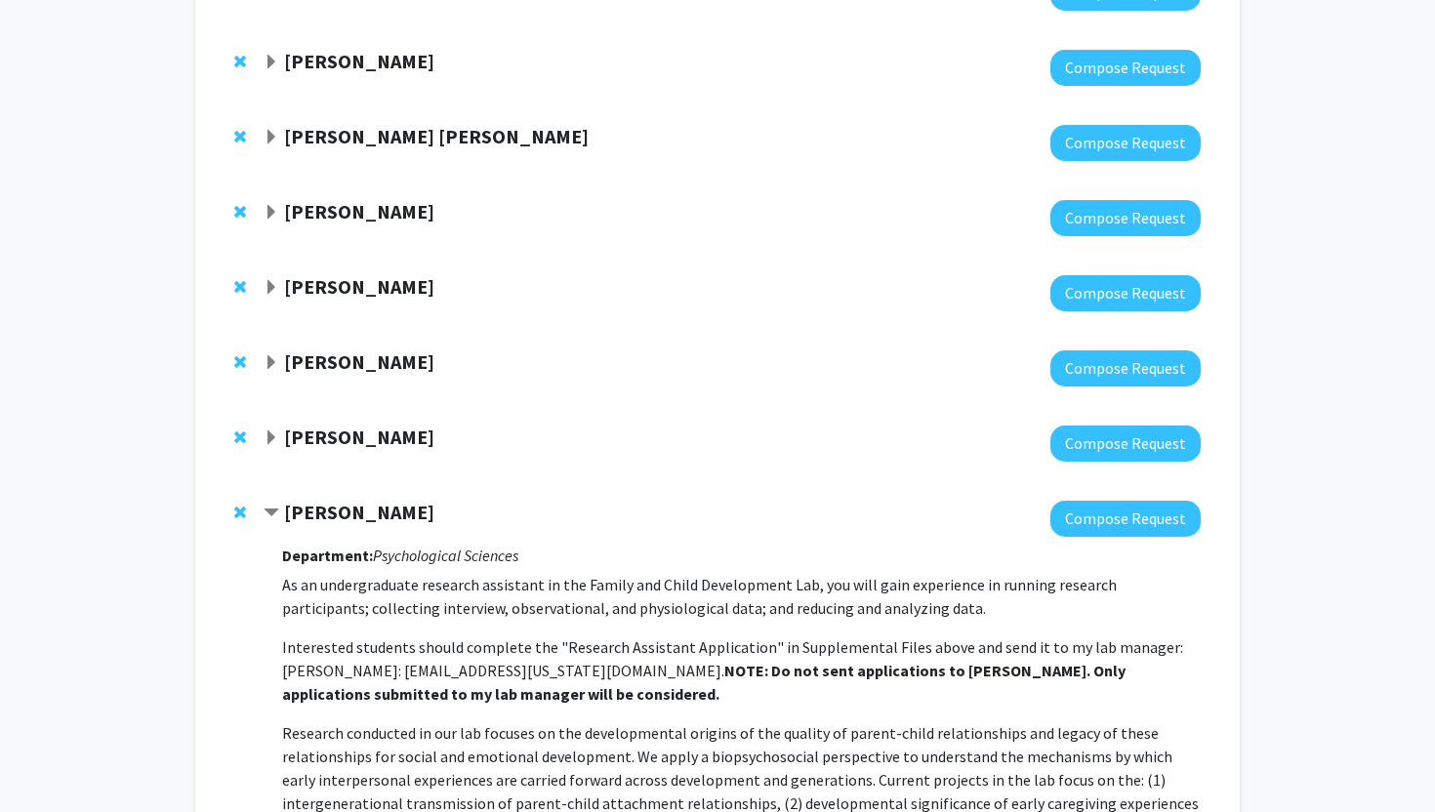
click at [367, 434] on strong "[PERSON_NAME]" at bounding box center [359, 437] width 150 height 24
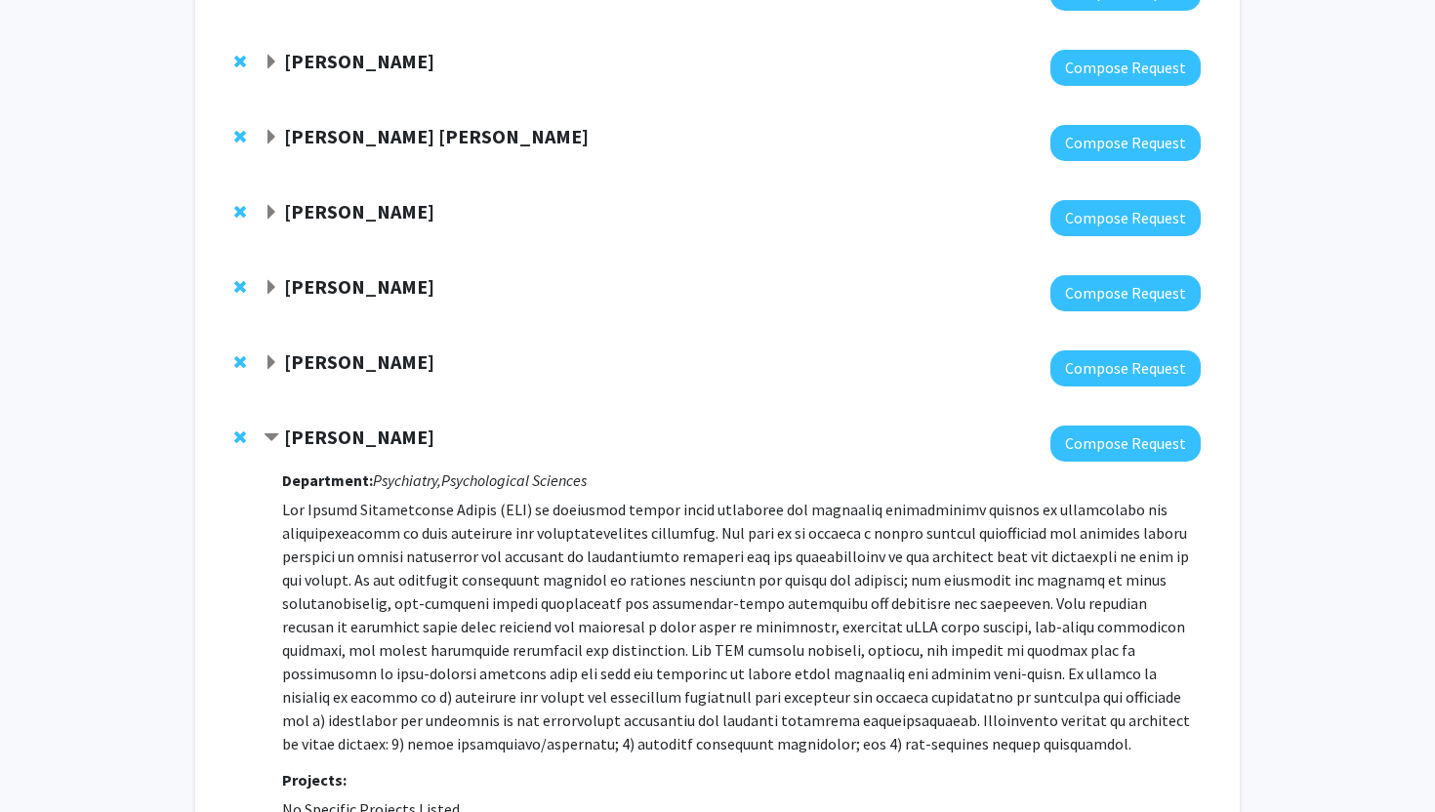
click at [234, 432] on span "Remove Brett Froeliger from bookmarks" at bounding box center [240, 438] width 12 height 16
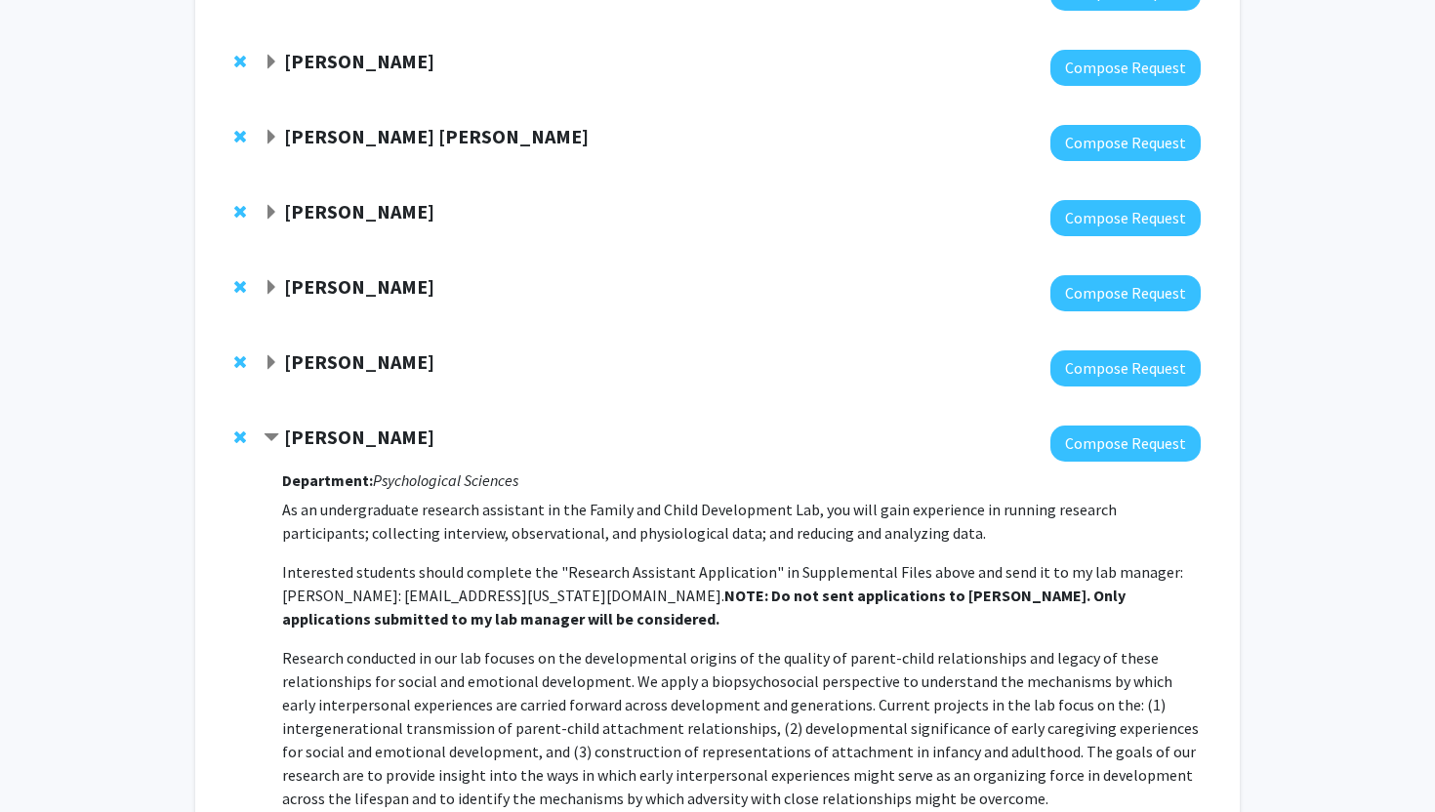
click at [349, 374] on div "[PERSON_NAME]" at bounding box center [475, 362] width 422 height 24
click at [335, 362] on strong "[PERSON_NAME]" at bounding box center [359, 361] width 150 height 24
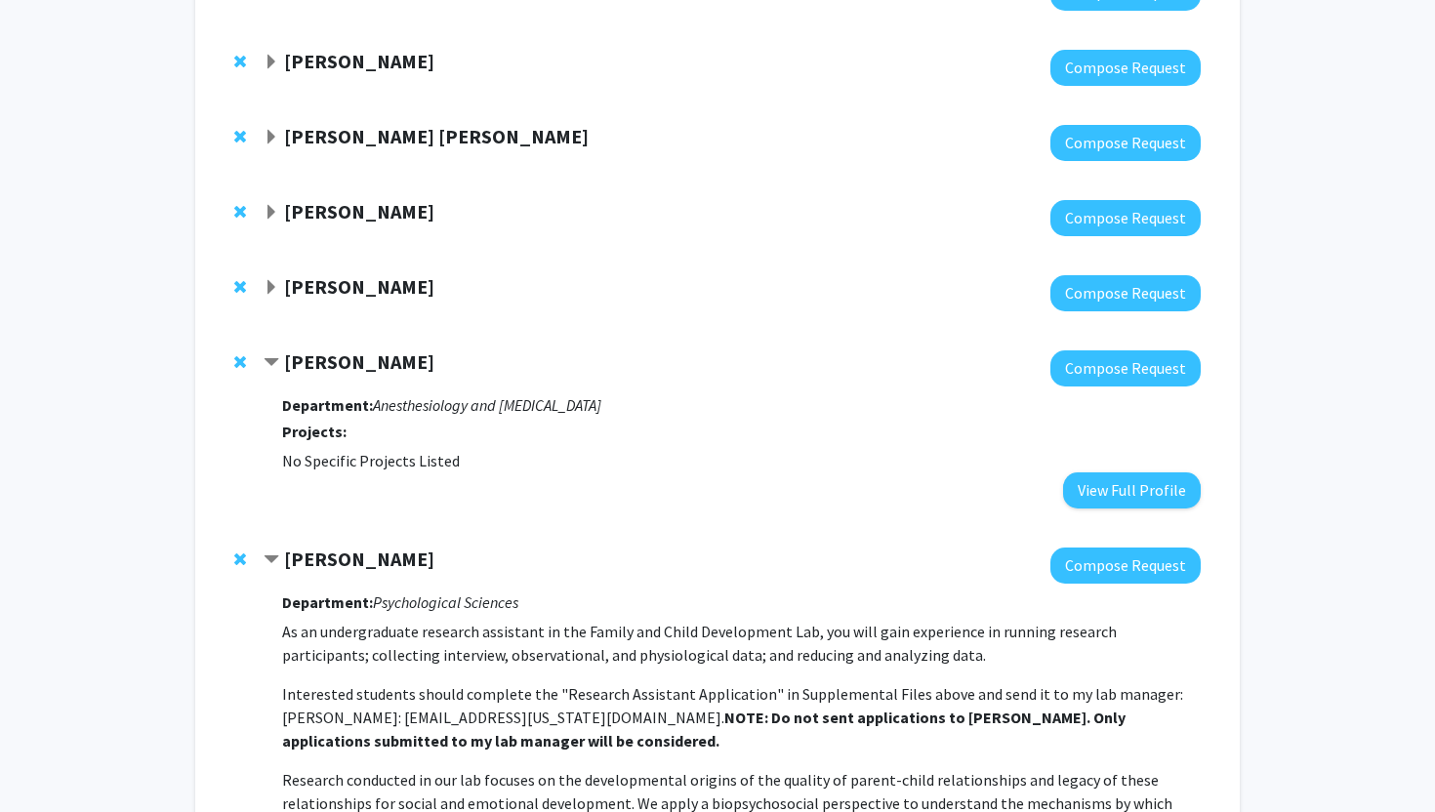
click at [335, 362] on strong "[PERSON_NAME]" at bounding box center [359, 361] width 150 height 24
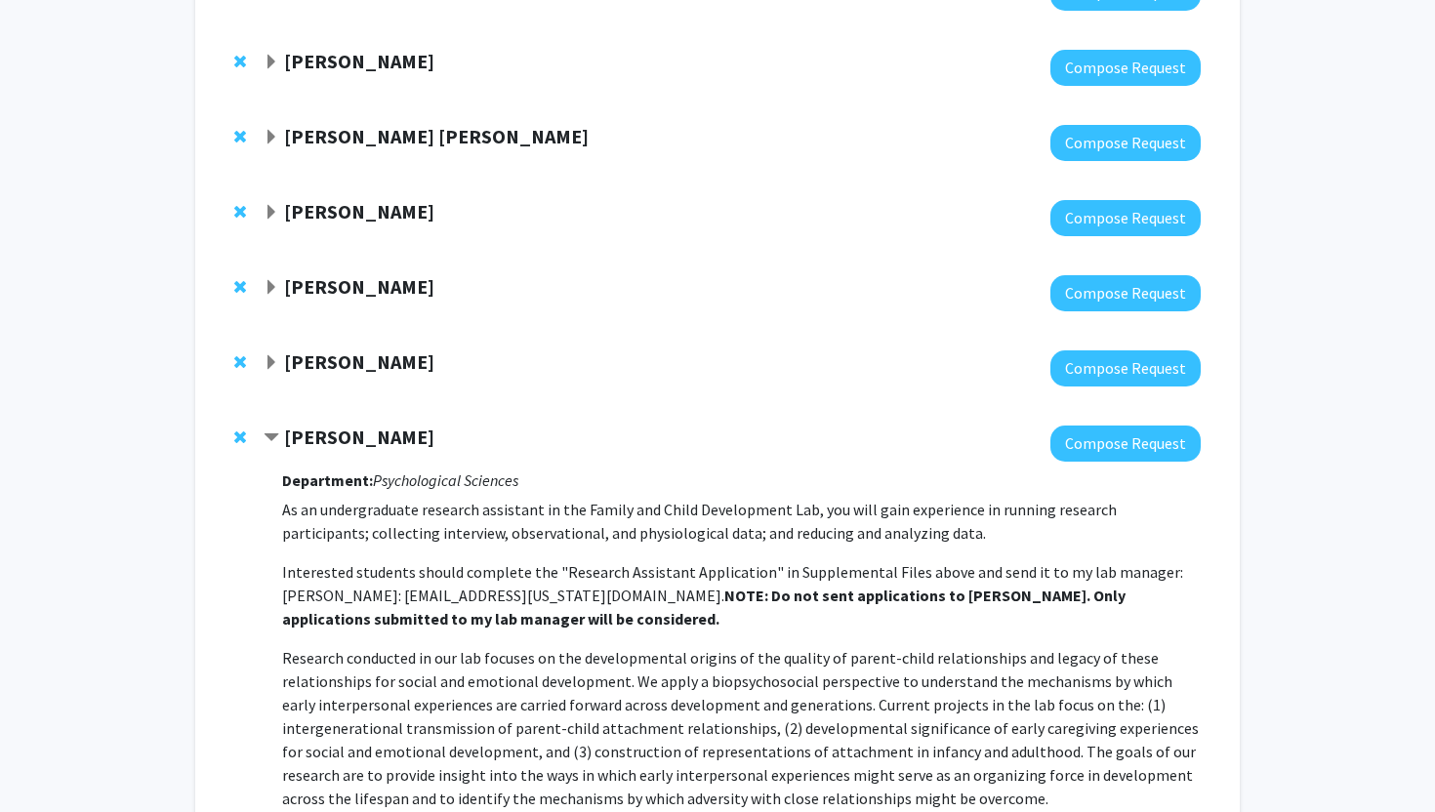
click at [318, 290] on strong "[PERSON_NAME]" at bounding box center [359, 286] width 150 height 24
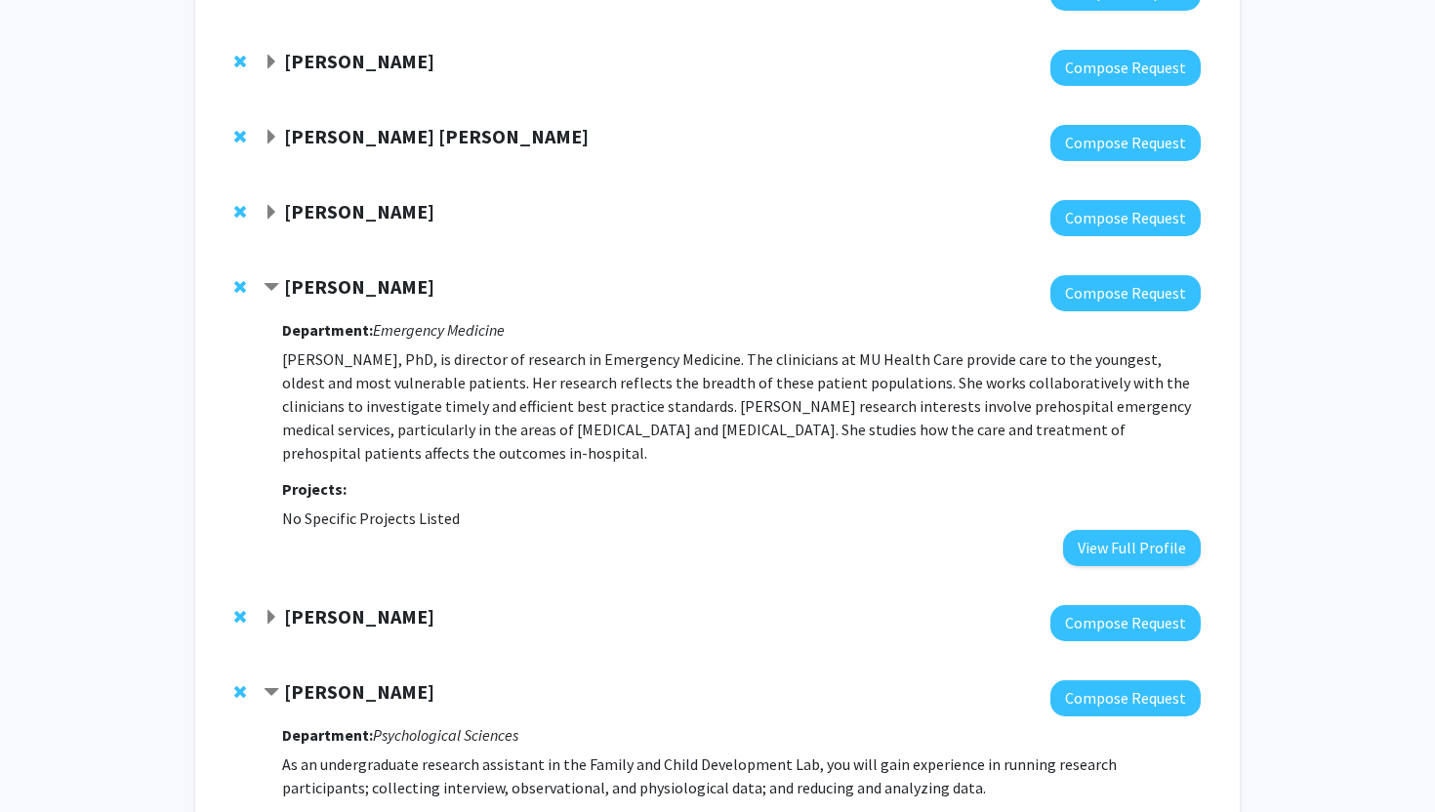
click at [378, 626] on strong "[PERSON_NAME]" at bounding box center [359, 616] width 150 height 24
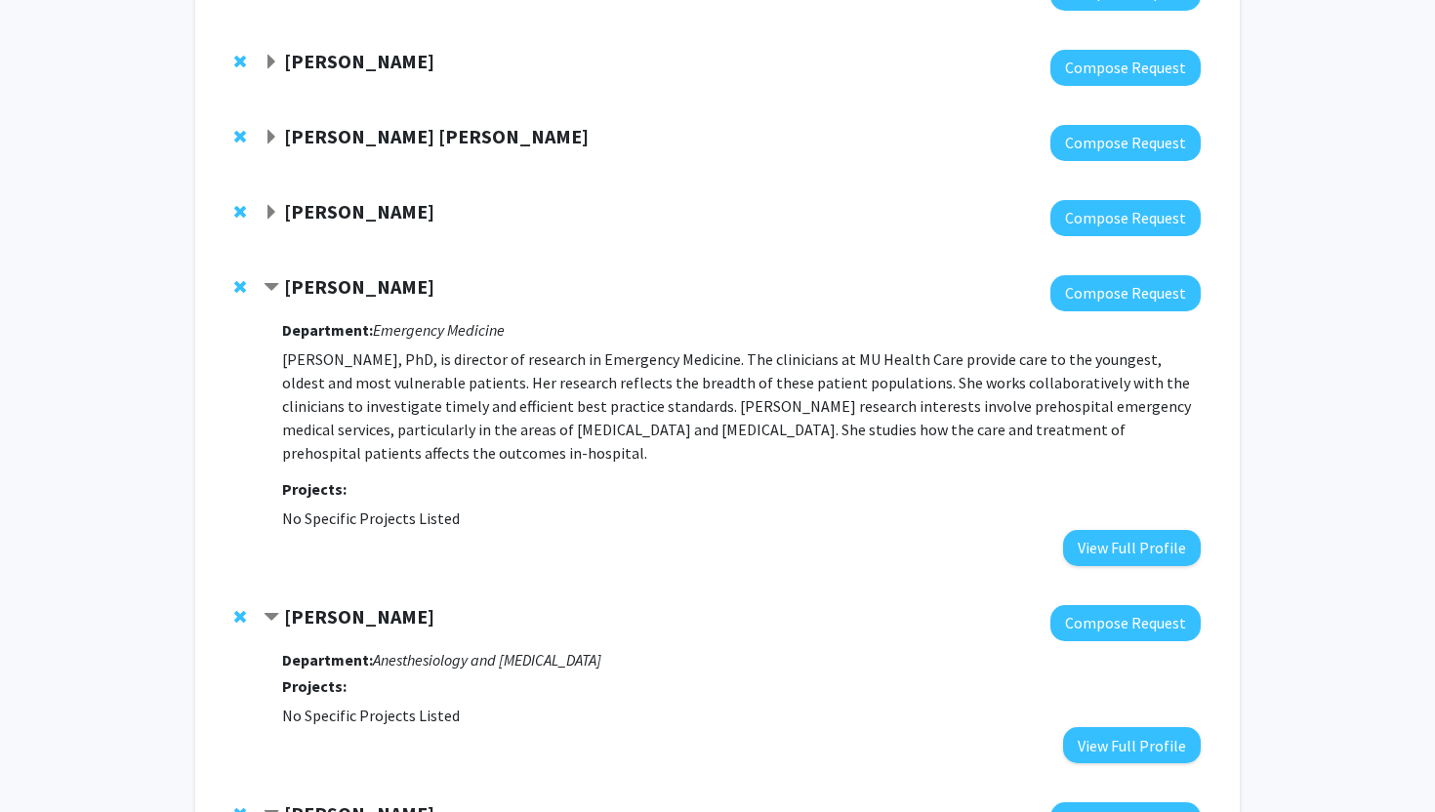
click at [238, 615] on span "Remove Antoinette Burger from bookmarks" at bounding box center [240, 617] width 12 height 16
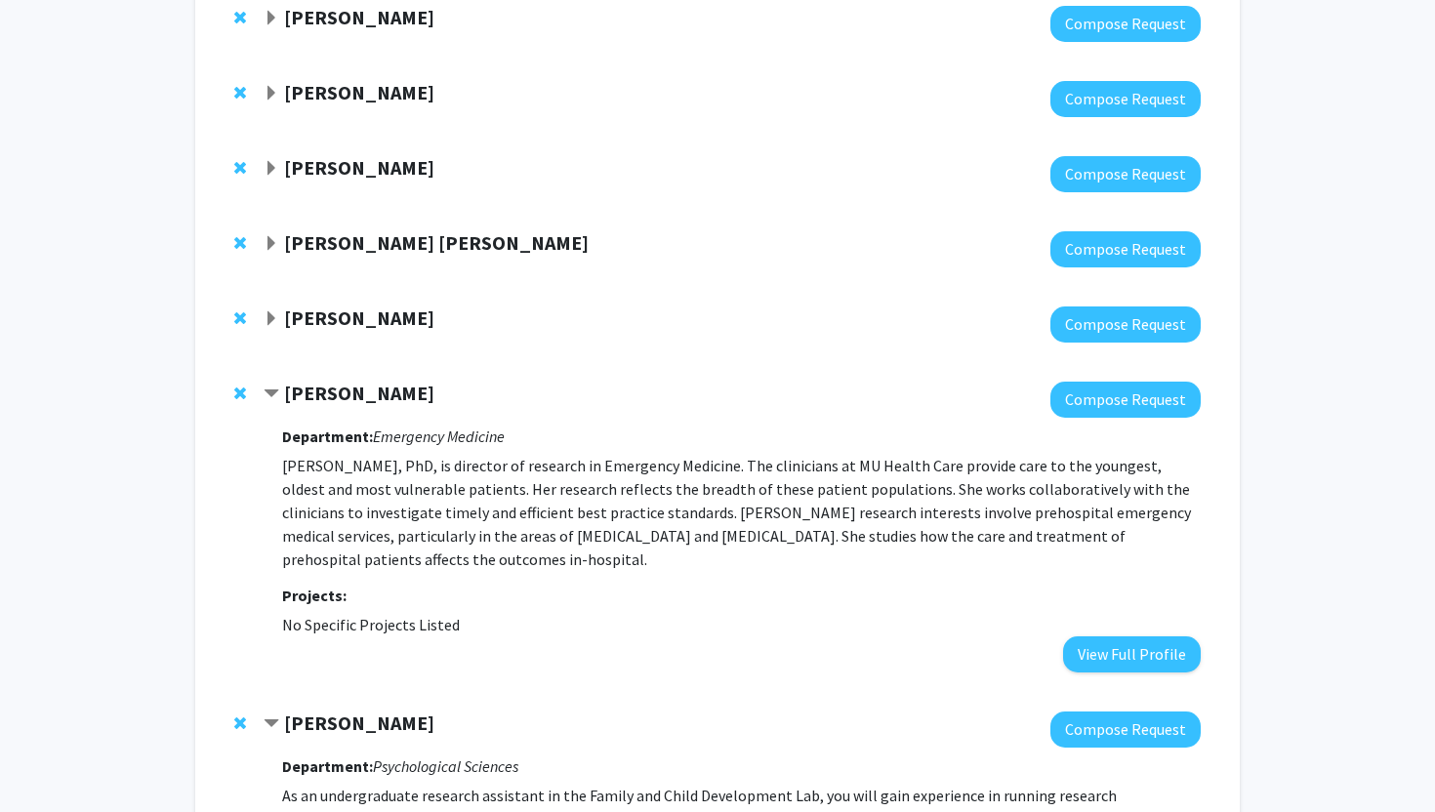
scroll to position [1884, 0]
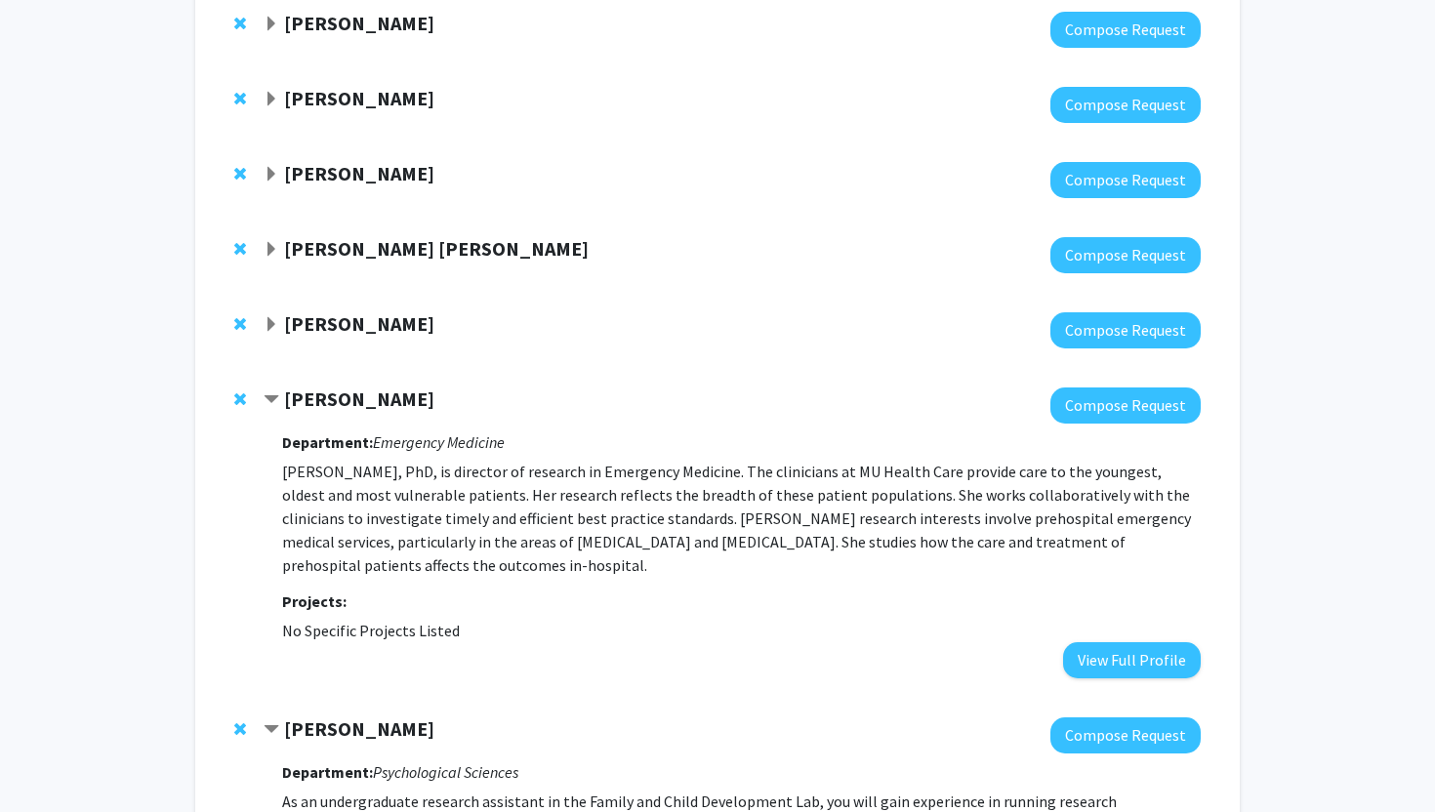
click at [303, 325] on strong "[PERSON_NAME]" at bounding box center [359, 323] width 150 height 24
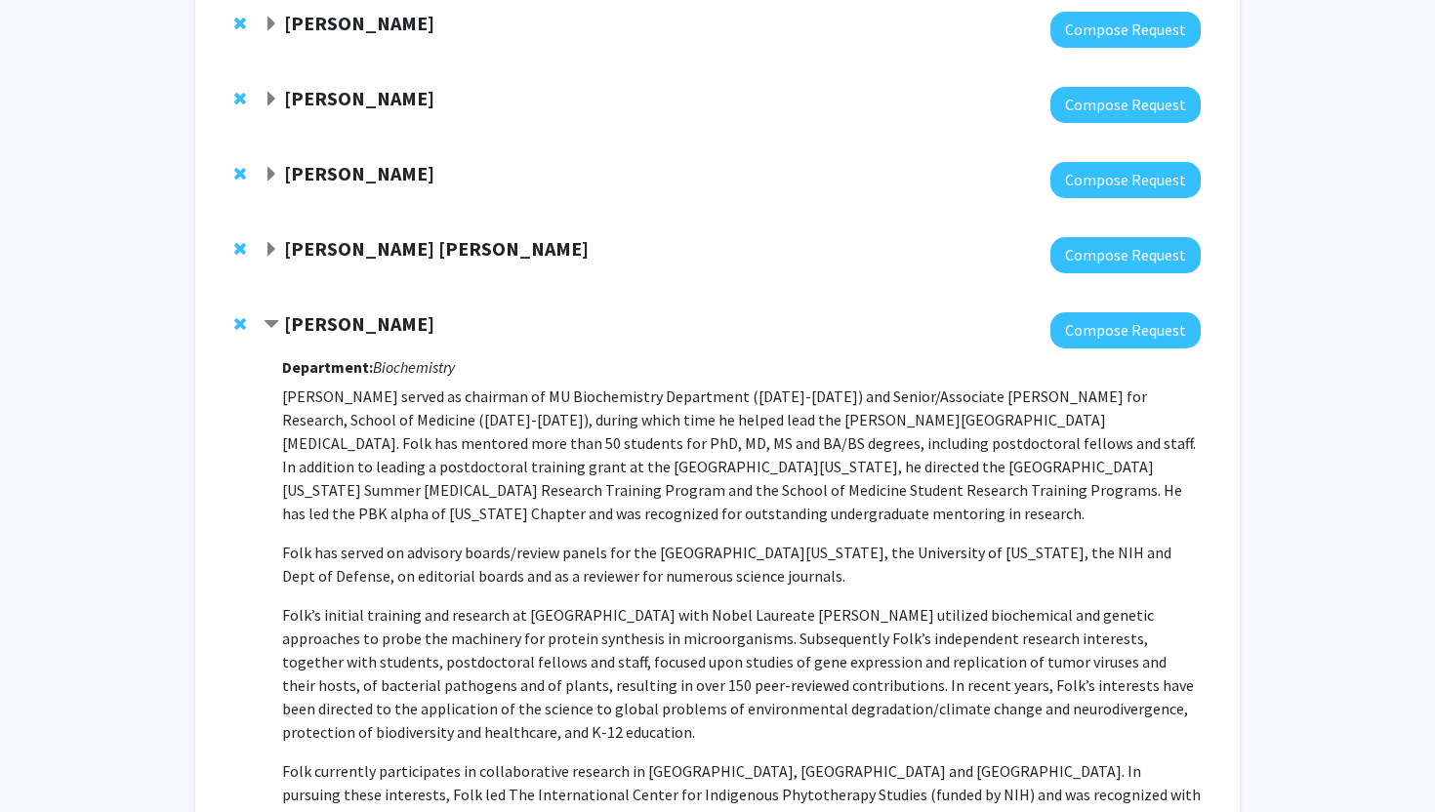
click at [237, 322] on span "Remove Bill Folk from bookmarks" at bounding box center [240, 324] width 12 height 16
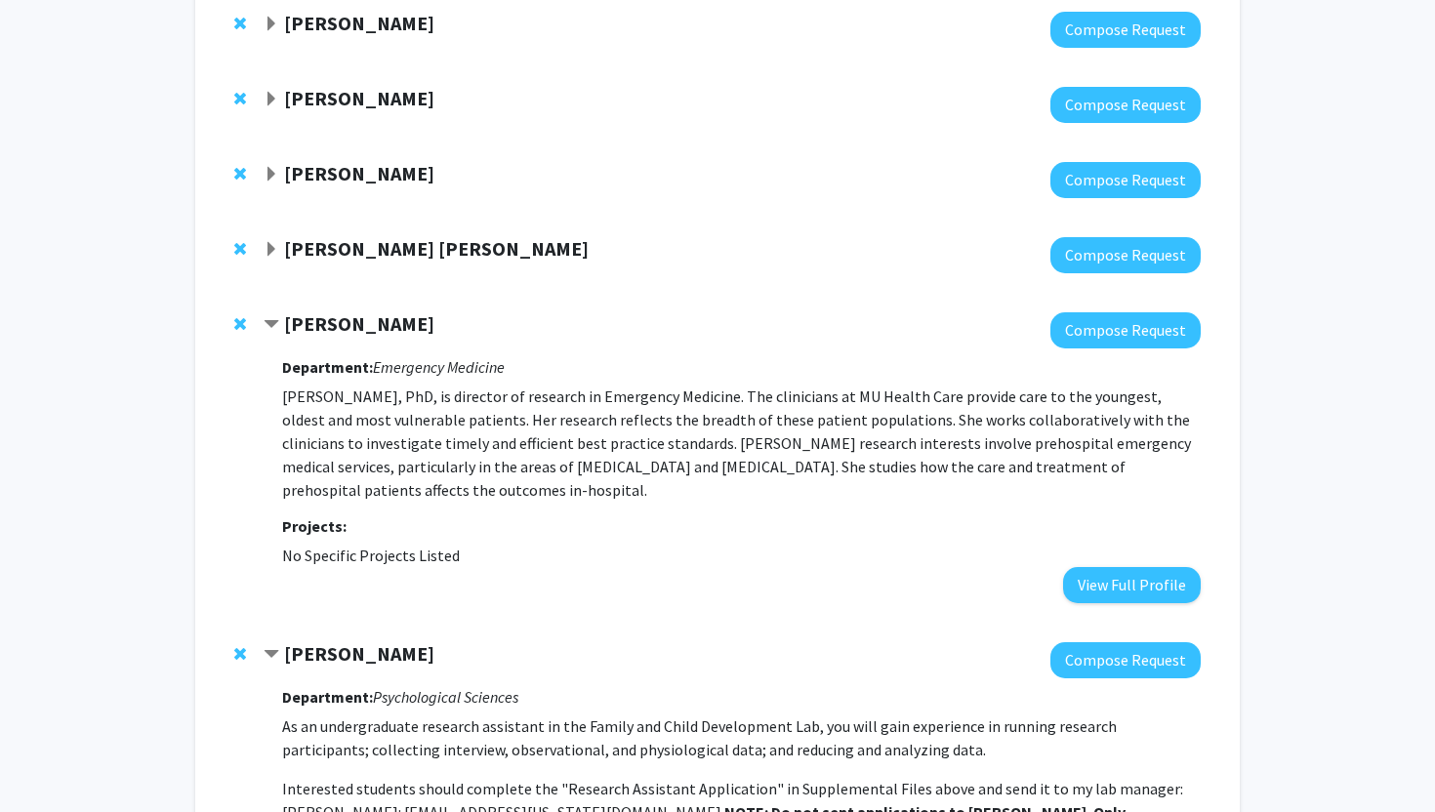
click at [349, 254] on strong "[PERSON_NAME] [PERSON_NAME]" at bounding box center [436, 248] width 305 height 24
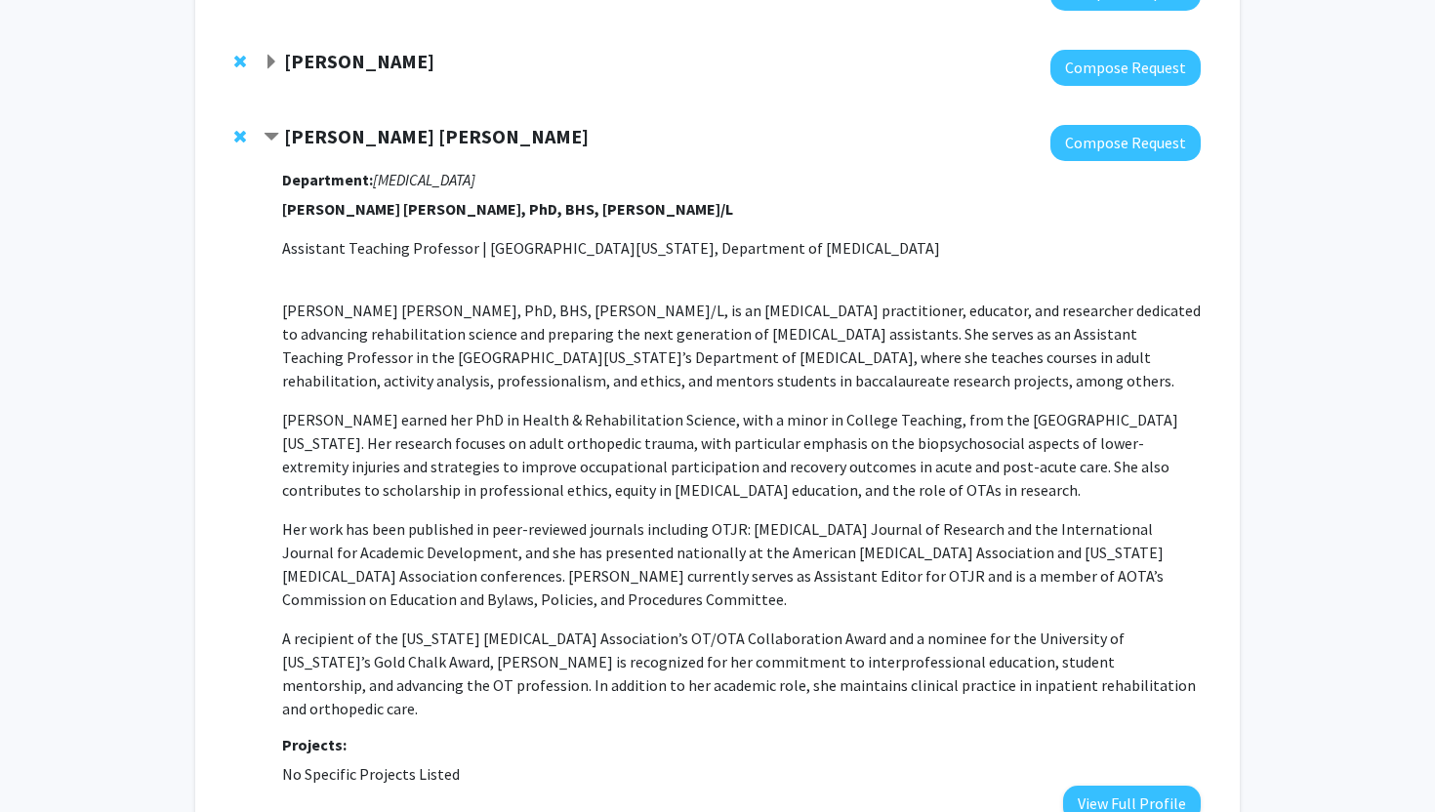
scroll to position [1998, 0]
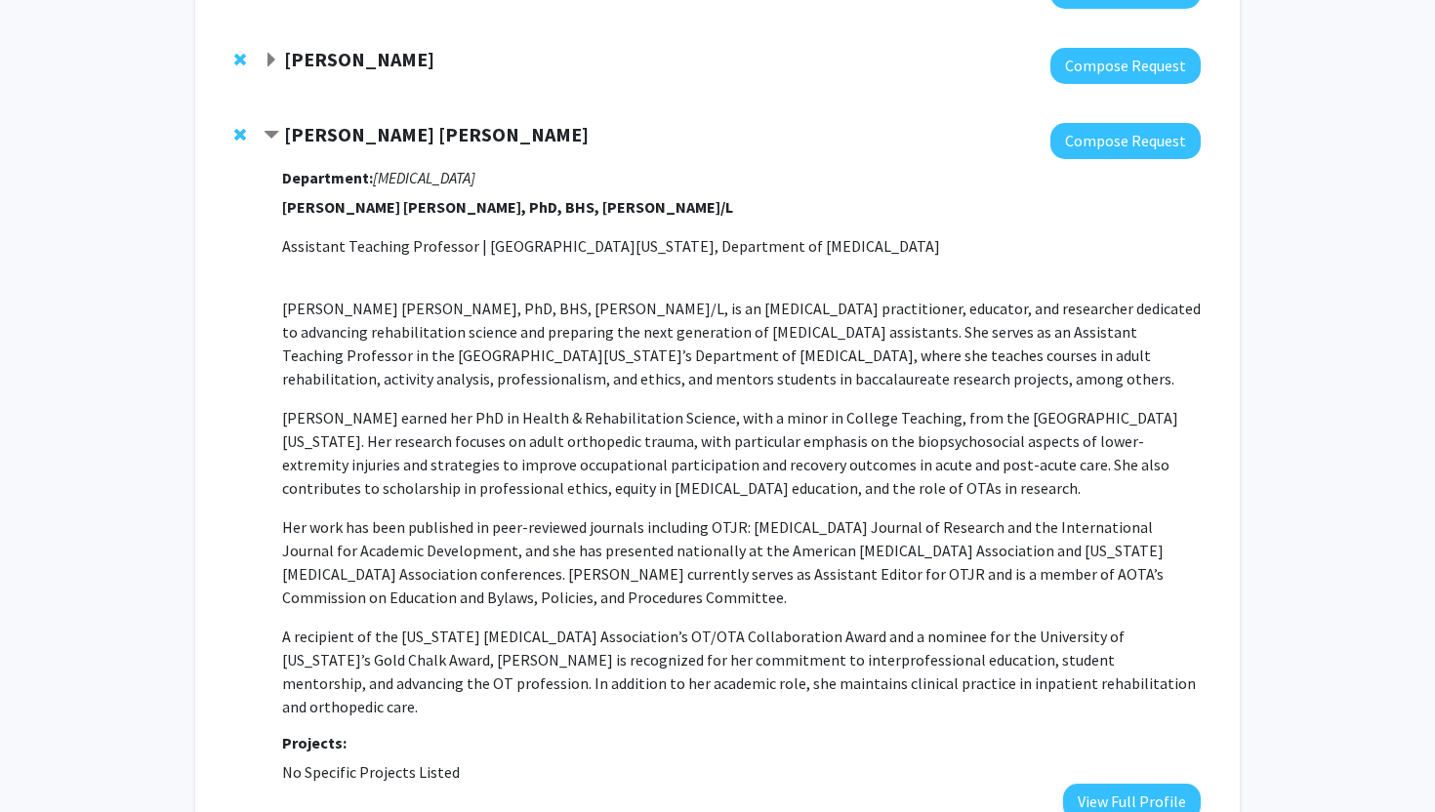
click at [241, 141] on span "Remove Samantha Shea Lemoins from bookmarks" at bounding box center [240, 135] width 12 height 16
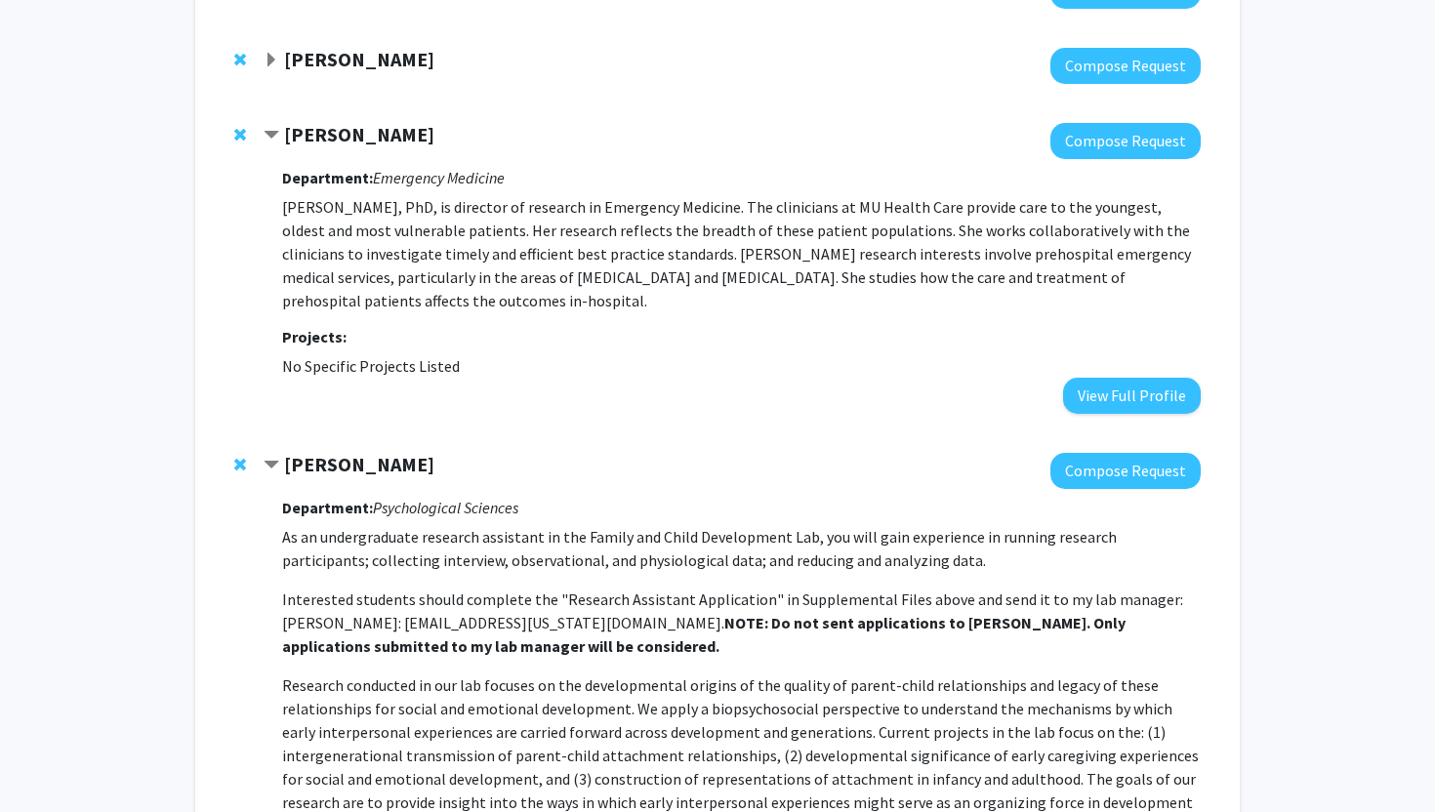
click at [327, 49] on strong "[PERSON_NAME]" at bounding box center [359, 59] width 150 height 24
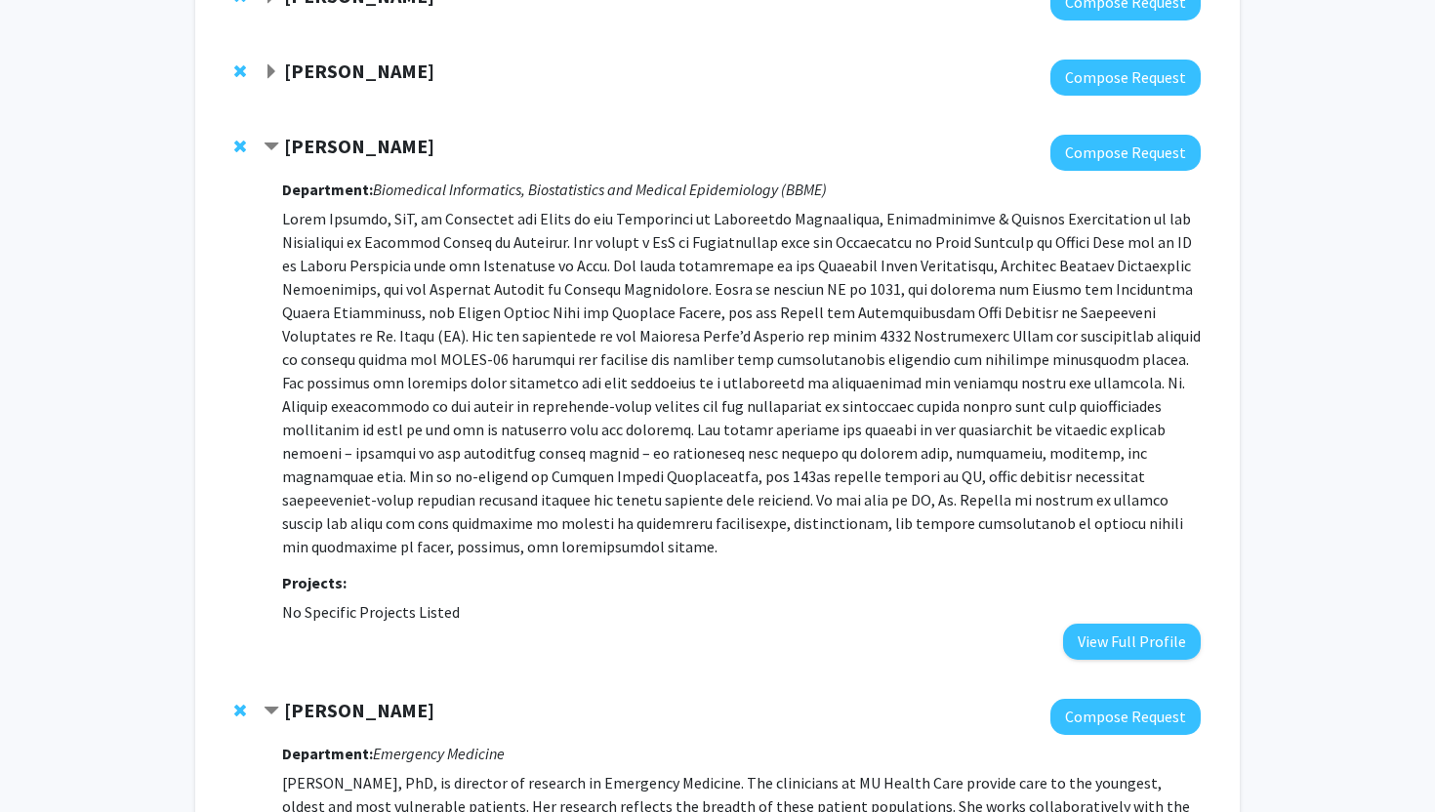
scroll to position [1895, 0]
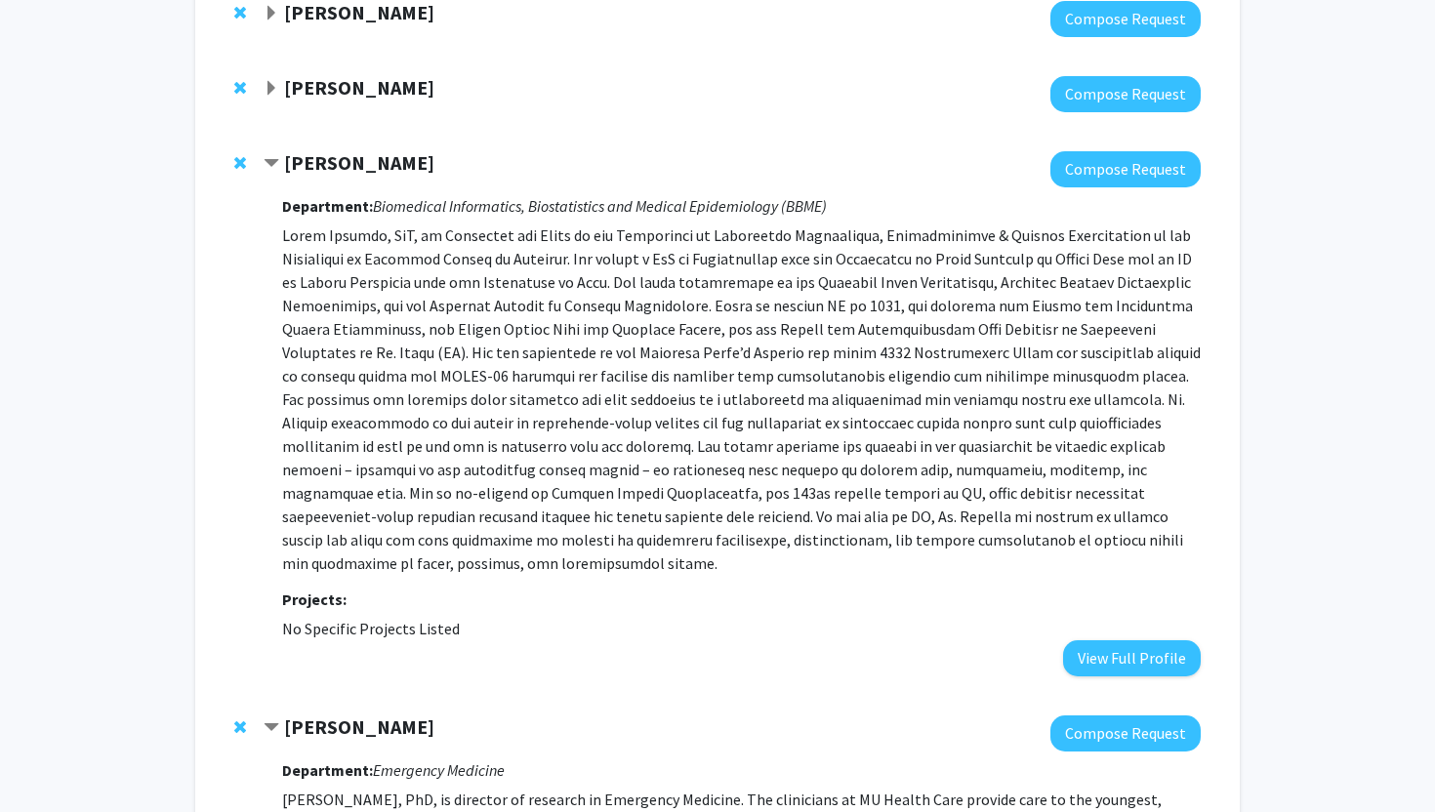
click at [233, 156] on div "[PERSON_NAME] Compose Request Department: Biomedical Informatics, Biostatistics…" at bounding box center [718, 414] width 1006 height 564
click at [300, 97] on strong "[PERSON_NAME]" at bounding box center [359, 87] width 150 height 24
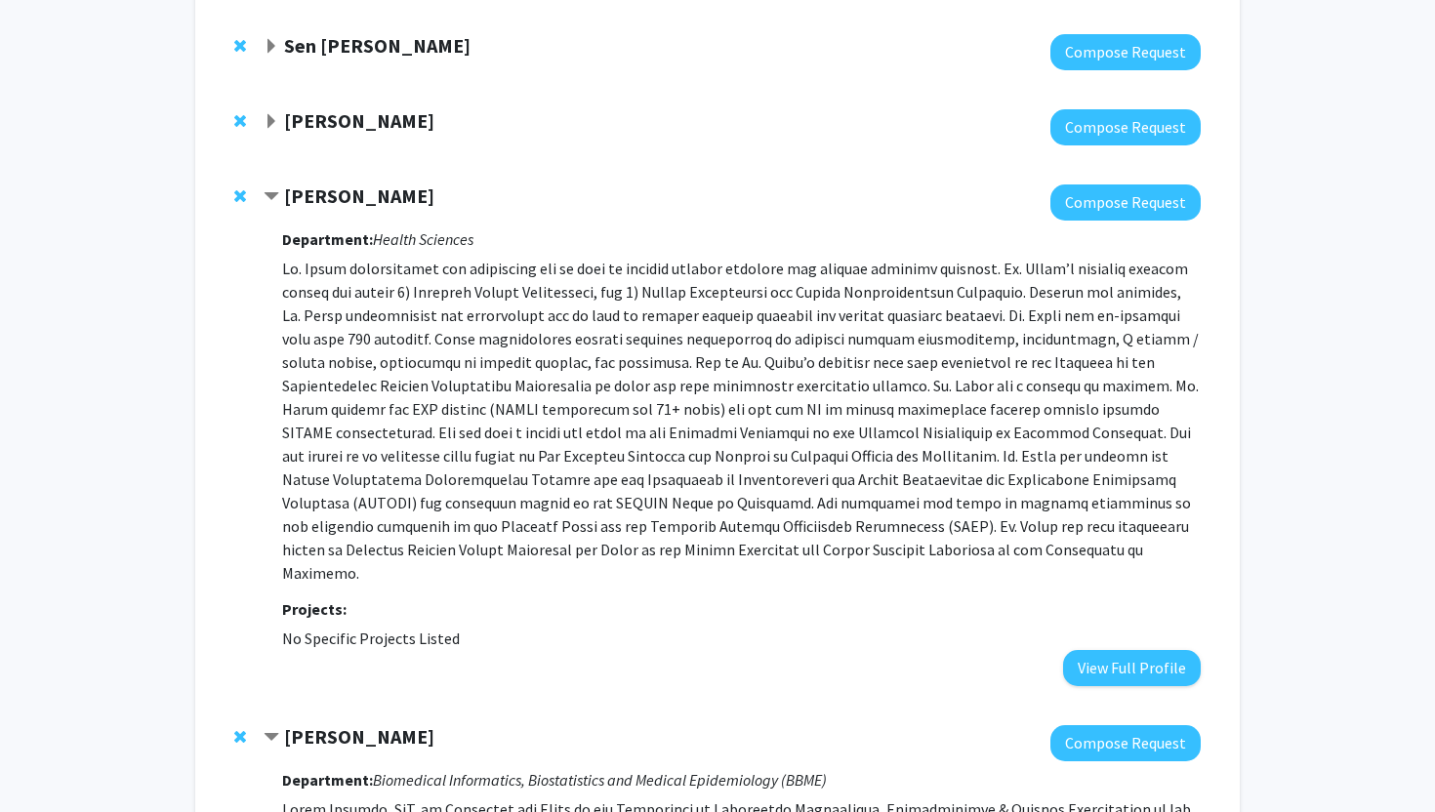
scroll to position [1775, 0]
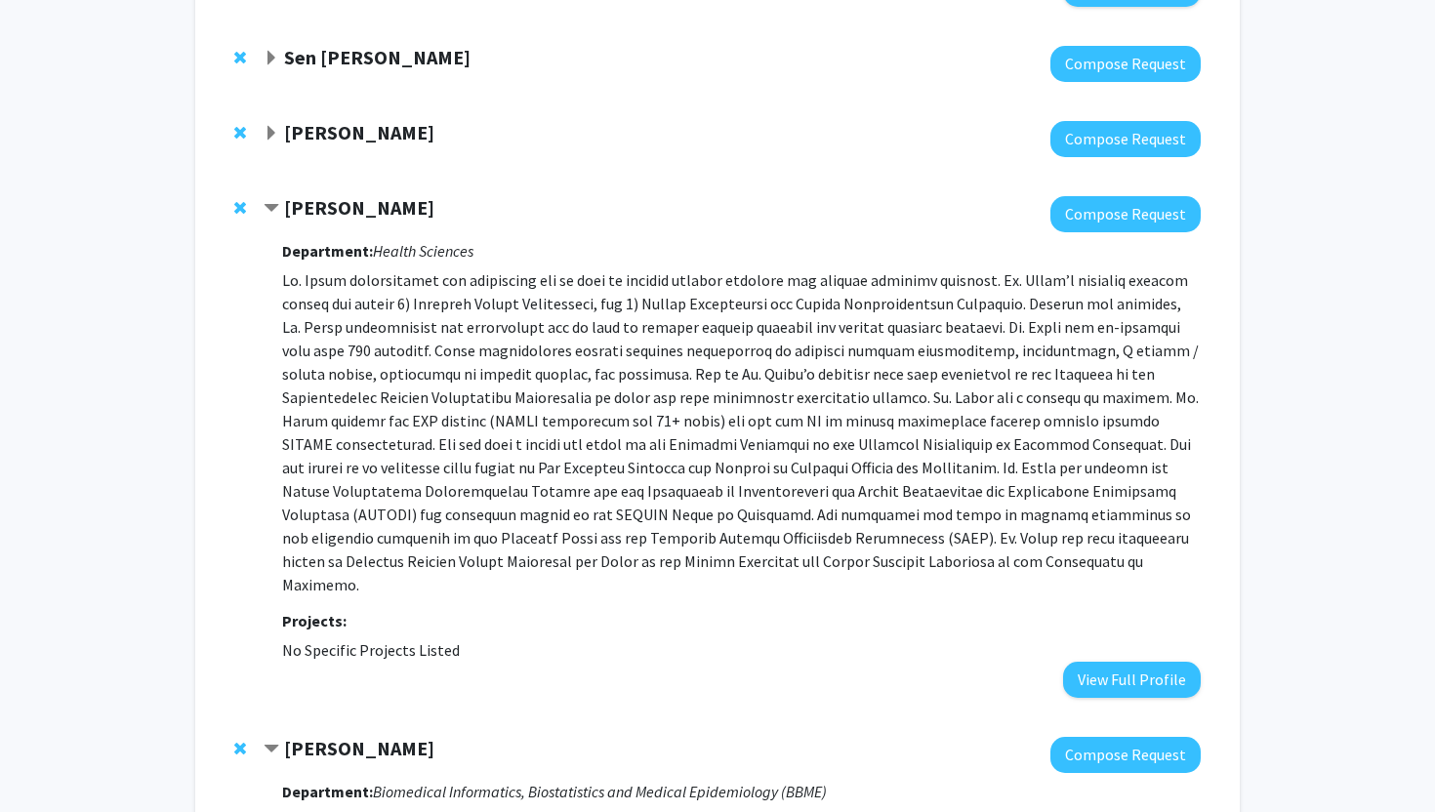
click at [243, 214] on span "Remove Sue Boren from bookmarks" at bounding box center [240, 208] width 12 height 16
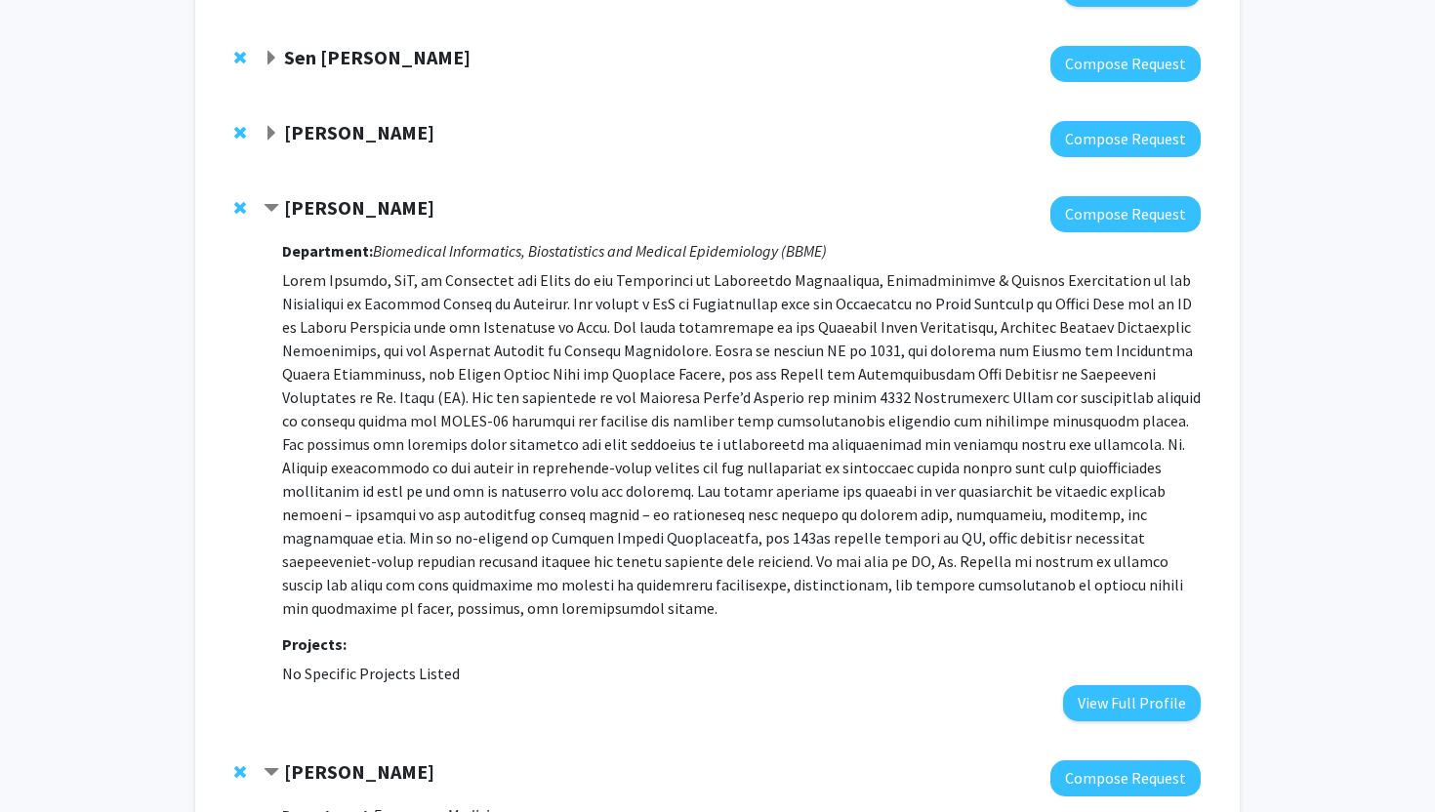
click at [338, 135] on strong "[PERSON_NAME]" at bounding box center [359, 132] width 150 height 24
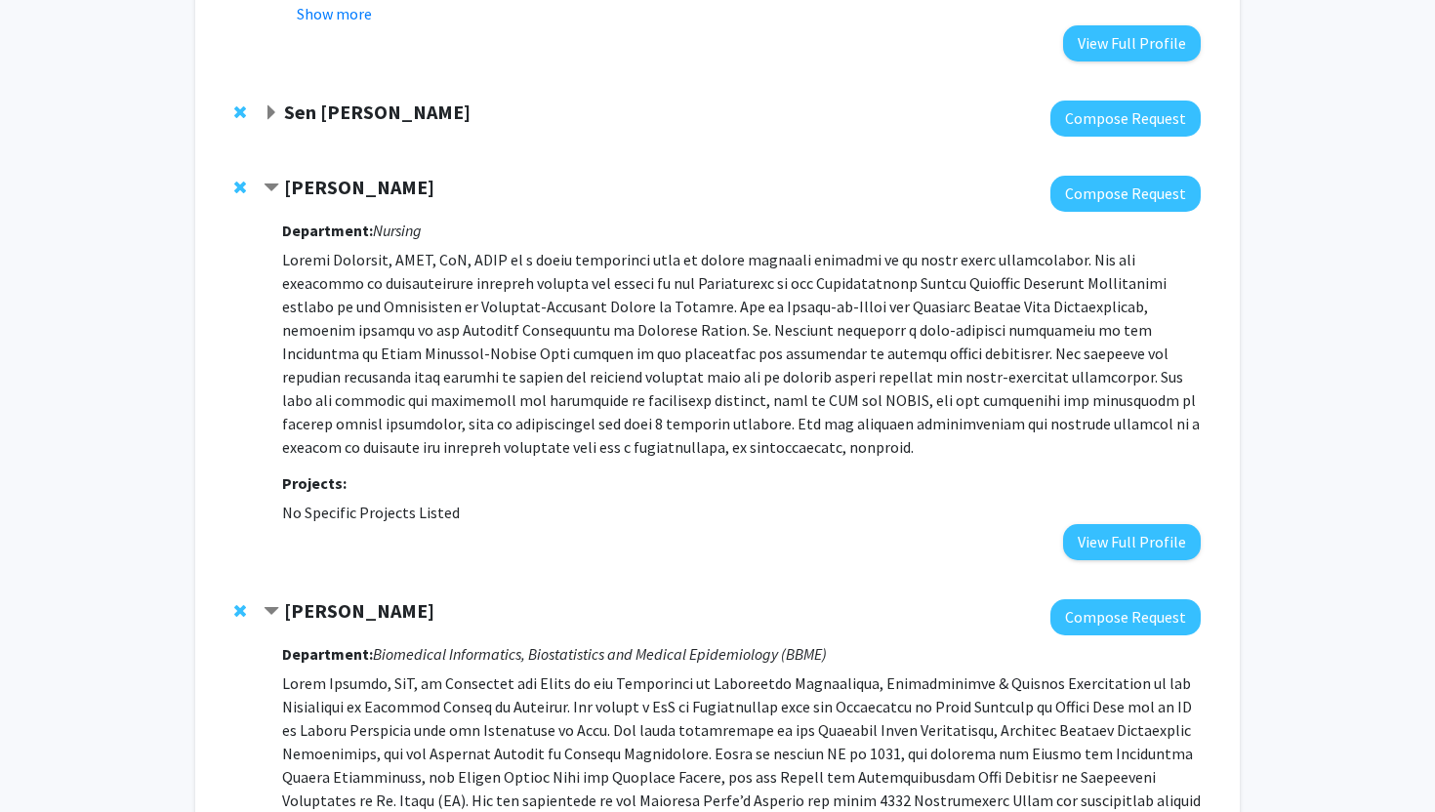
scroll to position [1714, 0]
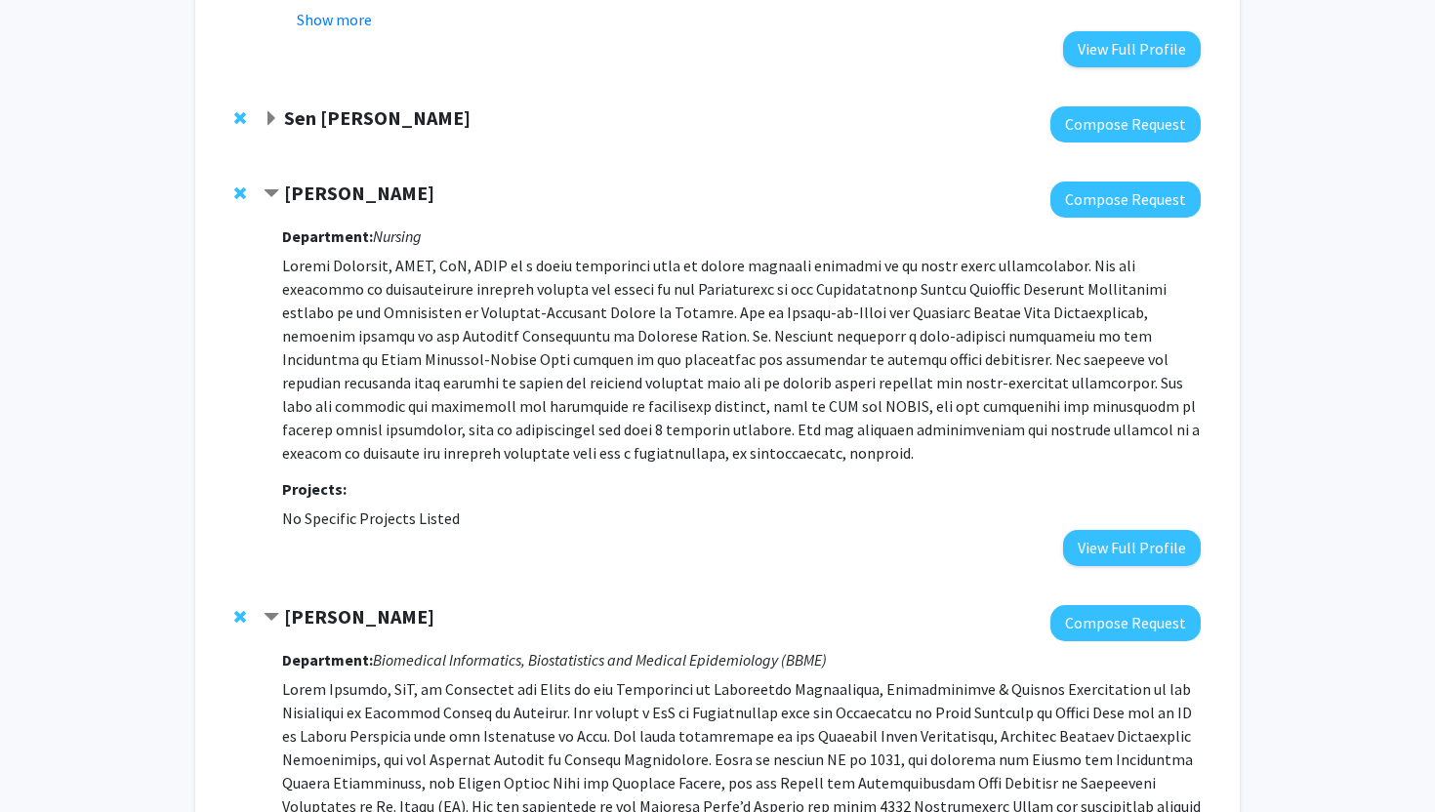
click at [239, 191] on span "Remove Maithe Enriquez from bookmarks" at bounding box center [240, 193] width 12 height 16
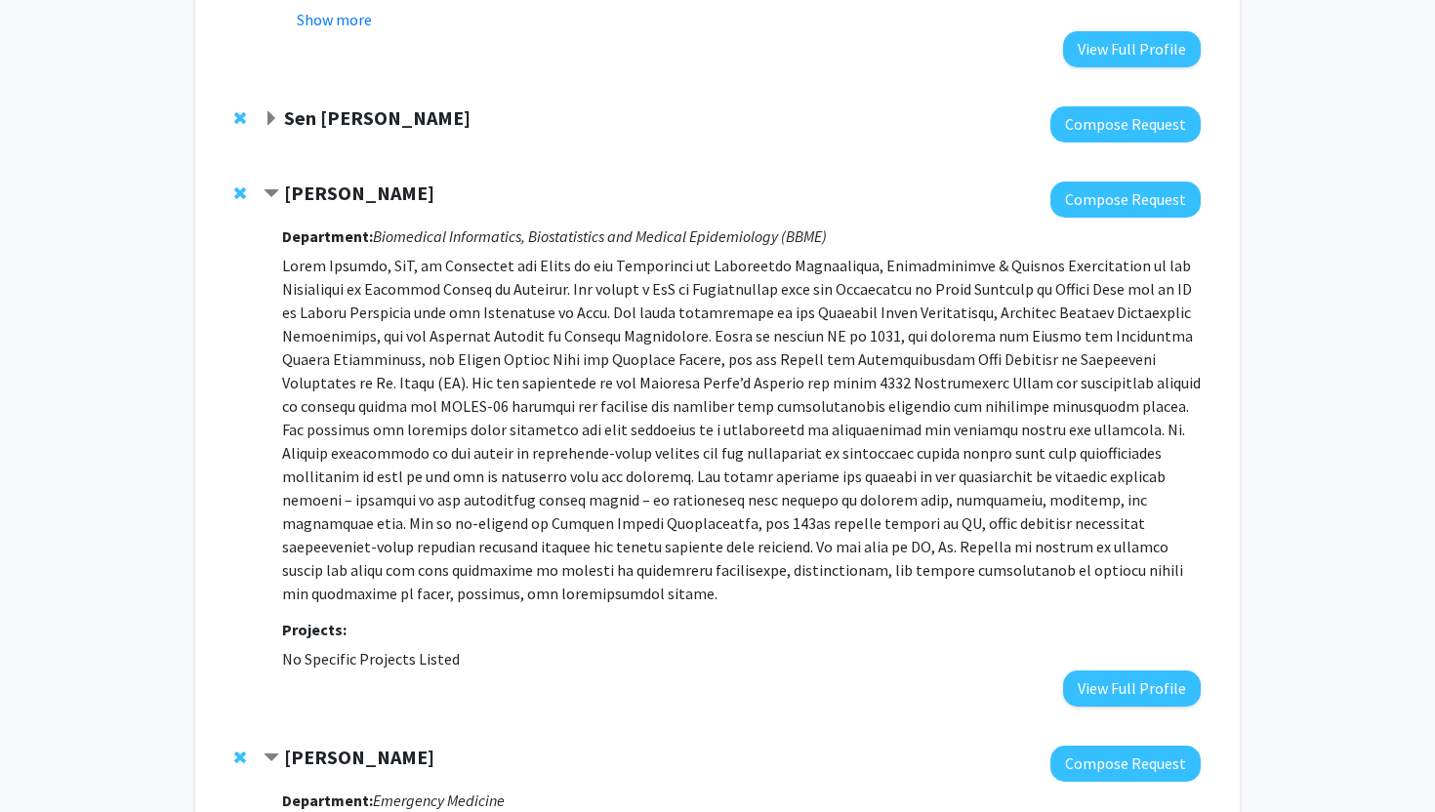
click at [326, 116] on strong "Sen [PERSON_NAME]" at bounding box center [377, 117] width 186 height 24
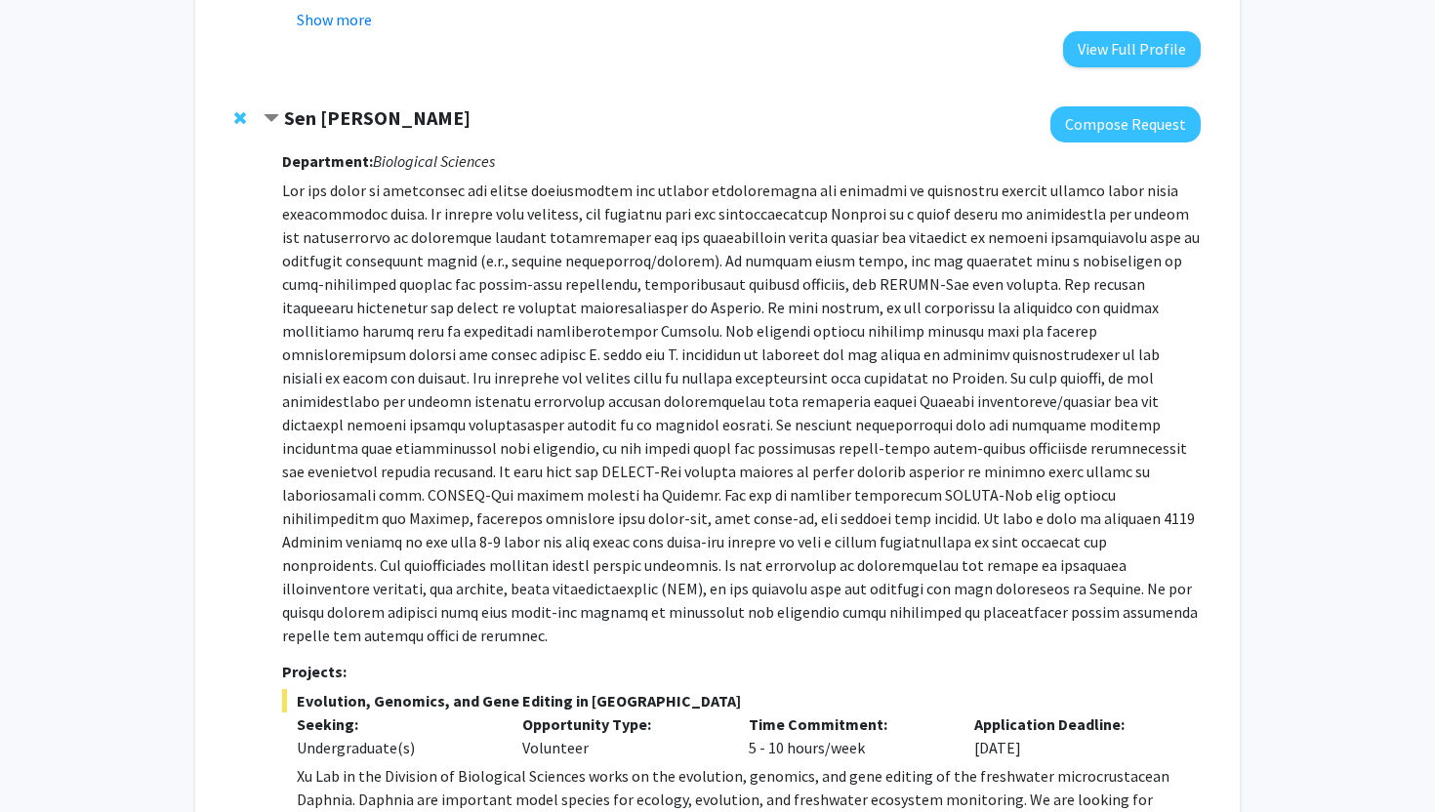
click at [245, 121] on span "Remove Sen Xu from bookmarks" at bounding box center [240, 118] width 12 height 16
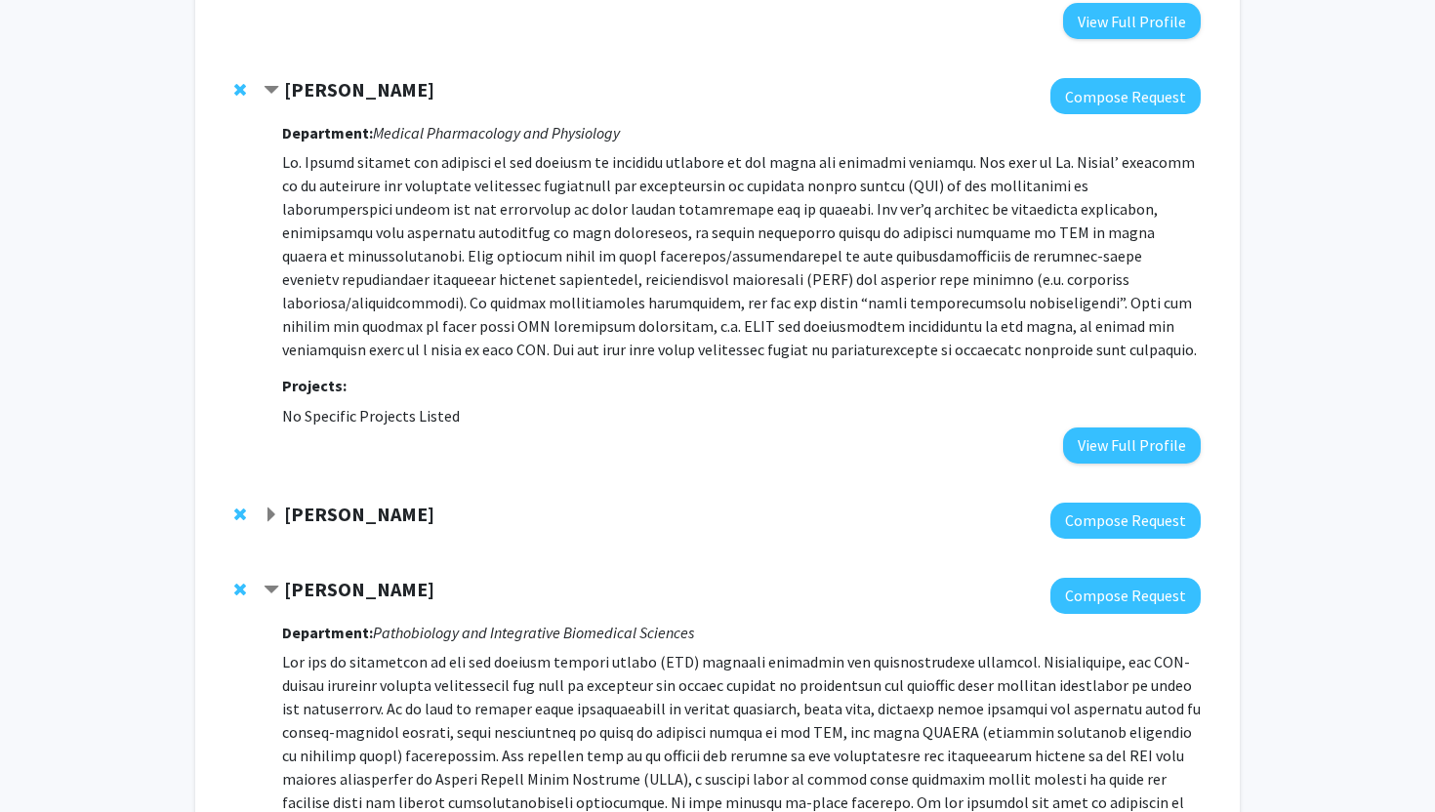
scroll to position [5757, 0]
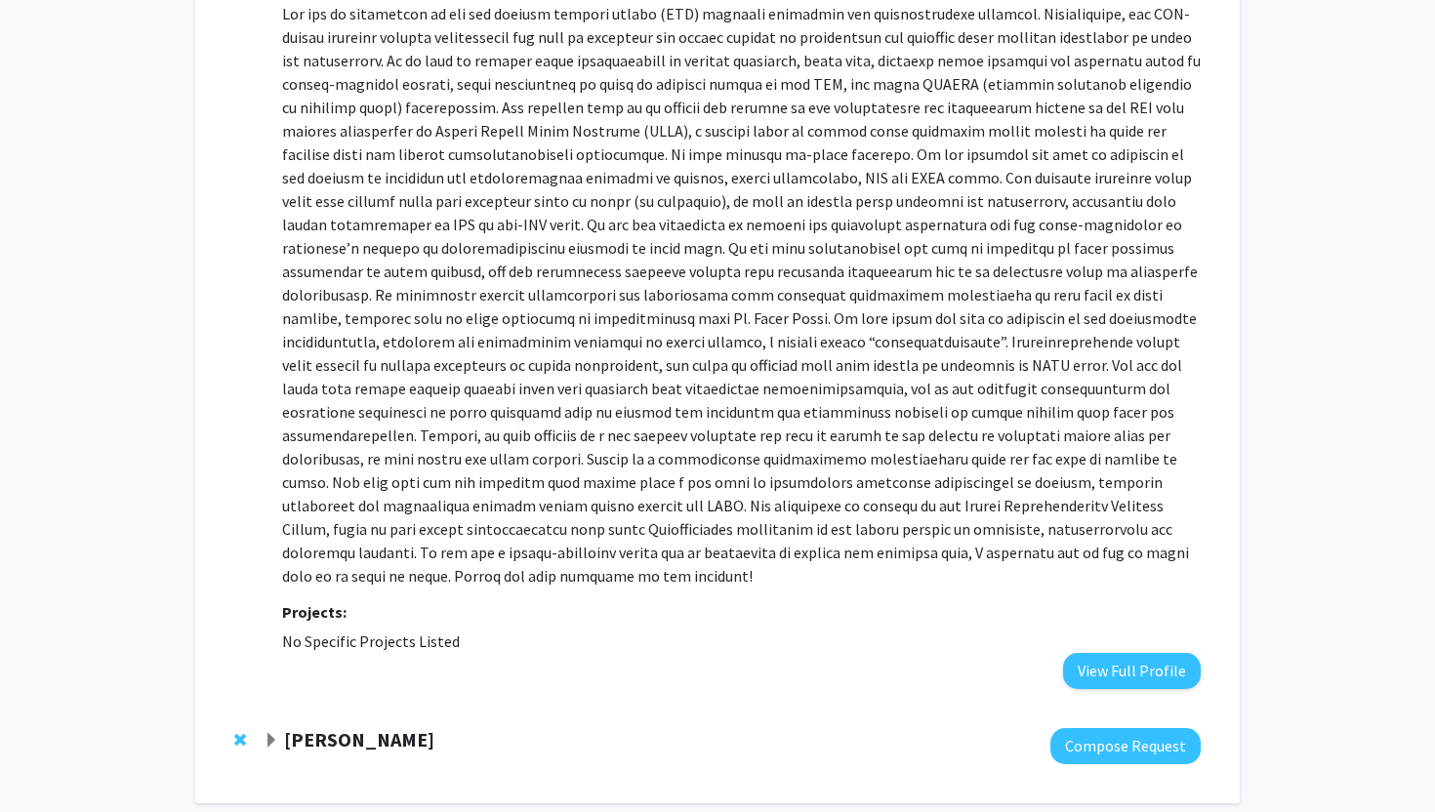
click at [325, 727] on strong "[PERSON_NAME]" at bounding box center [359, 739] width 150 height 24
click at [310, 727] on strong "[PERSON_NAME]" at bounding box center [359, 739] width 150 height 24
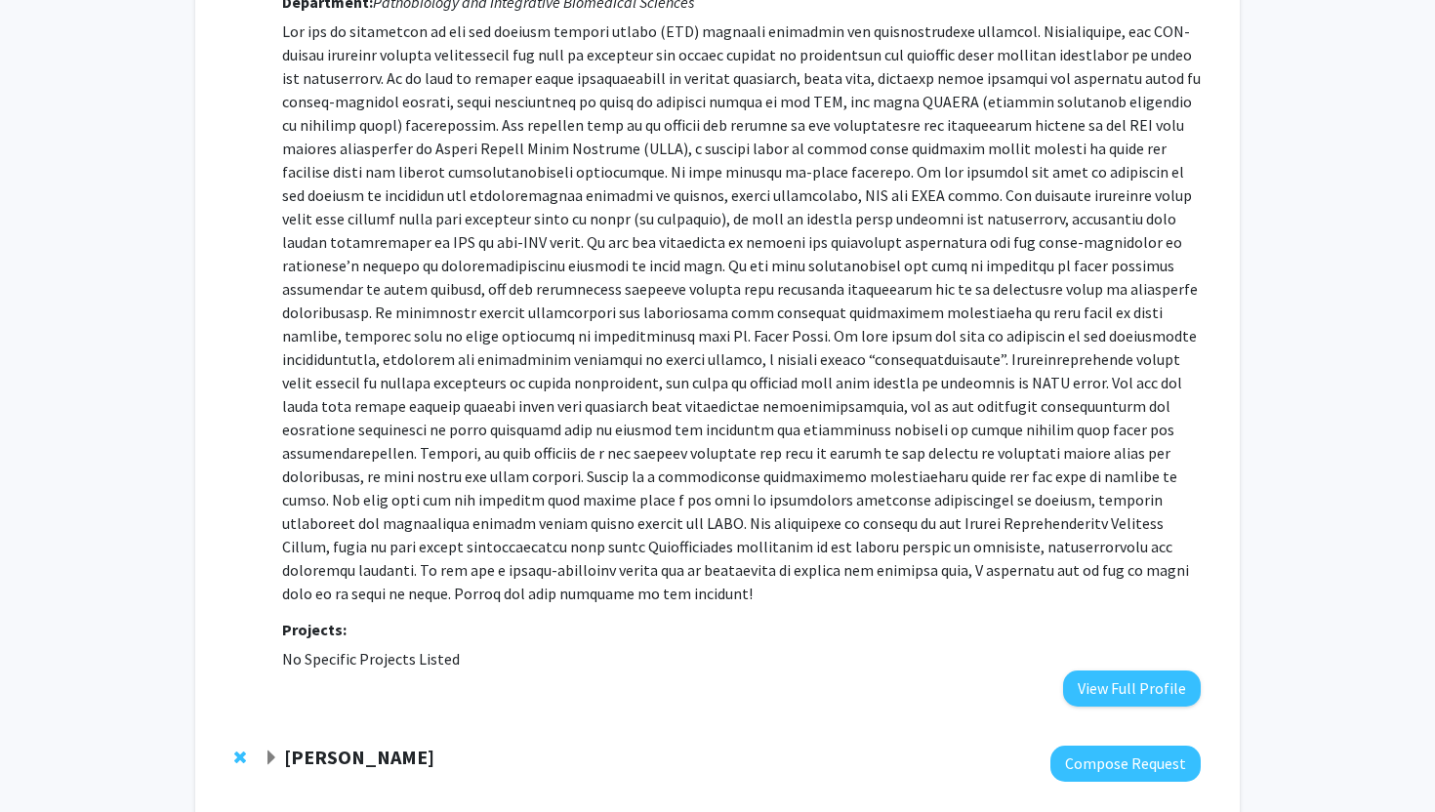
click at [319, 745] on strong "[PERSON_NAME]" at bounding box center [359, 757] width 150 height 24
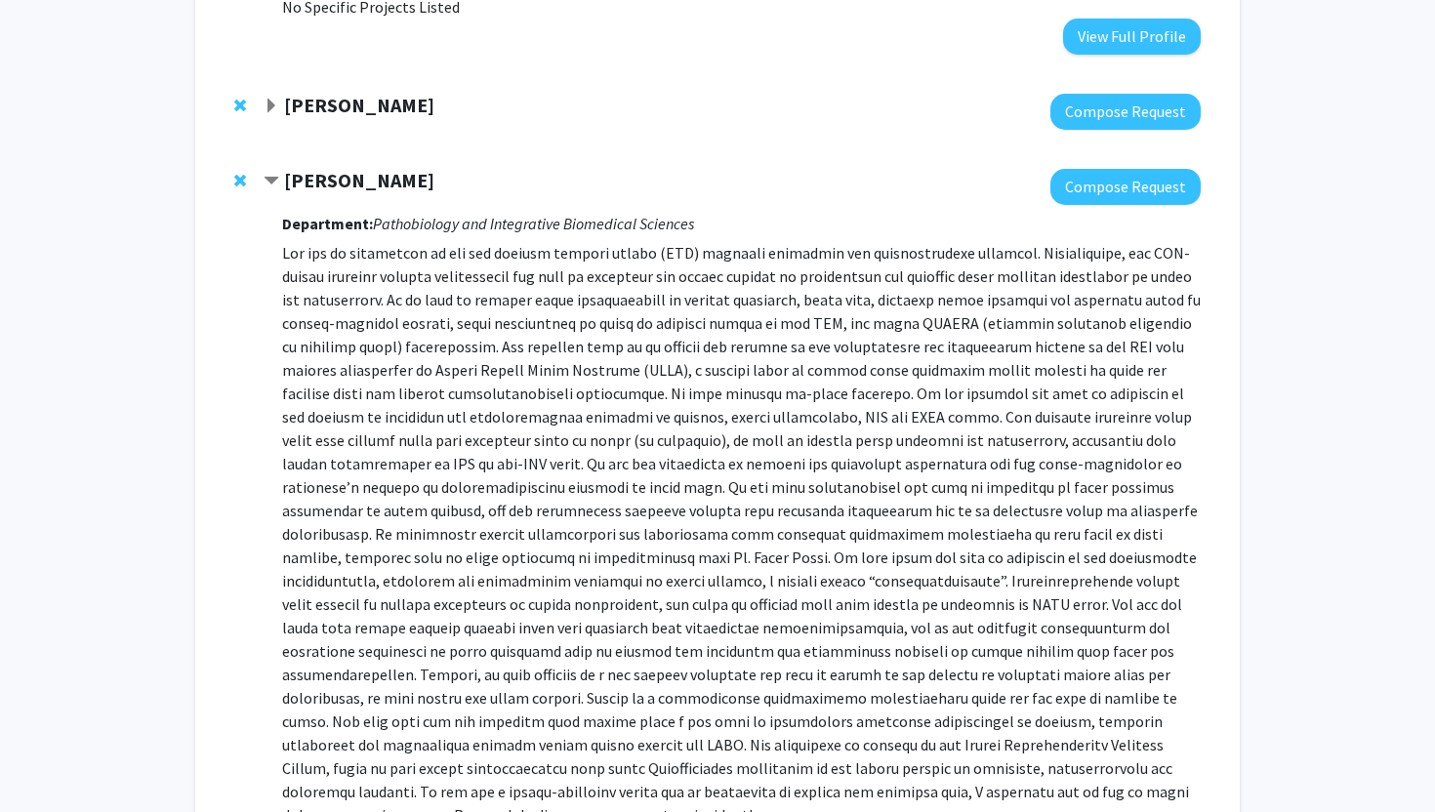
scroll to position [5406, 0]
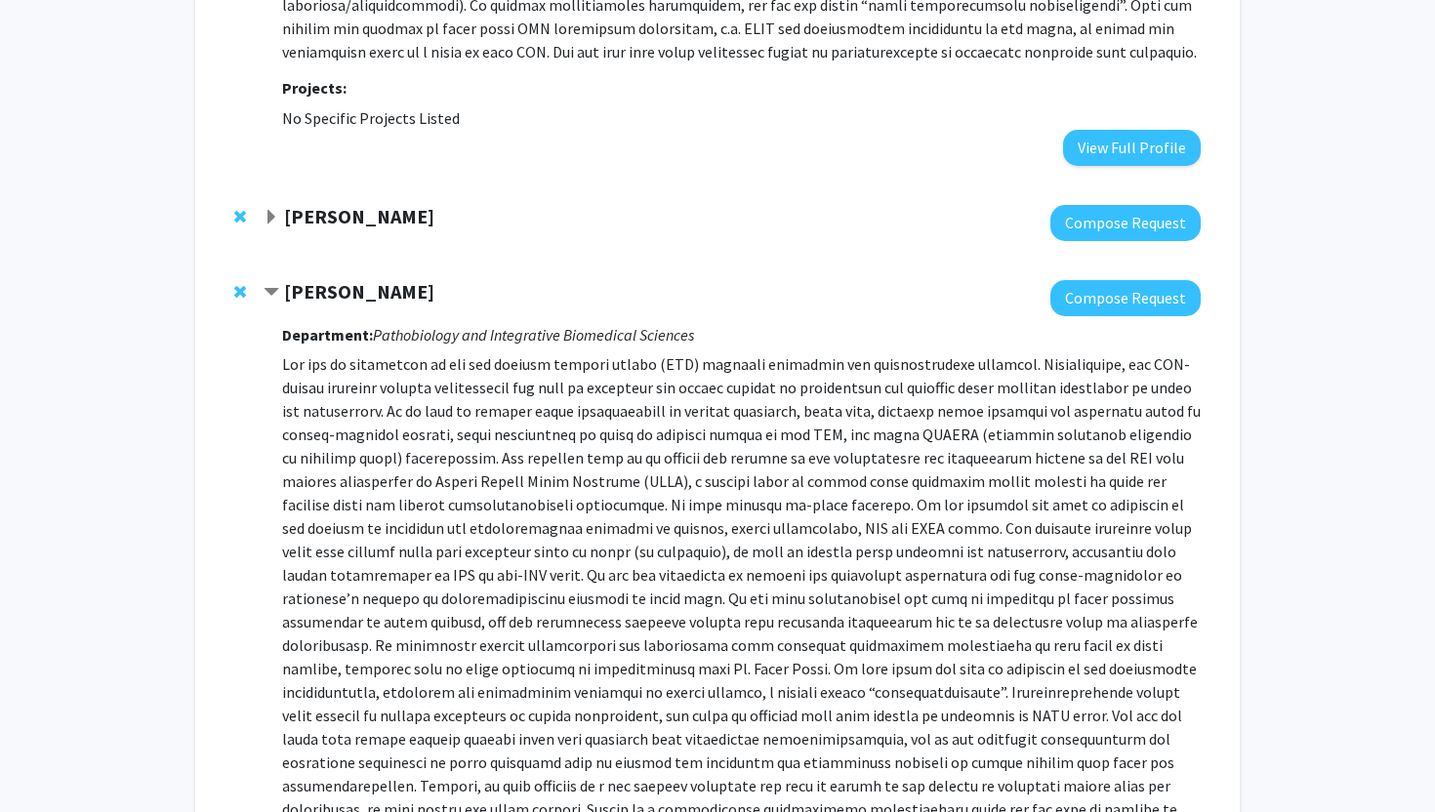
click at [349, 279] on strong "[PERSON_NAME]" at bounding box center [359, 291] width 150 height 24
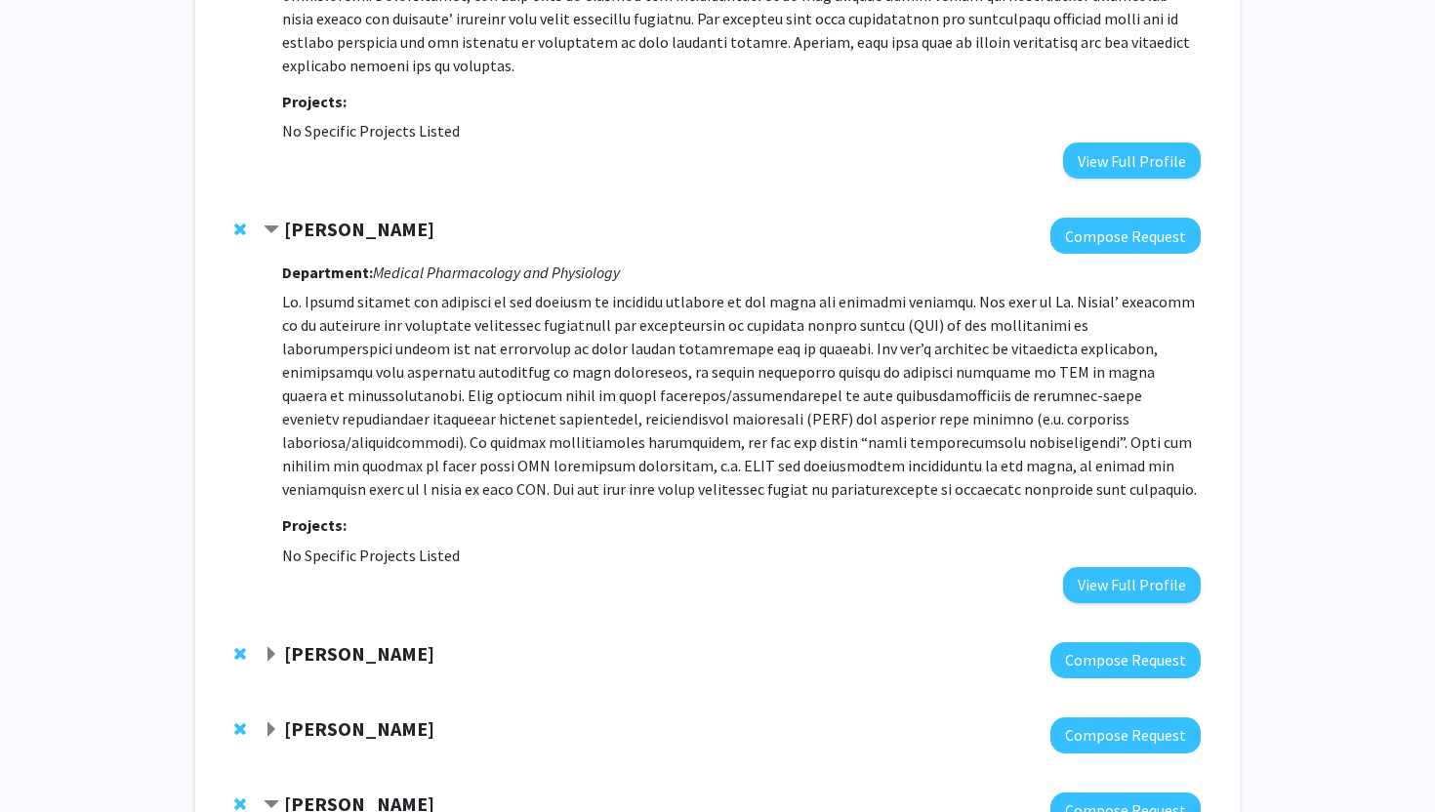
scroll to position [4939, 0]
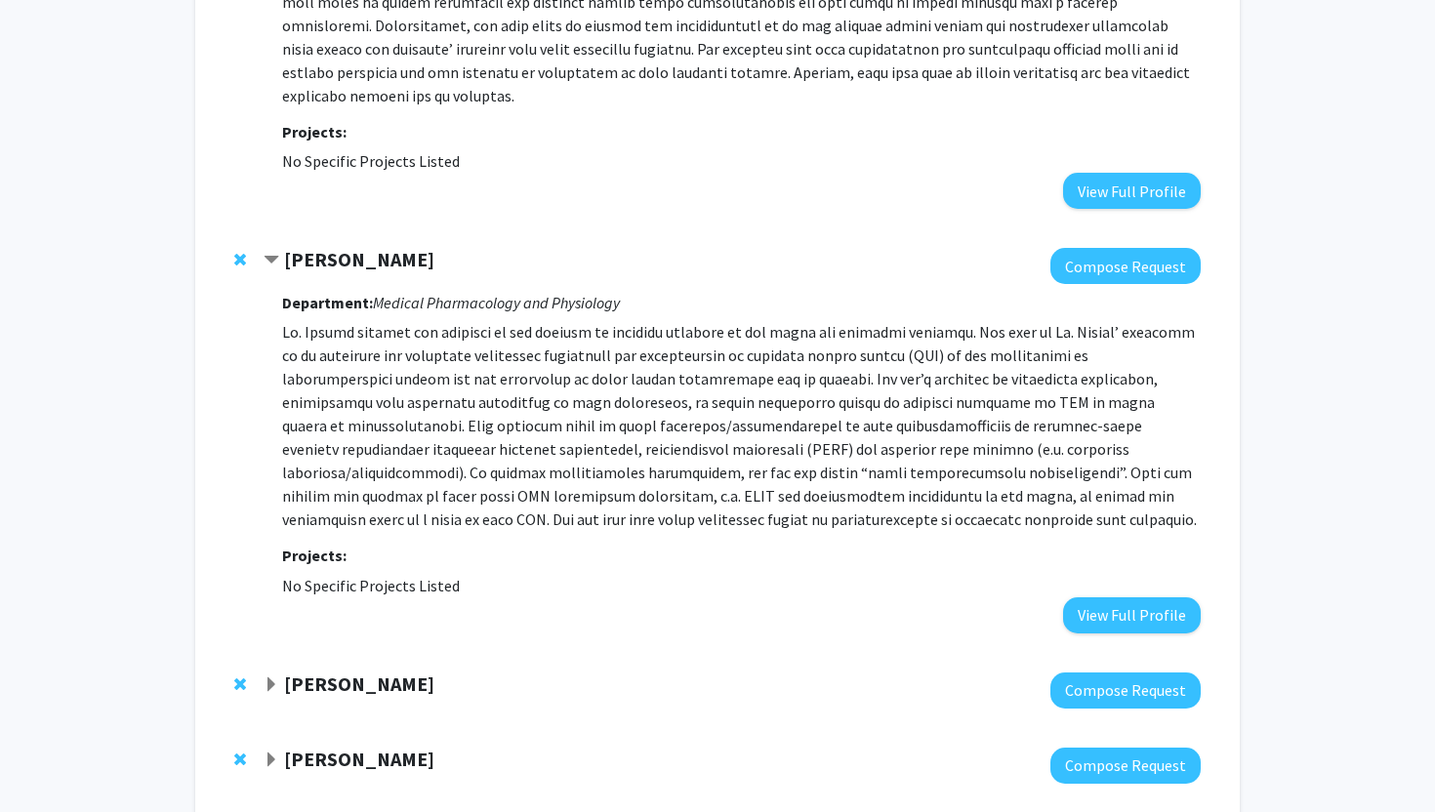
click at [337, 247] on strong "[PERSON_NAME]" at bounding box center [359, 259] width 150 height 24
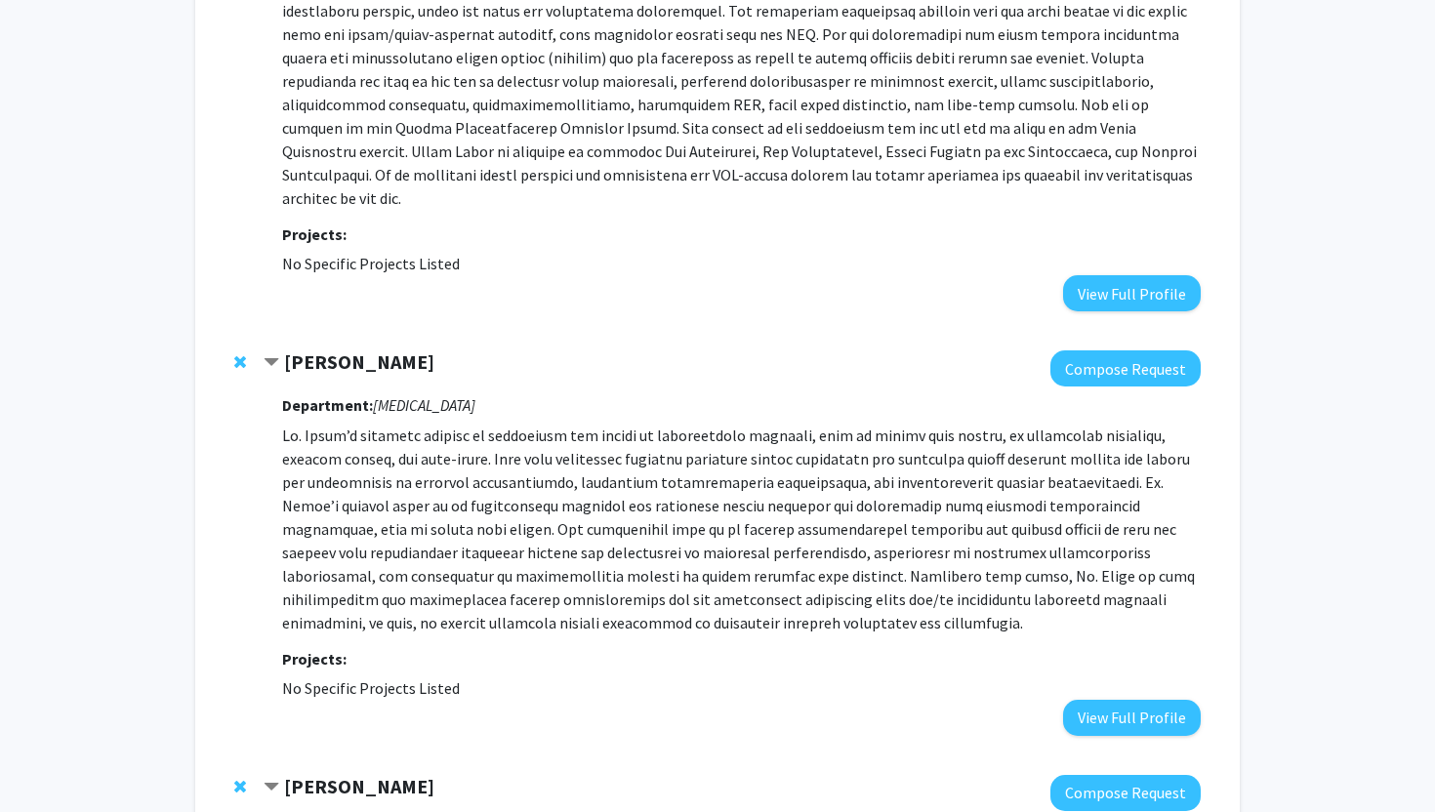
scroll to position [3770, 0]
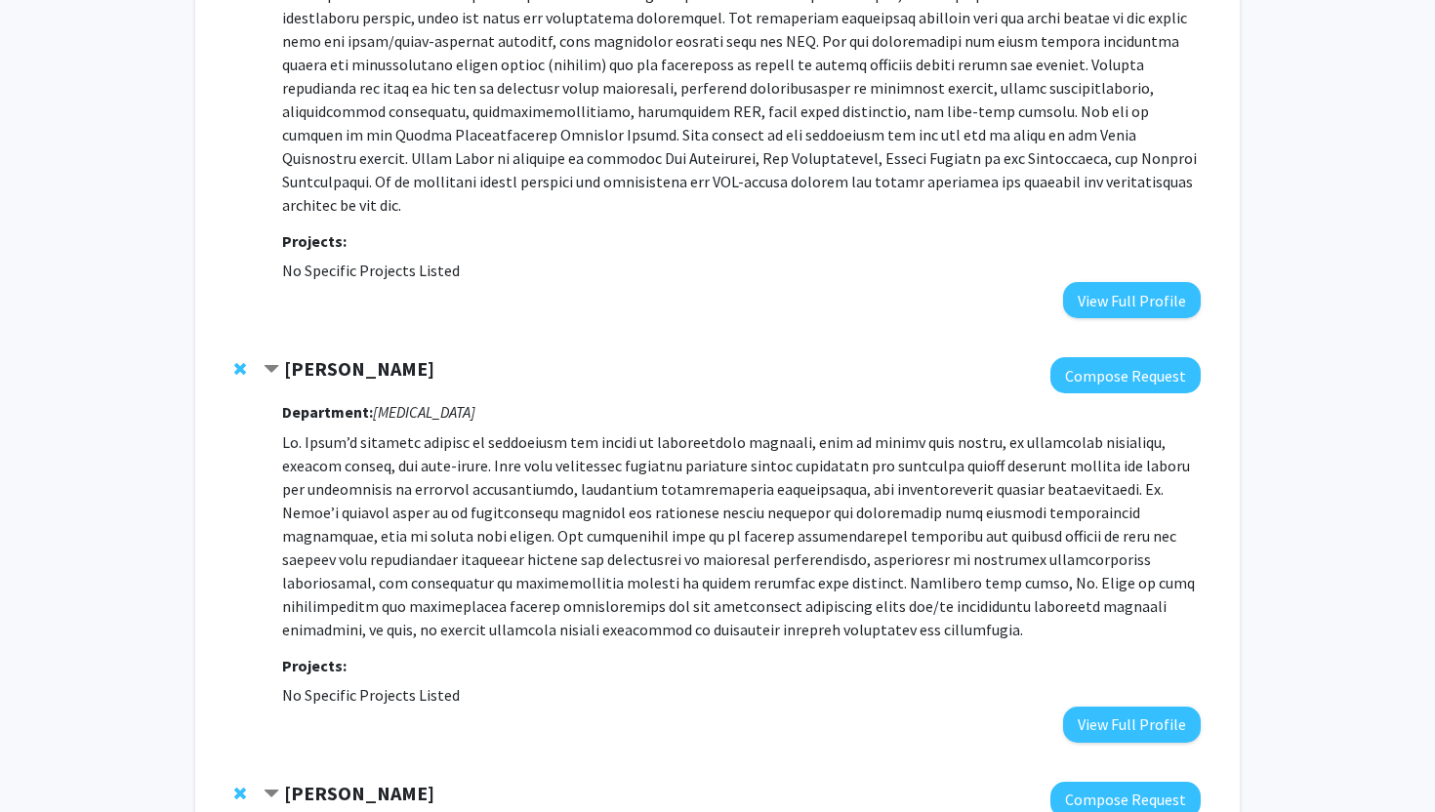
click at [311, 356] on strong "[PERSON_NAME]" at bounding box center [359, 368] width 150 height 24
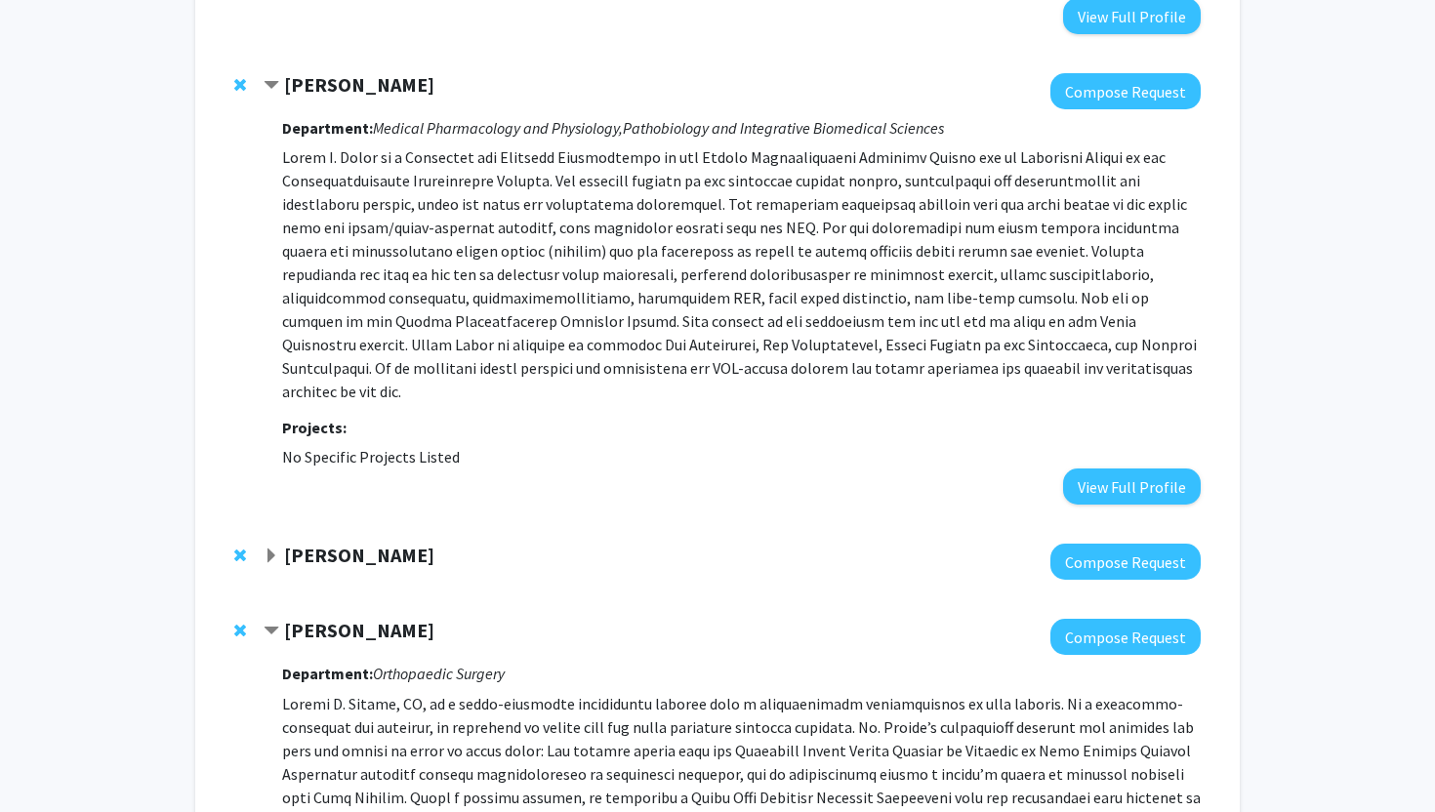
scroll to position [3421, 0]
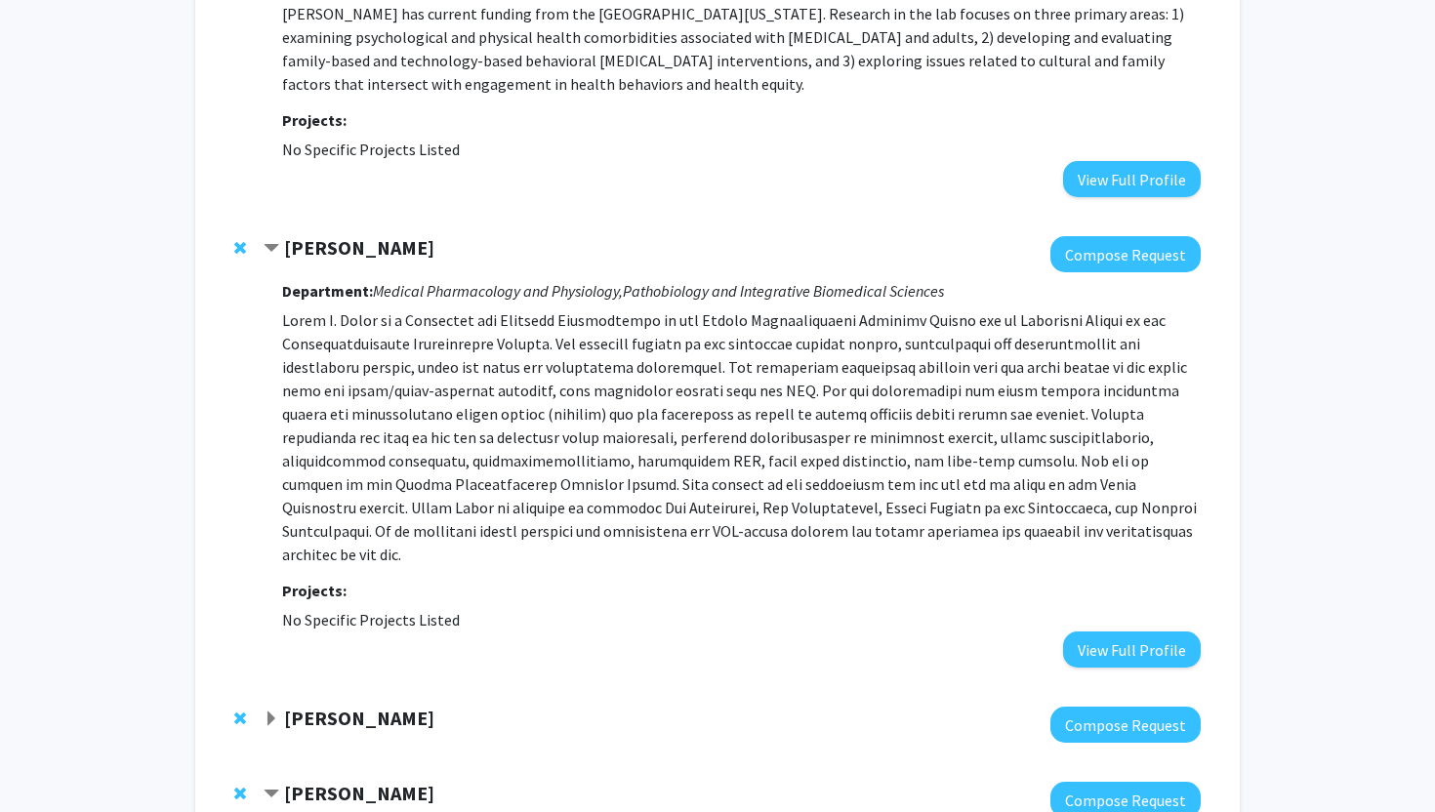
click at [350, 235] on strong "[PERSON_NAME]" at bounding box center [359, 247] width 150 height 24
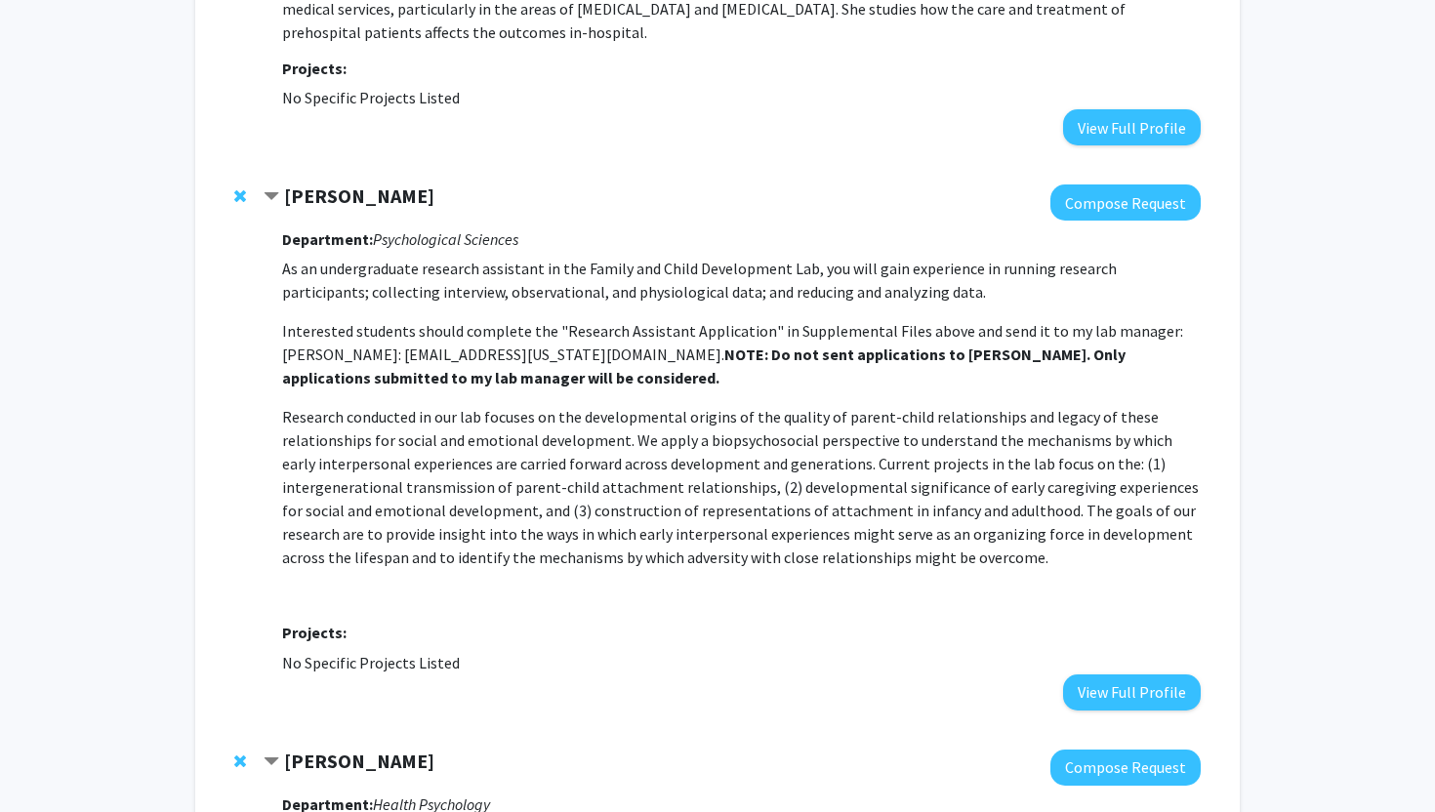
scroll to position [2520, 0]
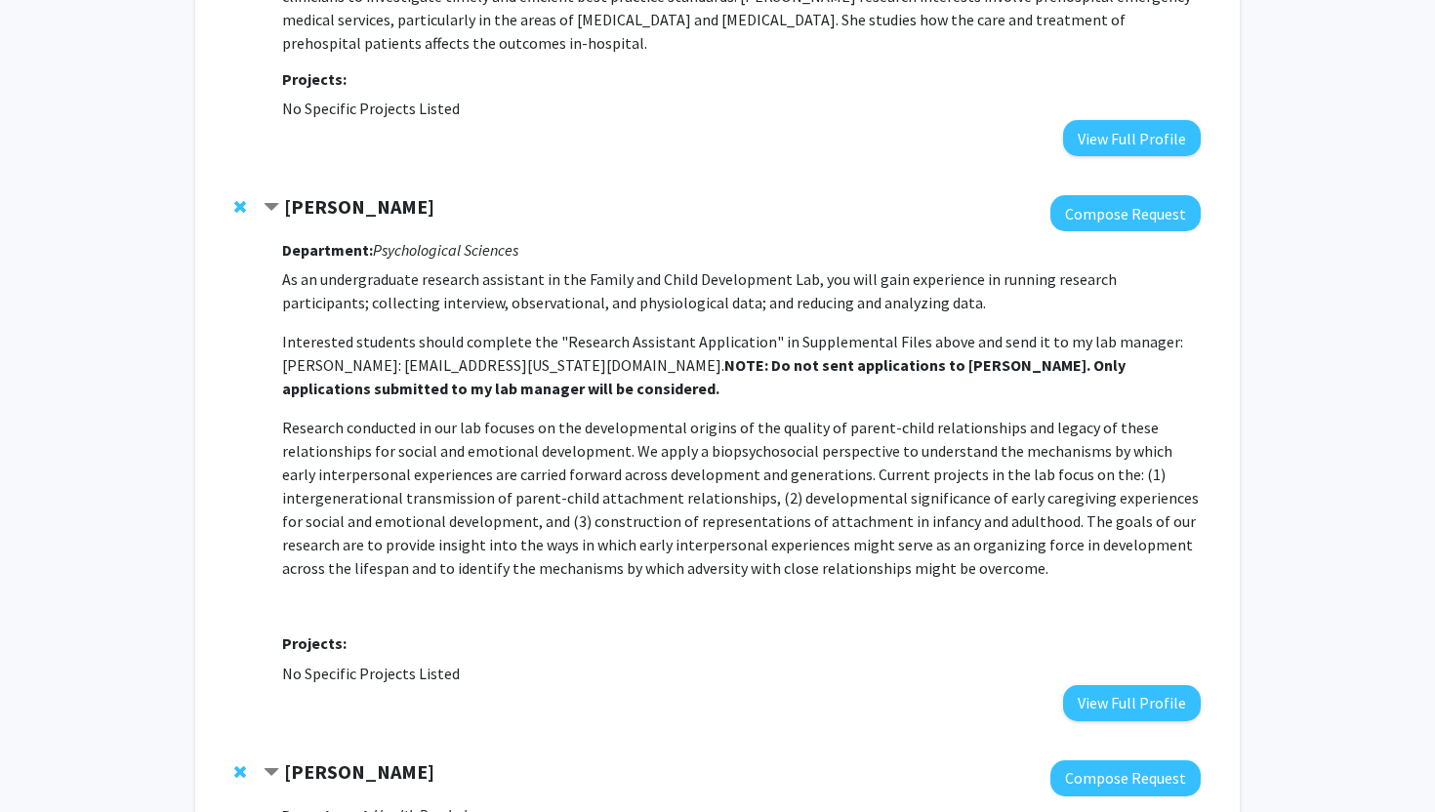
click at [315, 194] on strong "[PERSON_NAME]" at bounding box center [359, 206] width 150 height 24
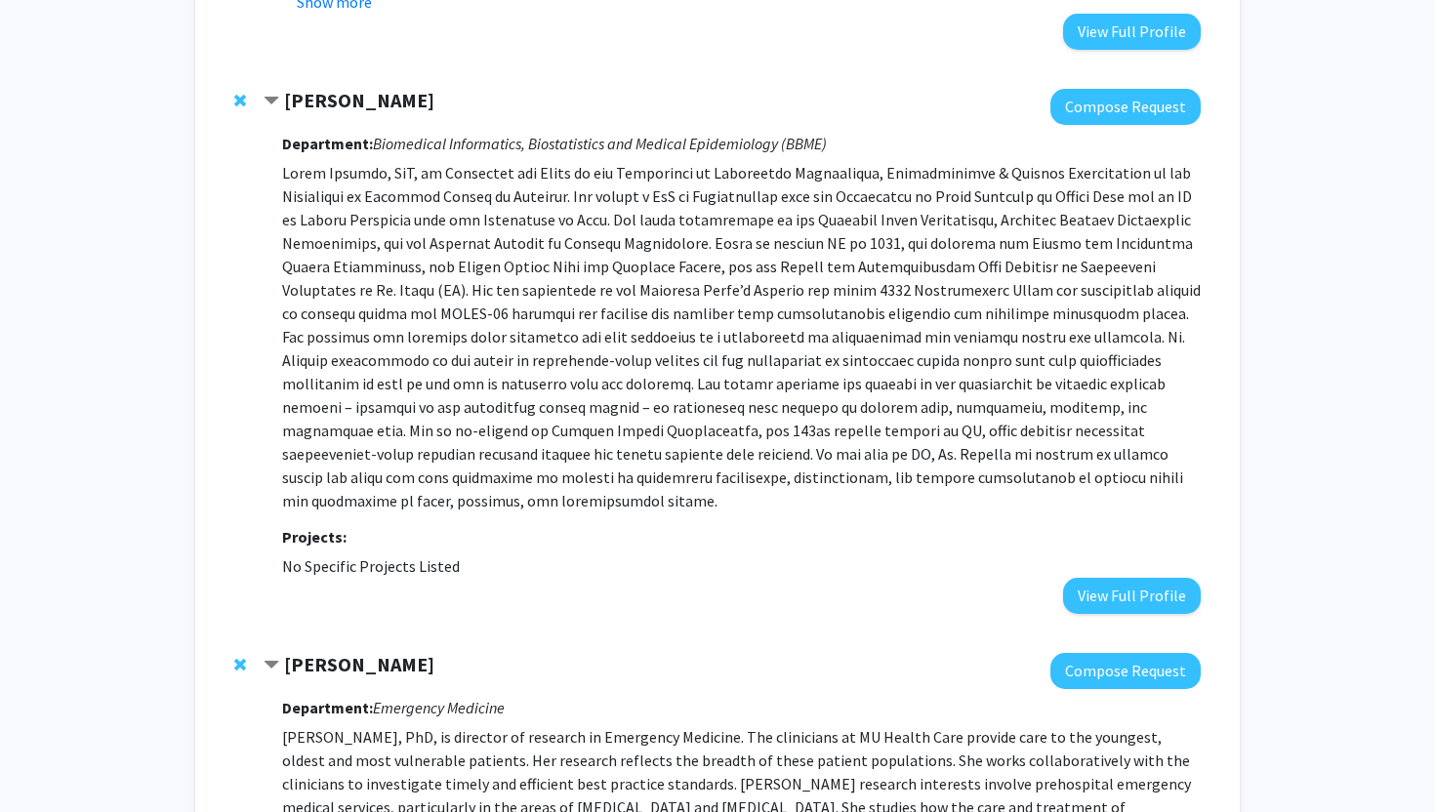
scroll to position [1714, 0]
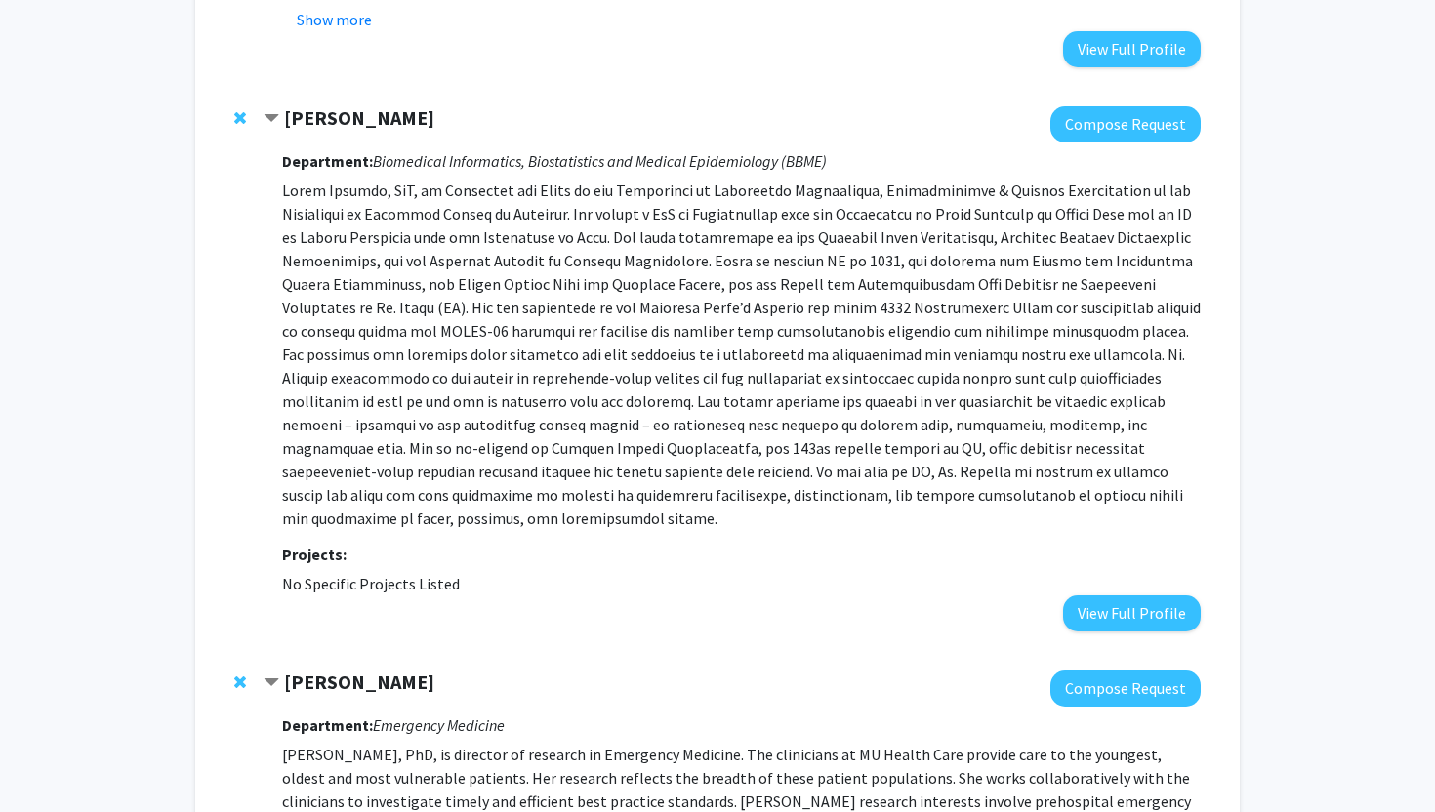
click at [246, 114] on div at bounding box center [244, 117] width 20 height 23
click at [237, 114] on span "Remove Randi Foraker from bookmarks" at bounding box center [240, 118] width 12 height 16
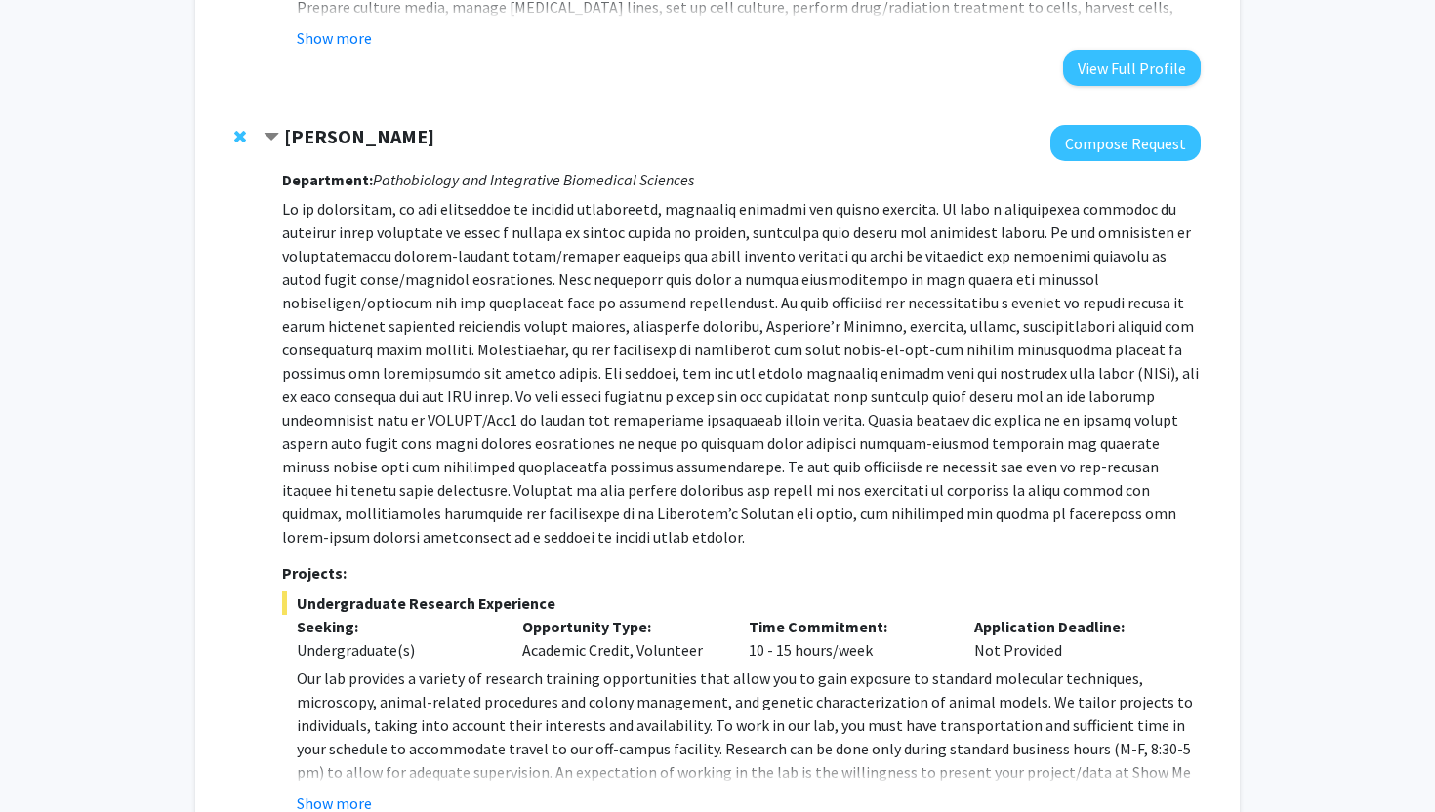
scroll to position [936, 0]
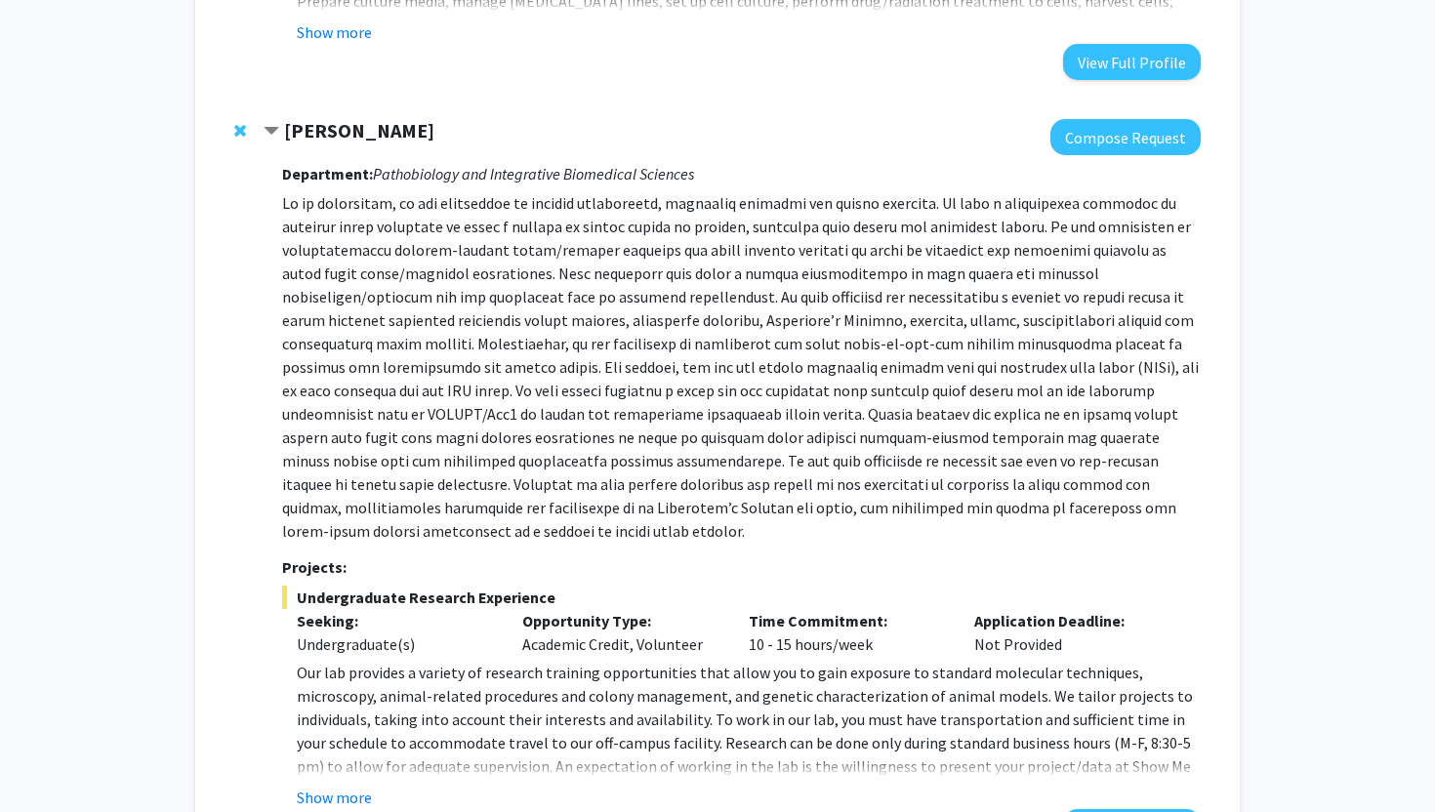
click at [244, 134] on span "Remove Elizabeth Bryda from bookmarks" at bounding box center [240, 131] width 12 height 16
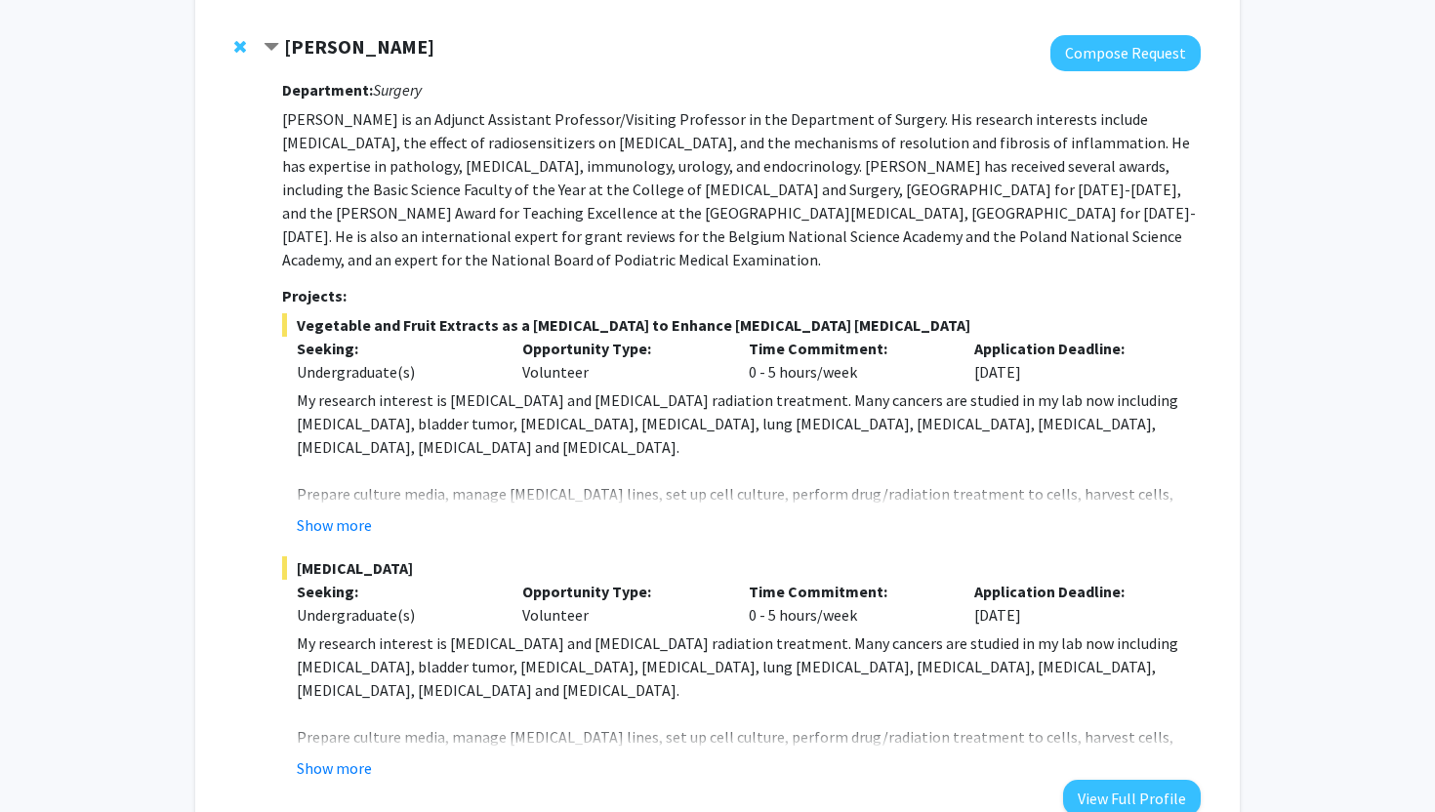
scroll to position [0, 0]
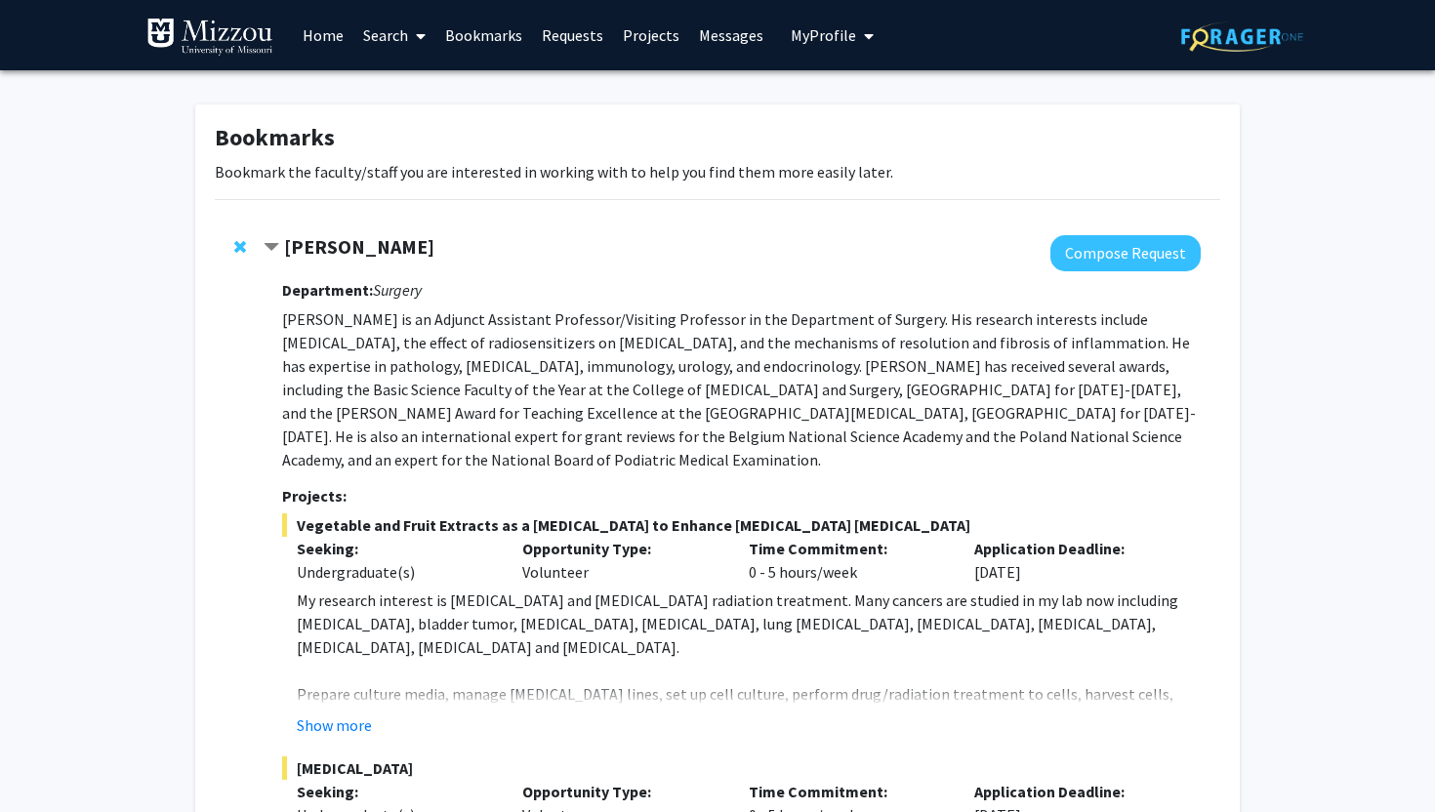
click at [244, 133] on h1 "Bookmarks" at bounding box center [718, 138] width 1006 height 28
